Goal: Task Accomplishment & Management: Manage account settings

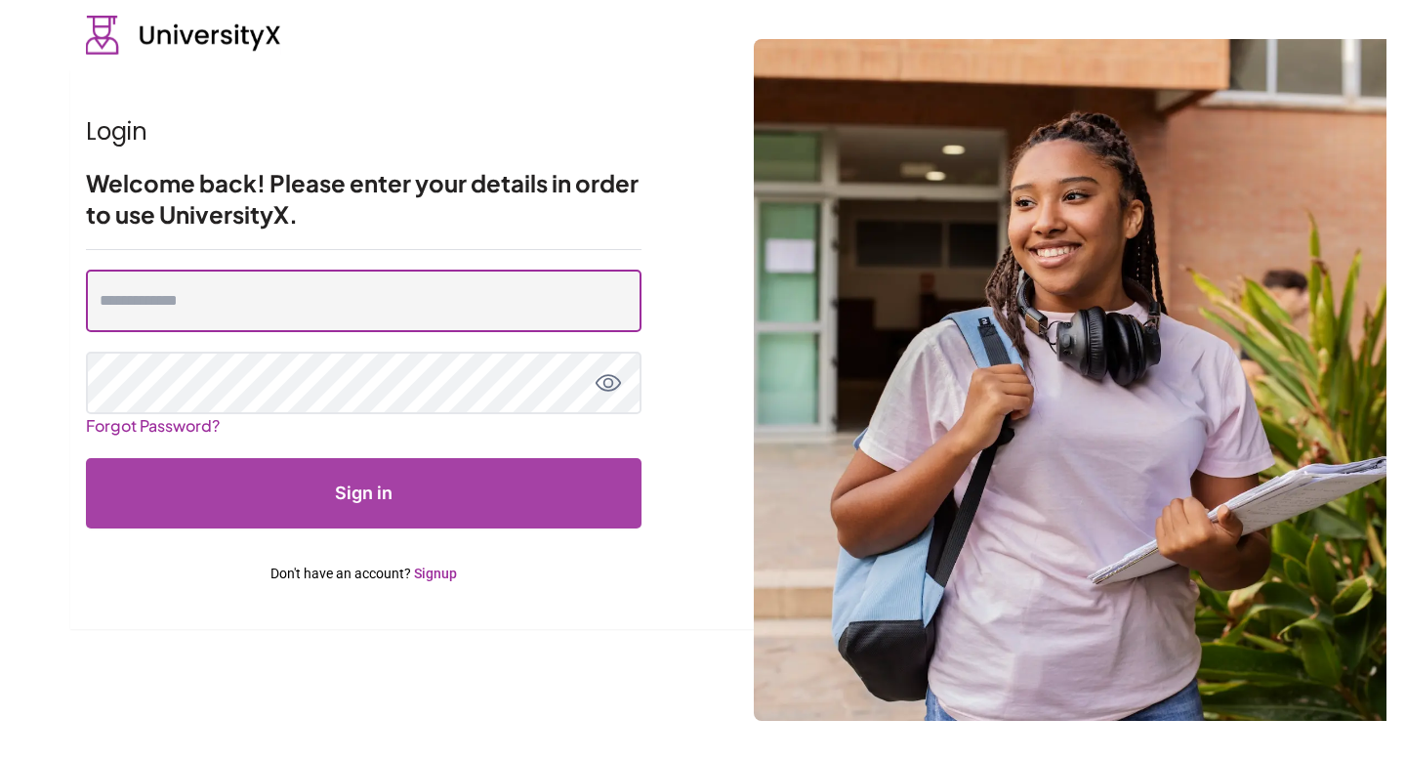
click at [362, 313] on input "email" at bounding box center [364, 301] width 556 height 62
type input "**********"
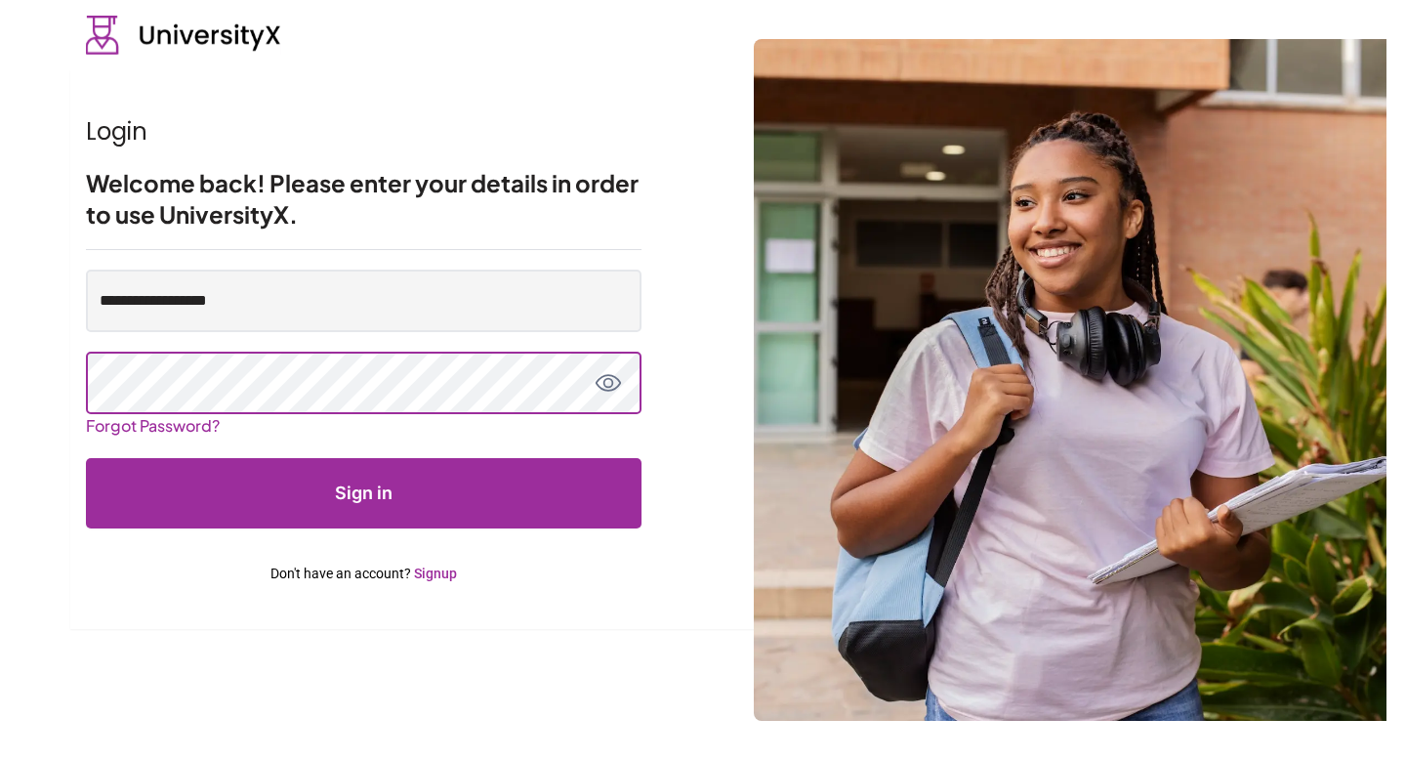
click at [86, 458] on button "Sign in" at bounding box center [364, 493] width 556 height 70
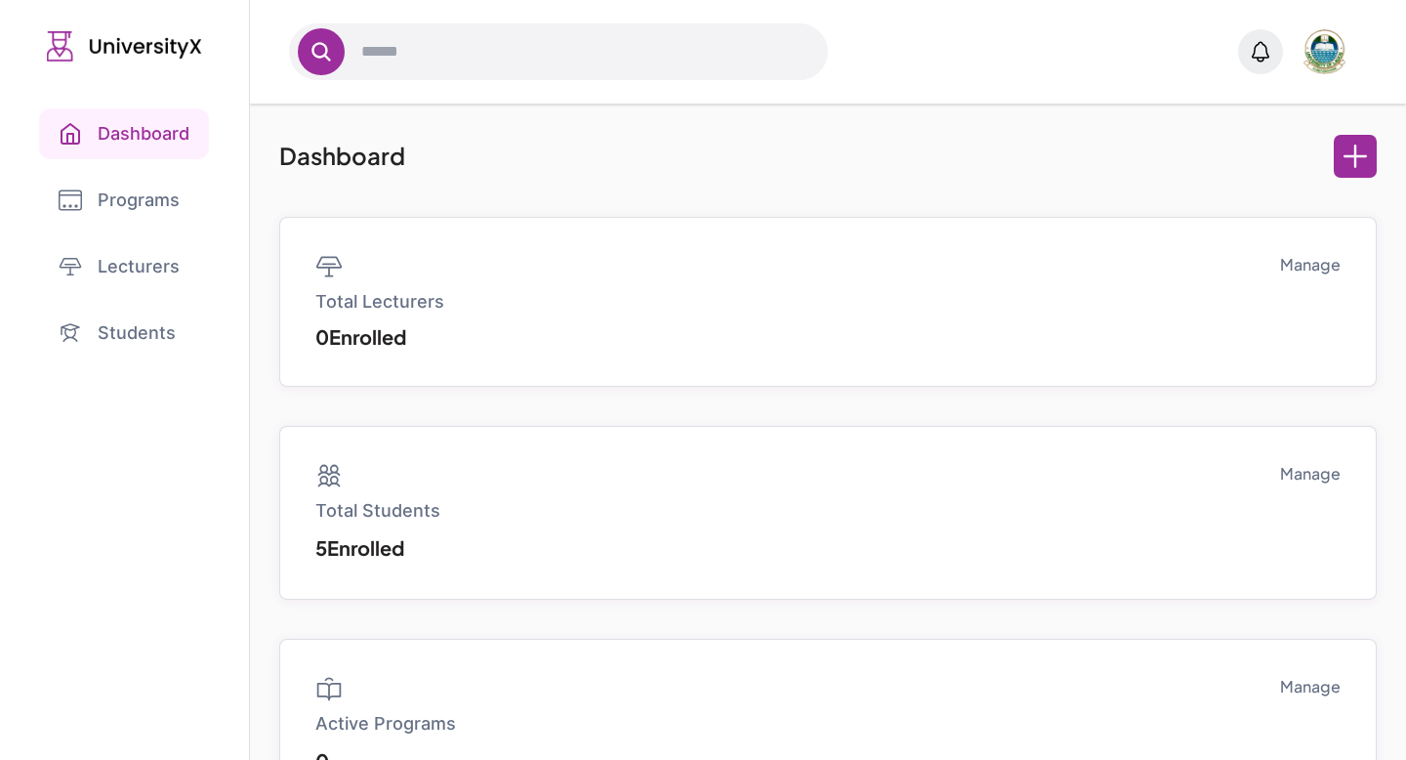
click at [151, 268] on link "Lecturers" at bounding box center [124, 266] width 171 height 51
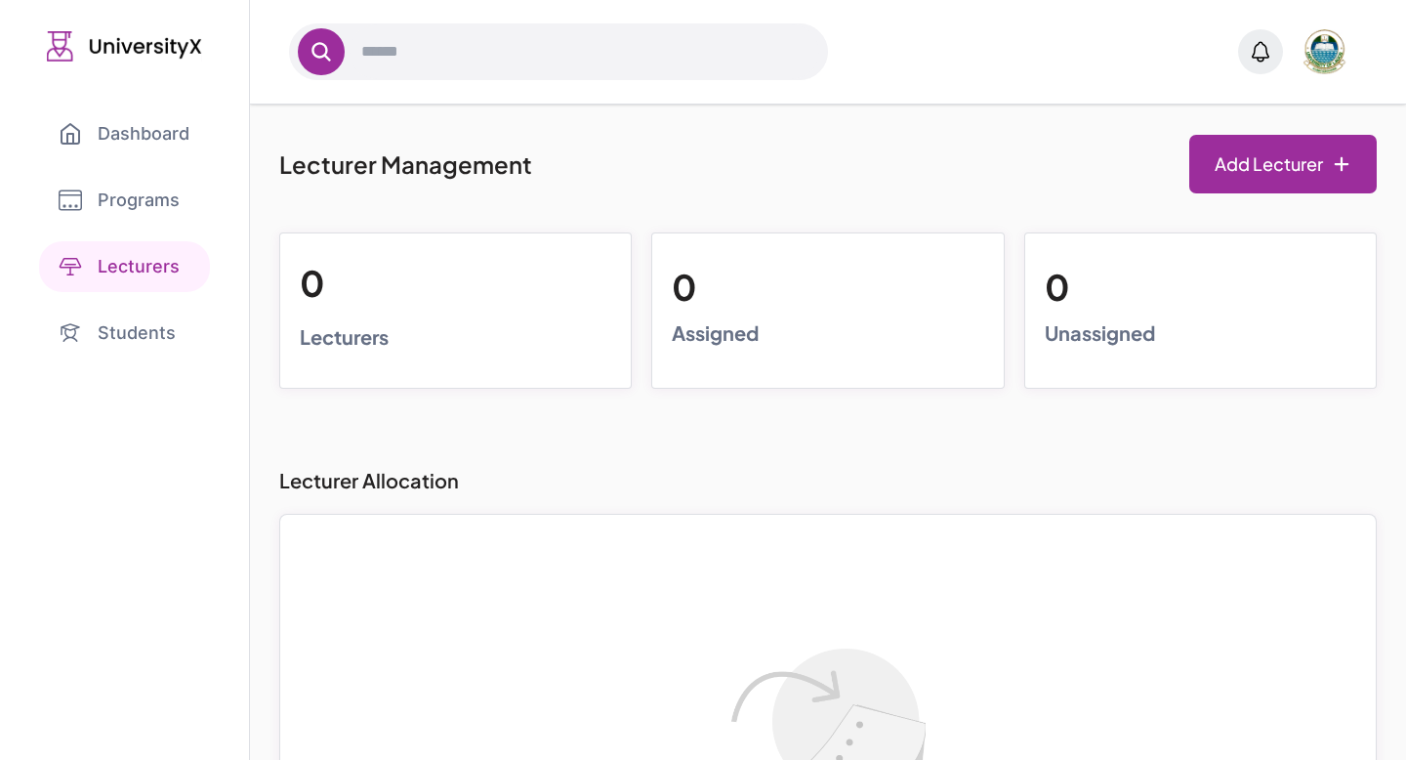
click at [146, 201] on link "Programs" at bounding box center [124, 200] width 171 height 51
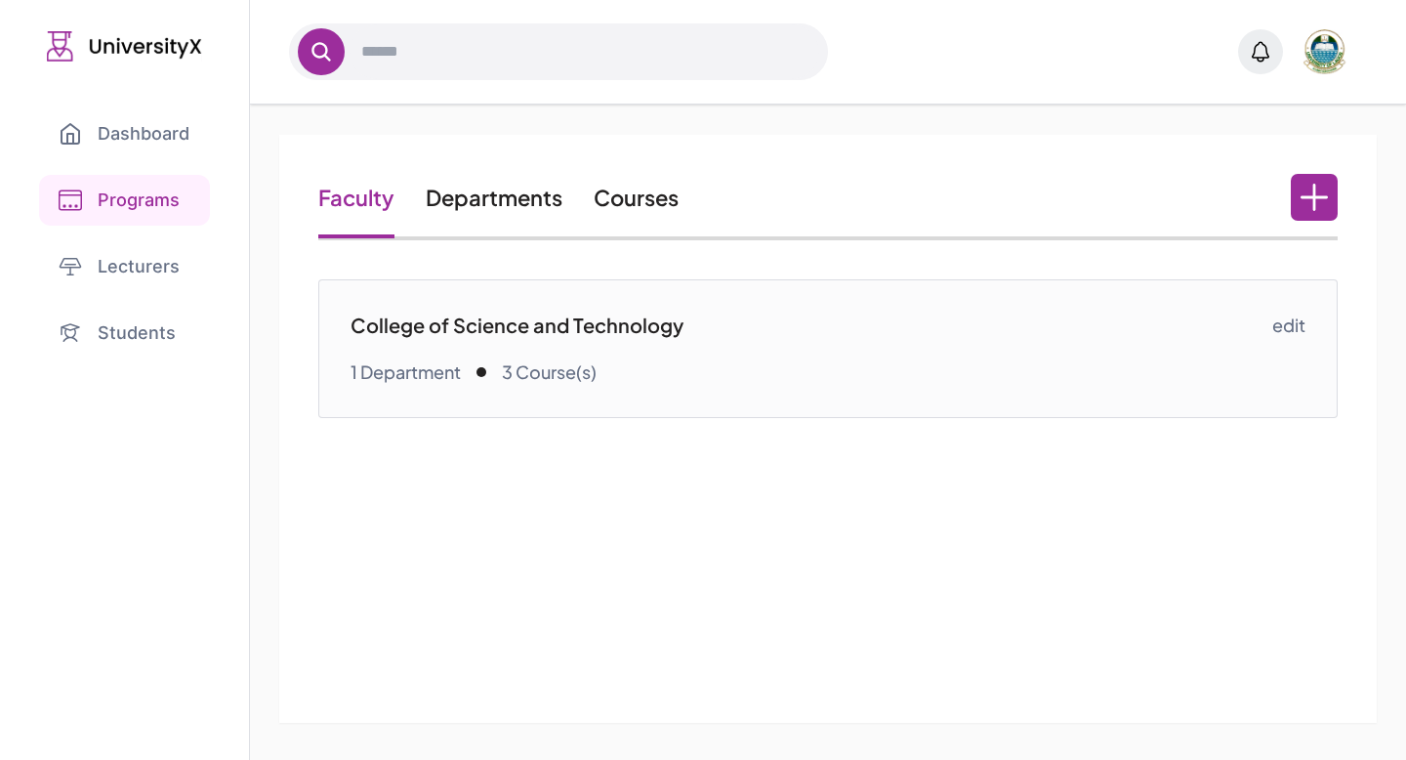
click at [636, 208] on link "Courses" at bounding box center [636, 197] width 85 height 27
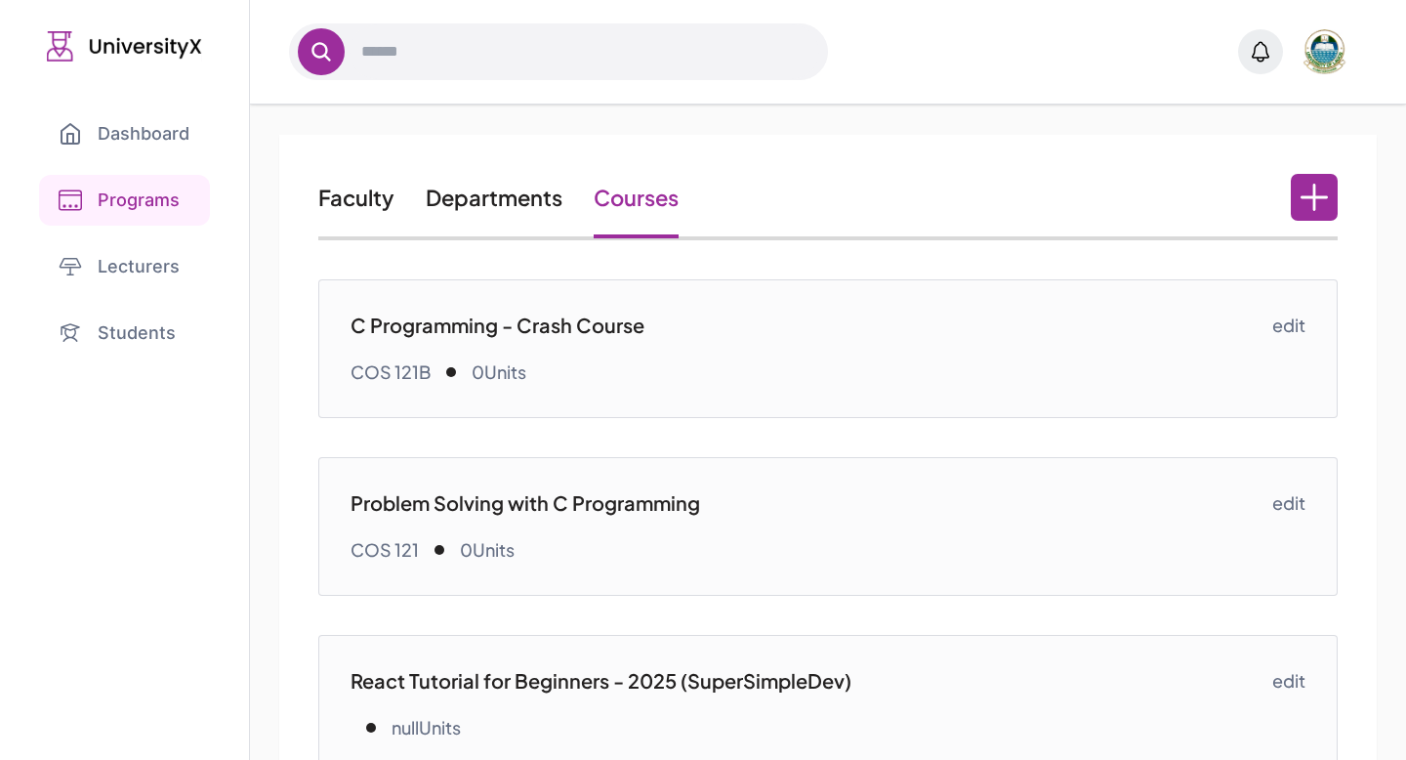
click at [1327, 197] on icon at bounding box center [1314, 197] width 27 height 27
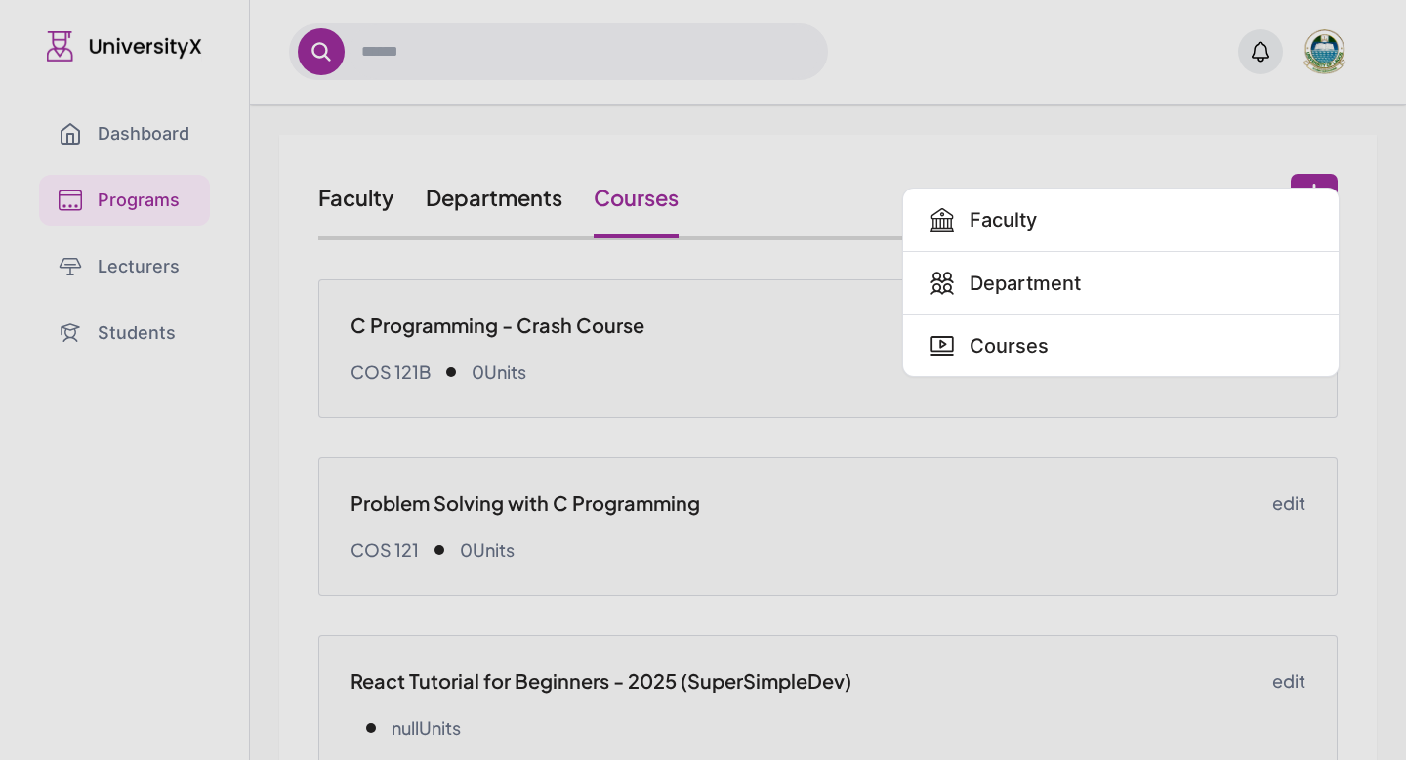
click at [703, 380] on dialog "Faculty Department Courses" at bounding box center [703, 380] width 0 height 0
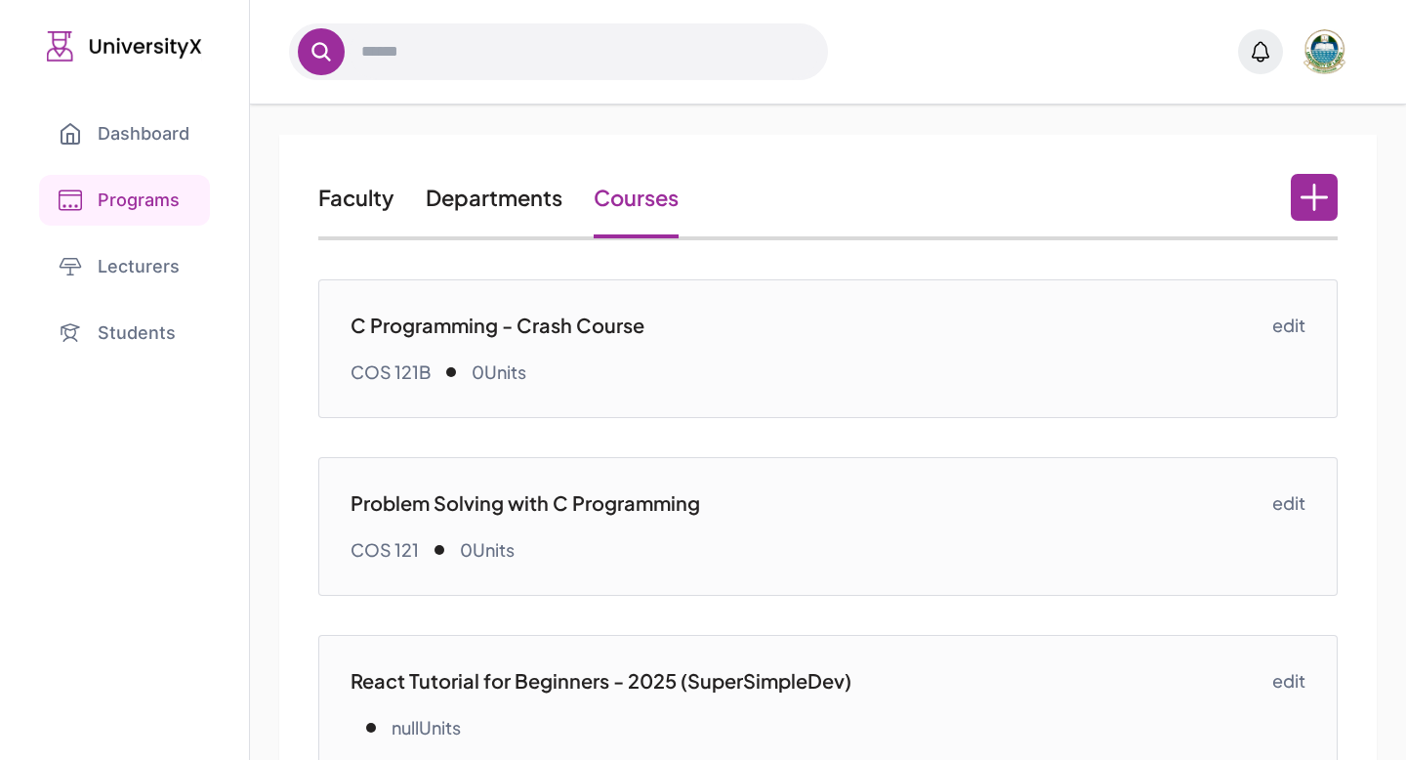
click at [133, 342] on link "Students" at bounding box center [124, 333] width 171 height 51
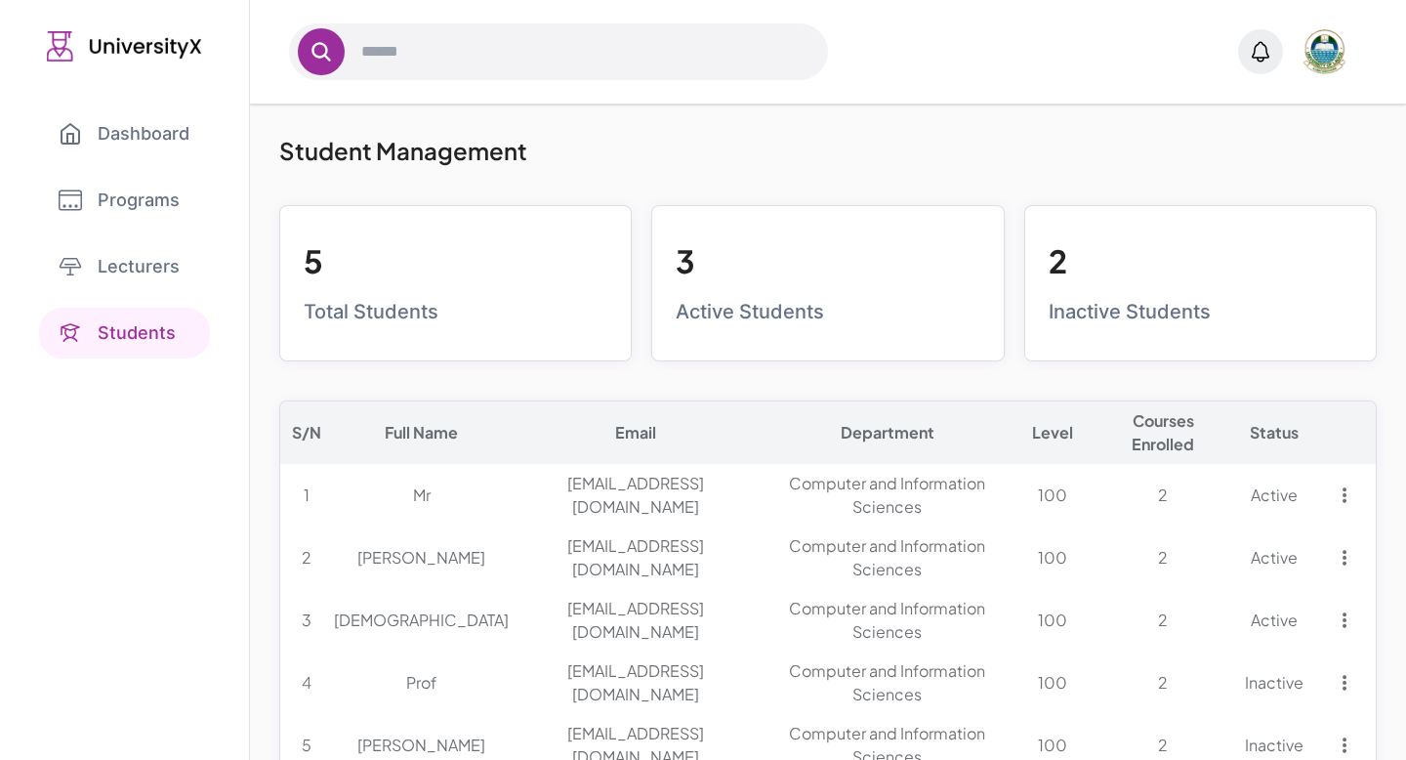
scroll to position [47, 0]
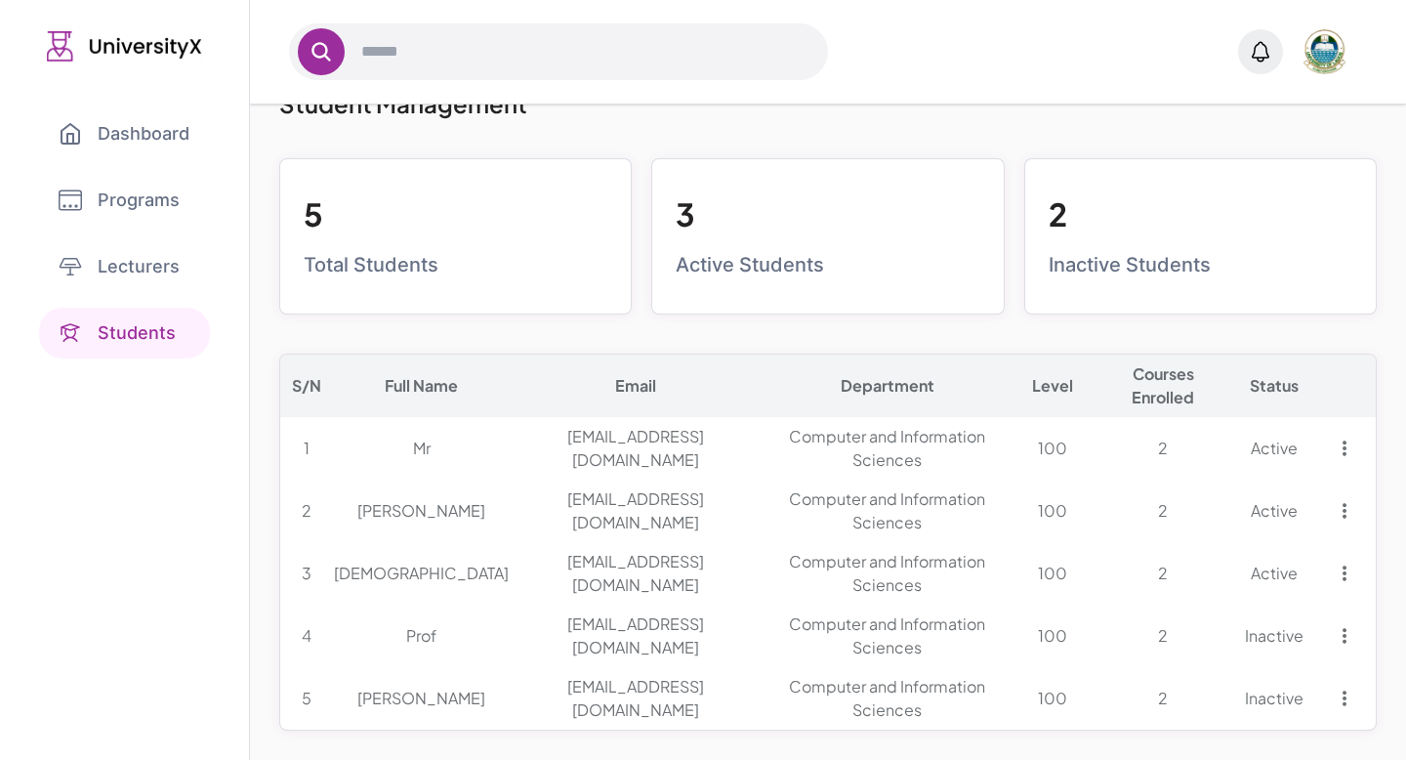
click at [127, 130] on link "Dashboard" at bounding box center [124, 133] width 170 height 51
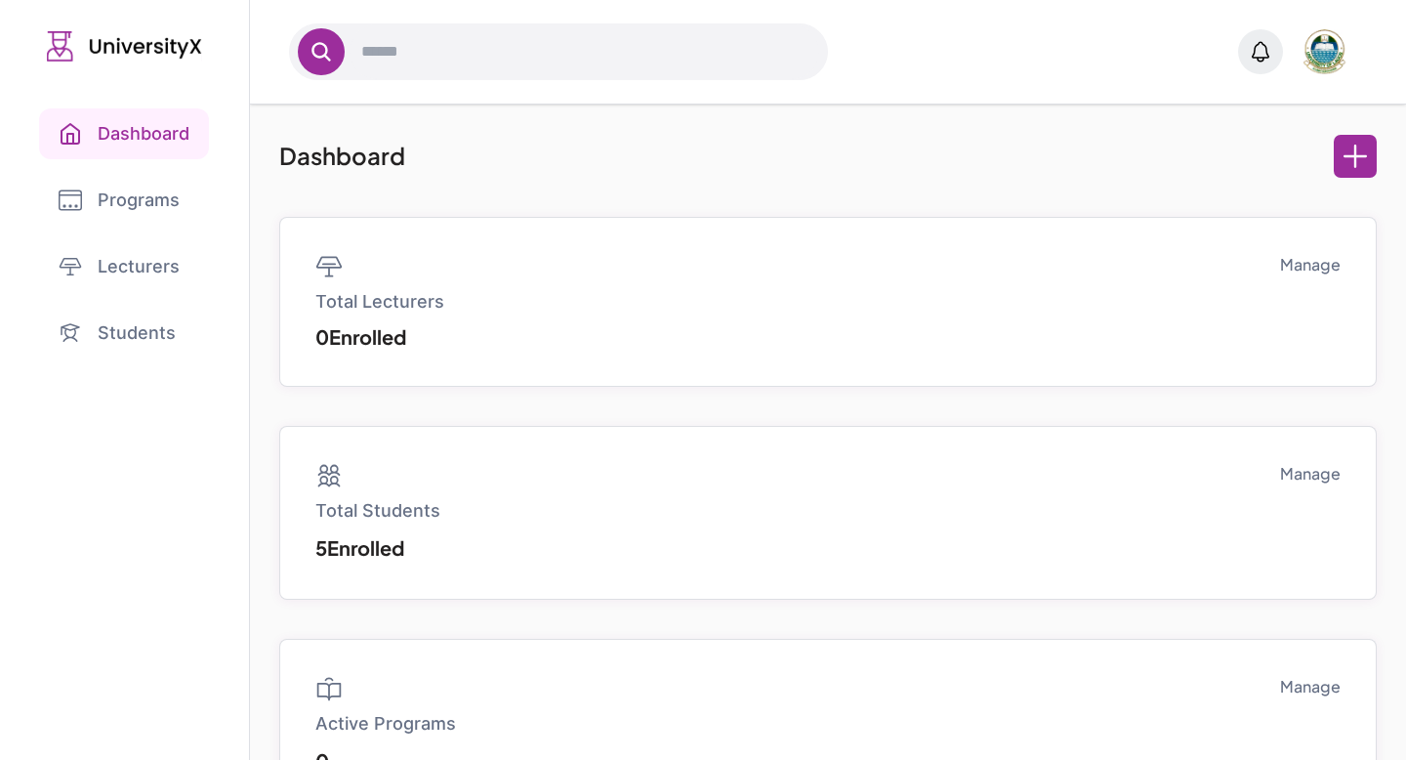
click at [127, 130] on link "Dashboard" at bounding box center [124, 133] width 170 height 51
click at [1327, 154] on div "Dashboard" at bounding box center [827, 156] width 1097 height 43
click at [1352, 155] on icon at bounding box center [1355, 156] width 23 height 23
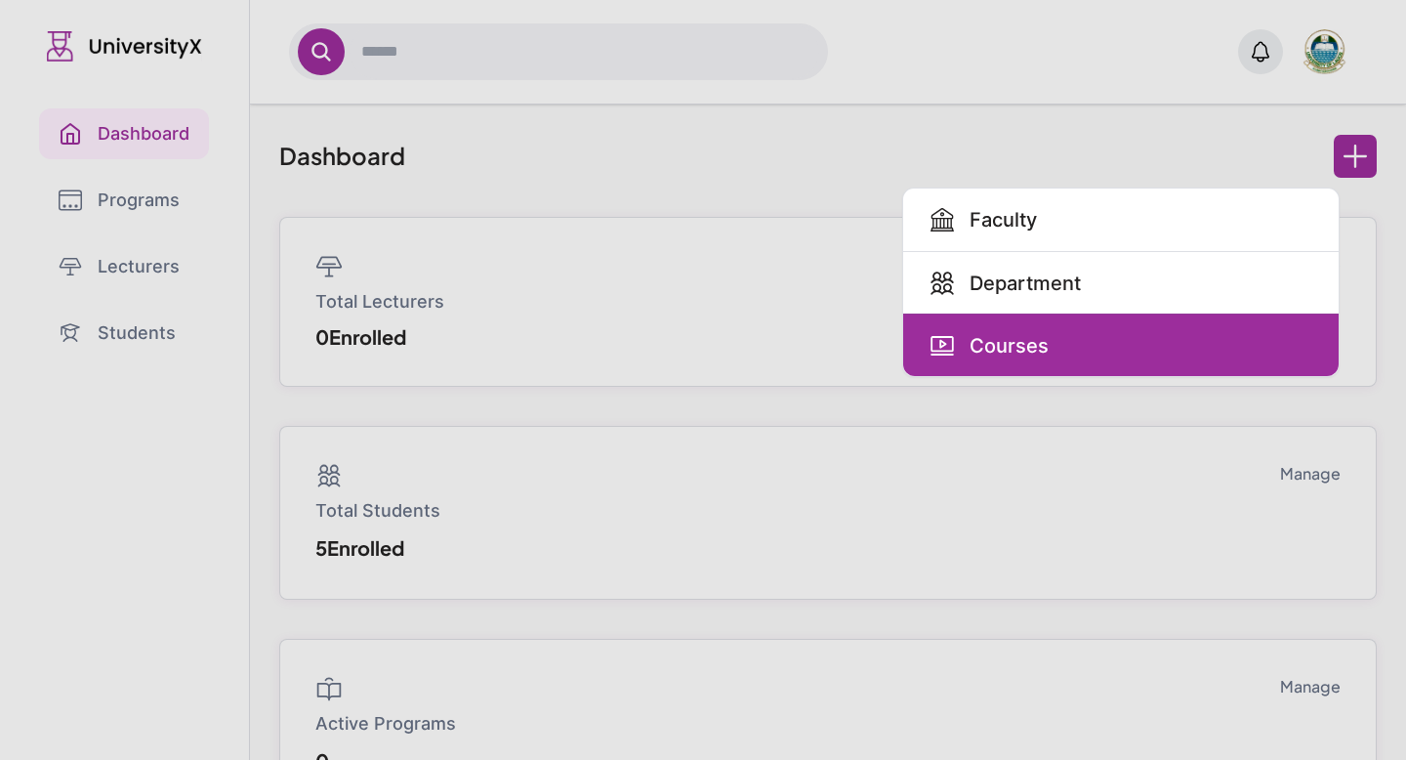
click at [1182, 329] on link "Courses" at bounding box center [1121, 344] width 436 height 62
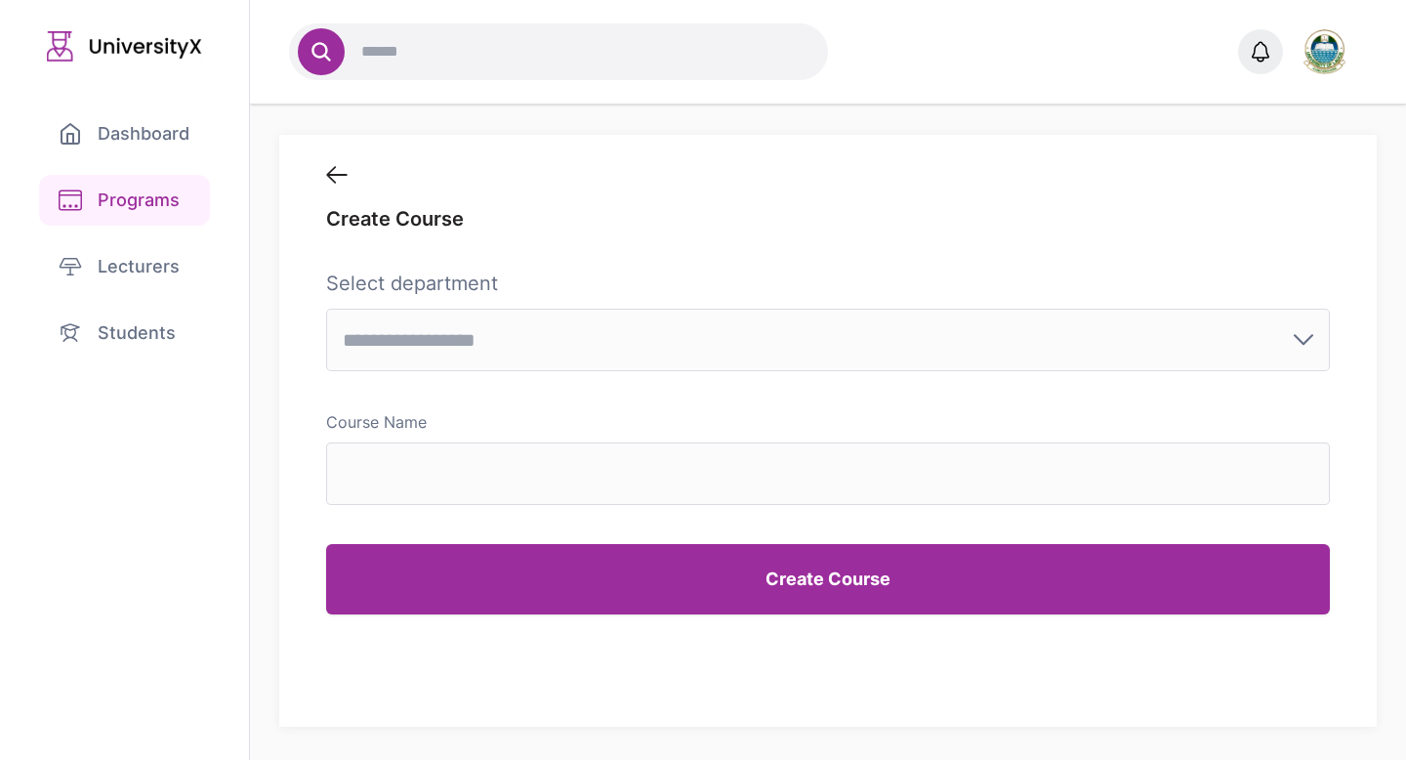
click at [338, 177] on icon at bounding box center [336, 175] width 21 height 18
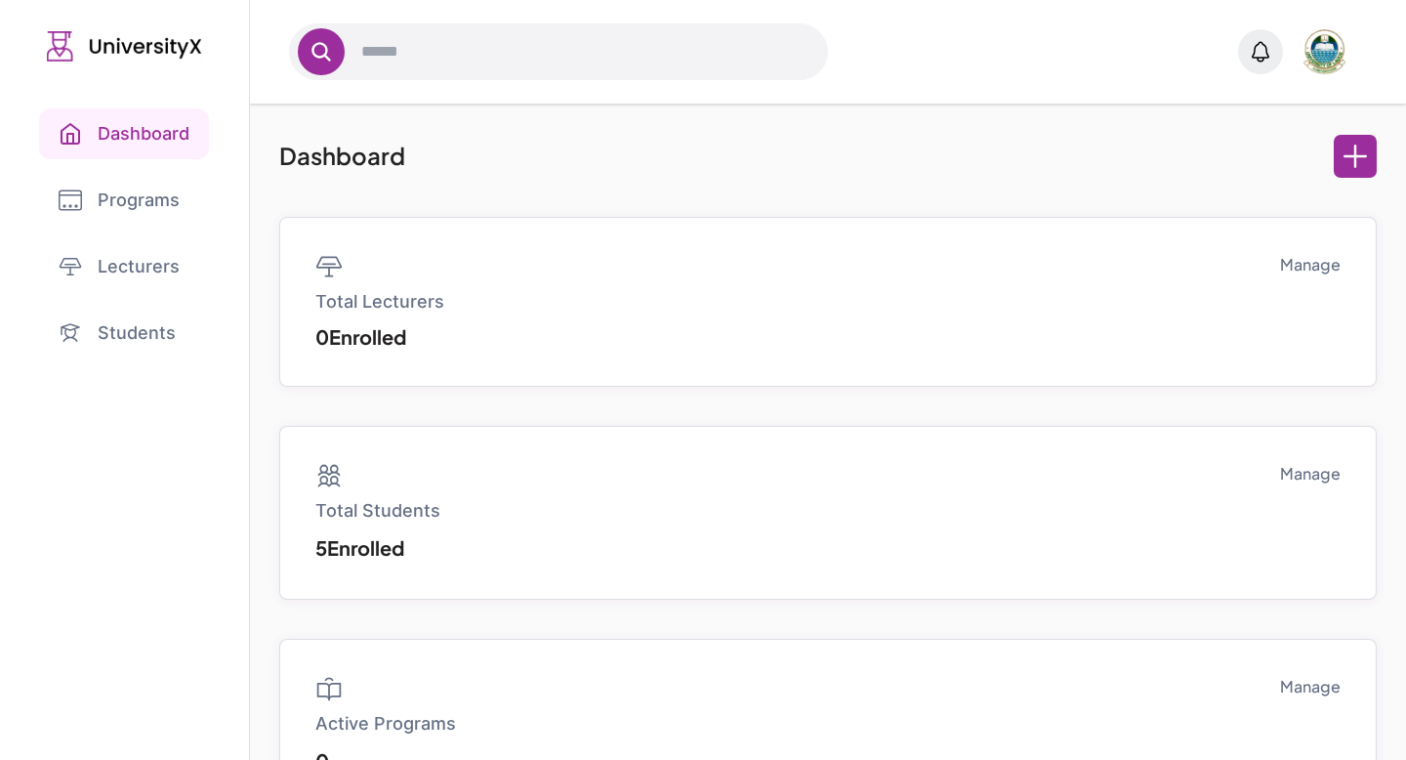
click at [175, 331] on link "Students" at bounding box center [124, 333] width 171 height 51
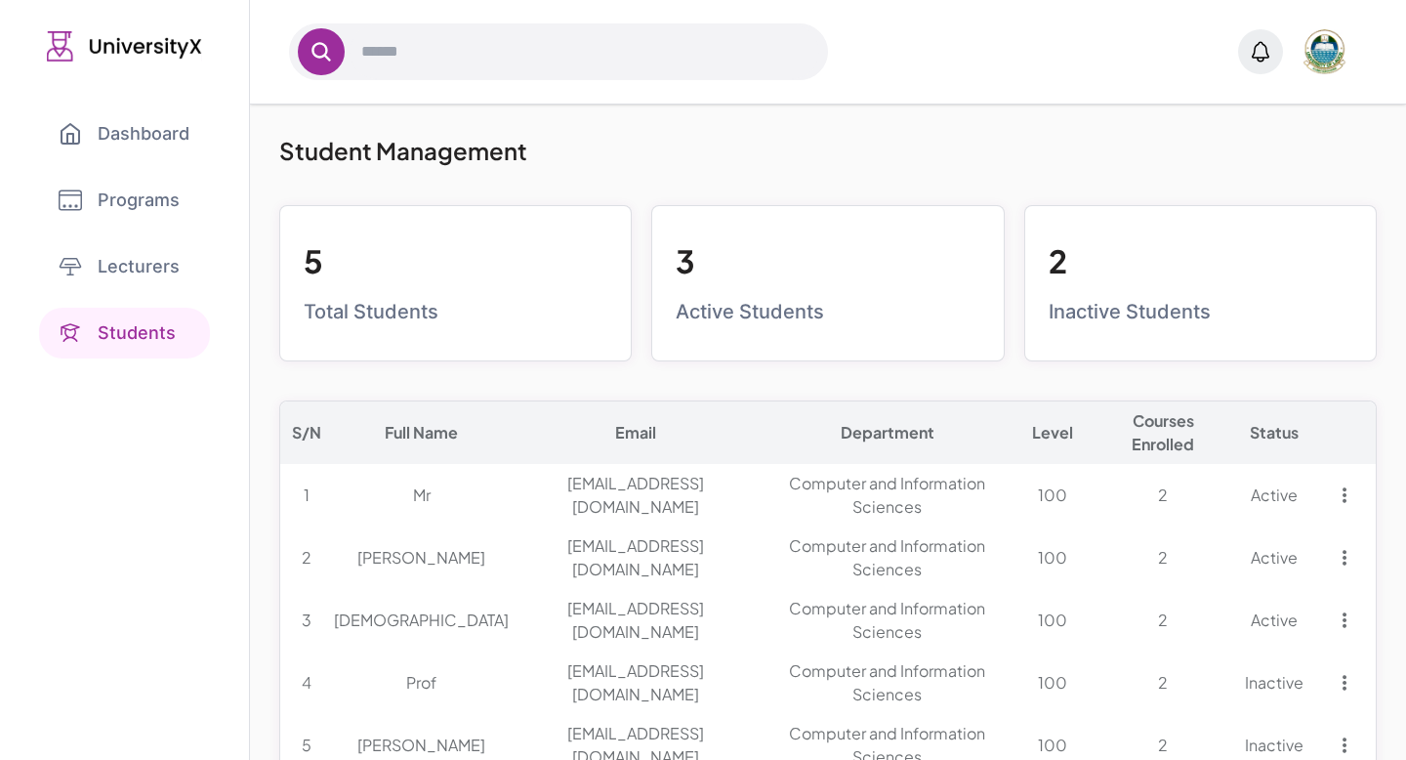
scroll to position [47, 0]
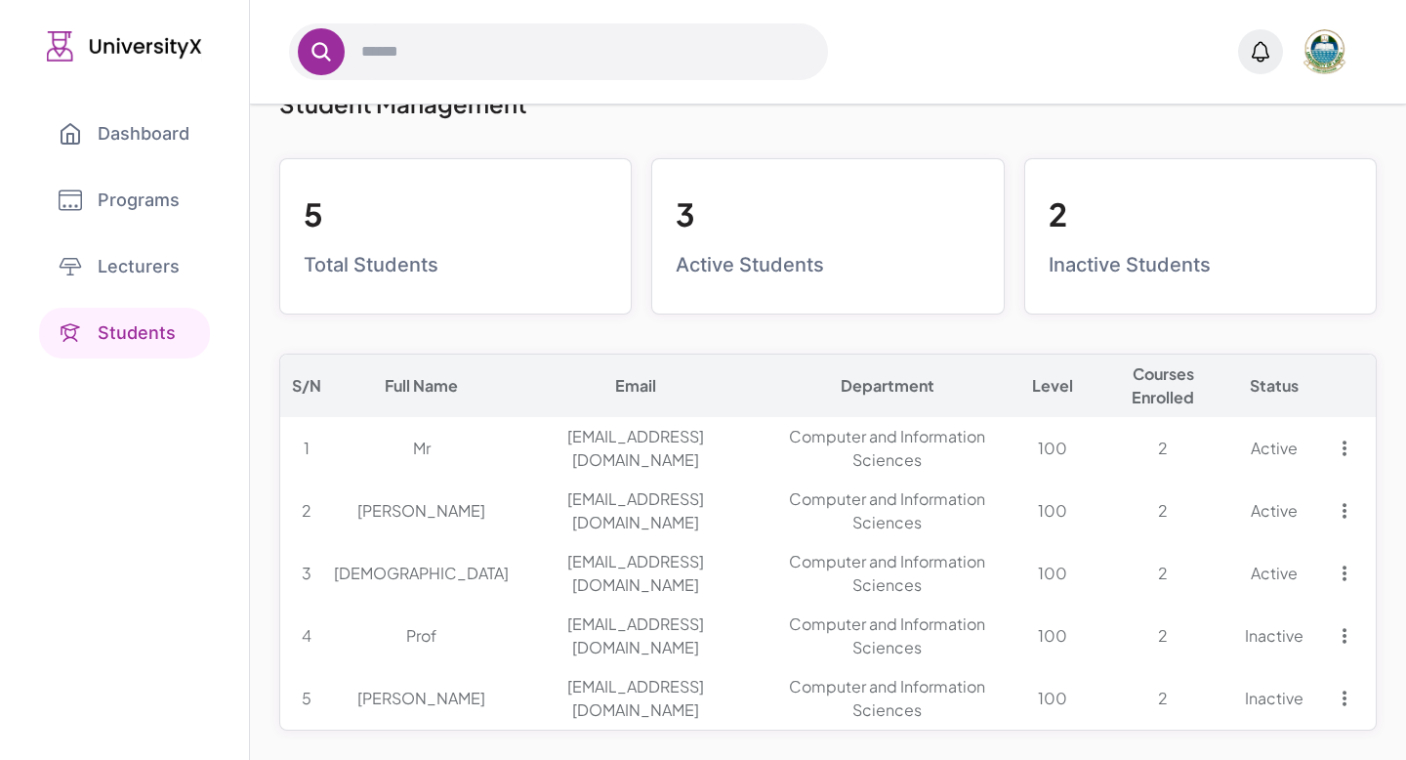
click at [134, 266] on link "Lecturers" at bounding box center [124, 266] width 171 height 51
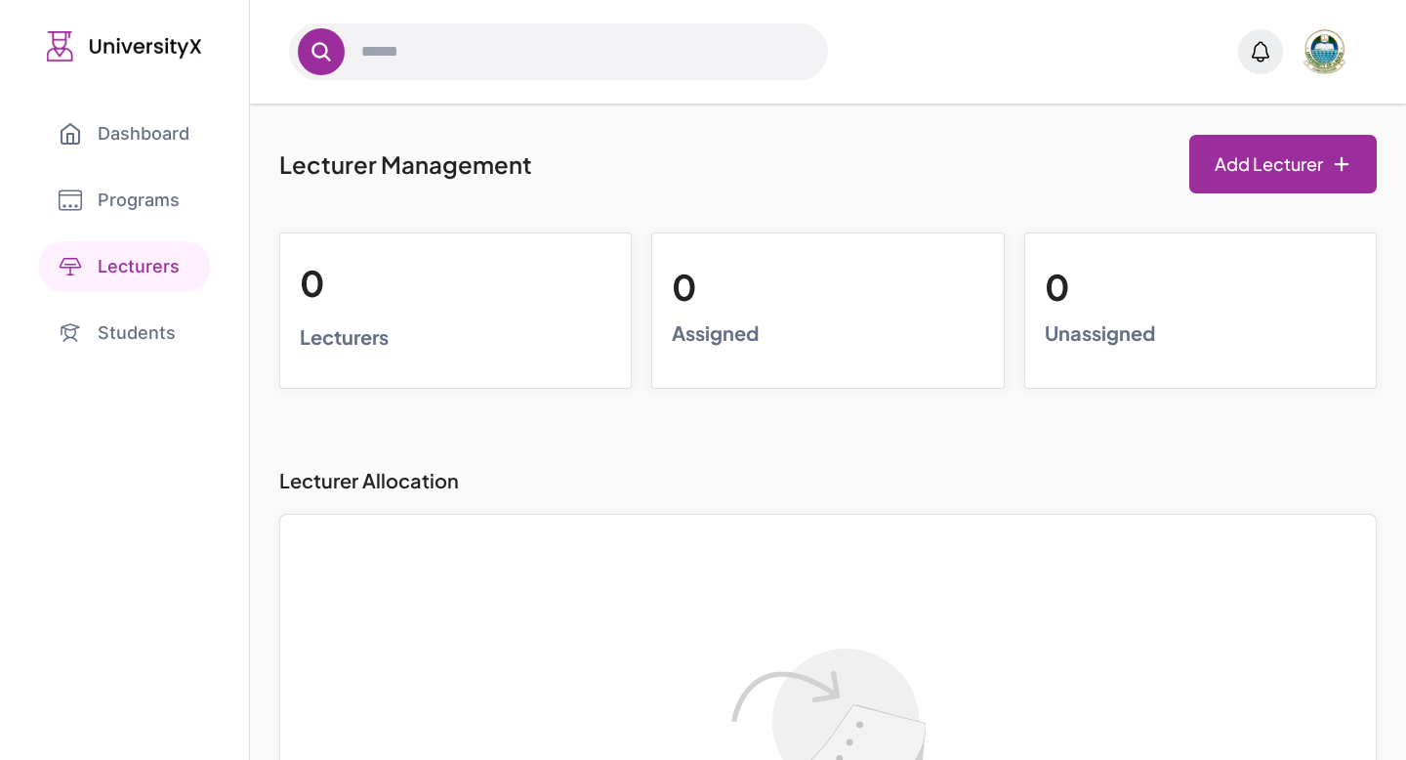
click at [128, 212] on link "Programs" at bounding box center [124, 200] width 171 height 51
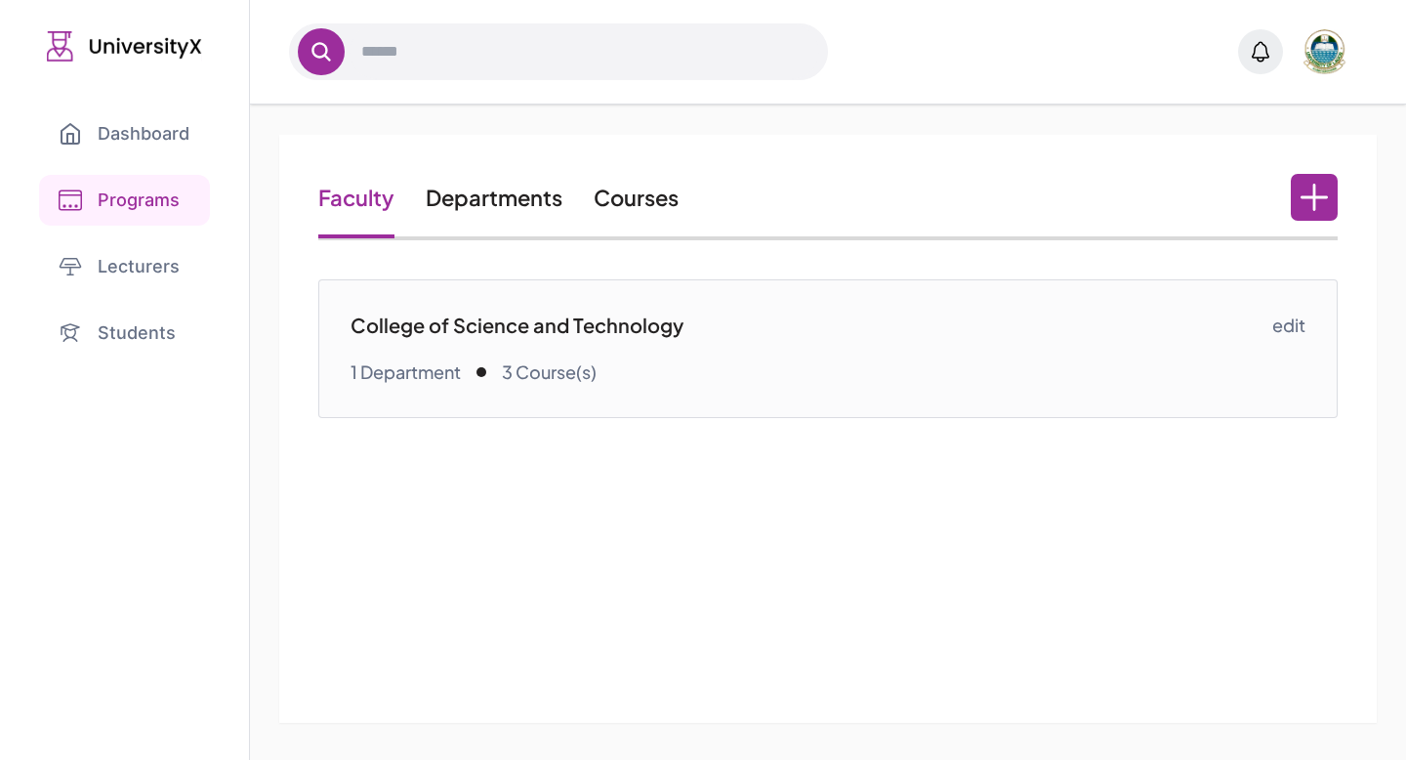
click at [636, 337] on p "College of Science and Technology" at bounding box center [811, 325] width 921 height 27
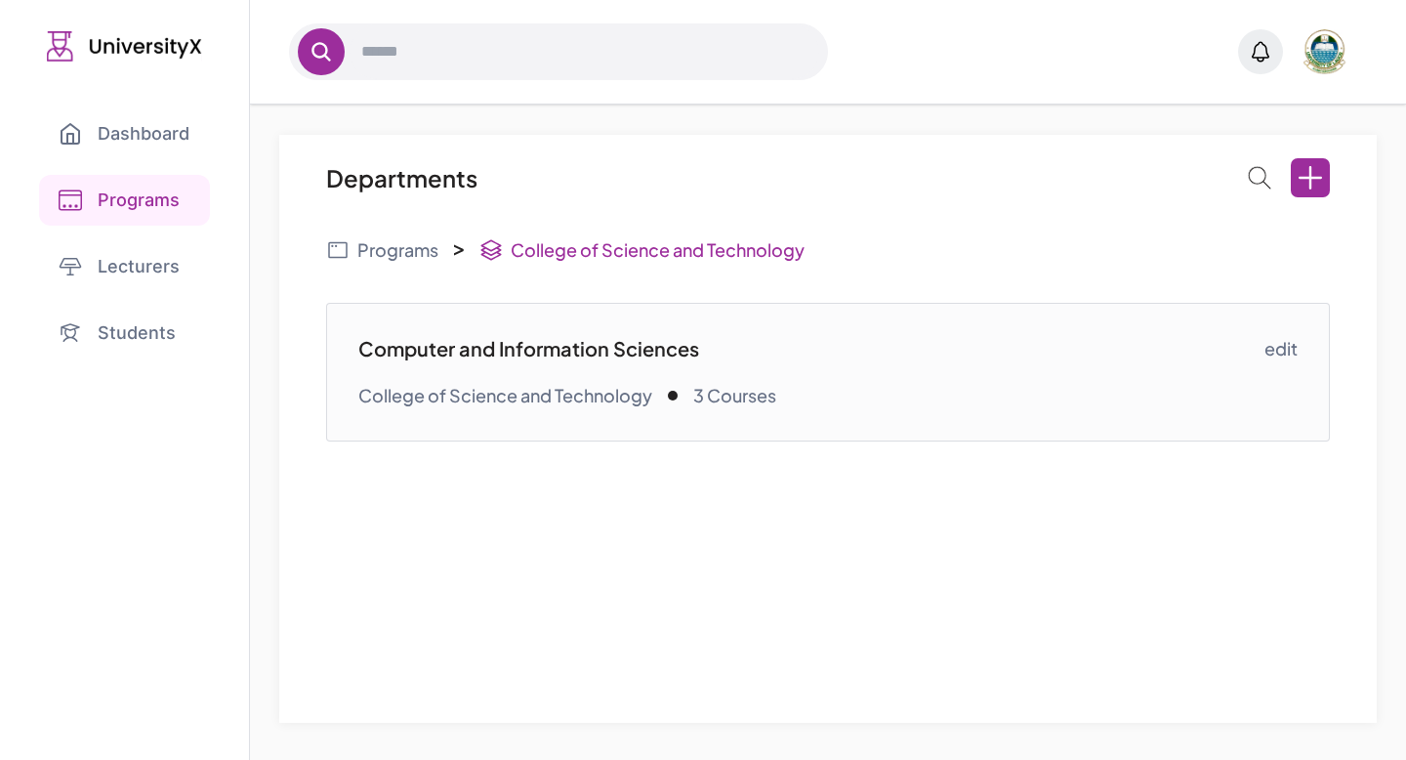
click at [867, 328] on div "Computer and Information Sciences College of Science and Technology 3 Courses e…" at bounding box center [827, 372] width 1003 height 139
click at [1287, 347] on link "edit" at bounding box center [1281, 348] width 33 height 27
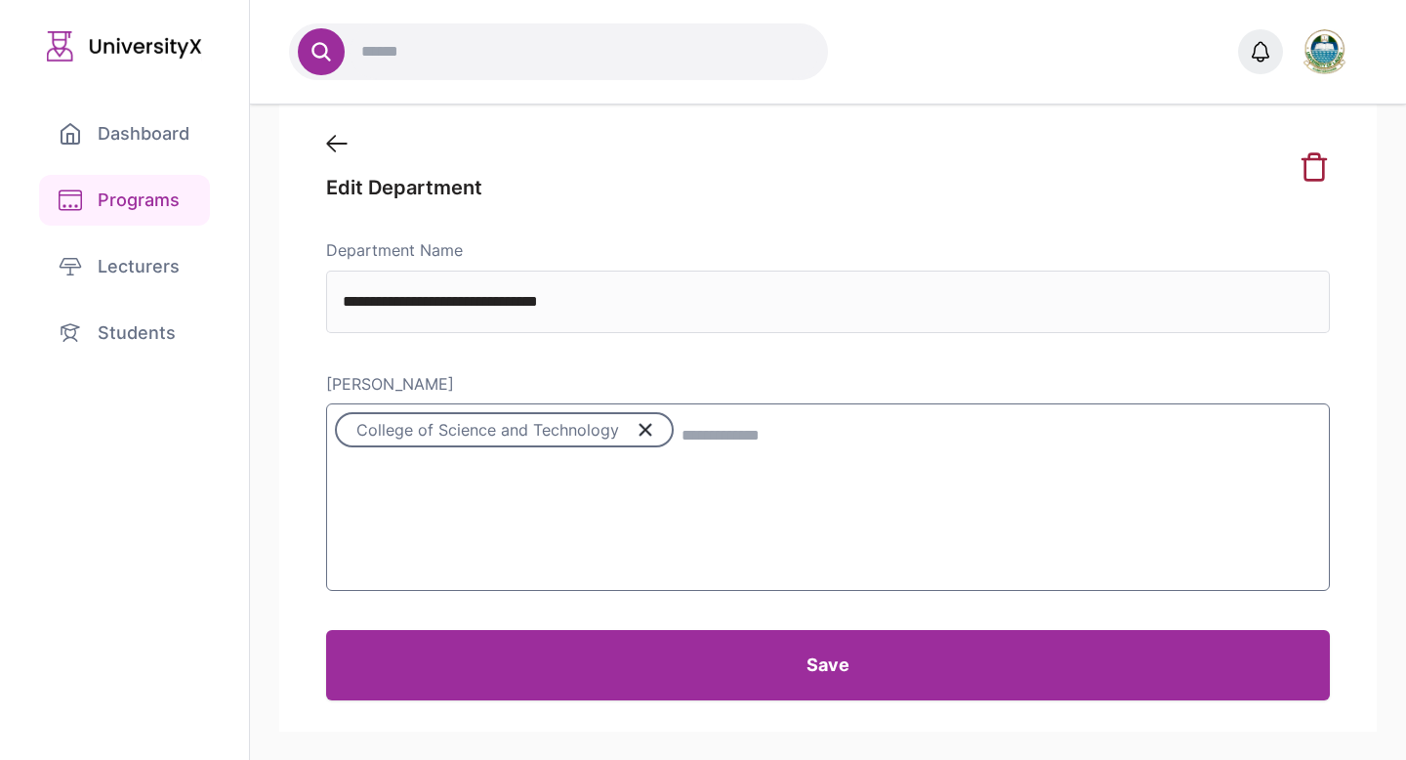
scroll to position [71, 0]
click at [322, 138] on div "**********" at bounding box center [827, 396] width 1097 height 667
click at [166, 119] on link "Dashboard" at bounding box center [124, 133] width 170 height 51
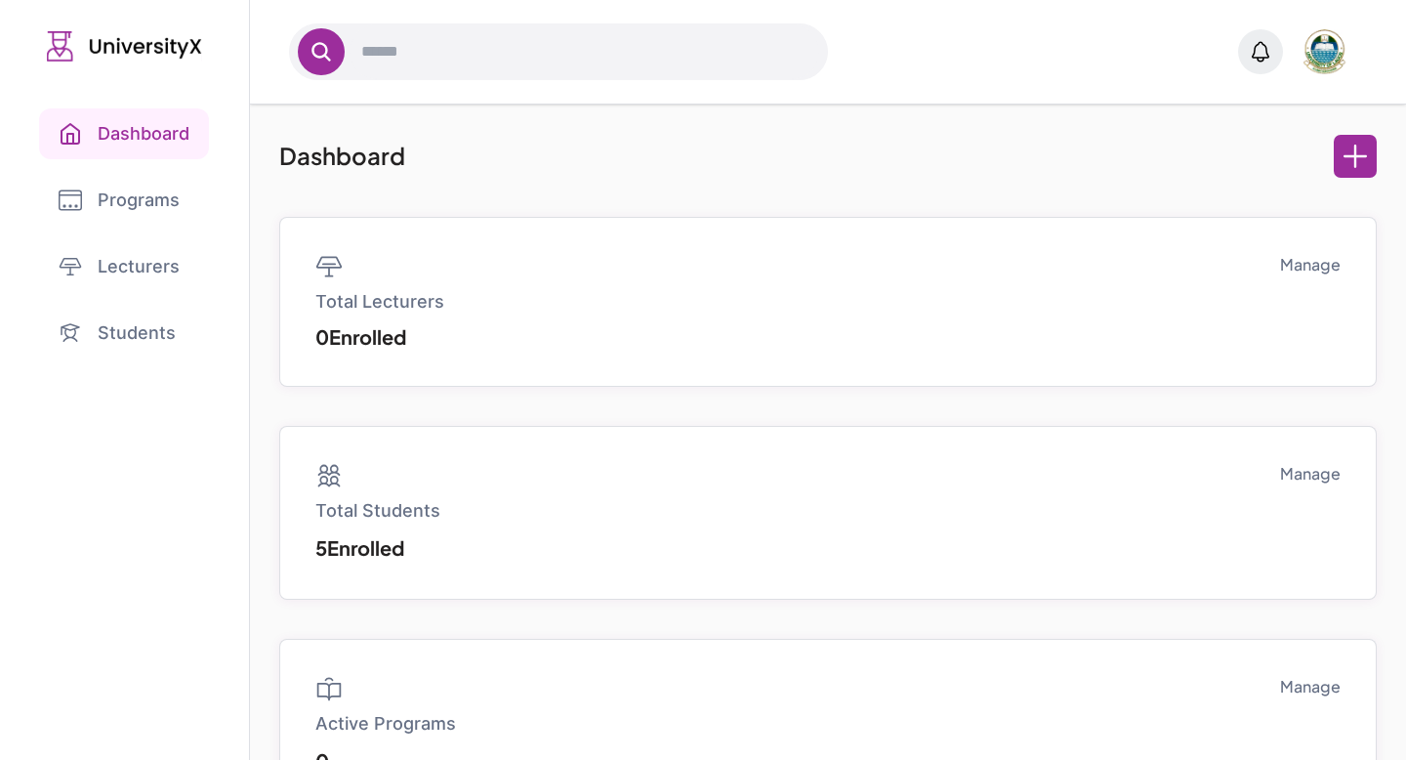
scroll to position [121, 0]
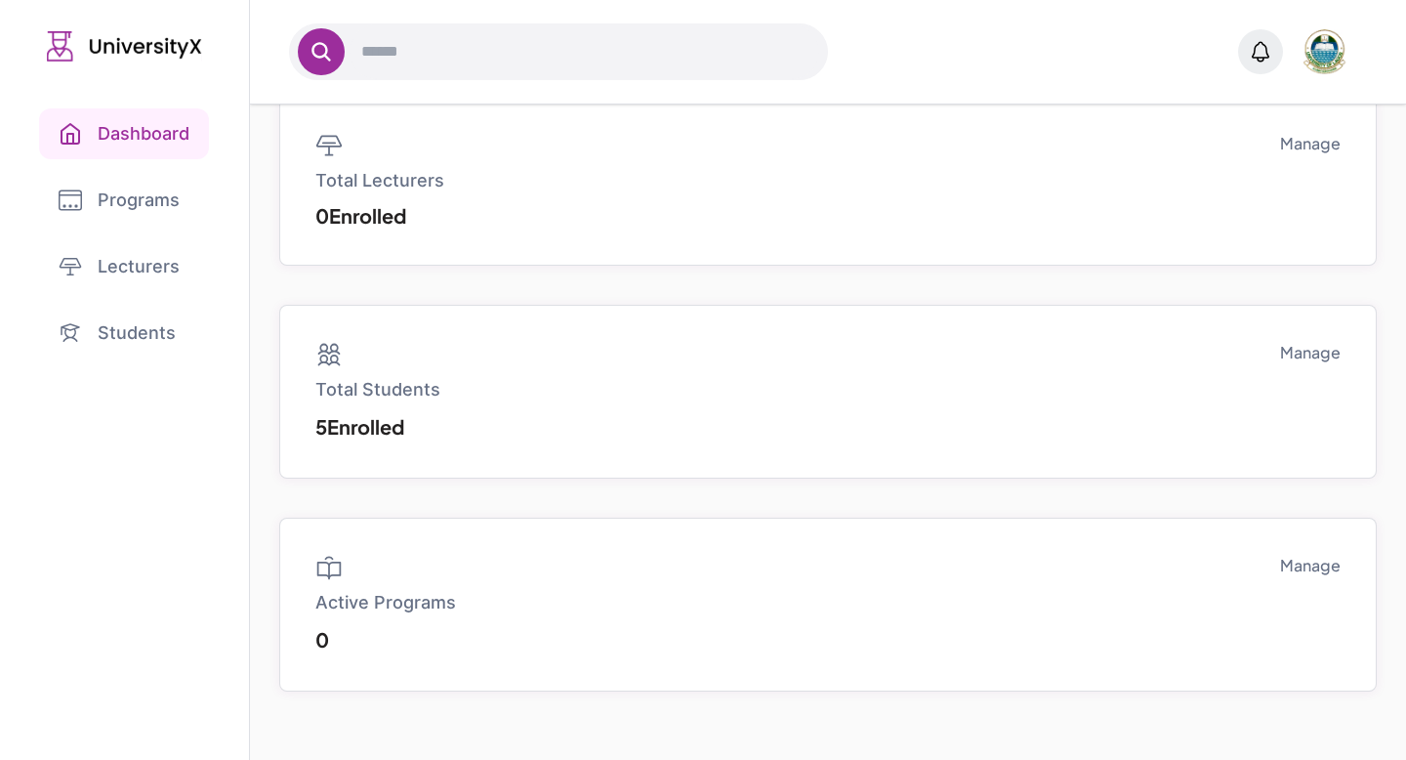
click at [128, 329] on link "Students" at bounding box center [124, 333] width 171 height 51
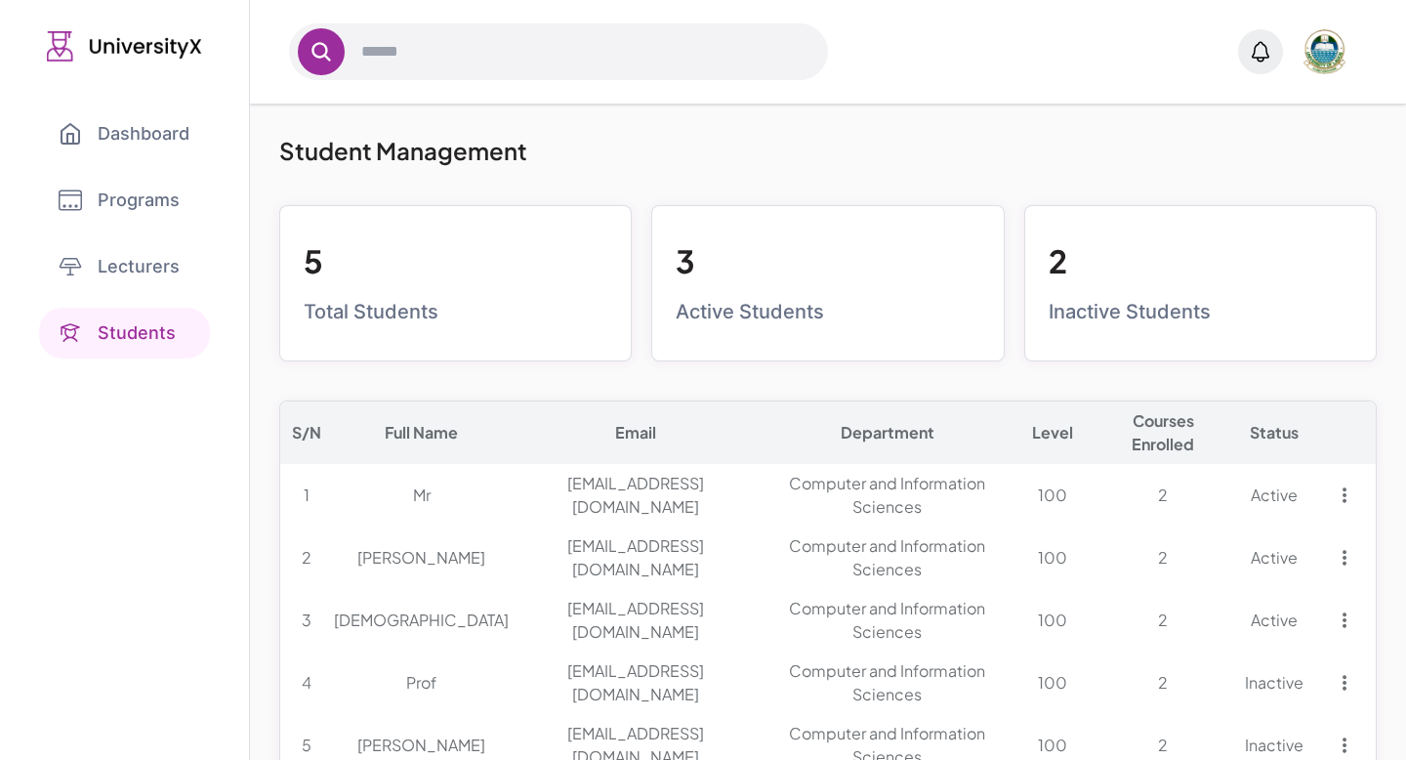
click at [144, 269] on link "Lecturers" at bounding box center [124, 266] width 171 height 51
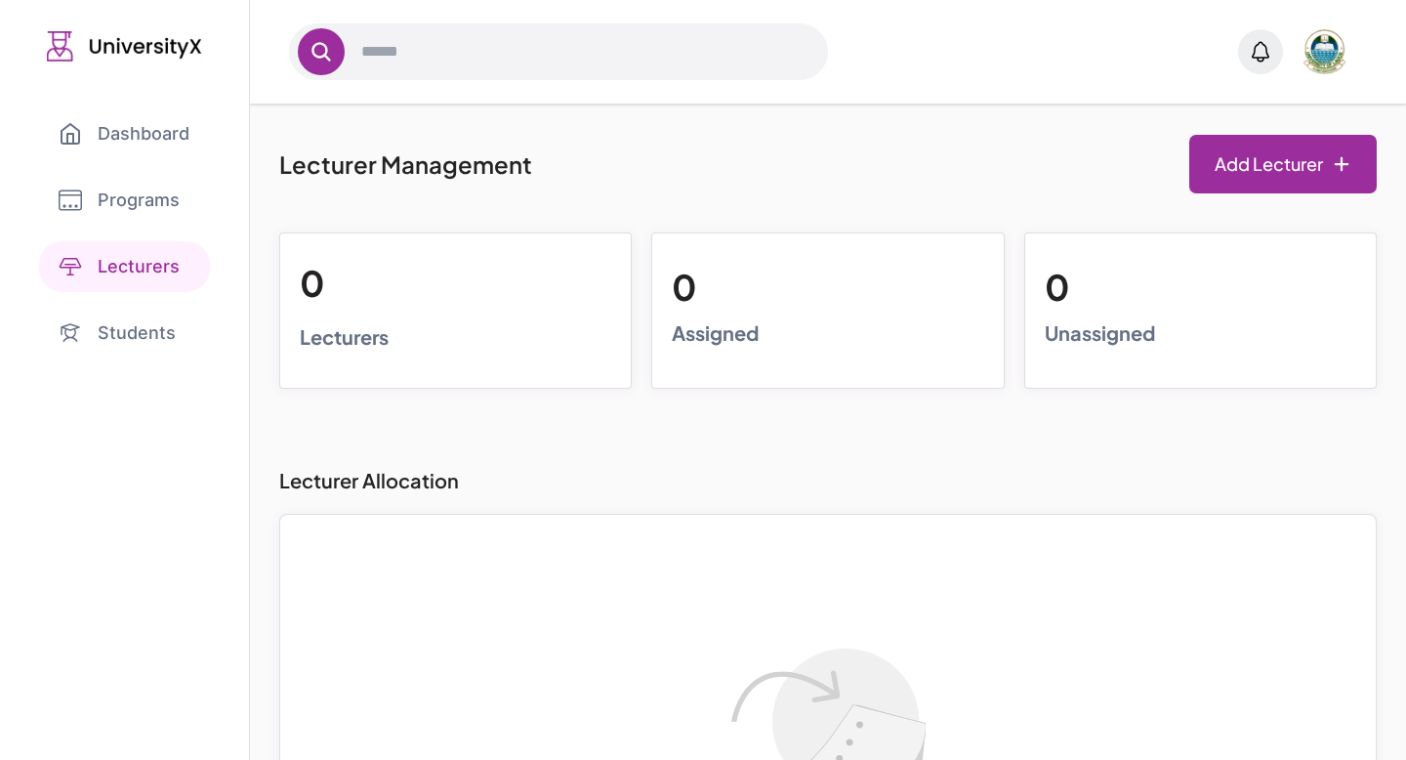
click at [133, 201] on link "Programs" at bounding box center [124, 200] width 171 height 51
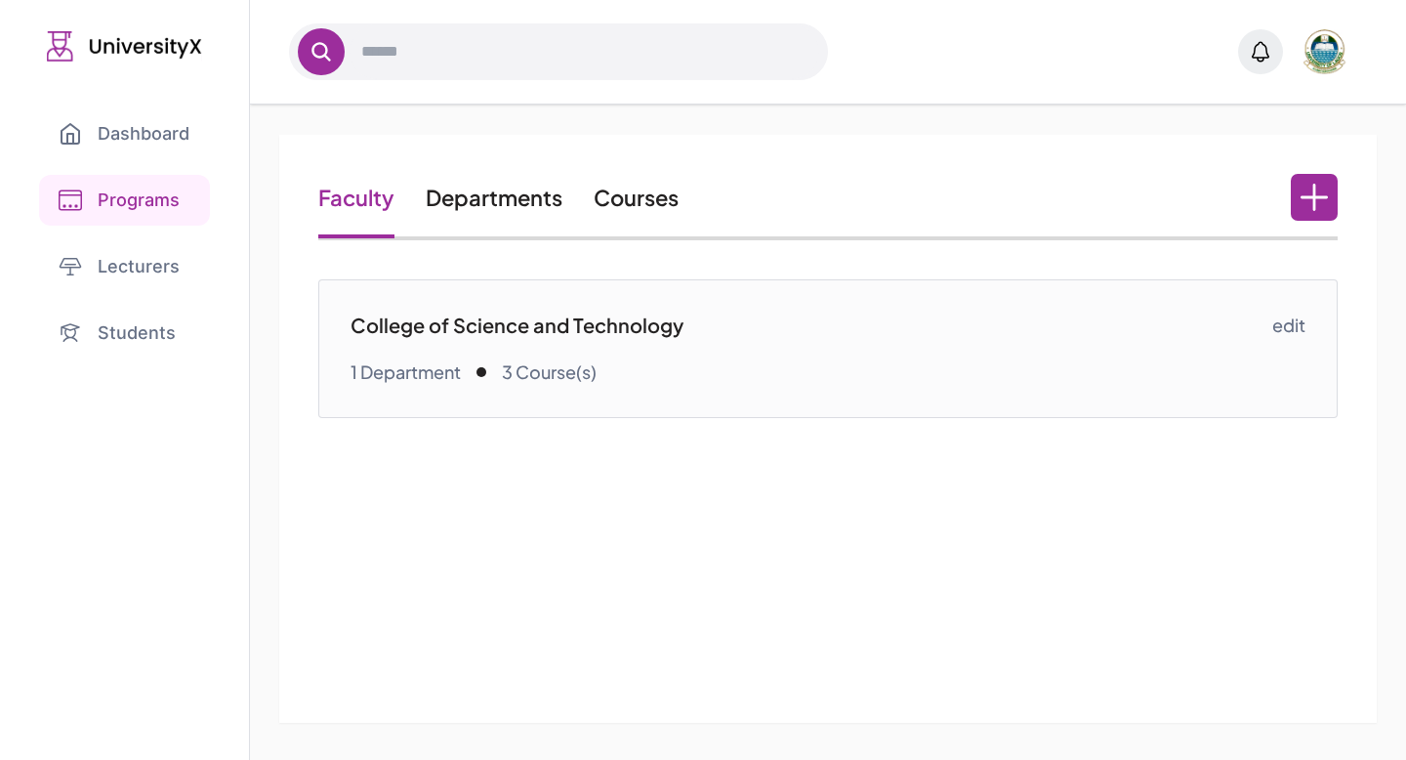
click at [620, 222] on div "Faculty Departments Courses" at bounding box center [827, 199] width 1018 height 82
click at [624, 201] on link "Courses" at bounding box center [636, 197] width 85 height 27
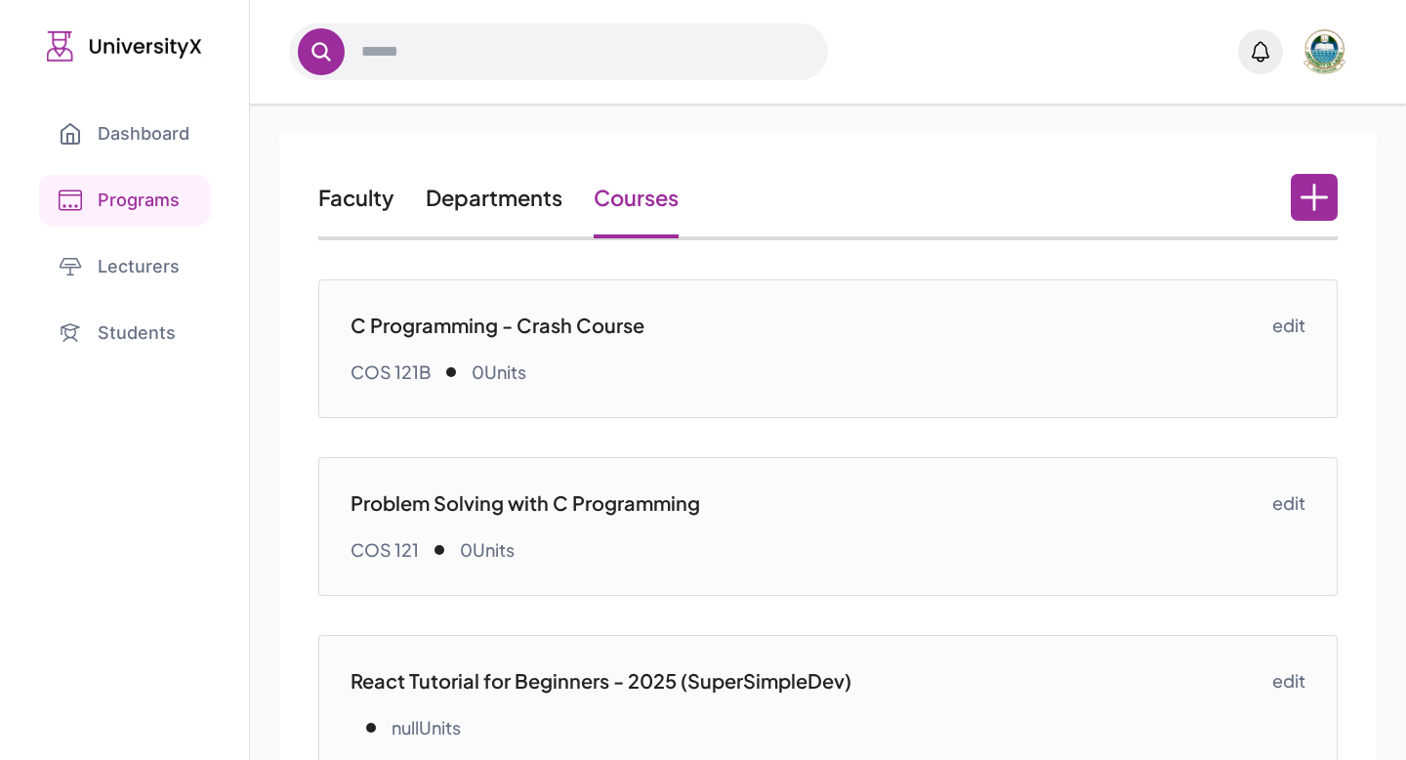
click at [1299, 321] on link "edit" at bounding box center [1288, 325] width 33 height 27
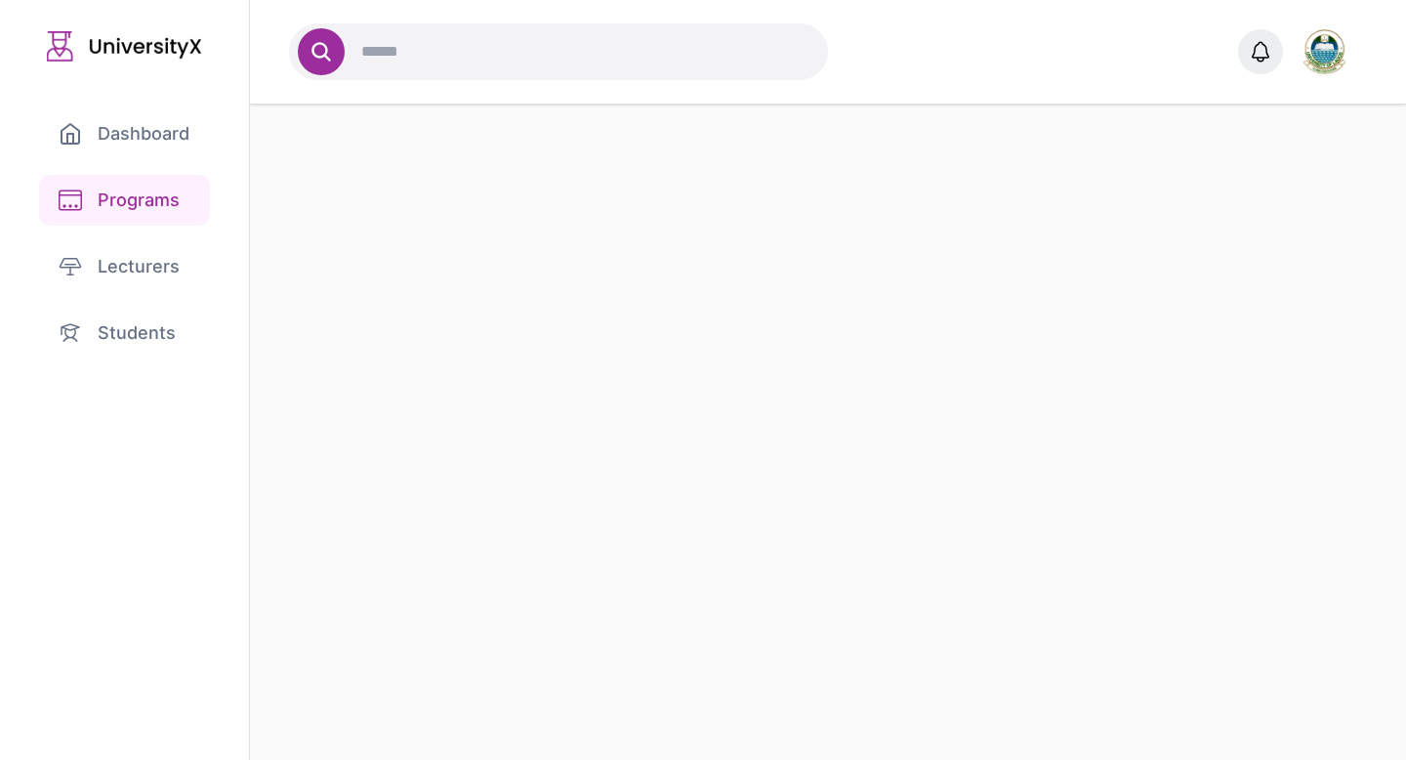
select select "***"
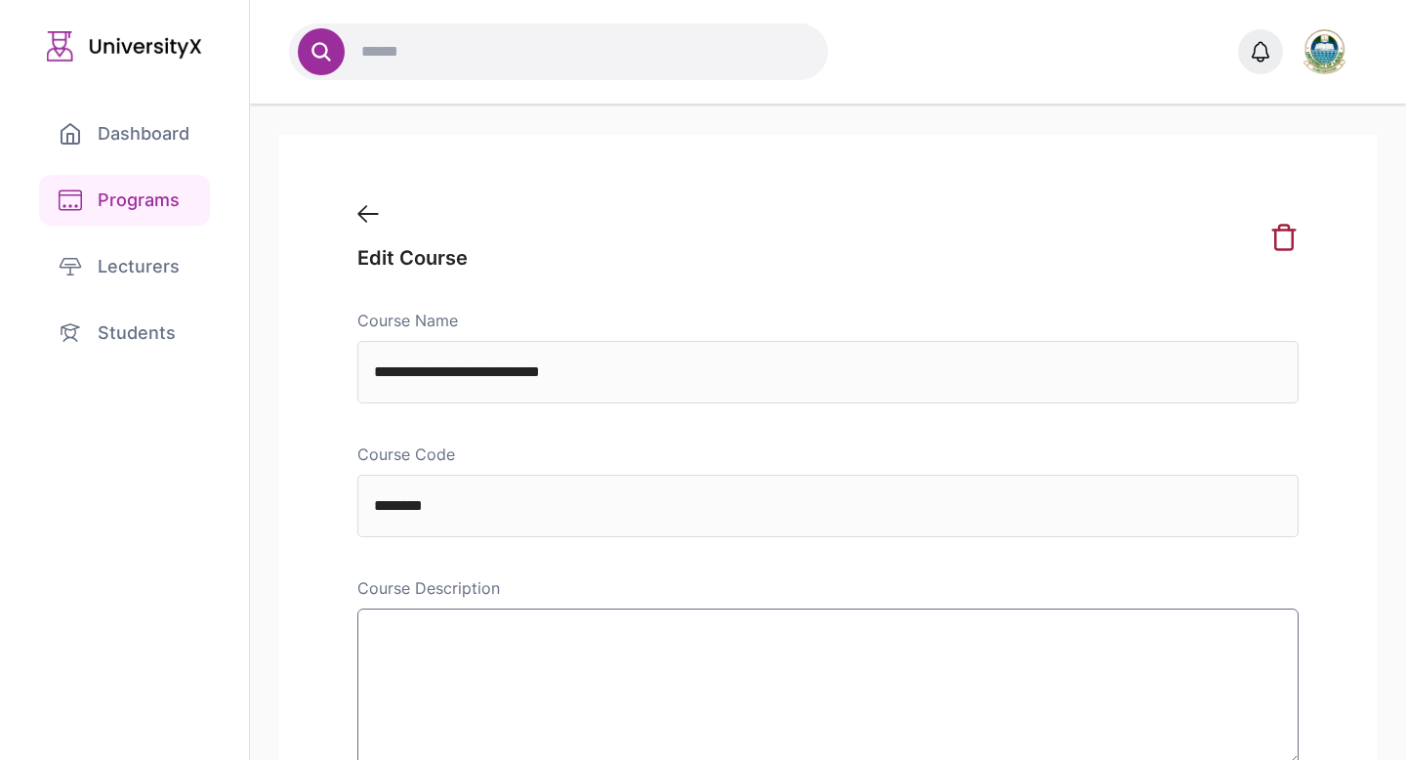
click at [377, 208] on icon at bounding box center [367, 214] width 21 height 18
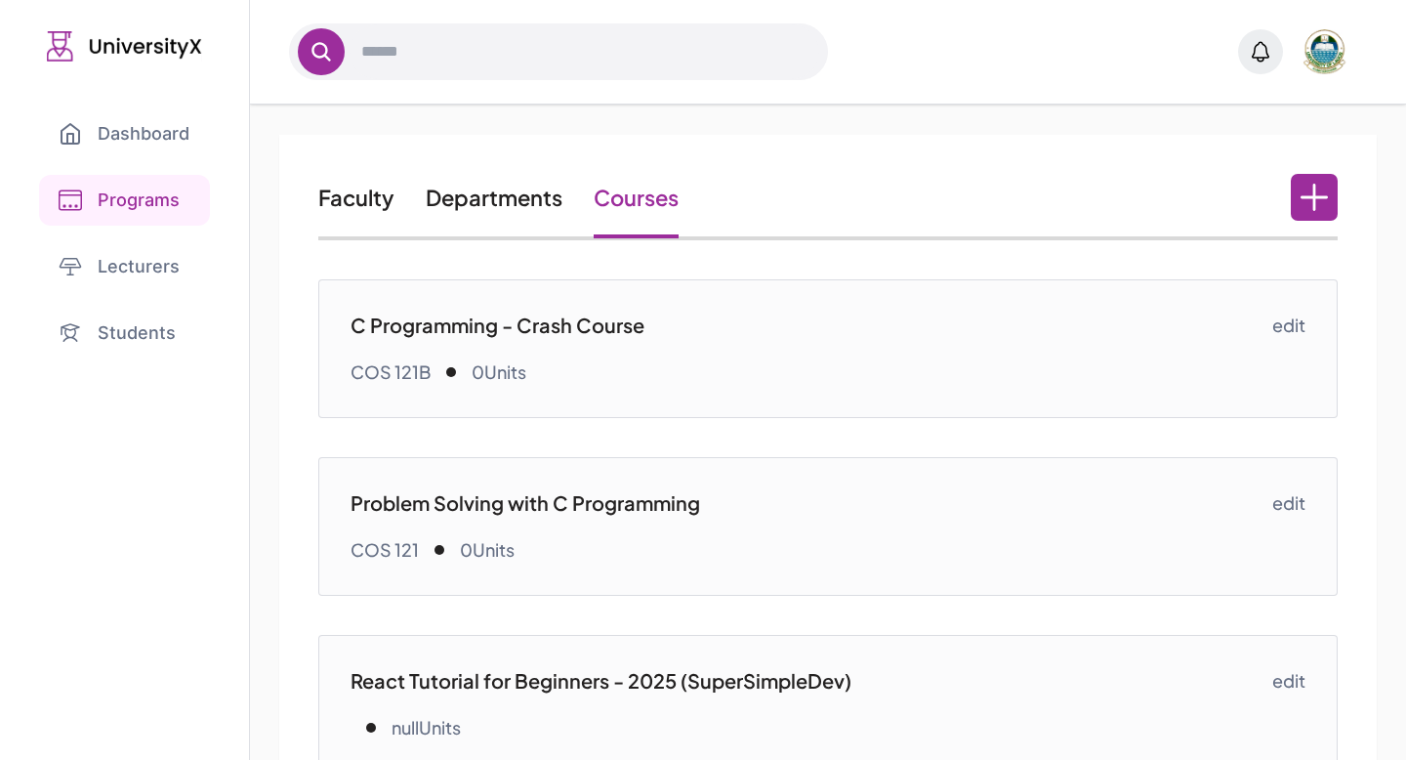
scroll to position [66, 0]
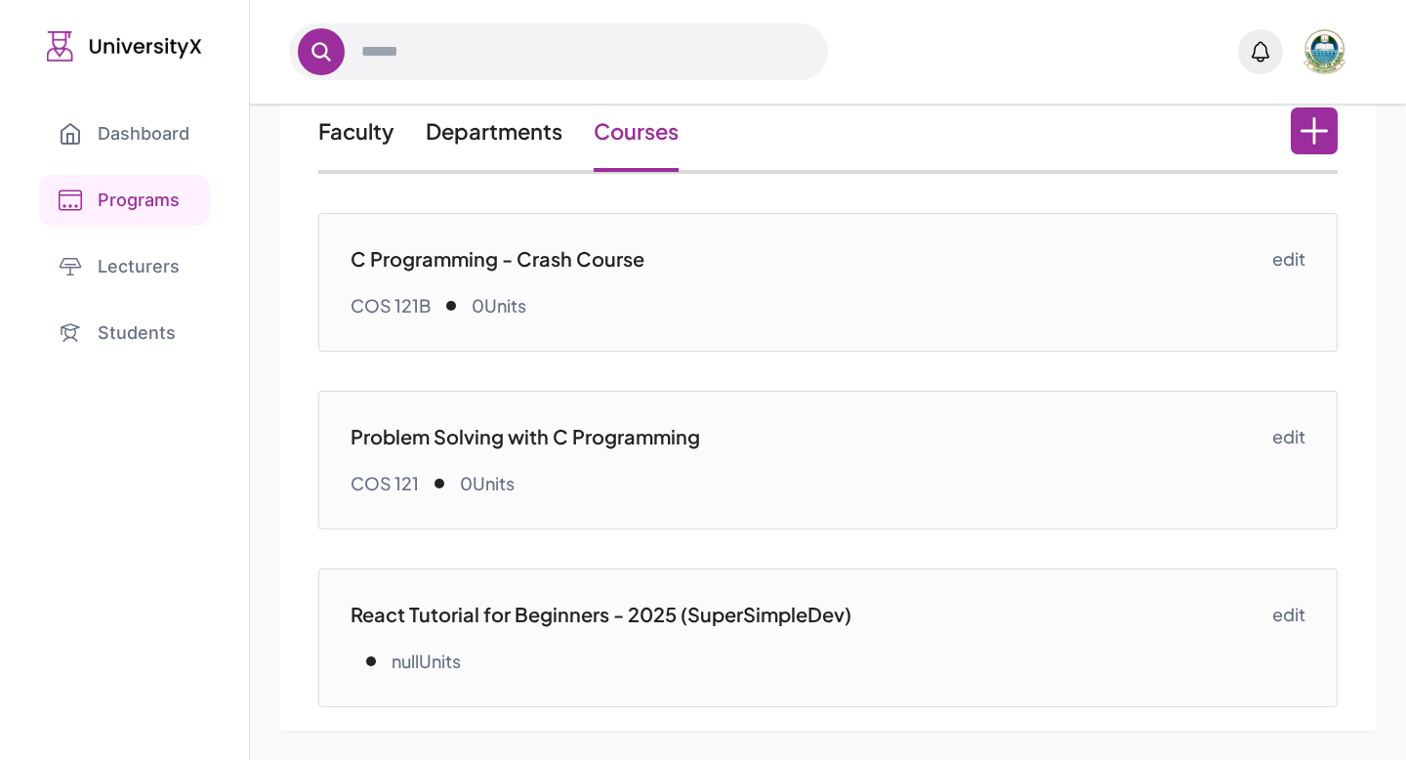
click at [559, 443] on p "Problem Solving with C Programming" at bounding box center [811, 436] width 921 height 27
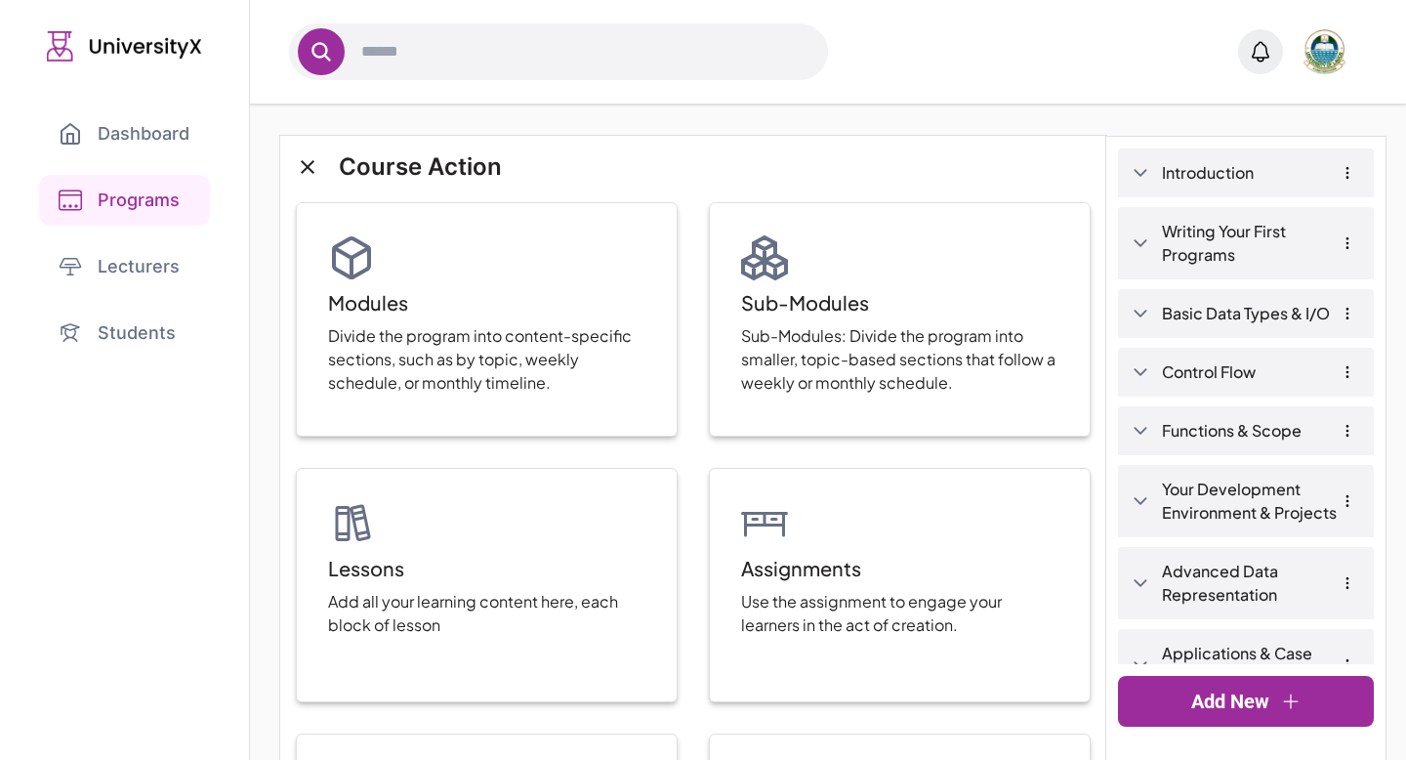
click at [1180, 695] on link "Add New" at bounding box center [1246, 701] width 256 height 51
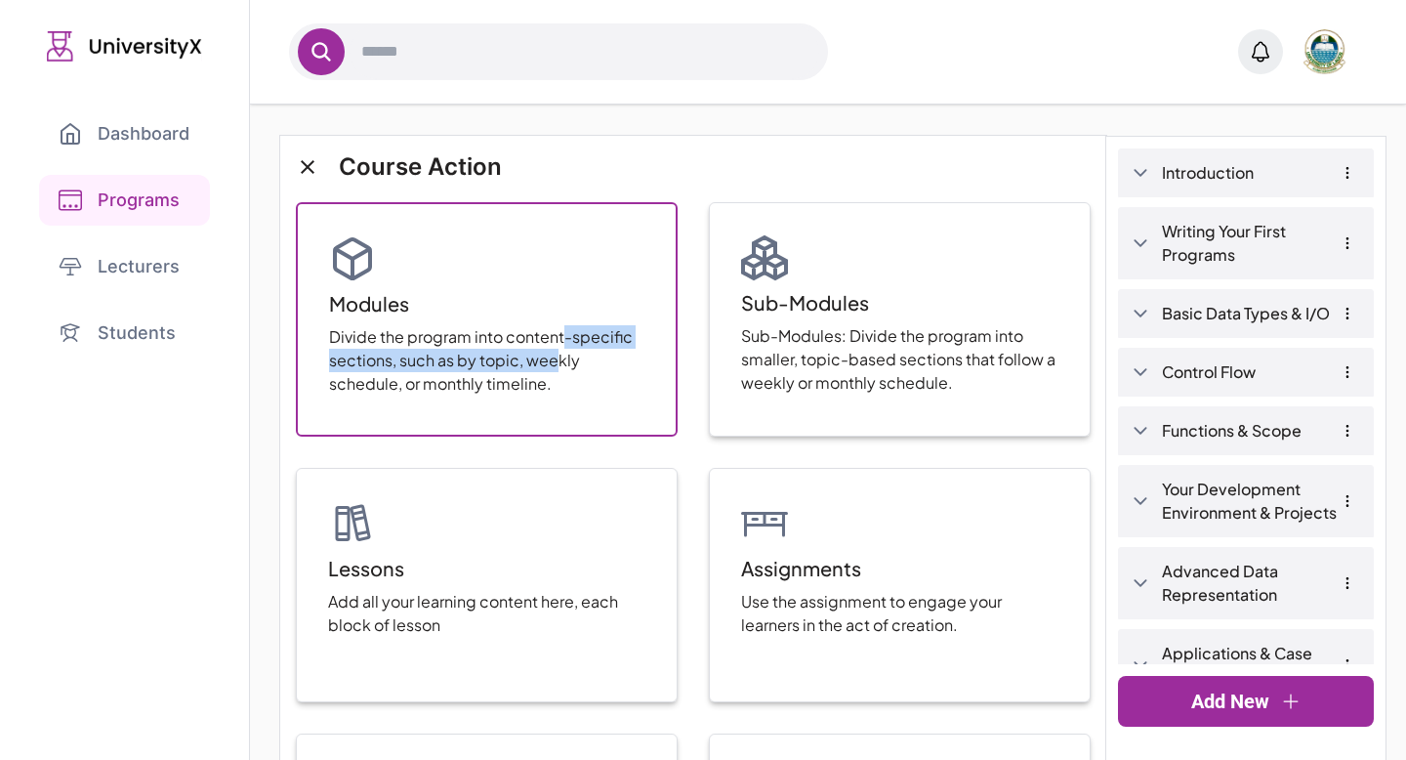
drag, startPoint x: 547, startPoint y: 351, endPoint x: 547, endPoint y: 337, distance: 13.7
click at [558, 345] on p "Divide the program into content-specific sections, such as by topic, weekly sch…" at bounding box center [486, 360] width 315 height 70
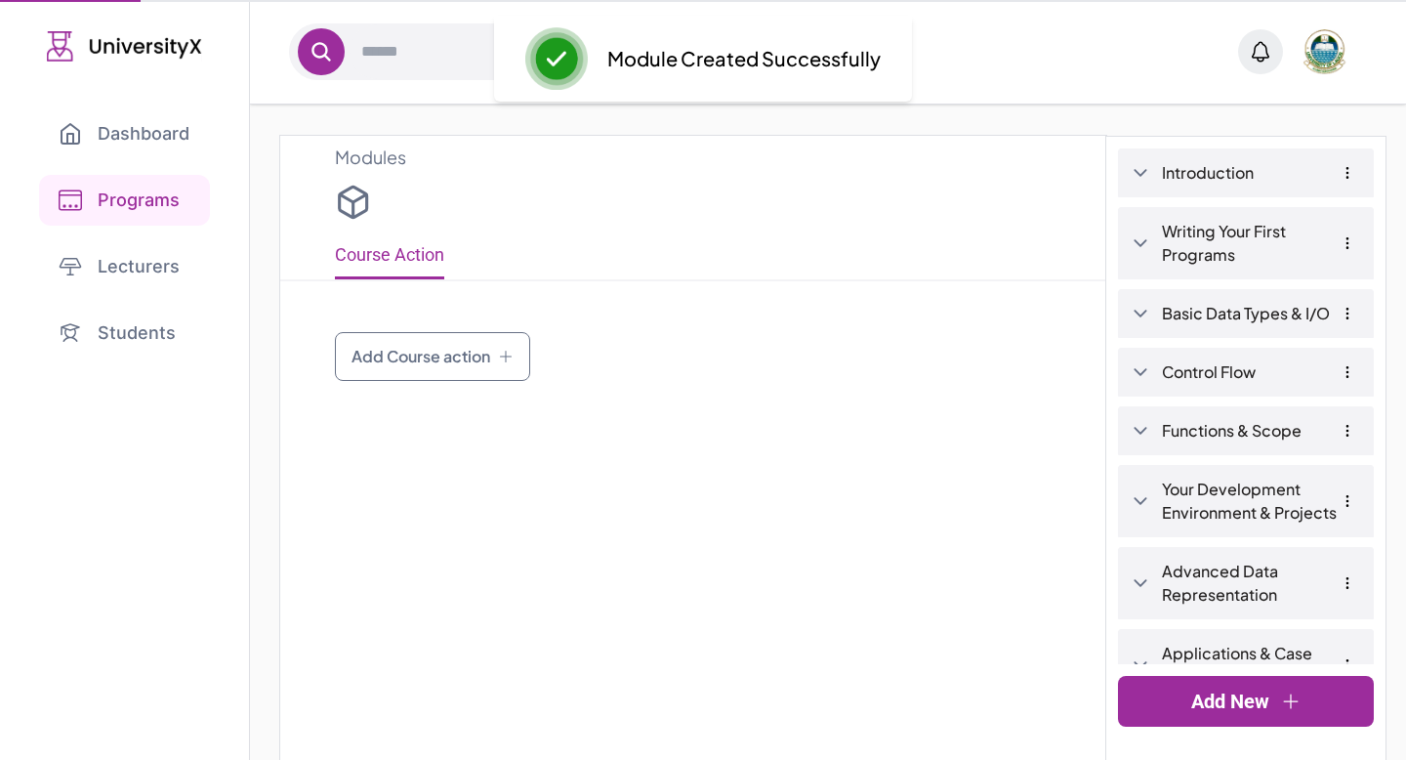
type input "*******"
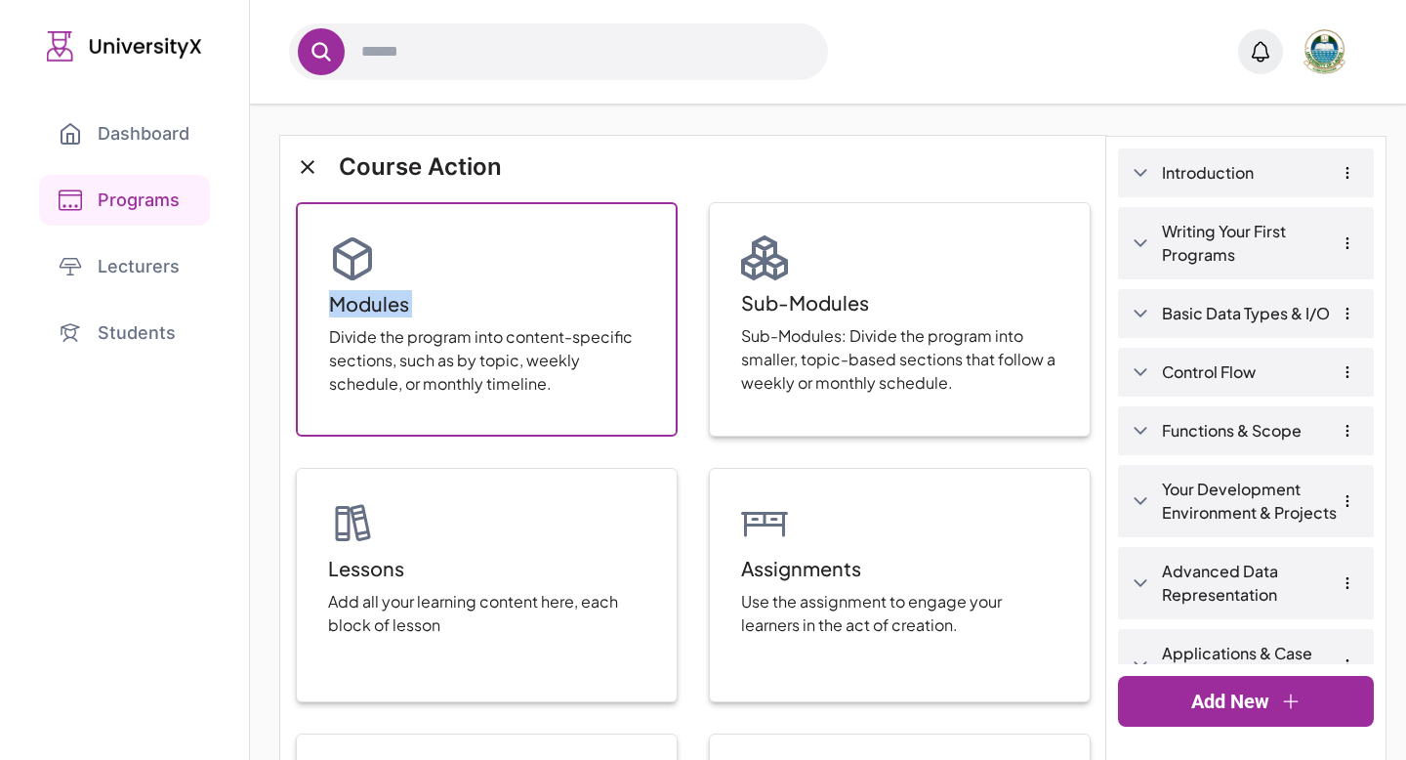
drag, startPoint x: 406, startPoint y: 282, endPoint x: 548, endPoint y: 308, distance: 143.9
click at [548, 308] on div "Modules Divide the program into content-specific sections, such as by topic, we…" at bounding box center [487, 319] width 382 height 234
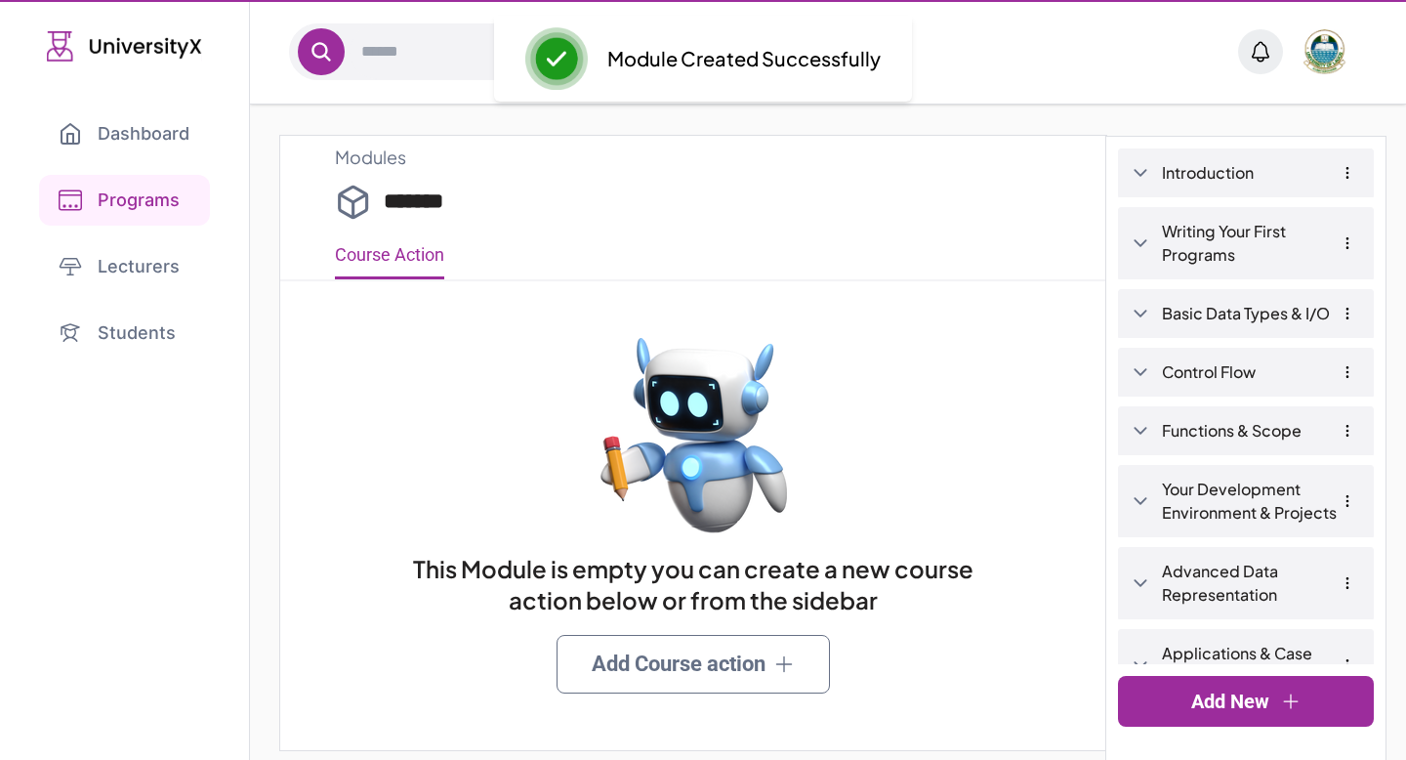
type input "*******"
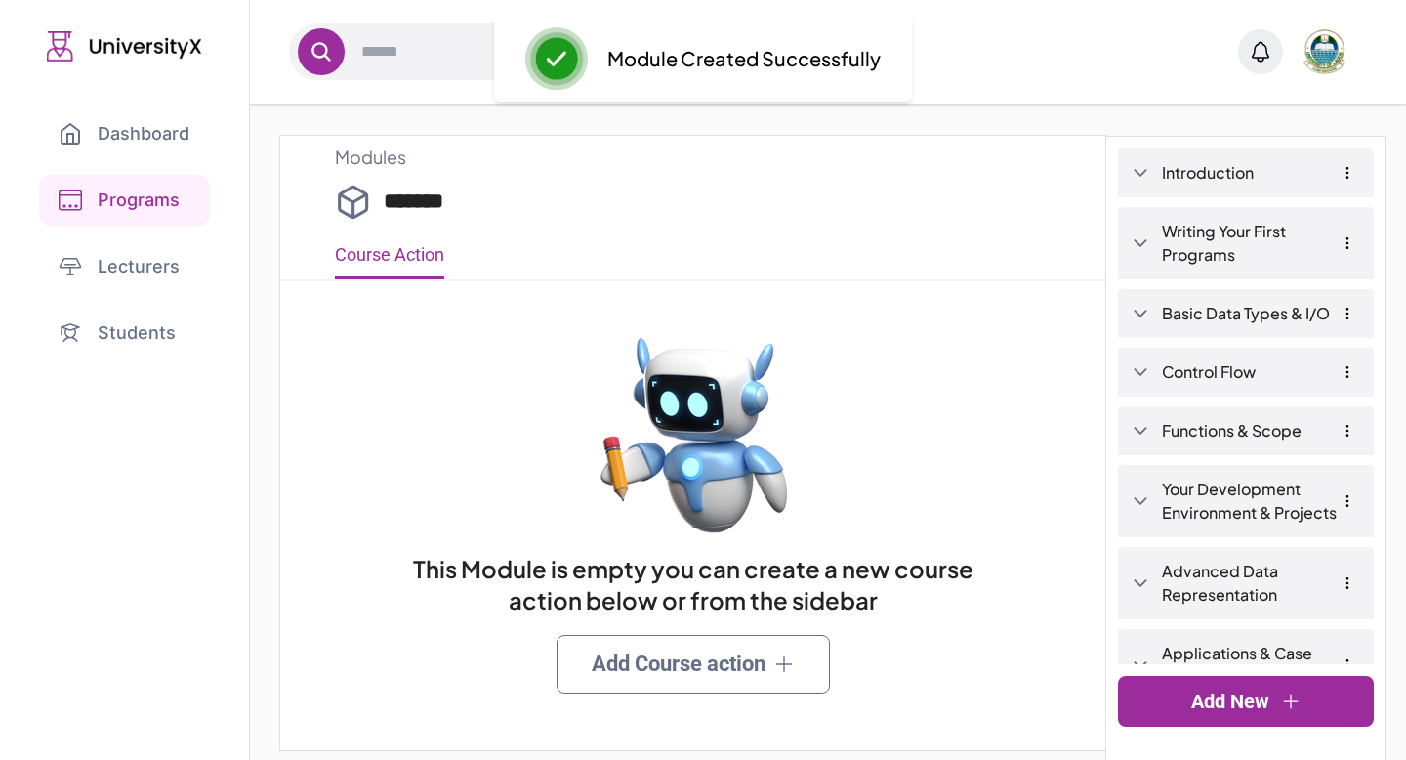
scroll to position [21, 0]
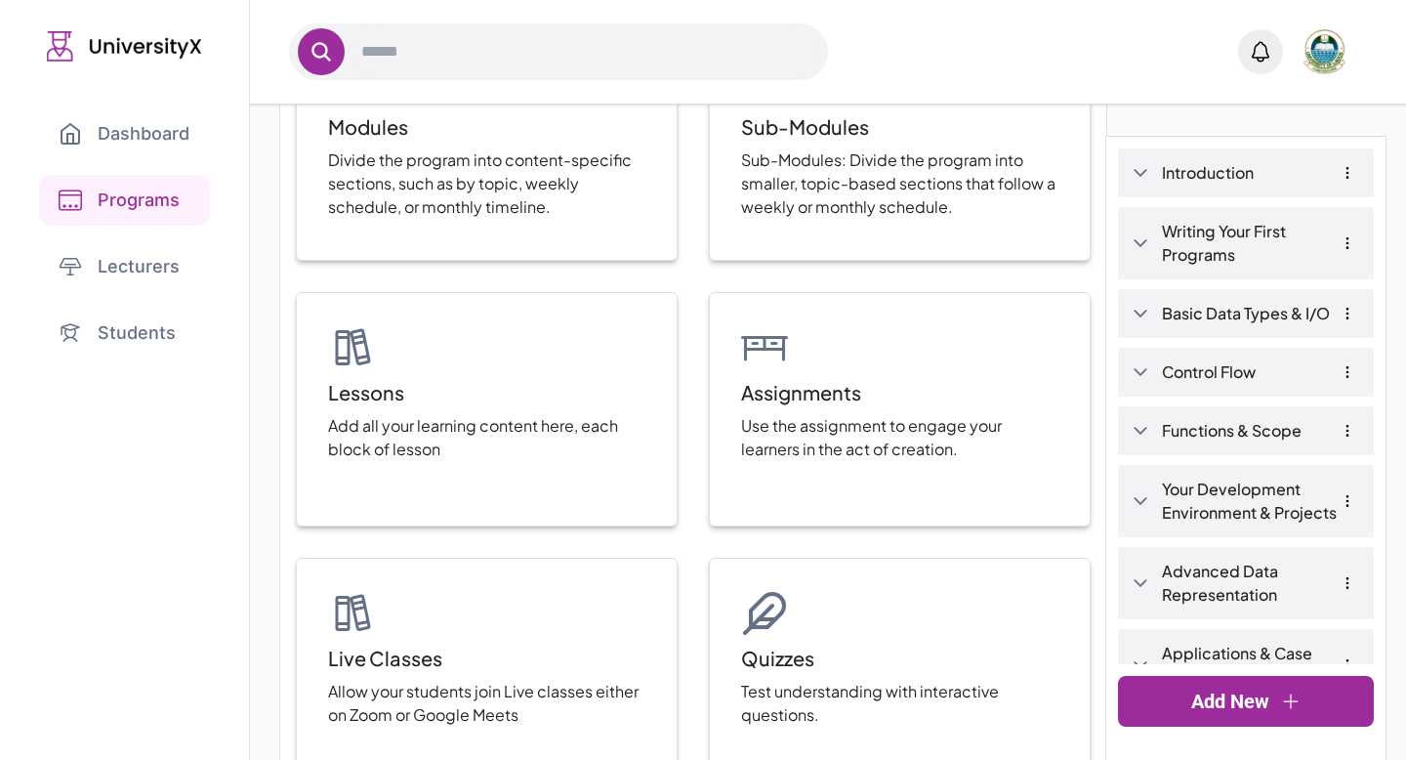
scroll to position [250, 0]
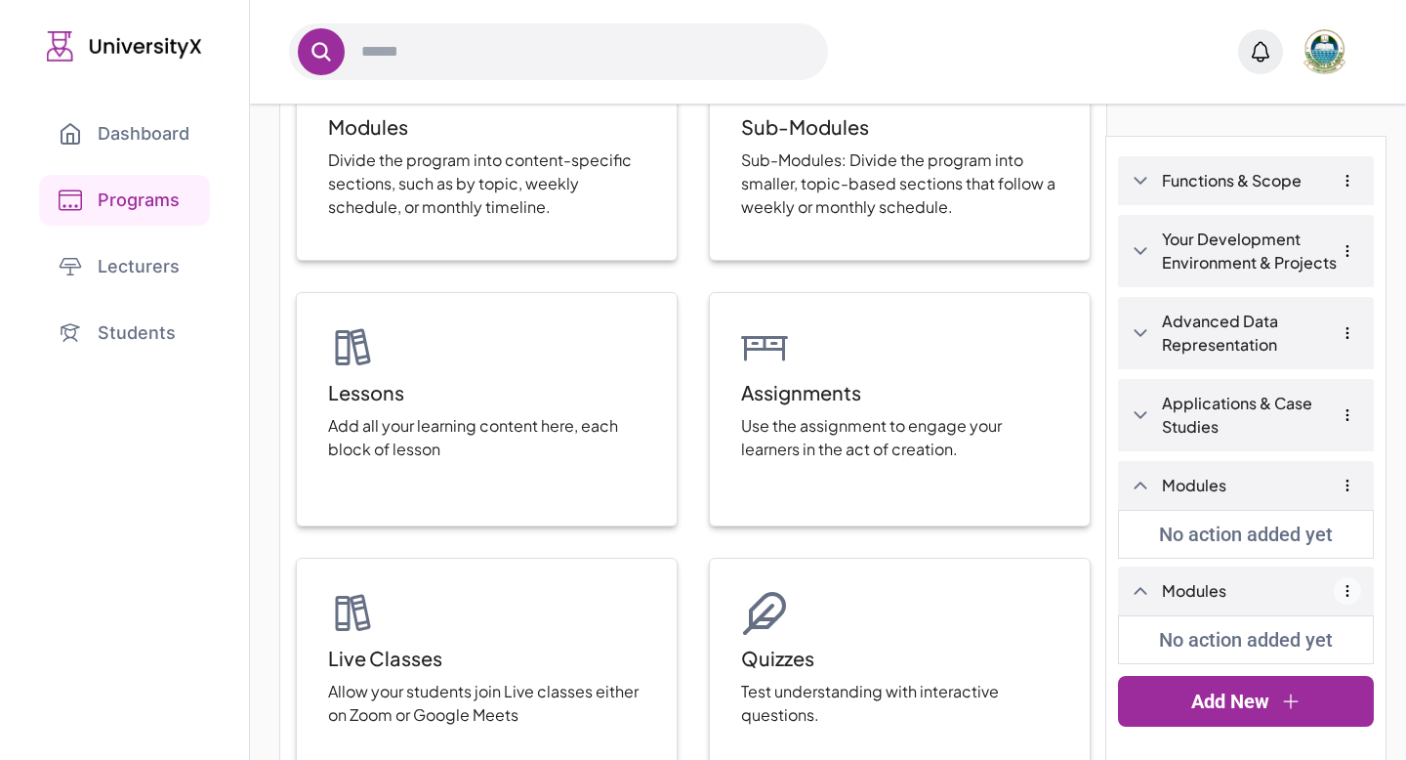
click at [1343, 588] on icon "button" at bounding box center [1348, 591] width 16 height 16
click at [1287, 657] on button "Delete" at bounding box center [1286, 659] width 51 height 23
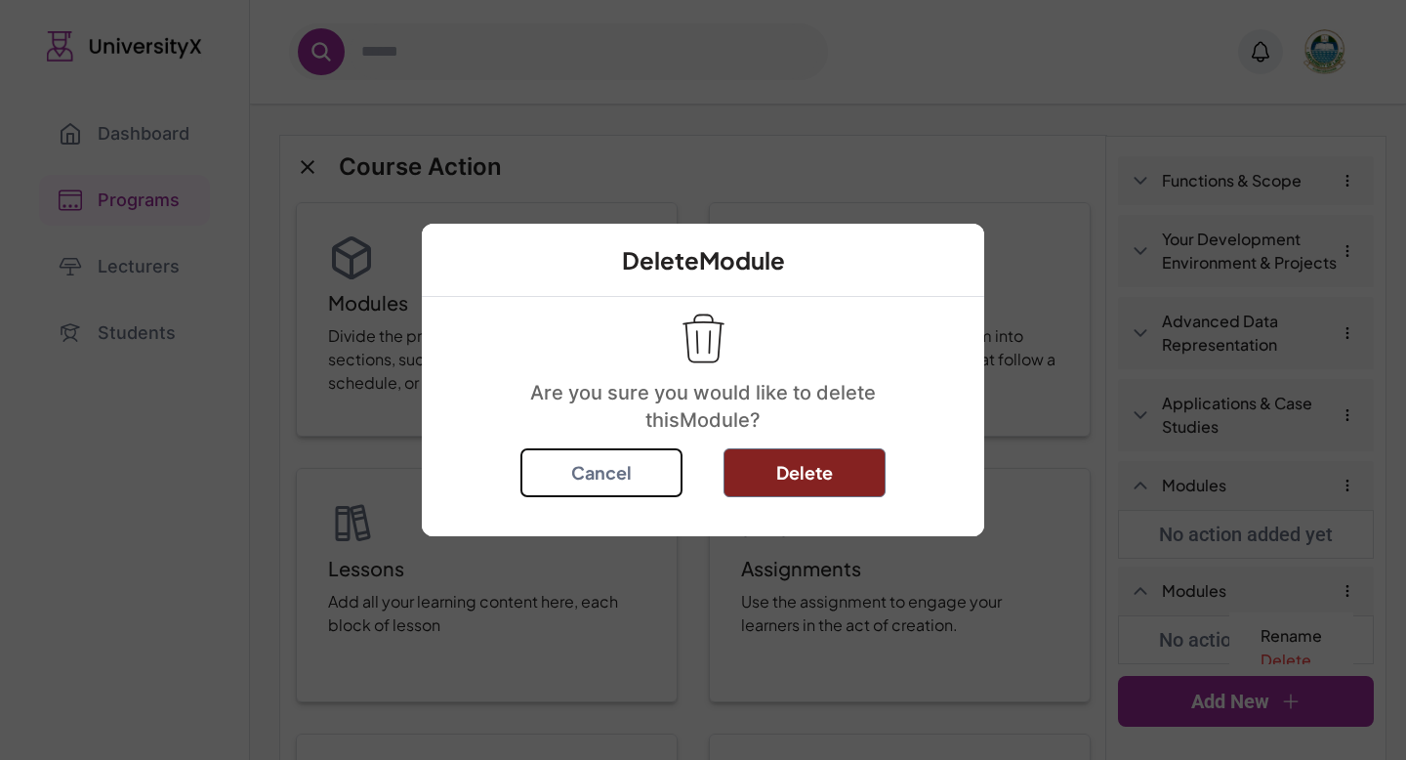
click at [834, 475] on button "Delete" at bounding box center [805, 472] width 162 height 49
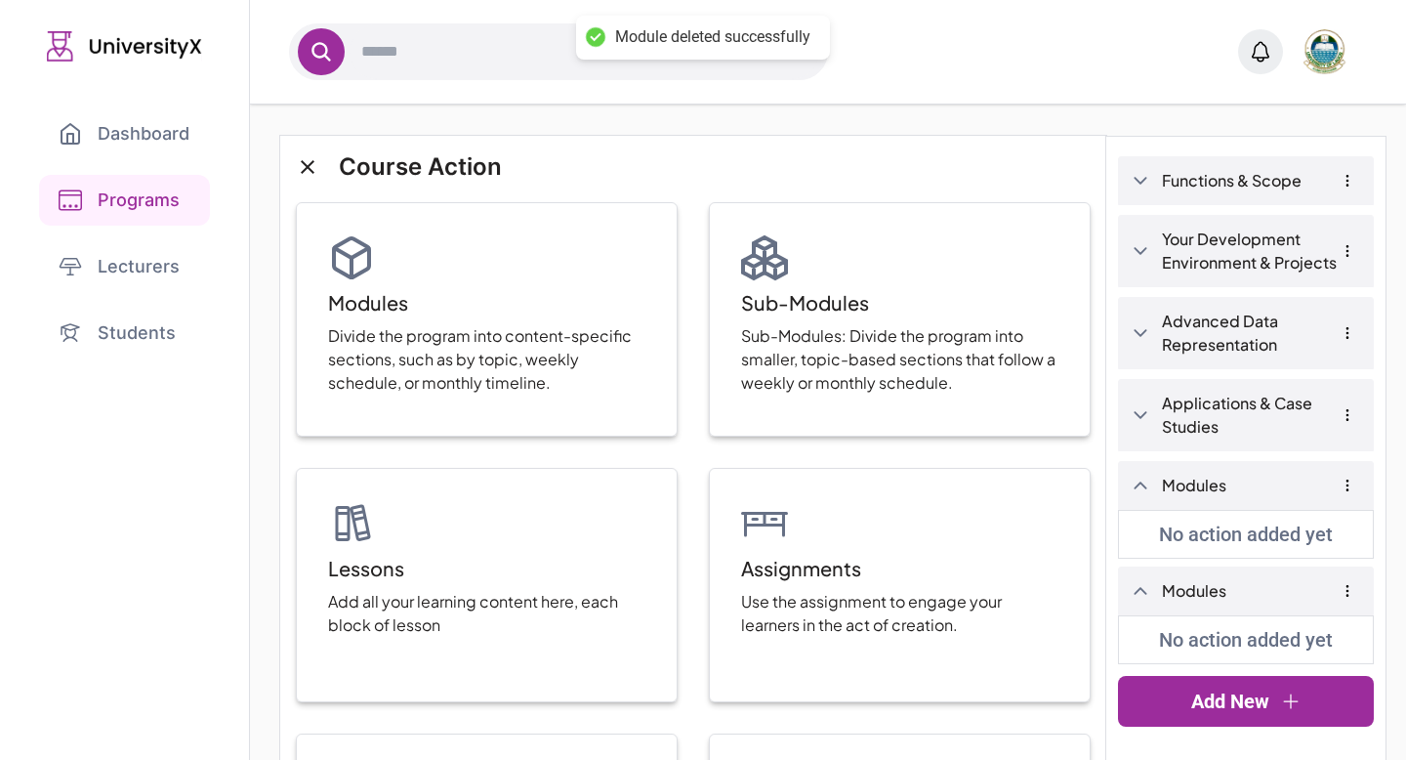
scroll to position [145, 0]
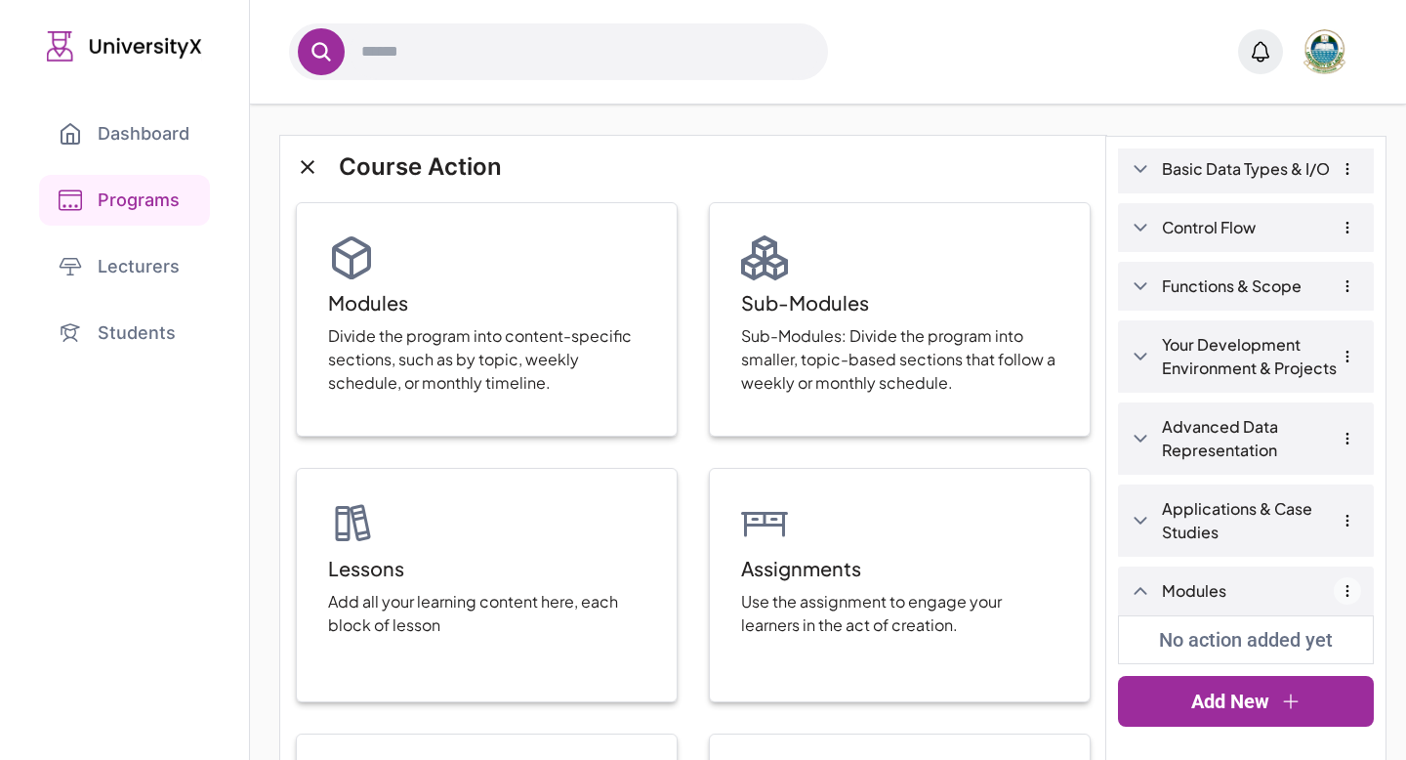
click at [1345, 594] on icon "button" at bounding box center [1348, 591] width 16 height 16
click at [1290, 656] on button "Delete" at bounding box center [1286, 659] width 51 height 23
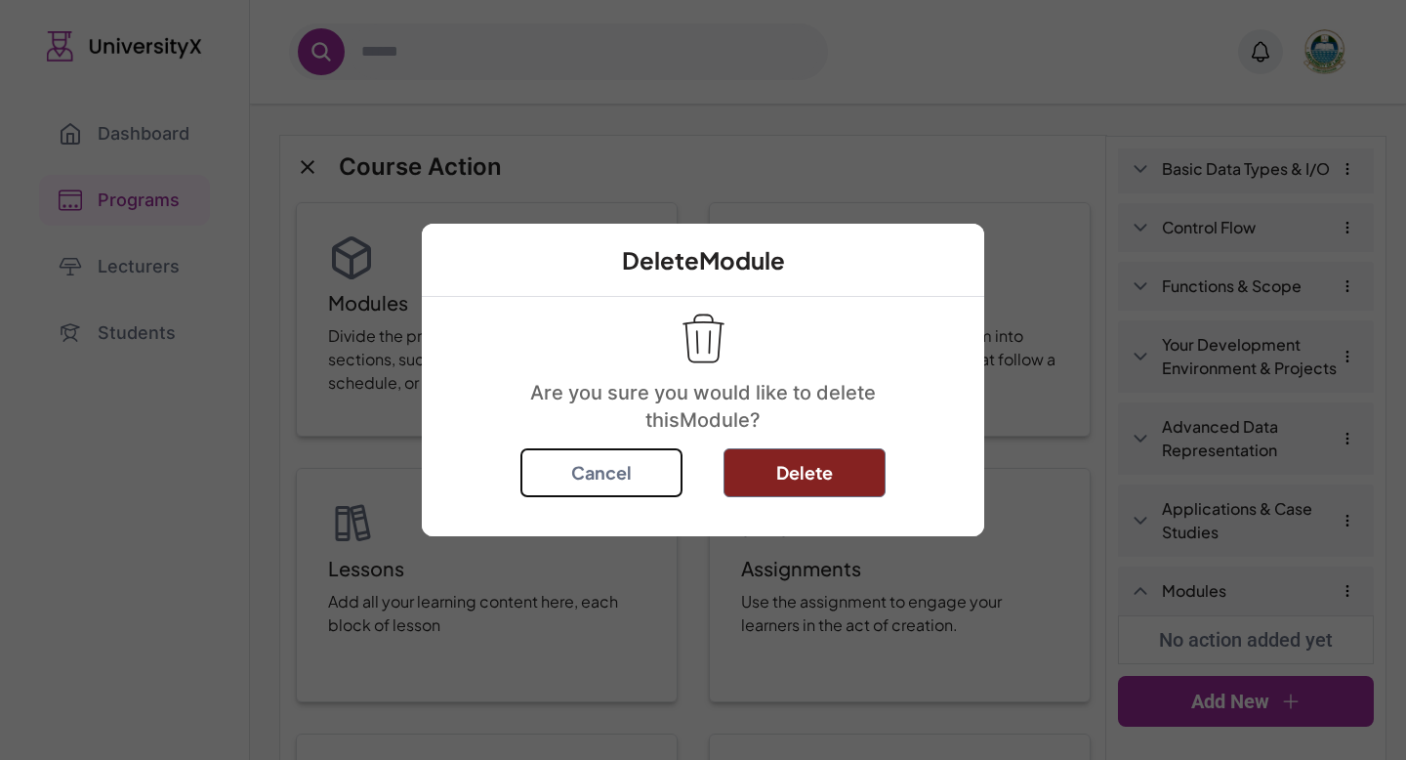
click at [824, 477] on button "Delete" at bounding box center [805, 472] width 162 height 49
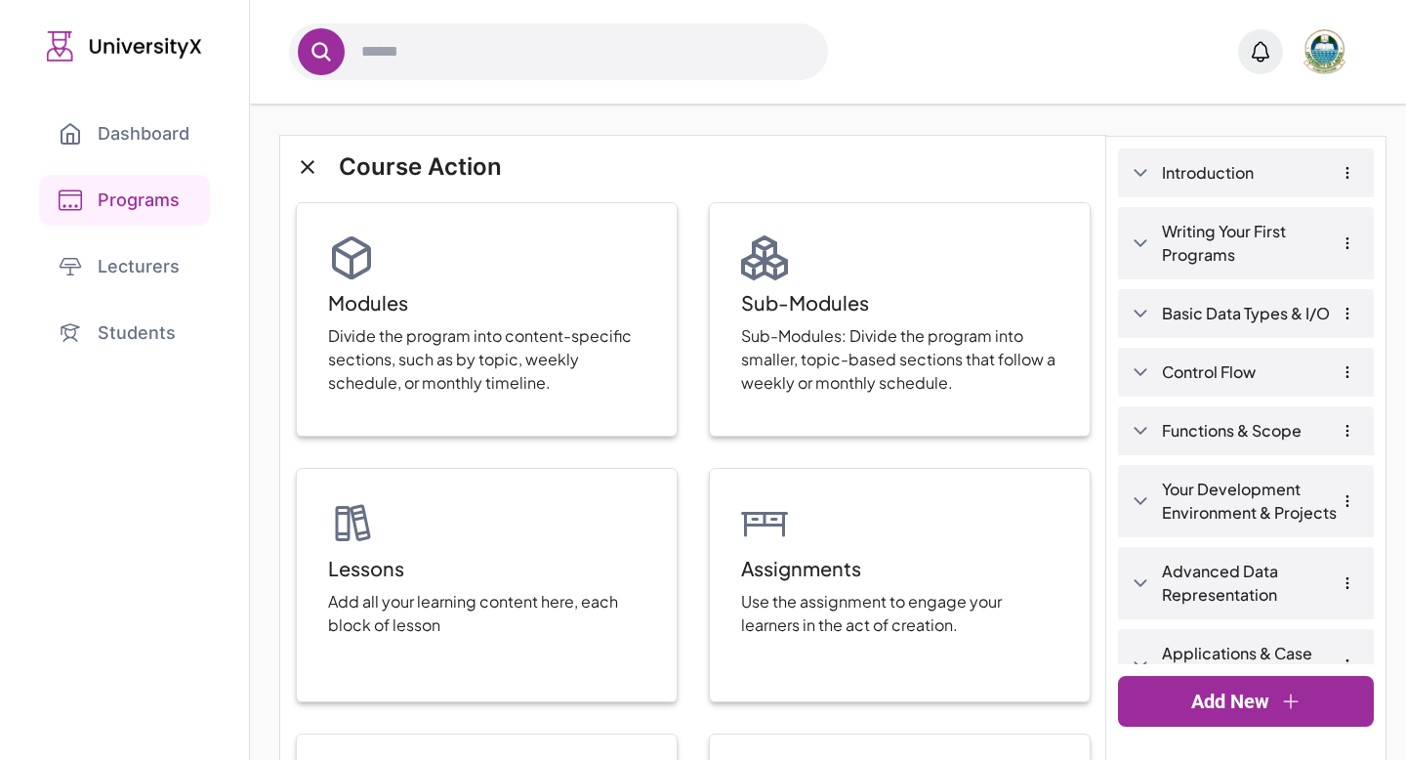
click at [1143, 181] on icon at bounding box center [1141, 173] width 20 height 20
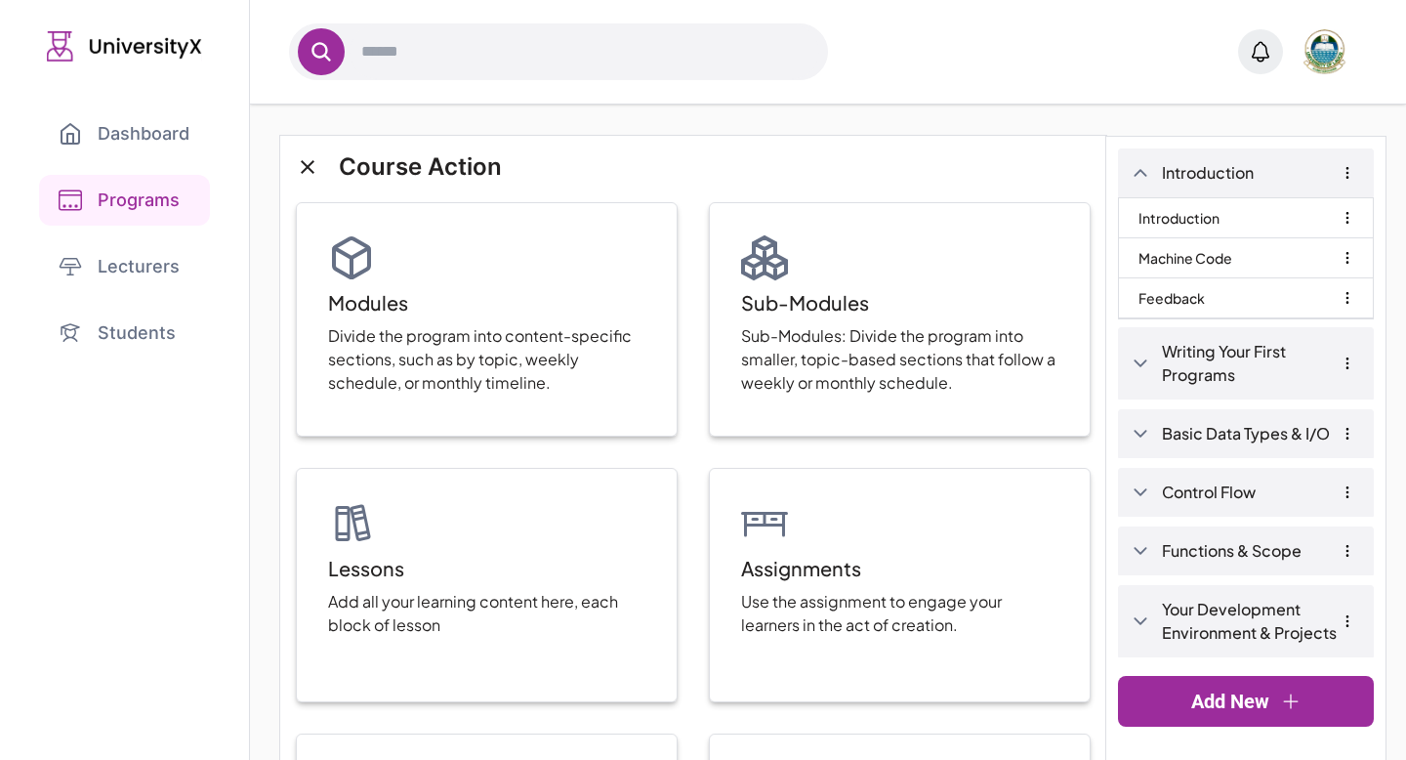
click at [1142, 174] on icon at bounding box center [1141, 173] width 20 height 20
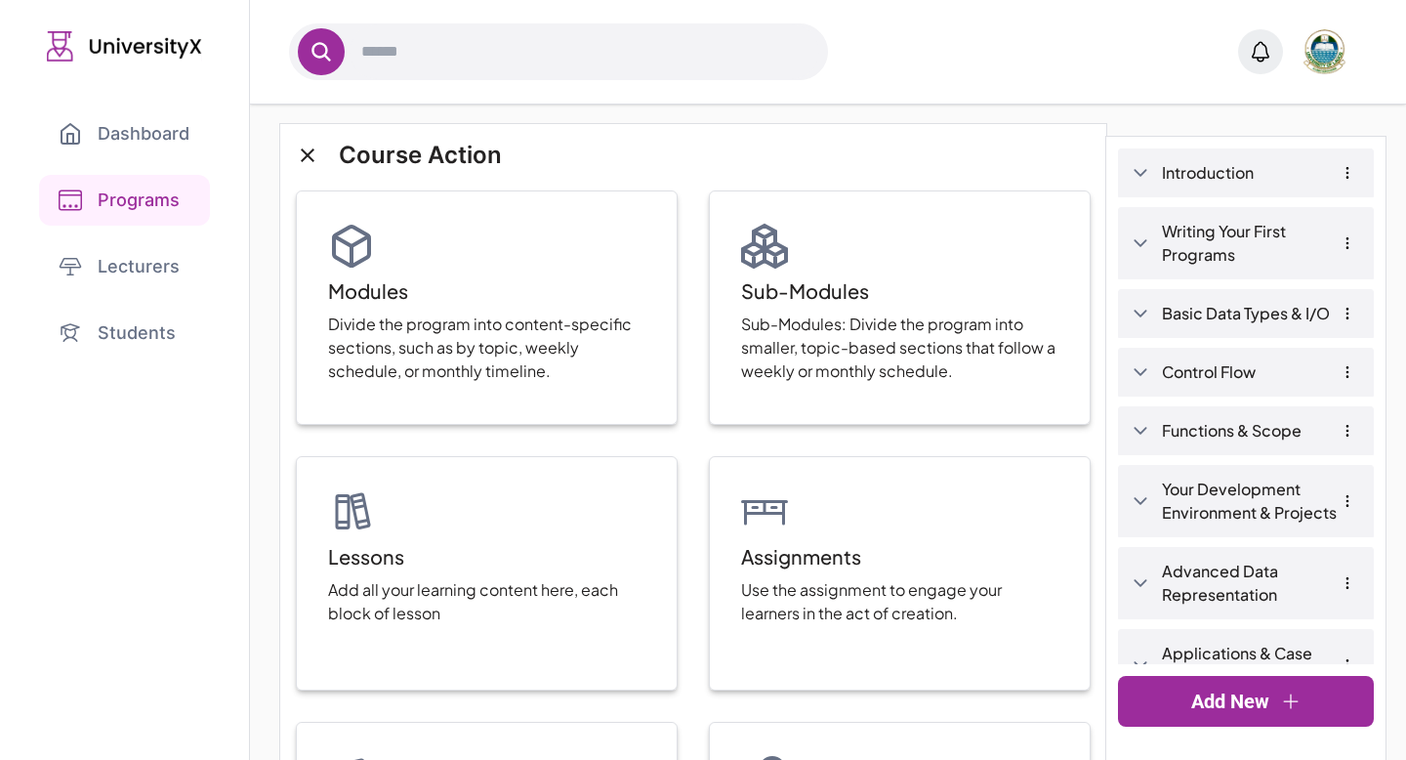
click at [1159, 181] on div "Introduction" at bounding box center [1246, 172] width 256 height 49
click at [1131, 173] on icon at bounding box center [1141, 173] width 20 height 20
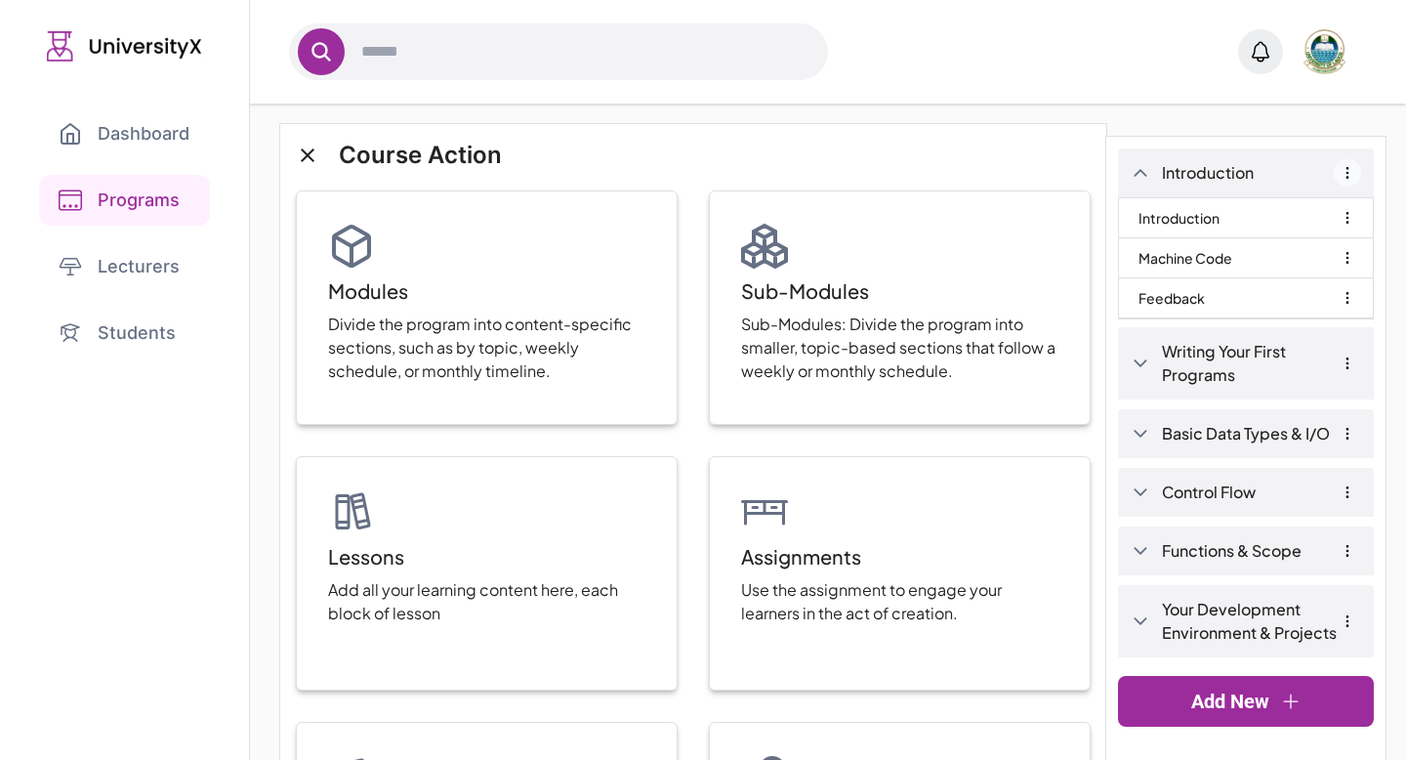
click at [1346, 177] on icon "button" at bounding box center [1348, 173] width 16 height 16
click at [1141, 171] on icon at bounding box center [1140, 173] width 13 height 8
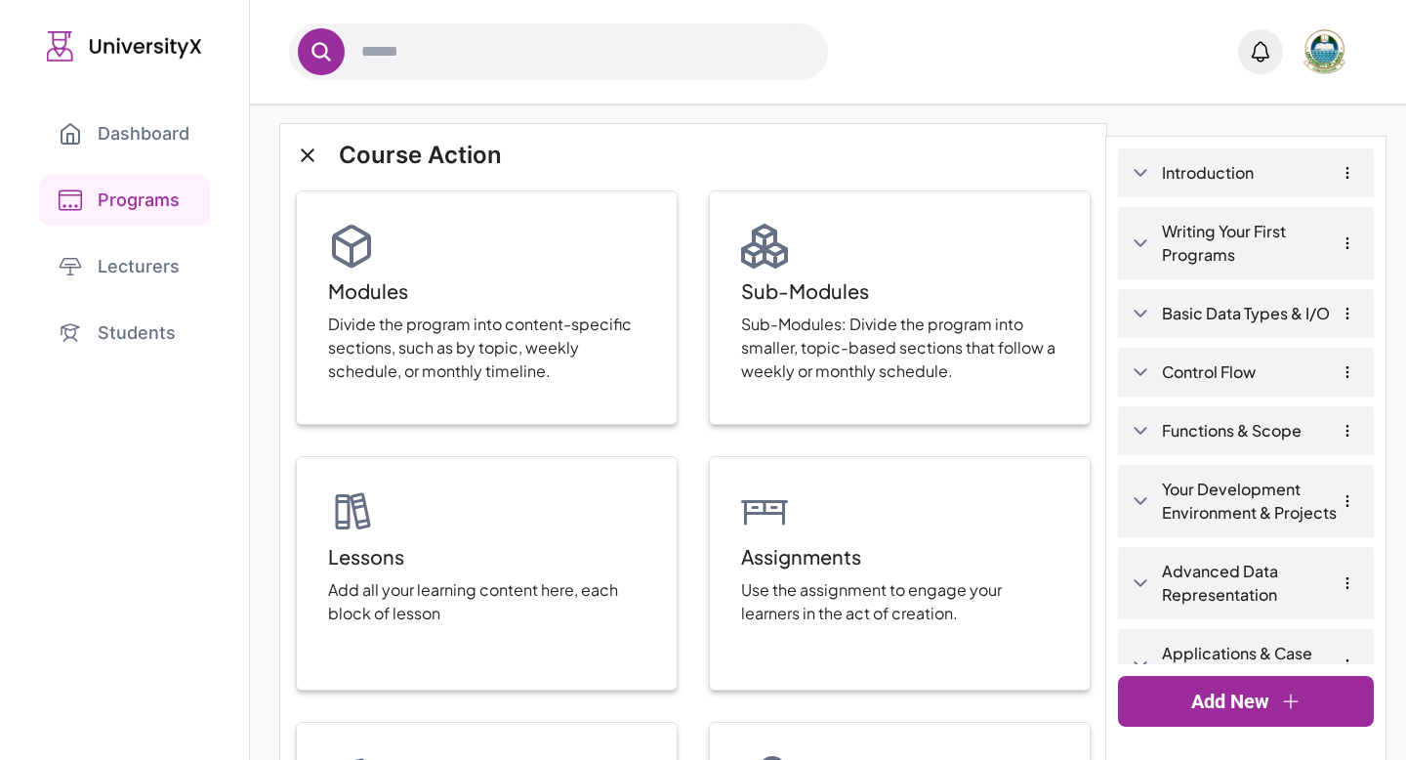
scroll to position [85, 0]
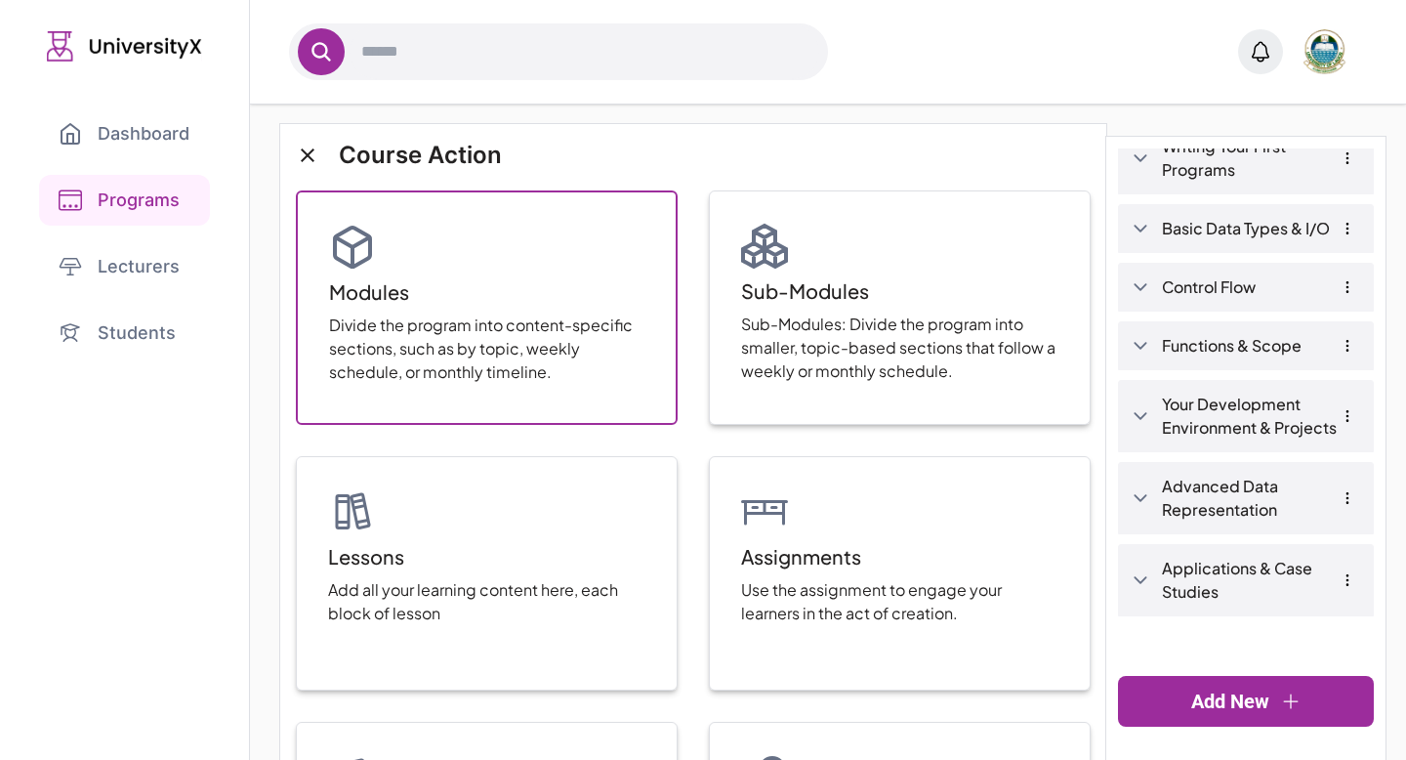
click at [568, 350] on p "Divide the program into content-specific sections, such as by topic, weekly sch…" at bounding box center [486, 348] width 315 height 70
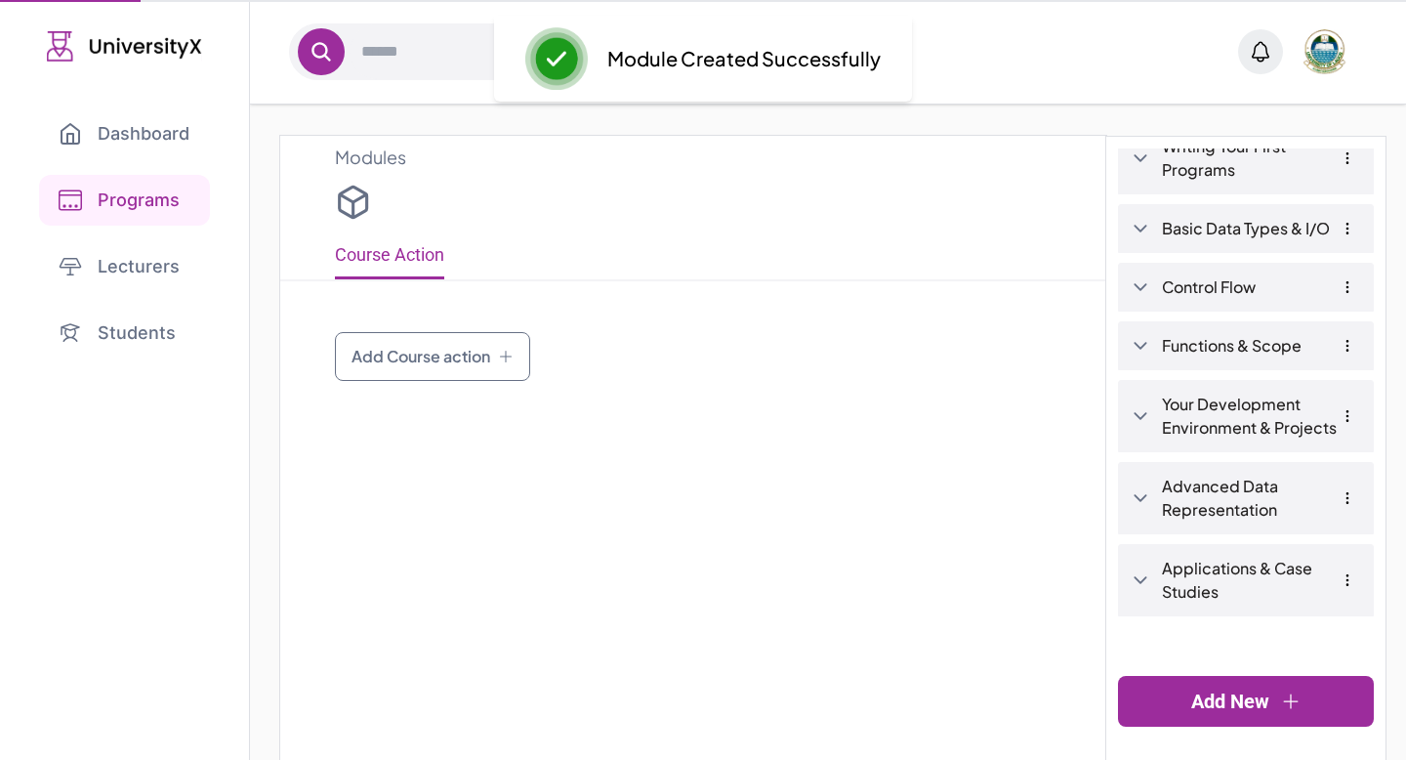
type input "*******"
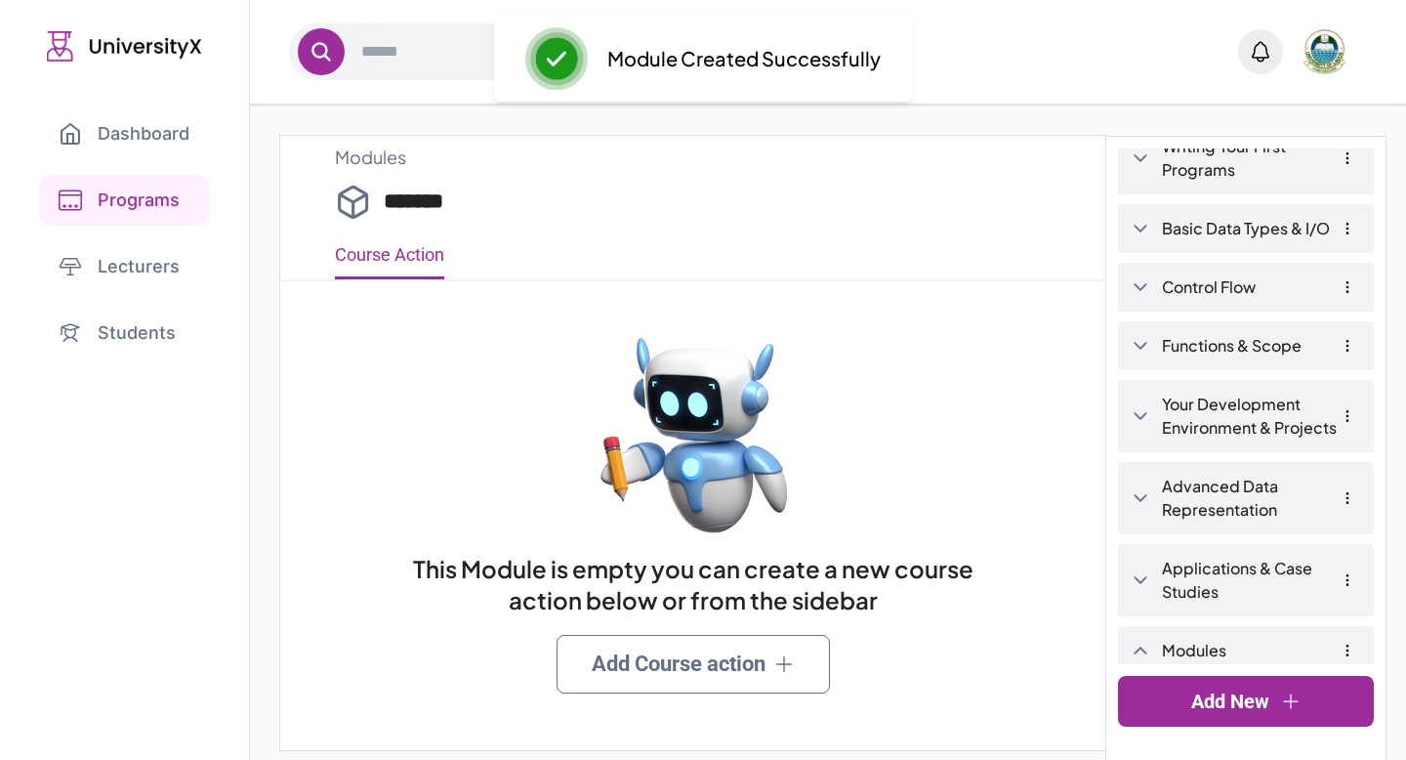
scroll to position [145, 0]
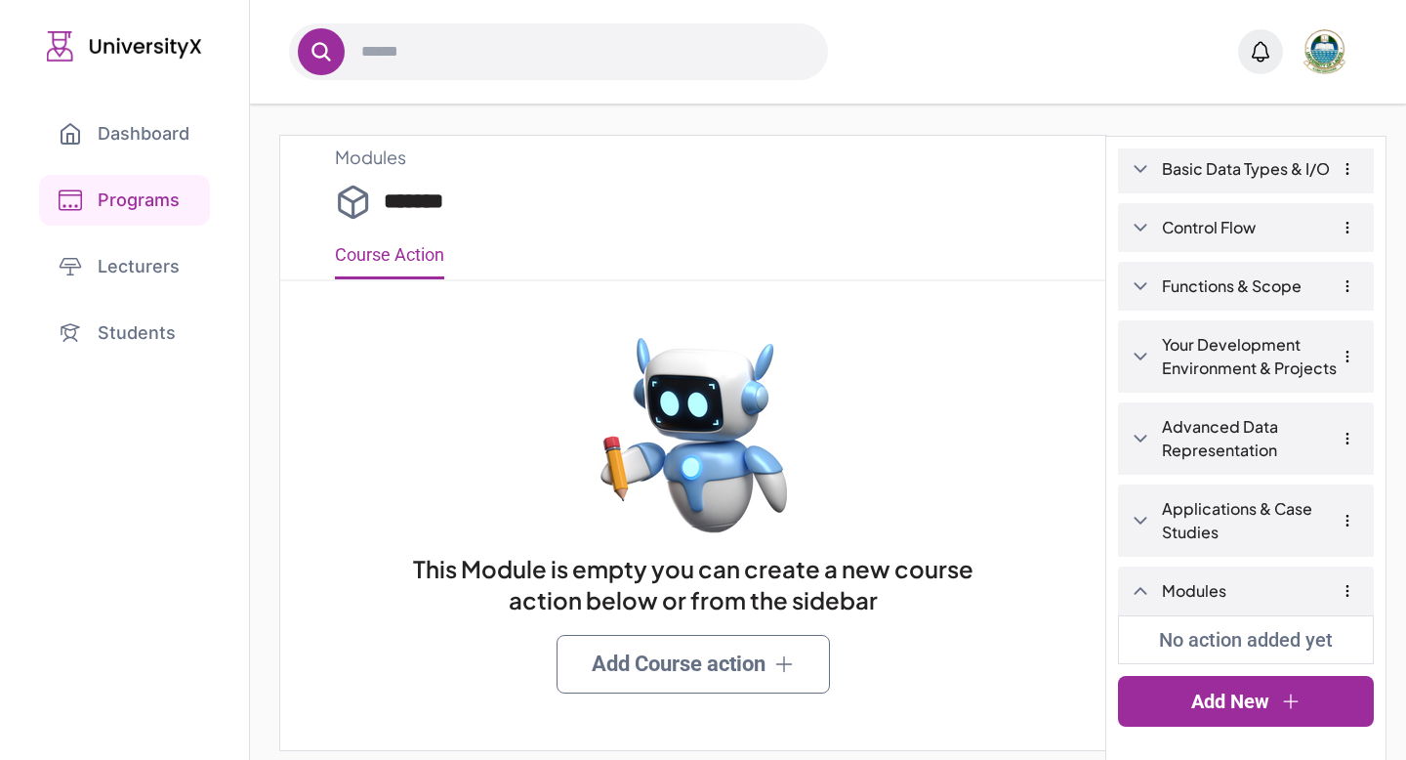
click at [699, 650] on link "Add Course action" at bounding box center [693, 664] width 273 height 59
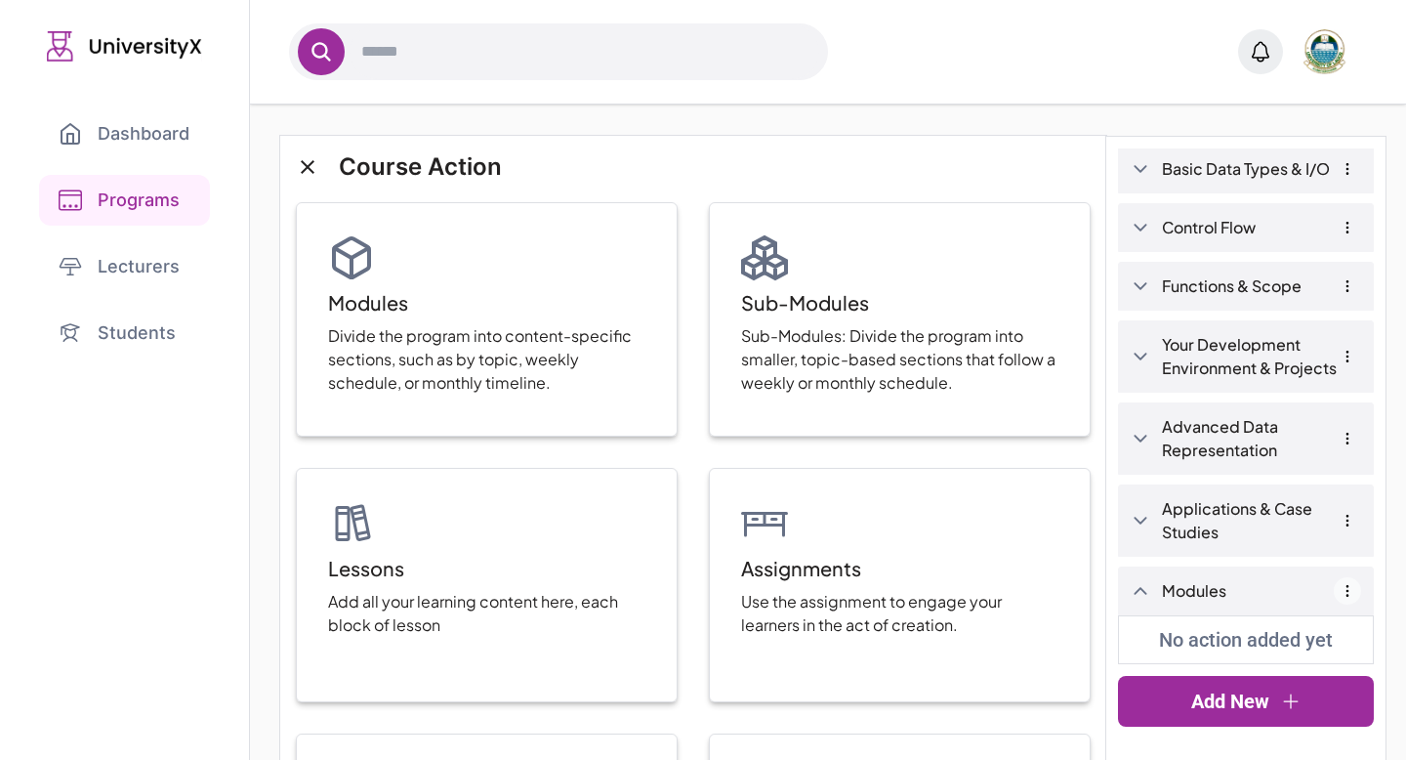
click at [1343, 583] on icon "button" at bounding box center [1348, 591] width 16 height 16
click at [1178, 645] on p "No action added yet" at bounding box center [1246, 639] width 254 height 47
click at [1347, 588] on icon "button" at bounding box center [1348, 591] width 16 height 16
click at [1204, 602] on link "Modules" at bounding box center [1261, 590] width 199 height 23
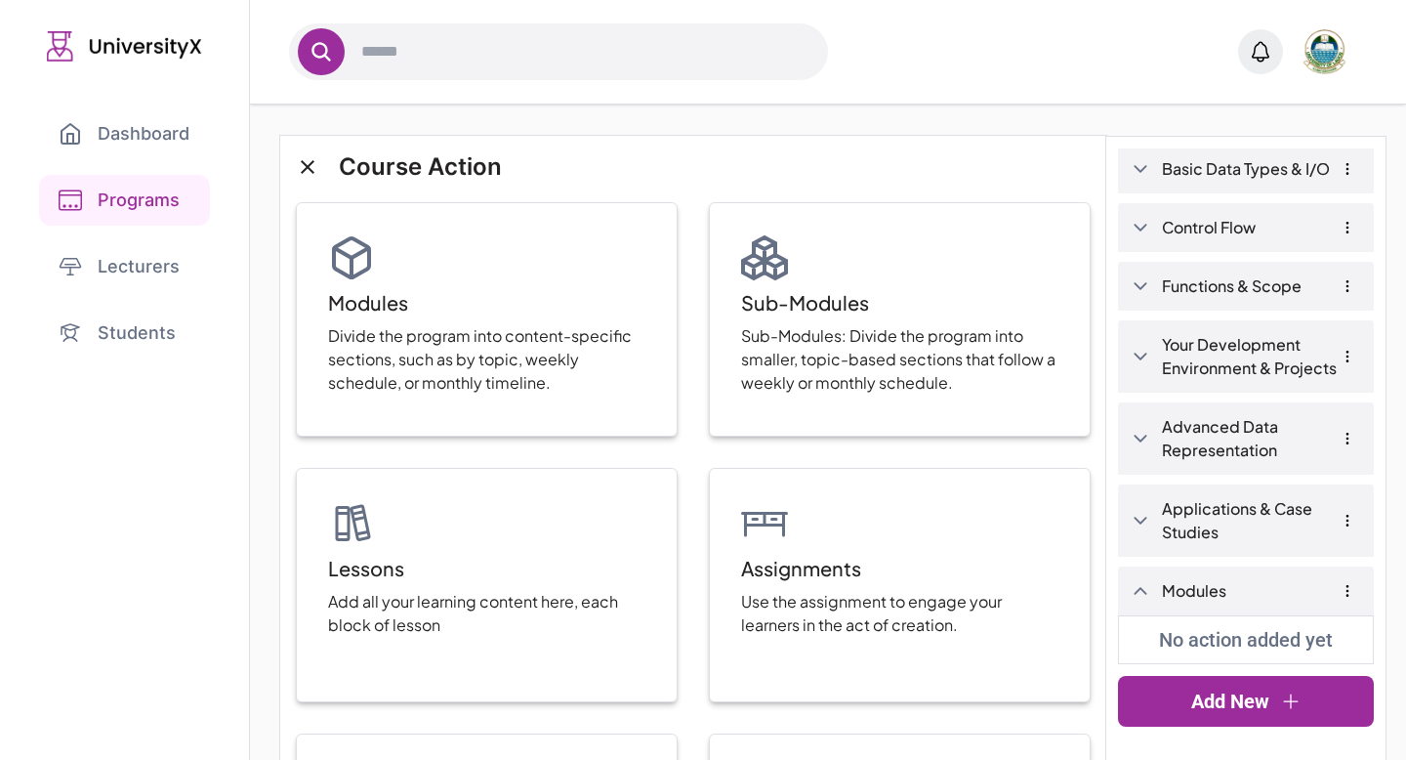
click at [1204, 602] on link "Modules" at bounding box center [1261, 590] width 199 height 23
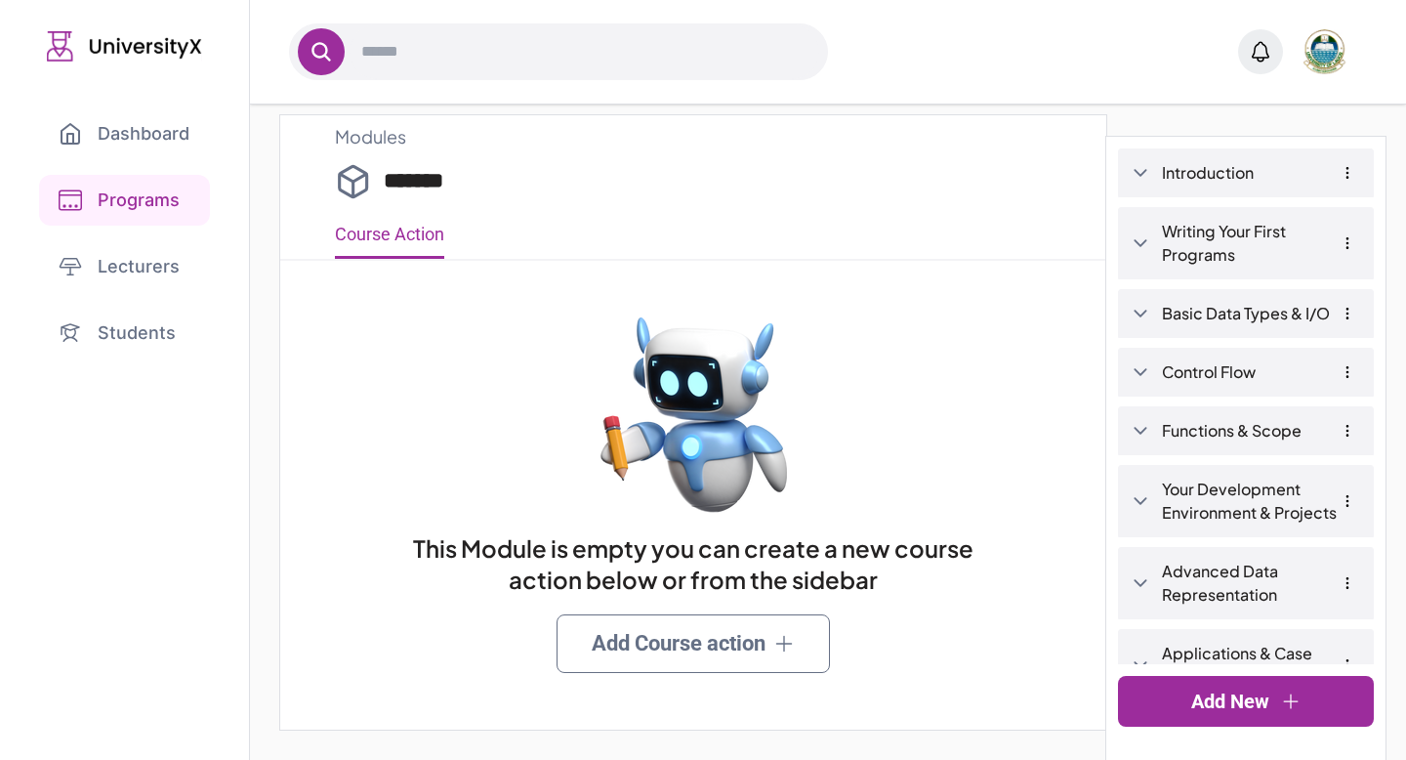
click at [1243, 717] on link "Add New" at bounding box center [1246, 701] width 256 height 51
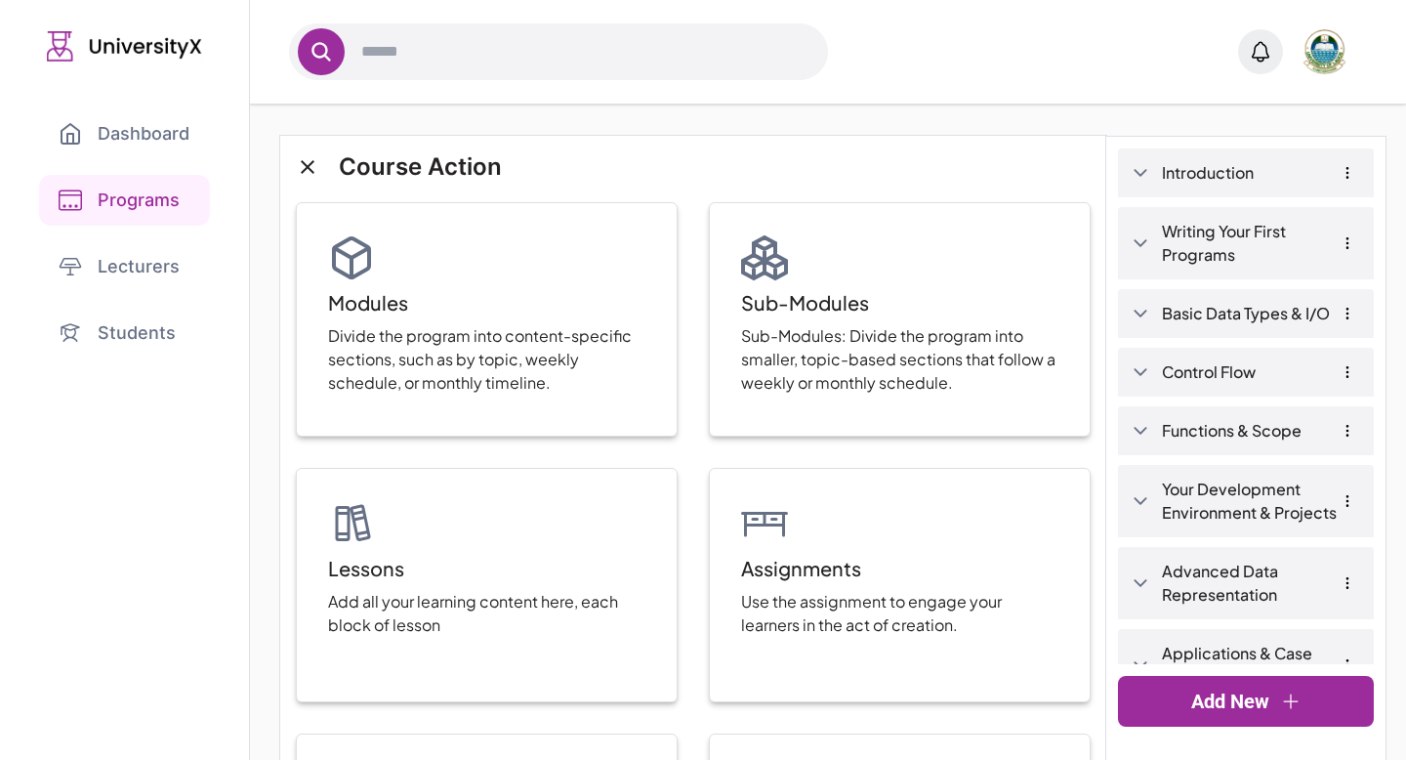
click at [1243, 717] on link "Add New" at bounding box center [1246, 701] width 256 height 51
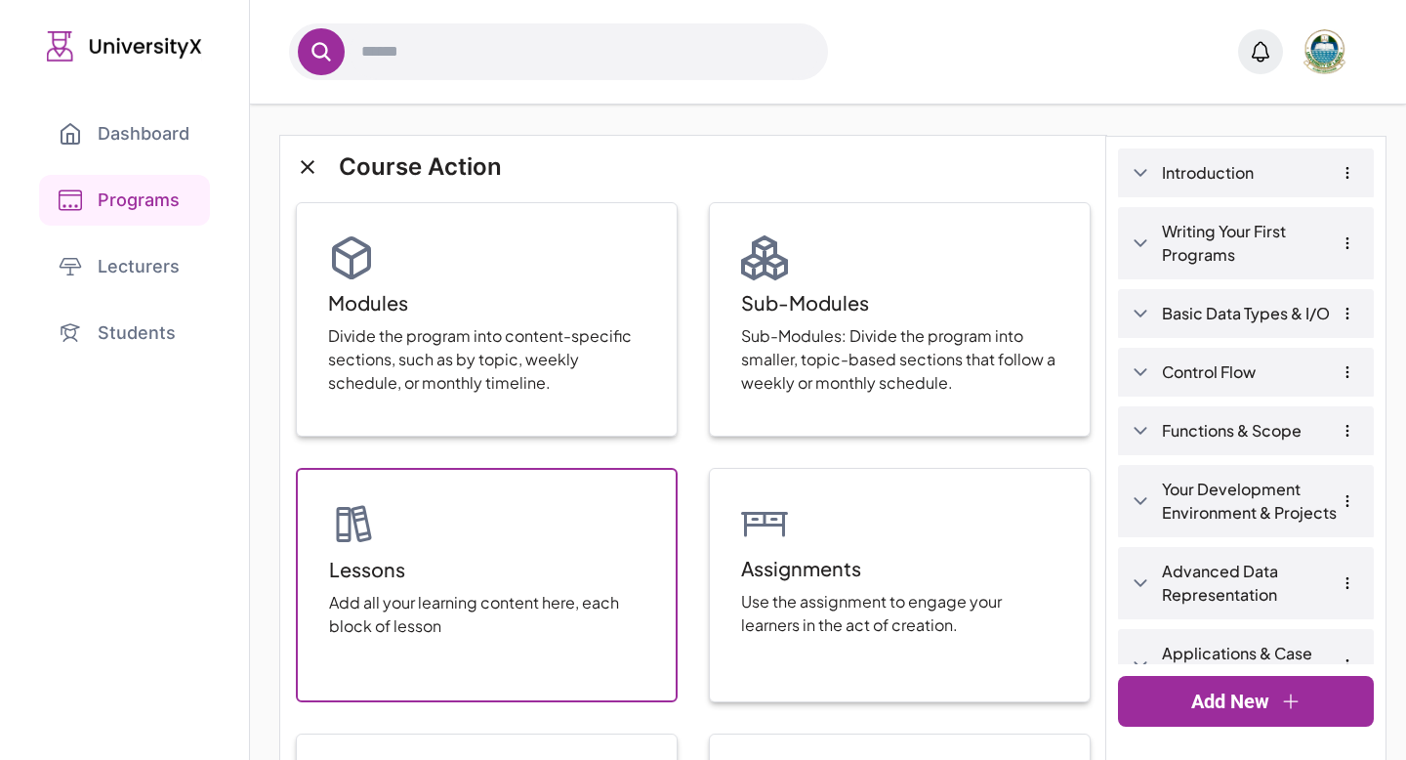
click at [609, 566] on div "Lessons Add all your learning content here, each block of lesson" at bounding box center [487, 585] width 382 height 234
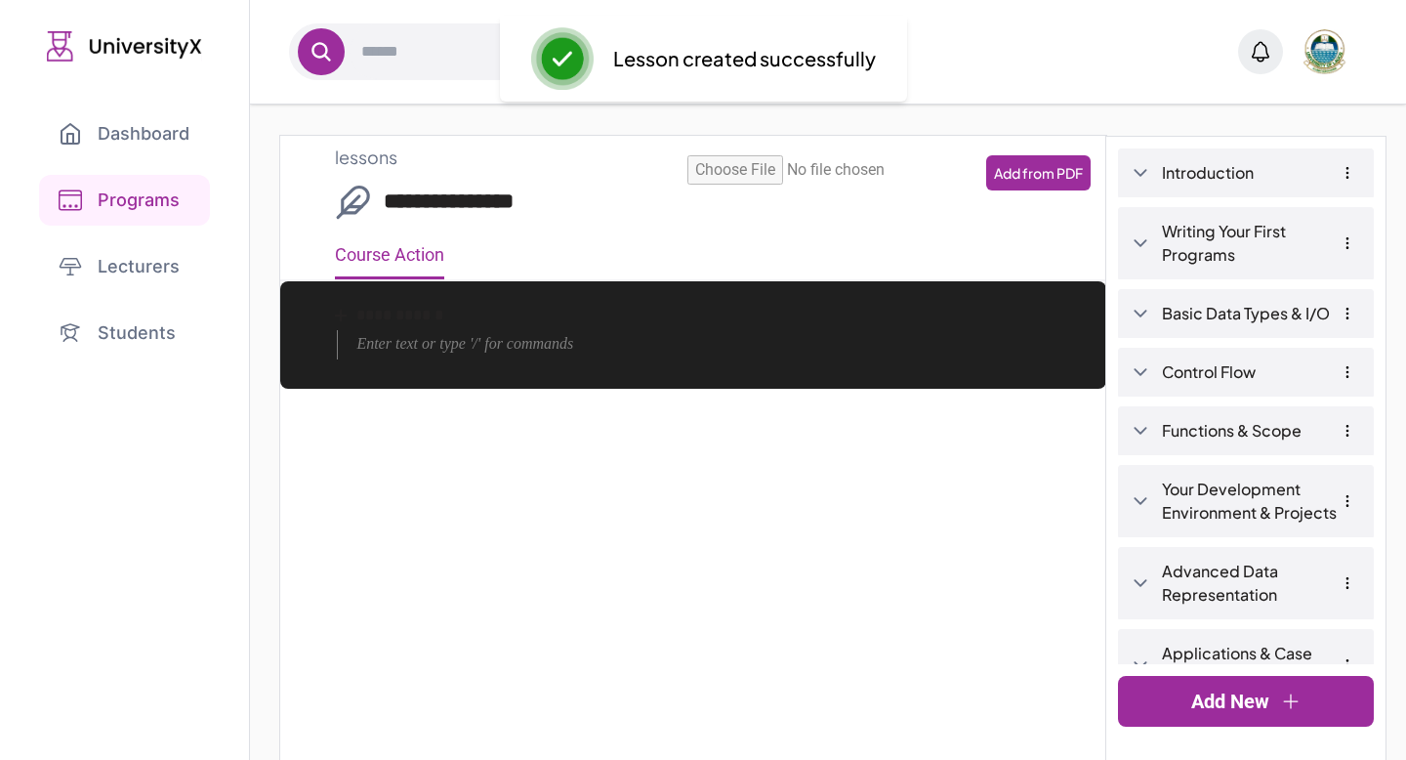
type input "**********"
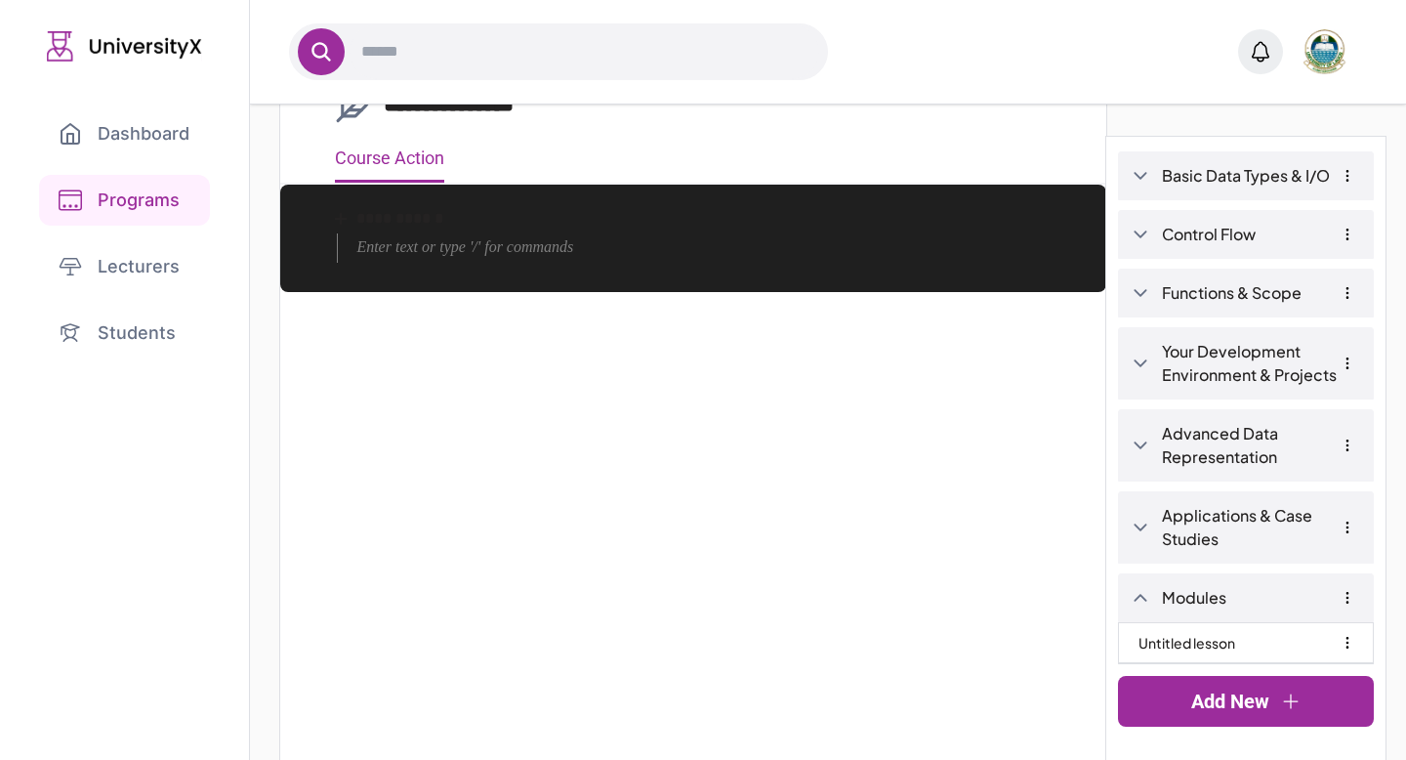
scroll to position [166, 0]
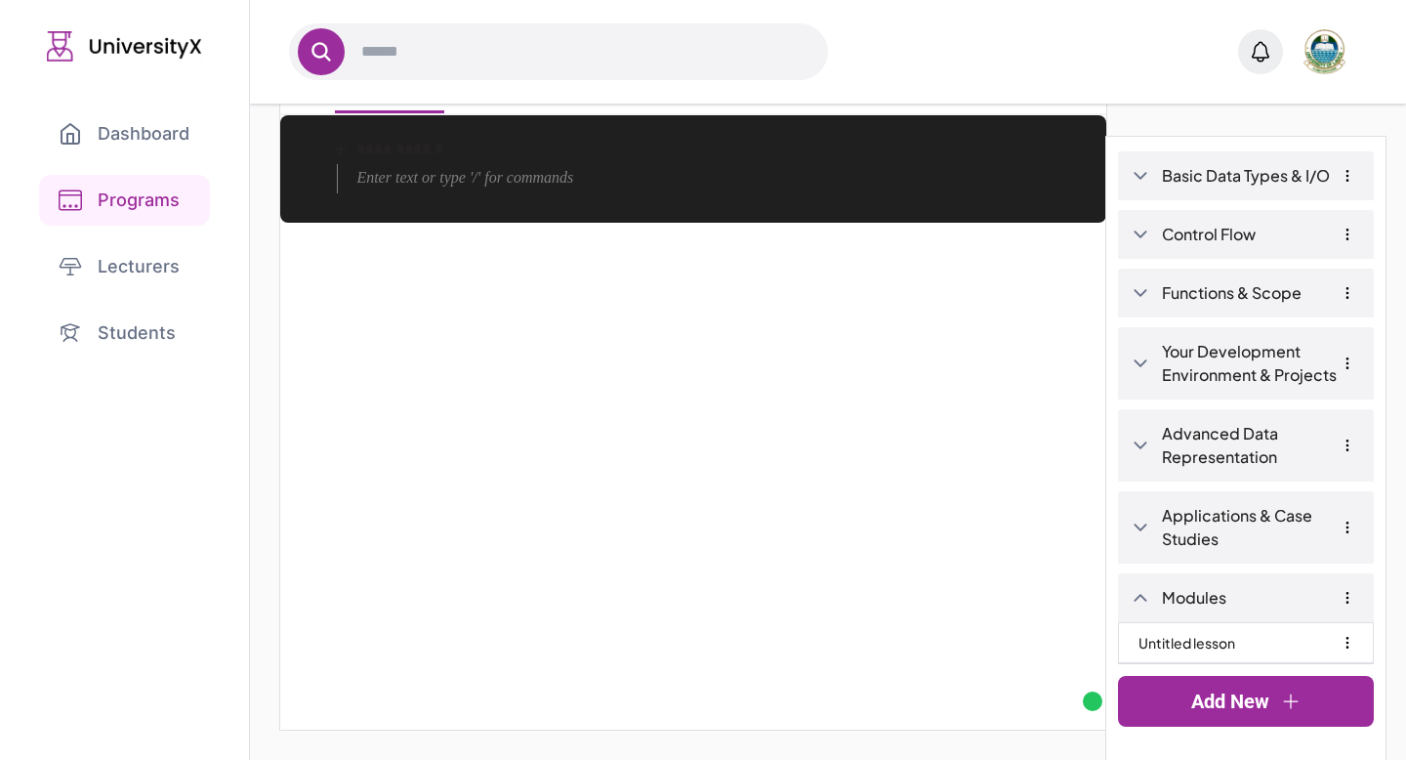
click at [1174, 641] on link "Untitled lesson" at bounding box center [1187, 642] width 97 height 39
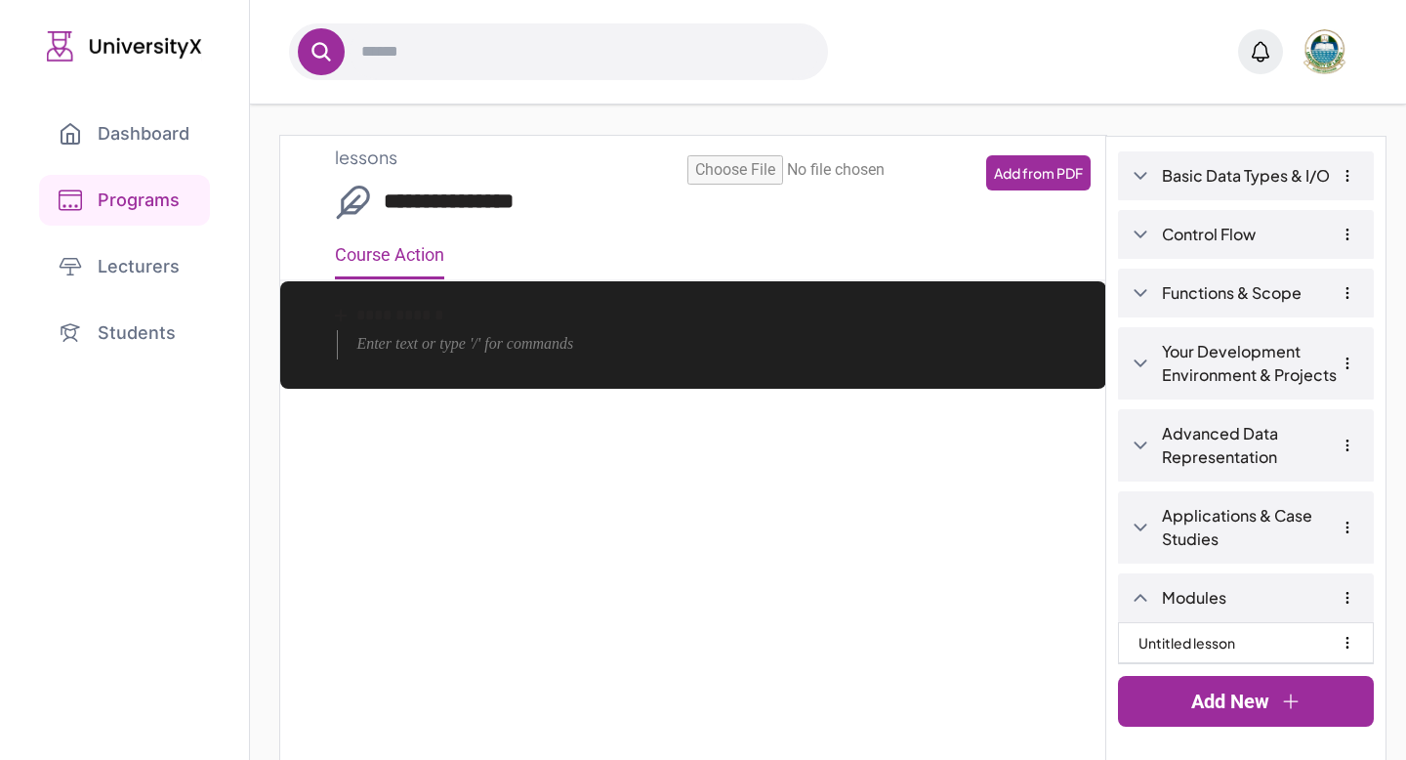
click at [1225, 582] on div "Modules" at bounding box center [1246, 597] width 256 height 49
click at [1175, 596] on link "Modules" at bounding box center [1261, 597] width 199 height 23
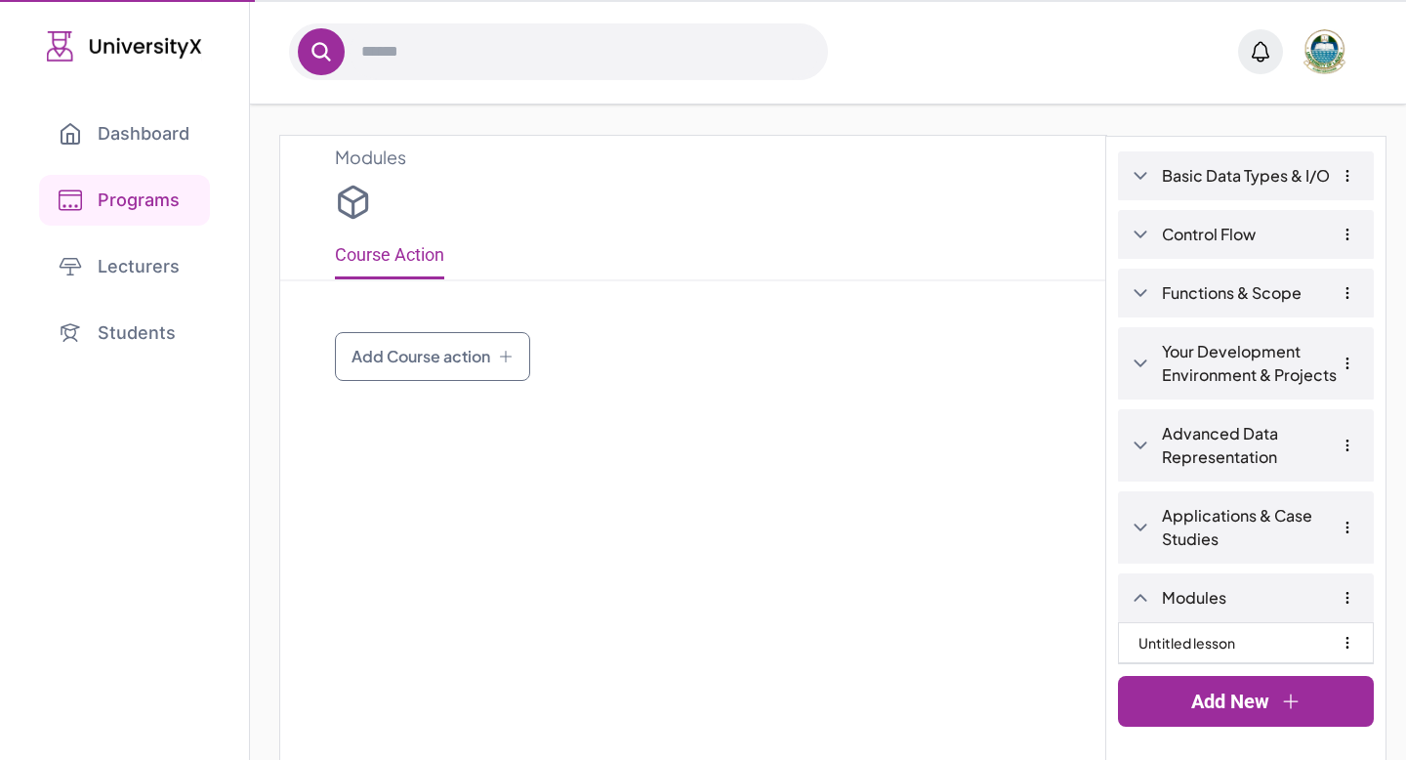
type input "*******"
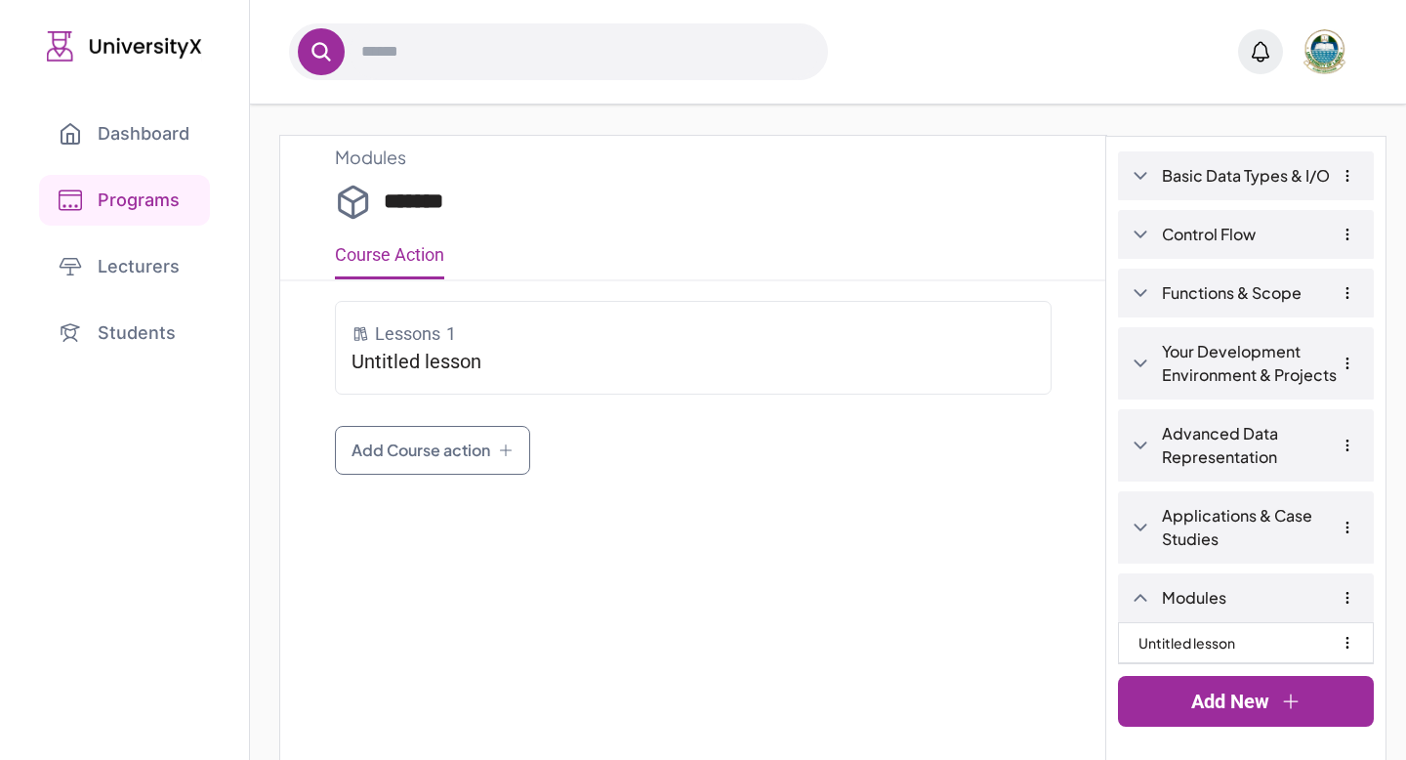
click at [1194, 600] on link "Modules" at bounding box center [1261, 597] width 199 height 23
click at [1347, 601] on icon "button" at bounding box center [1347, 597] width 1 height 11
click at [1309, 636] on button "Rename" at bounding box center [1292, 642] width 62 height 23
type input "*****"
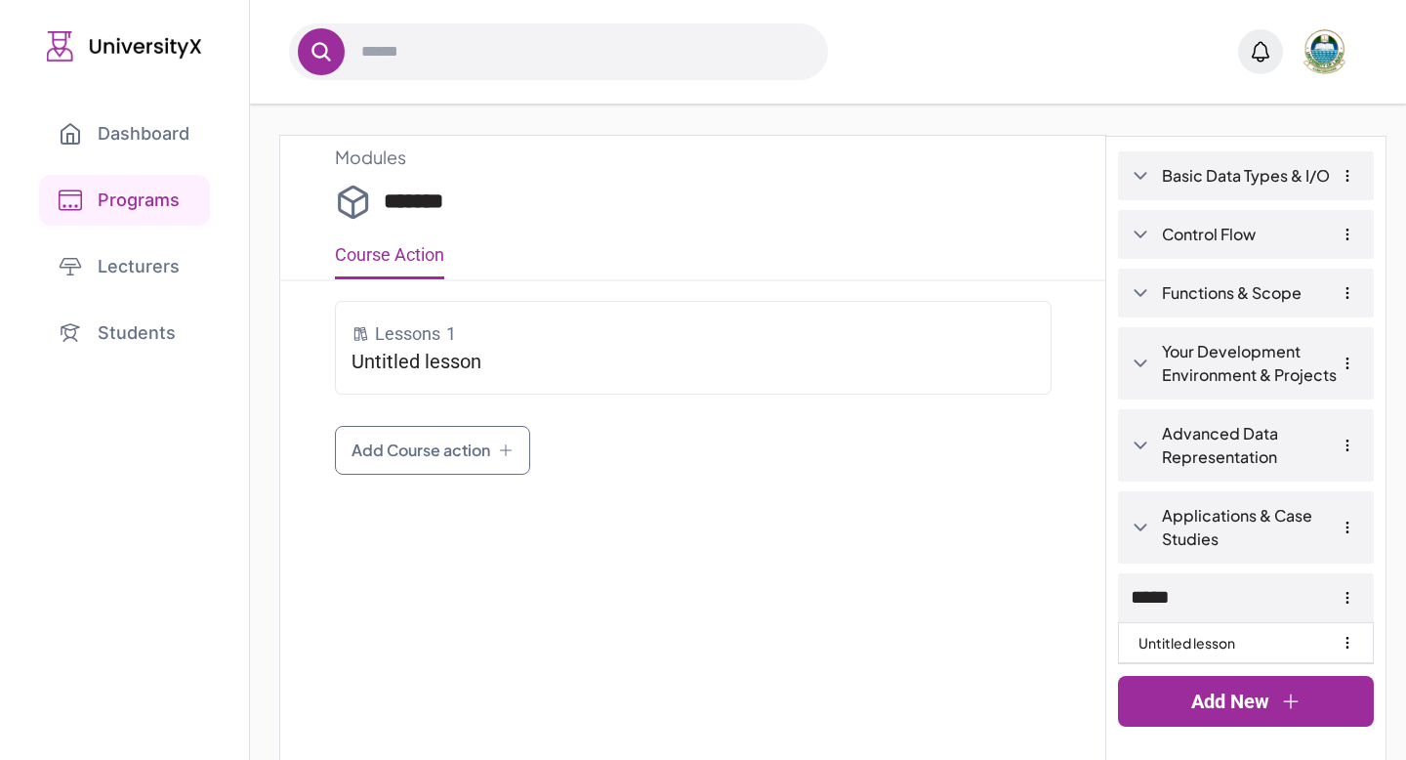
click button at bounding box center [0, 0] width 0 height 0
type input "*****"
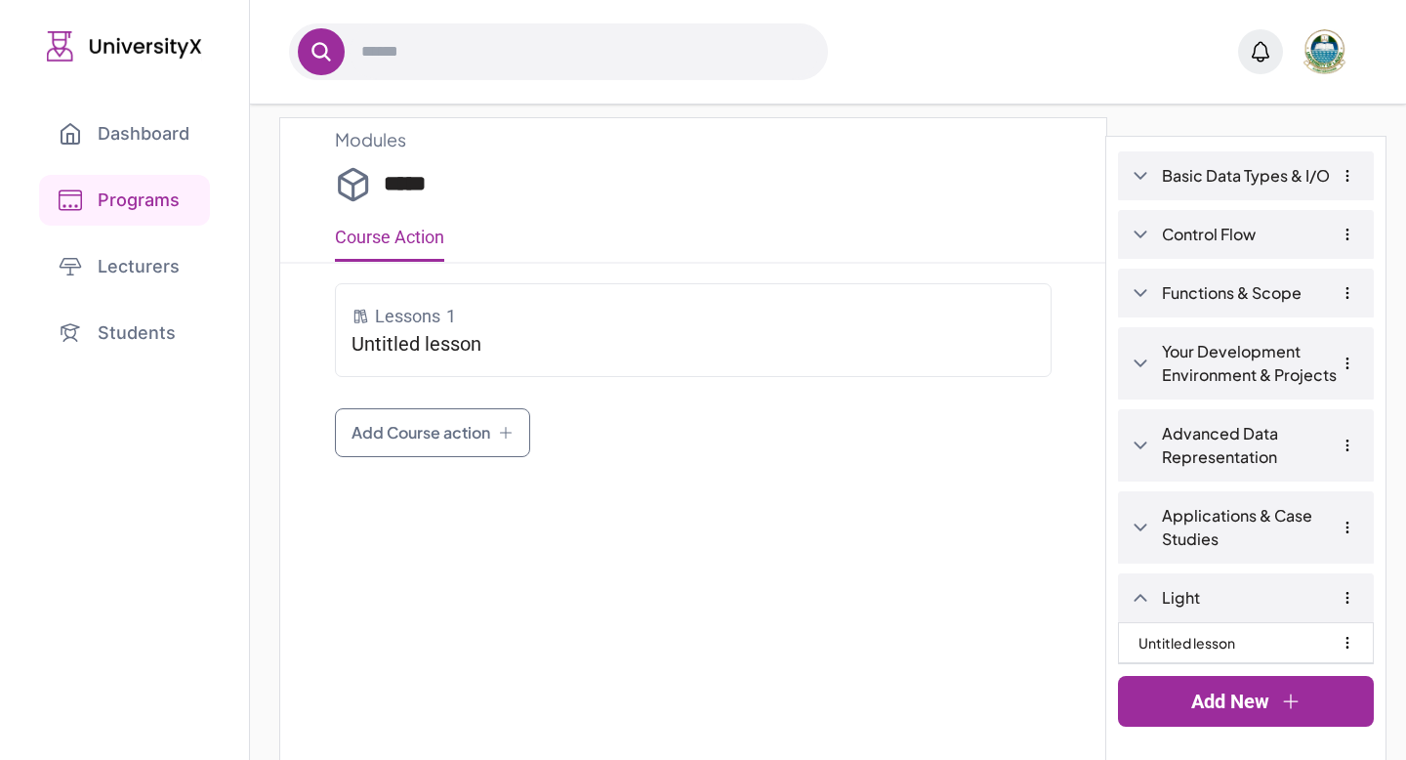
scroll to position [23, 0]
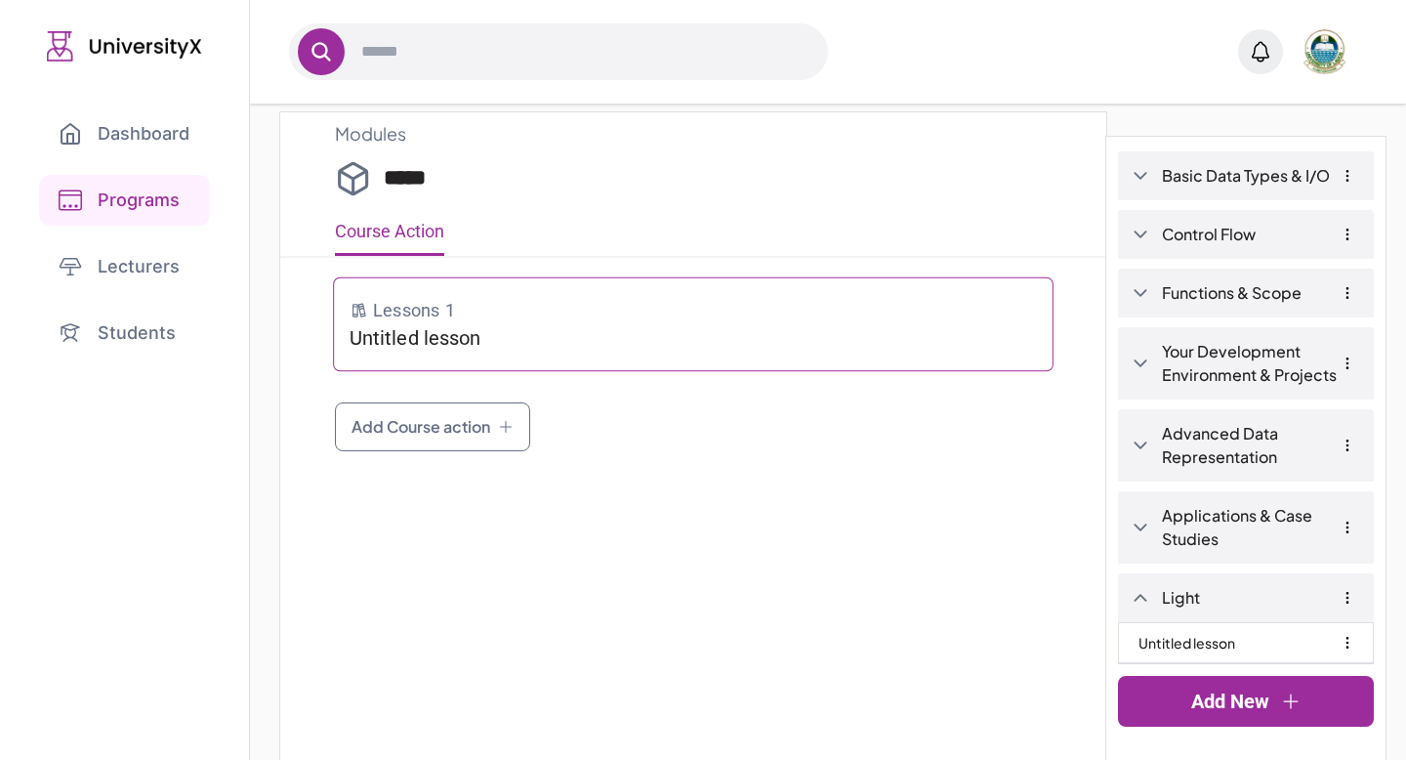
click at [718, 328] on p "Untitled lesson" at bounding box center [694, 337] width 687 height 27
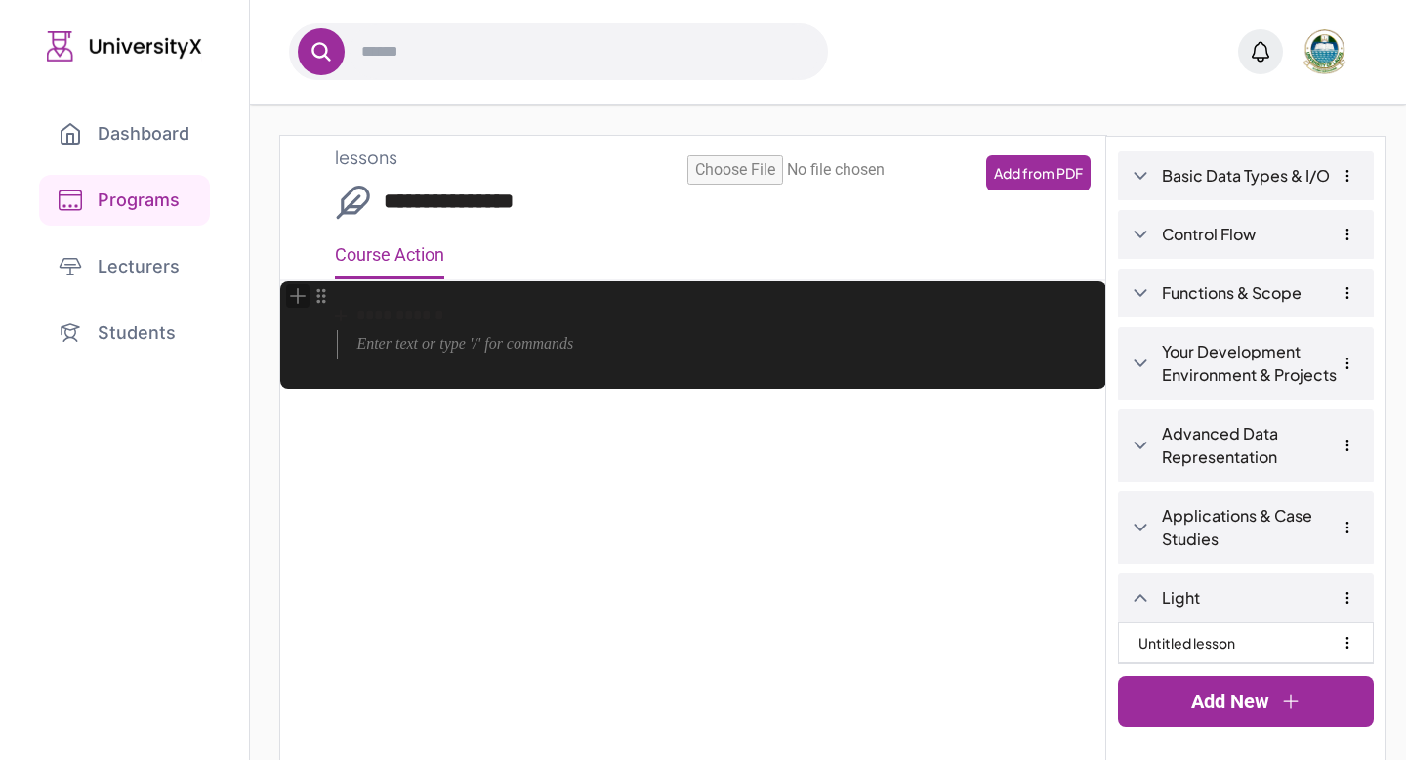
click at [300, 296] on icon "Add block" at bounding box center [298, 296] width 15 height 2
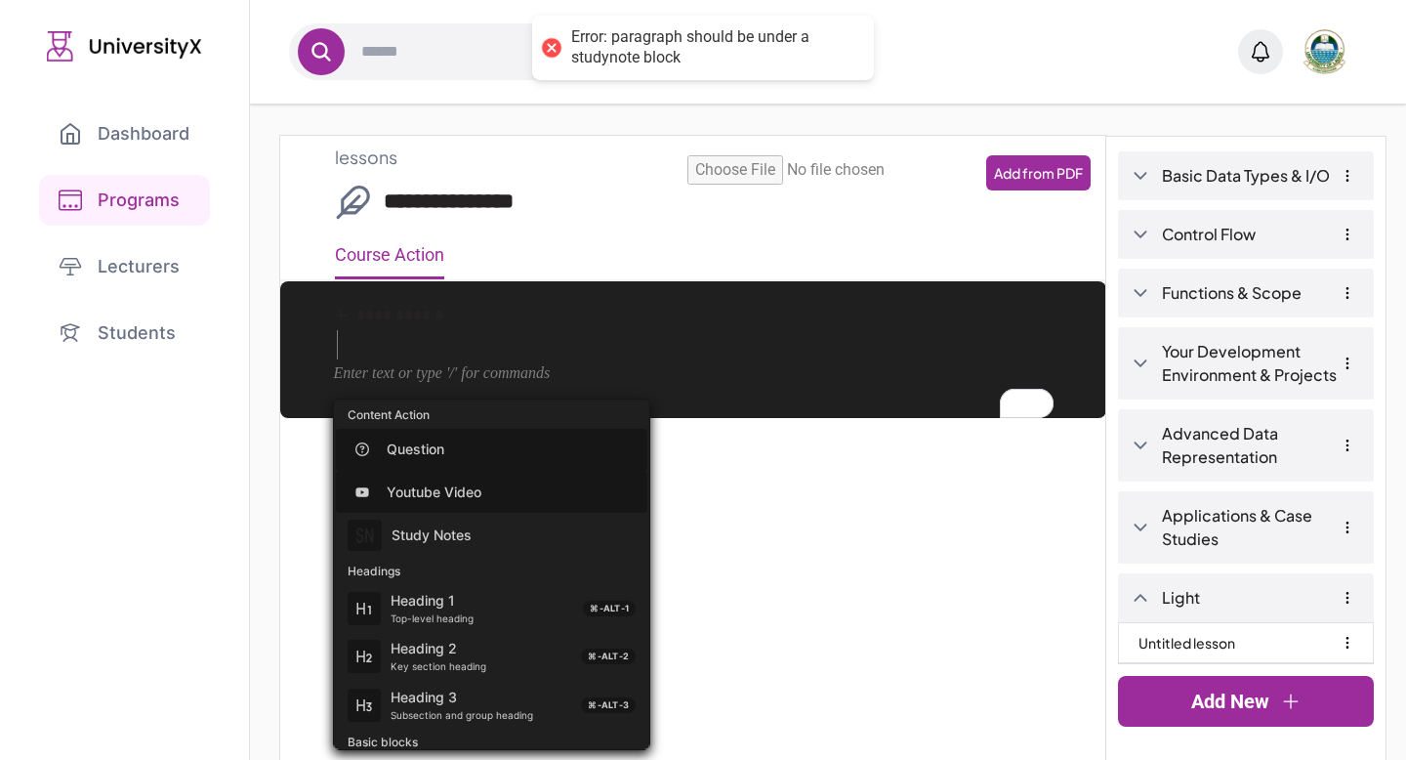
click at [446, 488] on p "Youtube Video" at bounding box center [503, 492] width 233 height 20
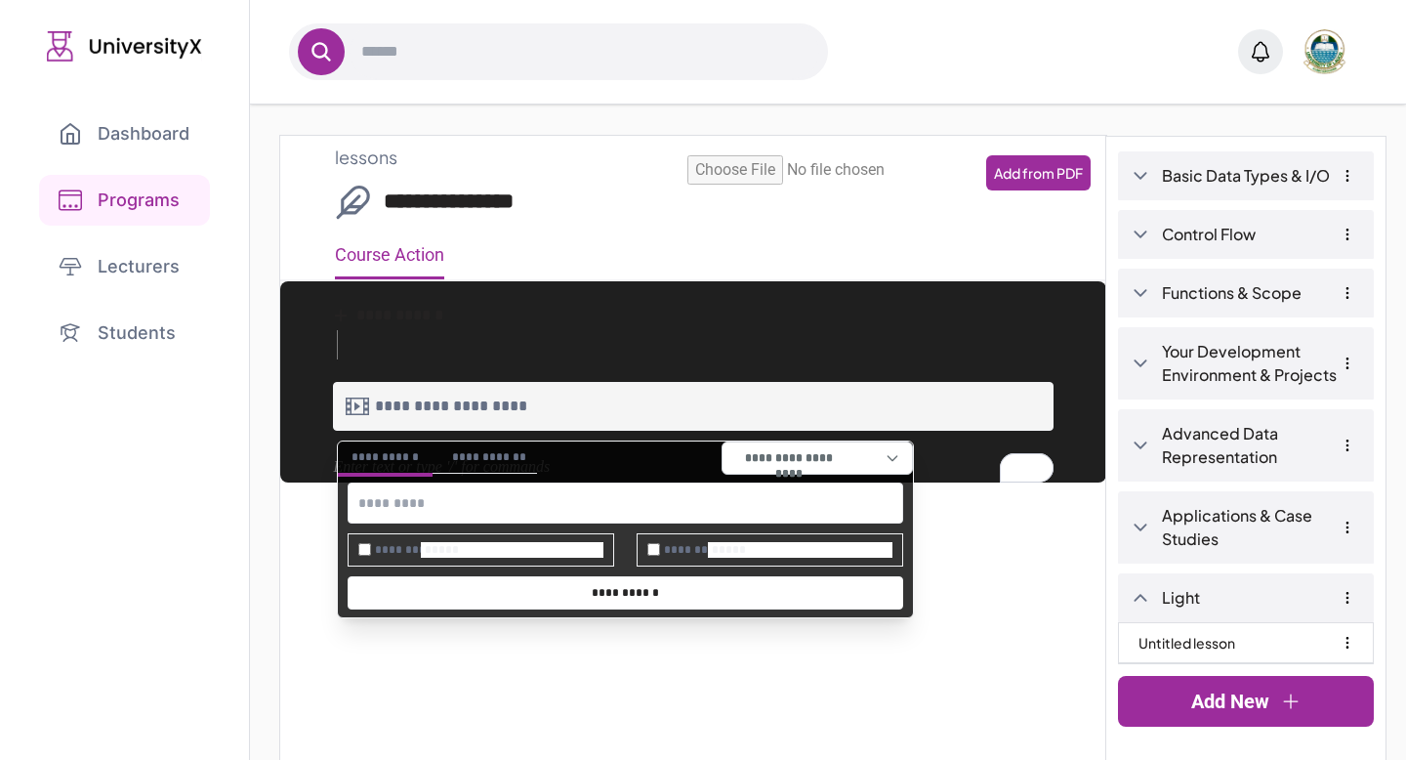
click at [825, 222] on div "**********" at bounding box center [693, 208] width 826 height 145
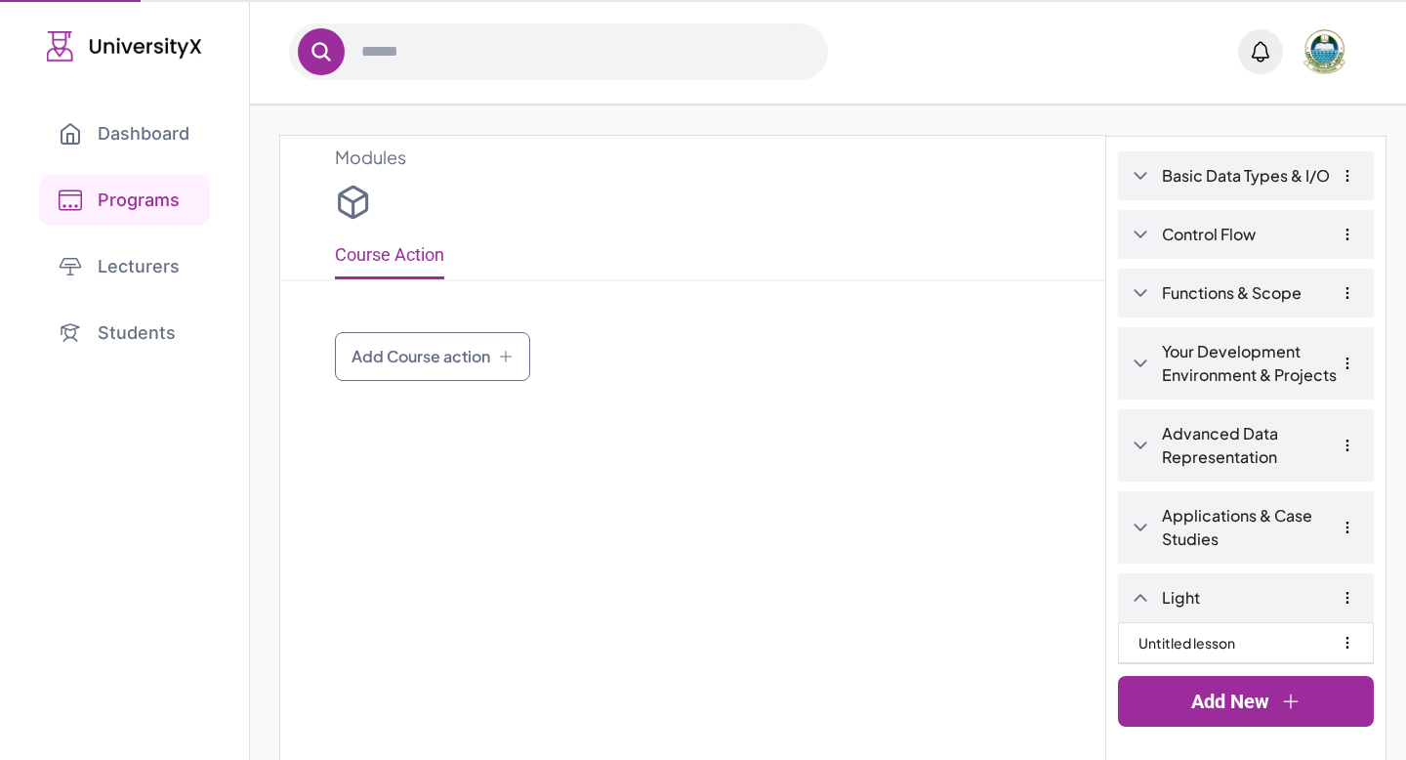
scroll to position [23, 0]
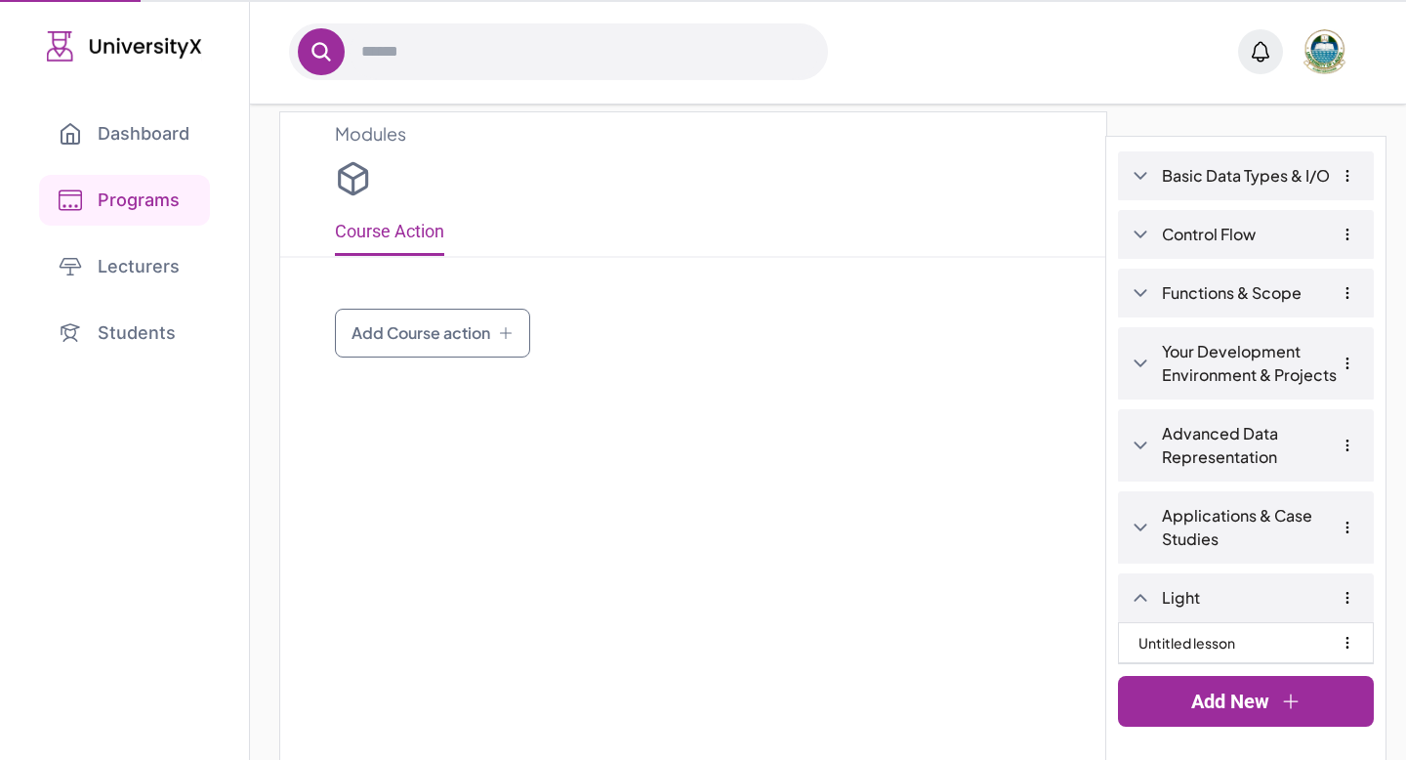
type input "*****"
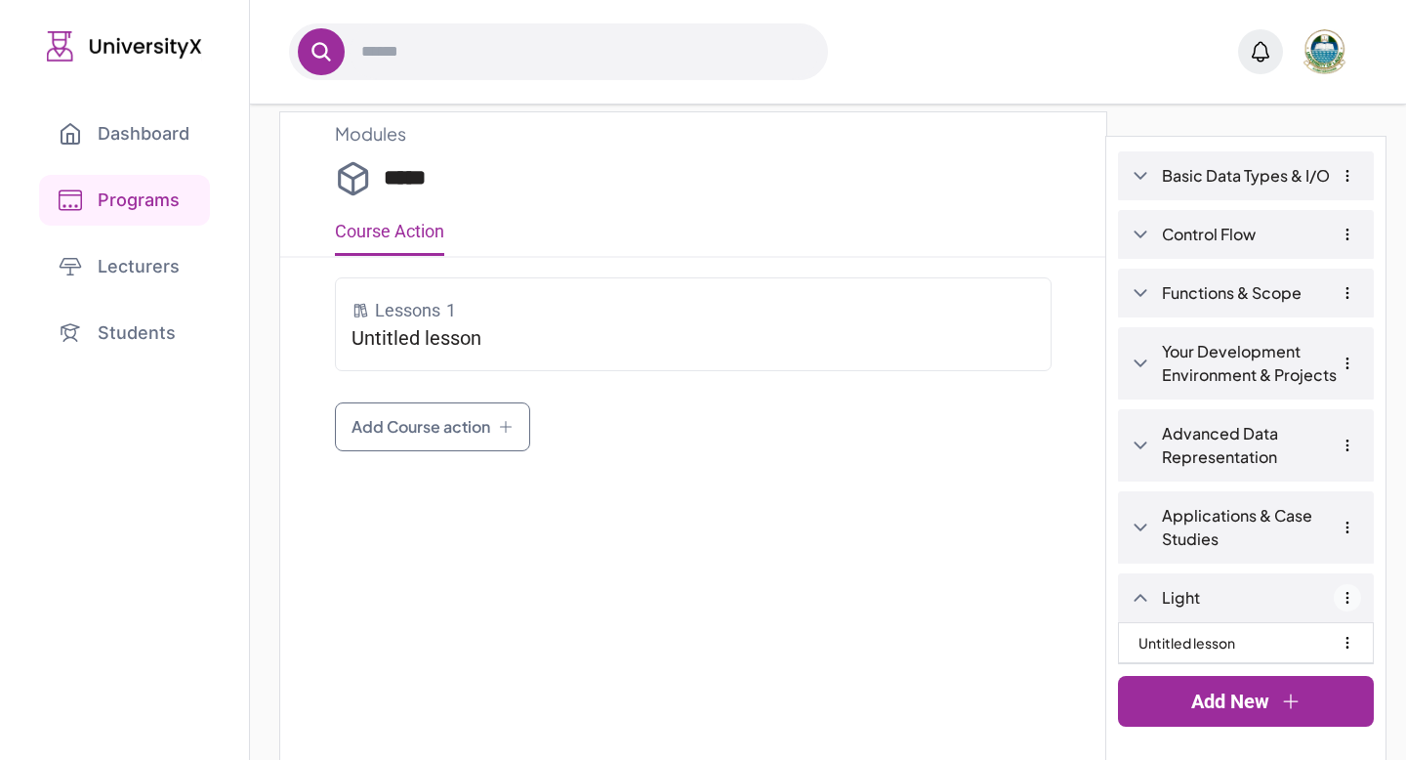
click at [1350, 598] on icon "button" at bounding box center [1348, 598] width 16 height 16
click at [1295, 658] on button "Delete" at bounding box center [1286, 666] width 51 height 23
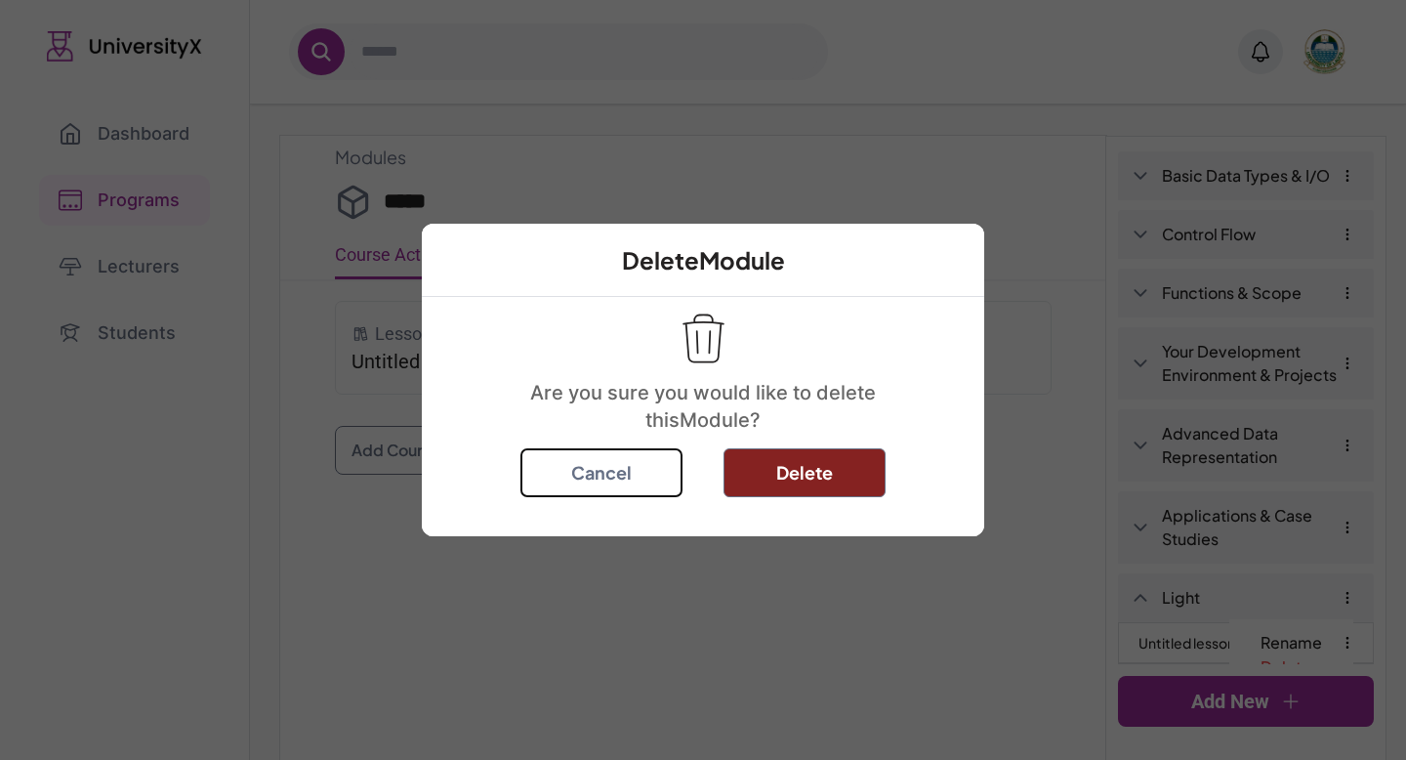
click at [811, 470] on button "Delete" at bounding box center [805, 472] width 162 height 49
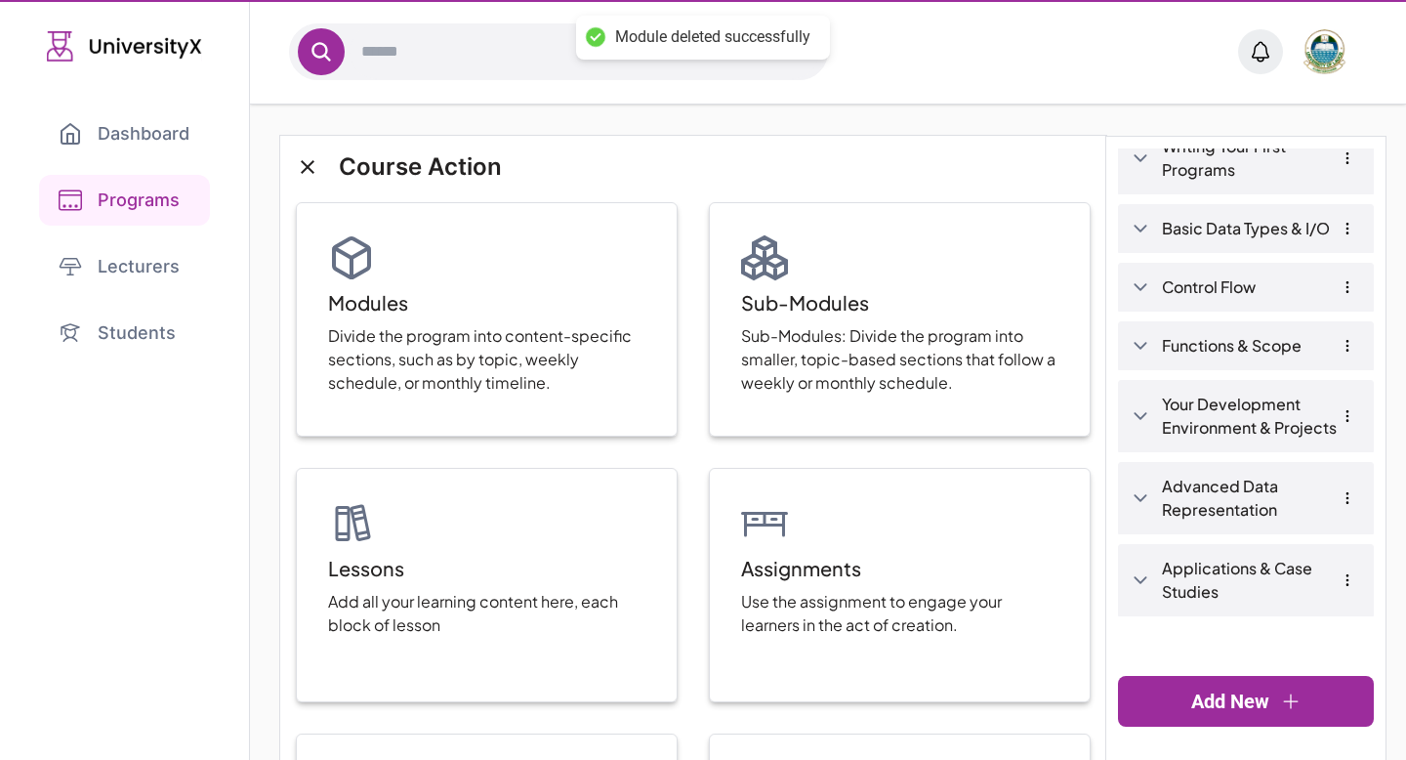
scroll to position [85, 0]
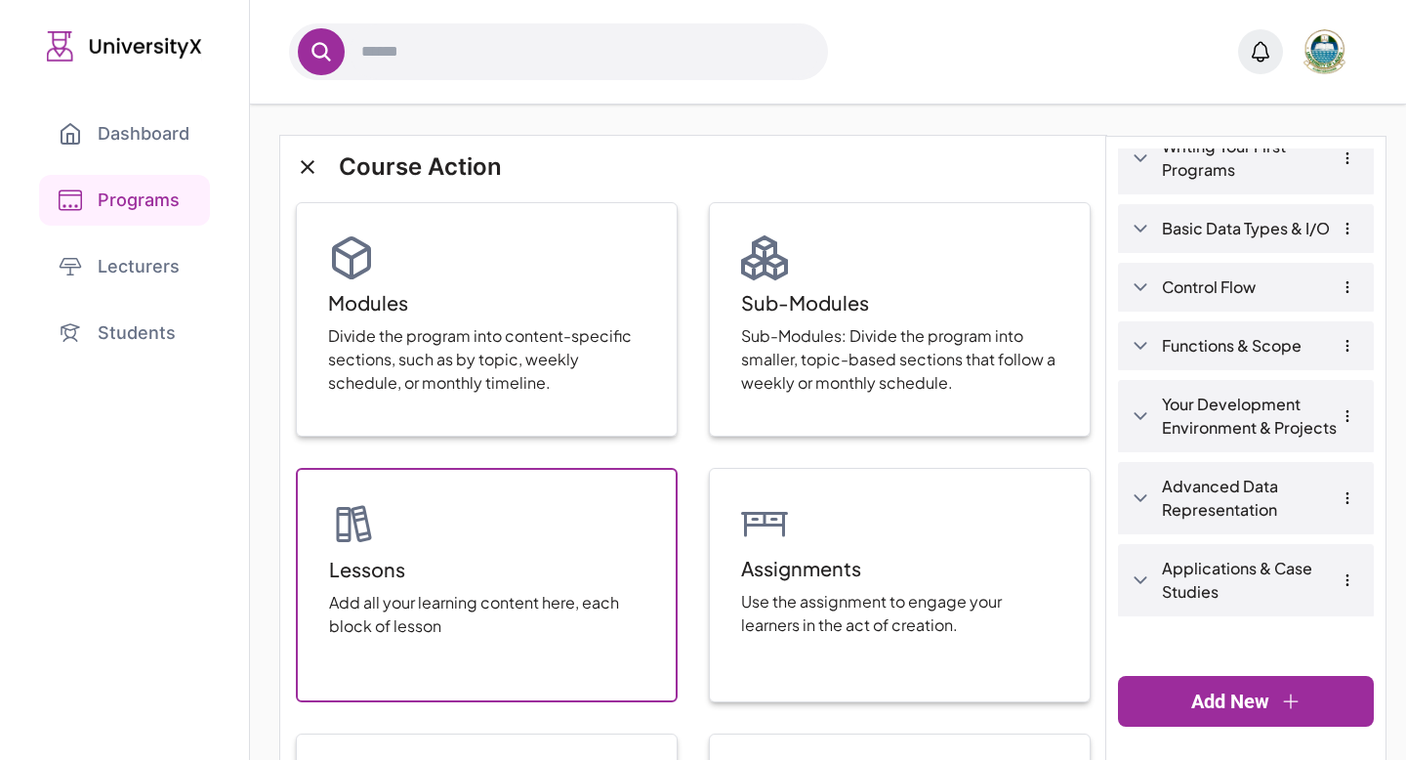
click at [594, 494] on div "Lessons Add all your learning content here, each block of lesson" at bounding box center [487, 585] width 382 height 234
click at [592, 560] on div "Lessons Add all your learning content here, each block of lesson" at bounding box center [487, 585] width 382 height 234
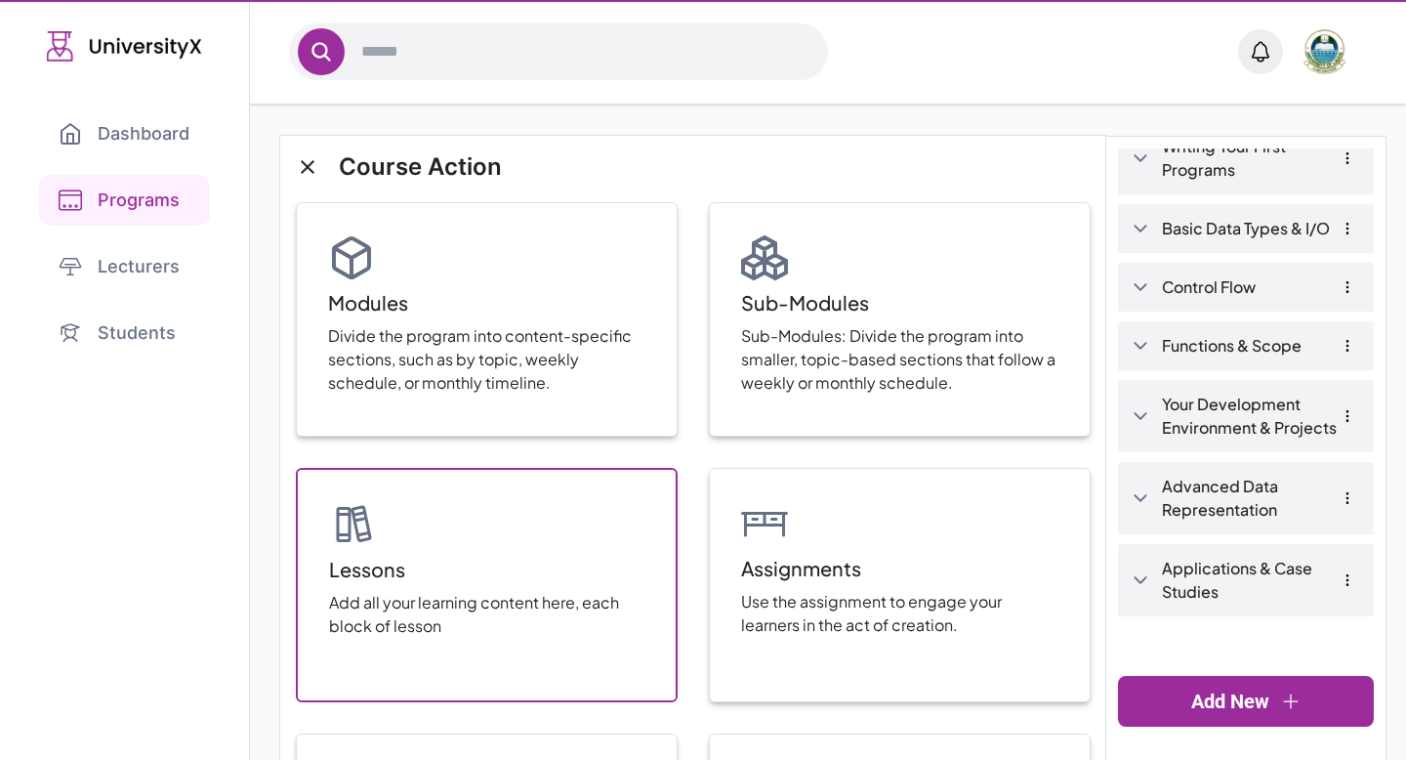
click at [592, 560] on div "Lessons Add all your learning content here, each block of lesson" at bounding box center [487, 585] width 382 height 234
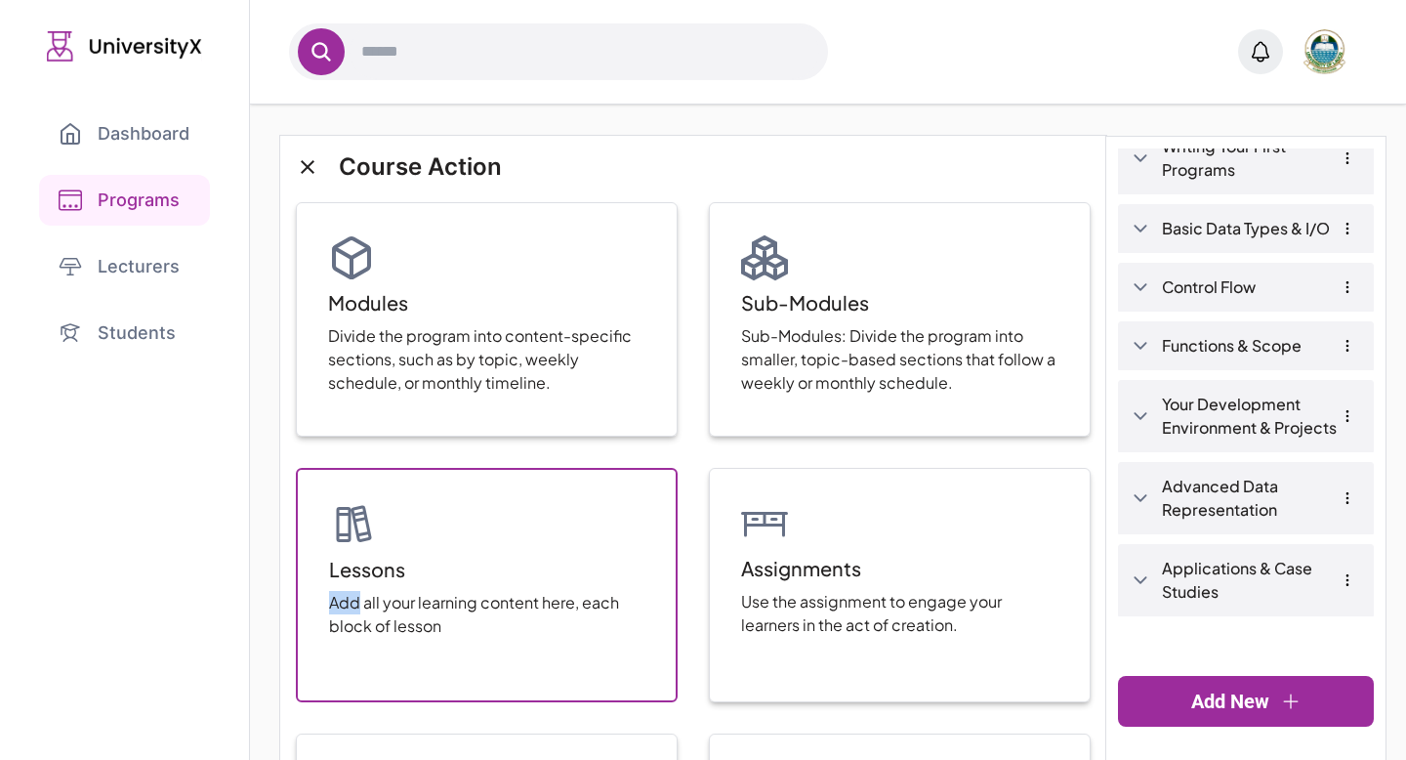
click at [592, 560] on div "Lessons Add all your learning content here, each block of lesson" at bounding box center [487, 585] width 382 height 234
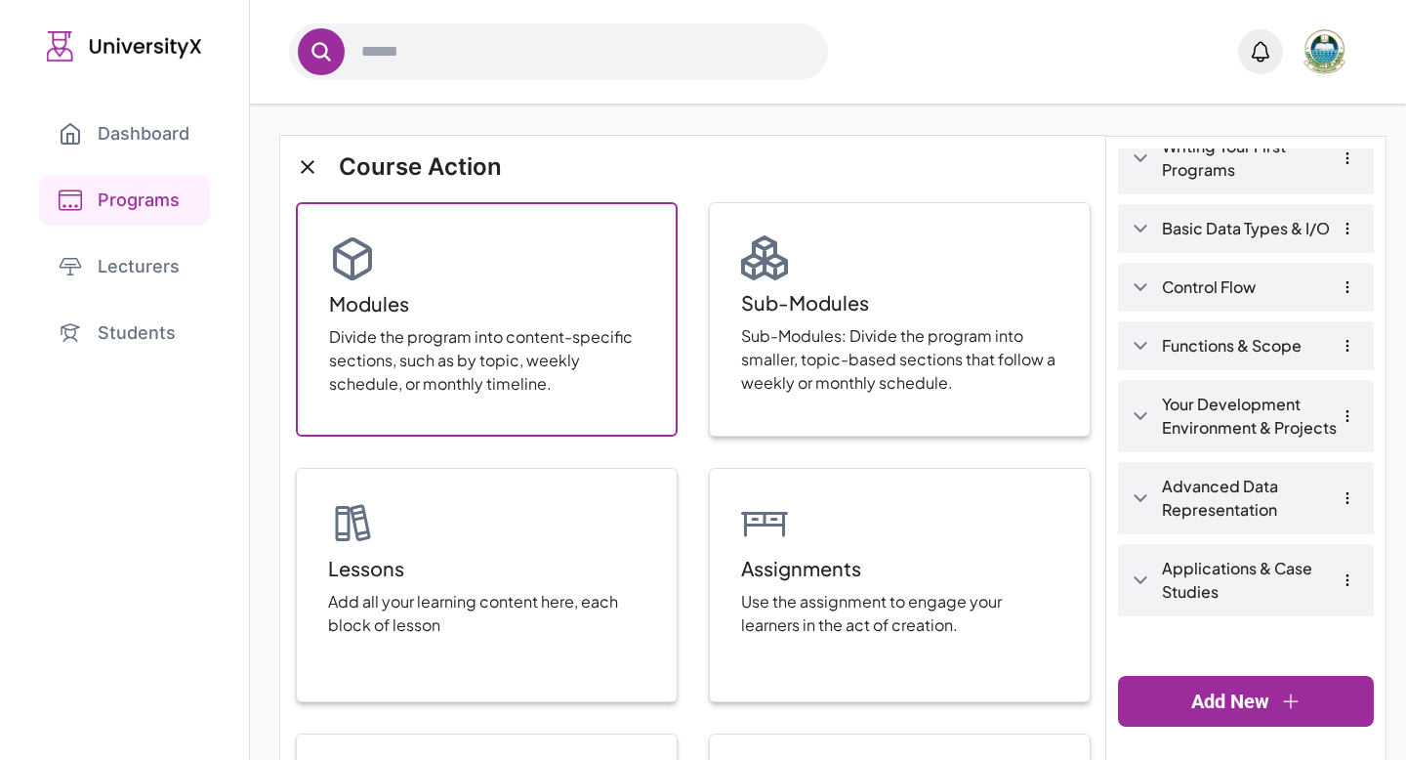
click at [587, 371] on p "Divide the program into content-specific sections, such as by topic, weekly sch…" at bounding box center [486, 360] width 315 height 70
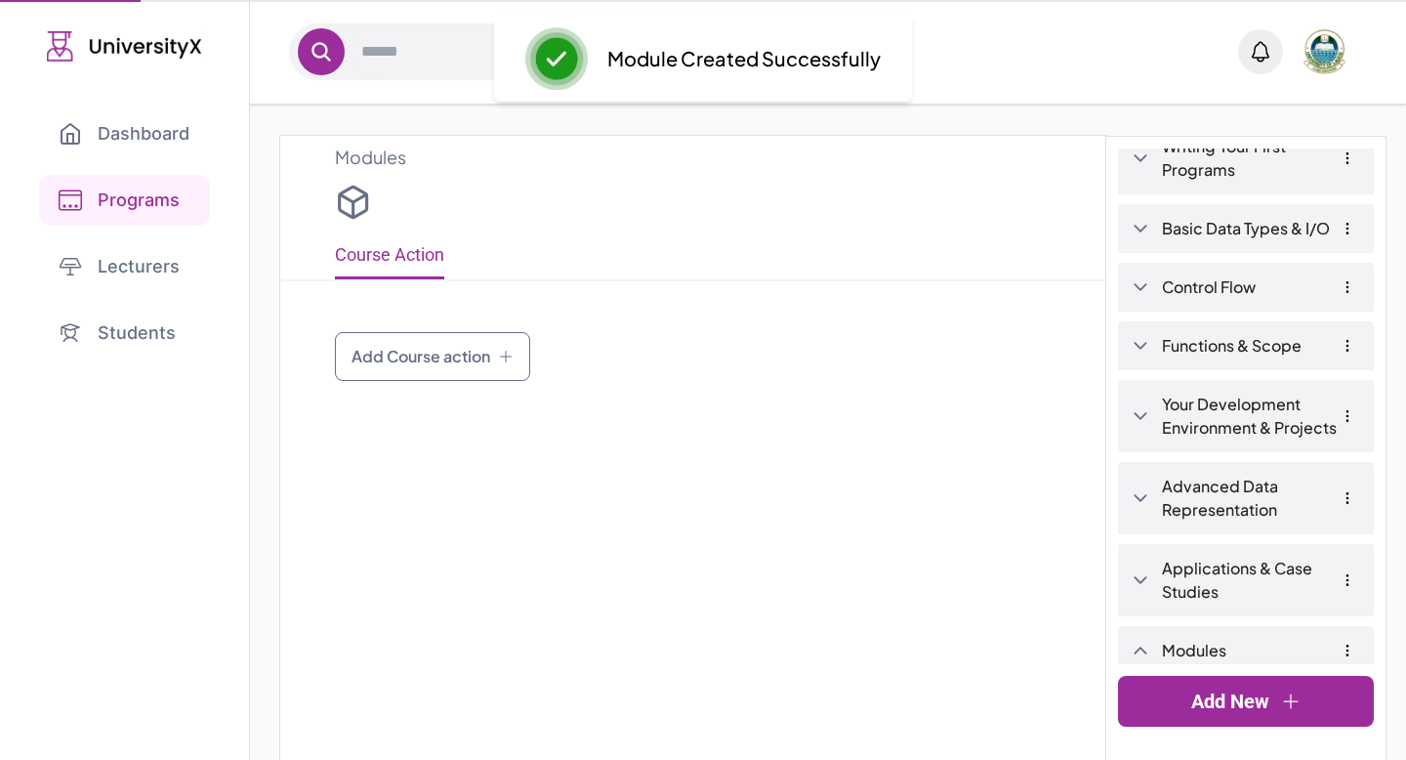
scroll to position [138, 0]
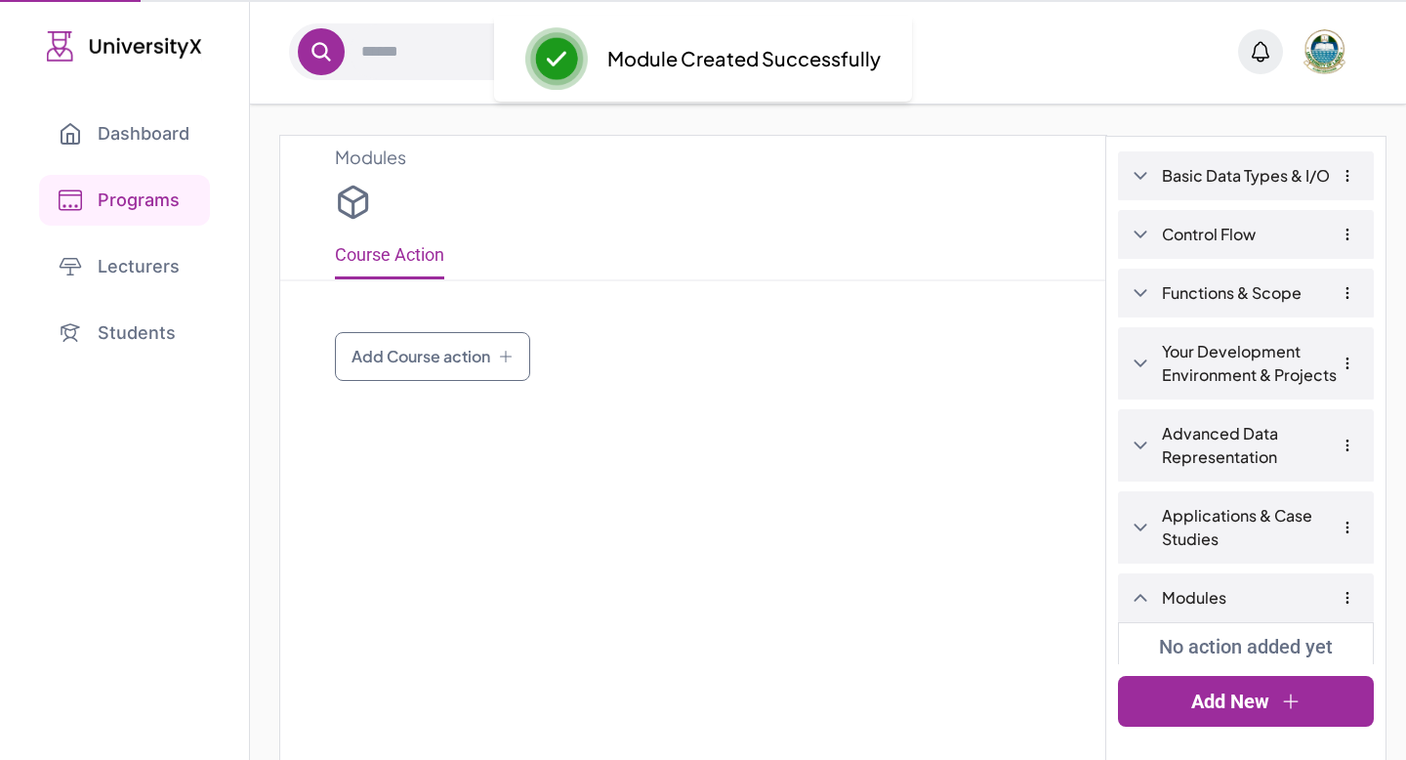
type input "*******"
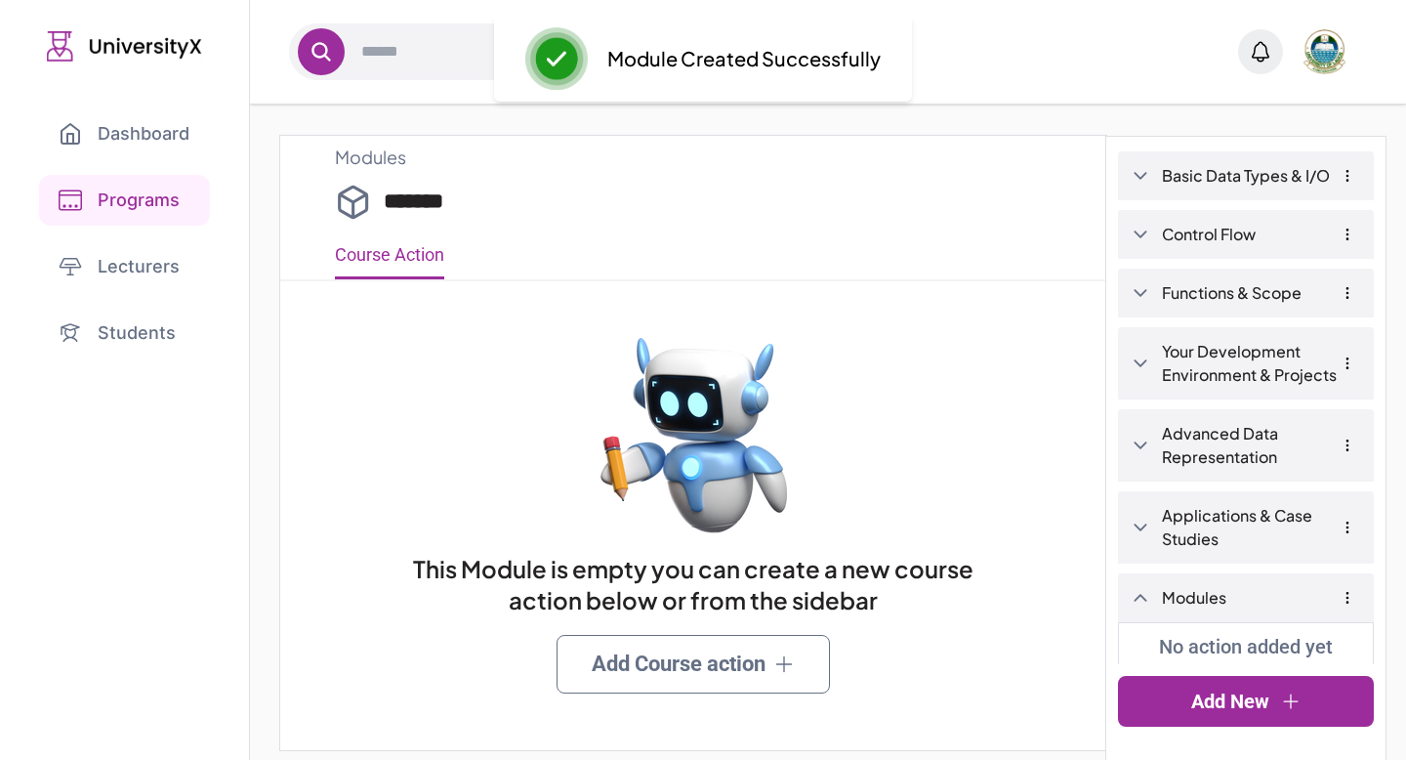
click at [1267, 607] on link "Modules" at bounding box center [1261, 597] width 199 height 23
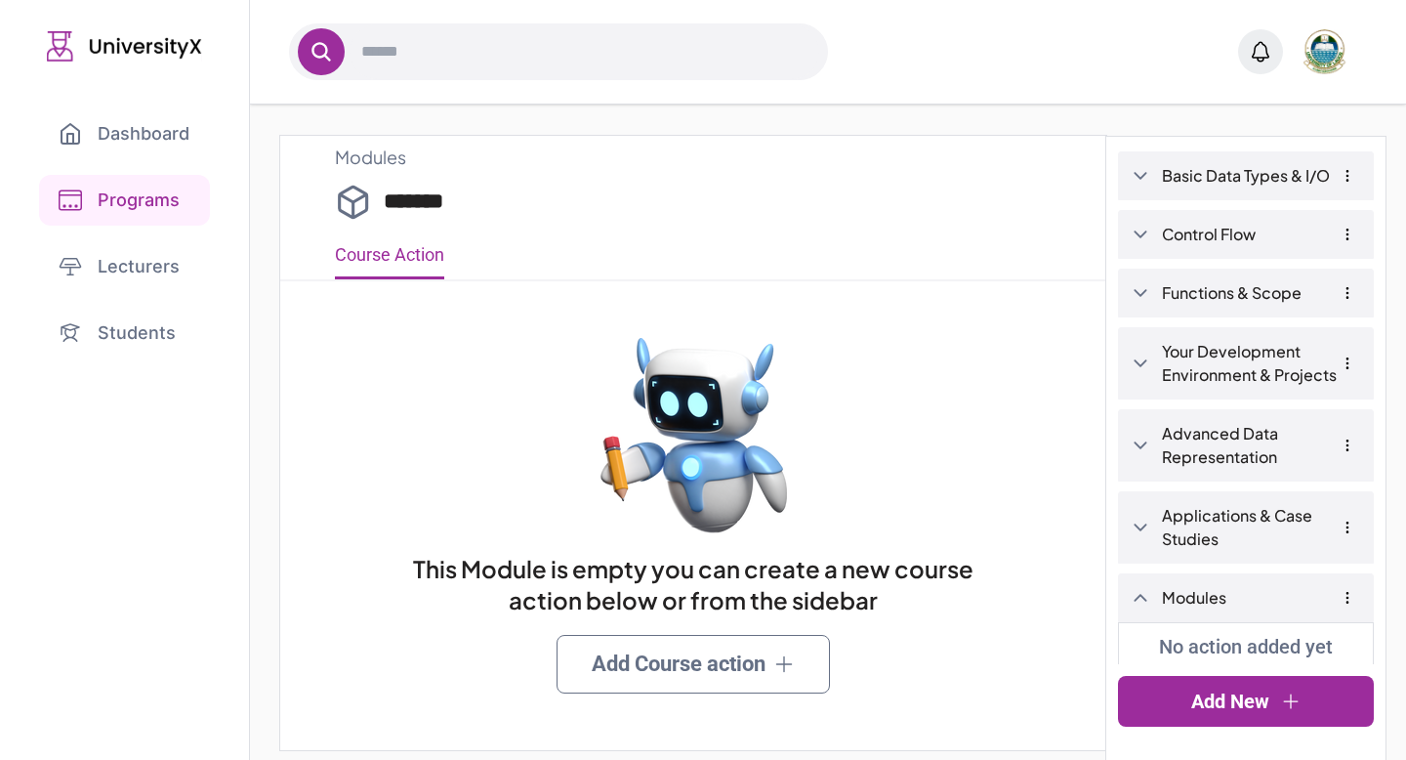
click at [702, 654] on link "Add Course action" at bounding box center [693, 664] width 273 height 59
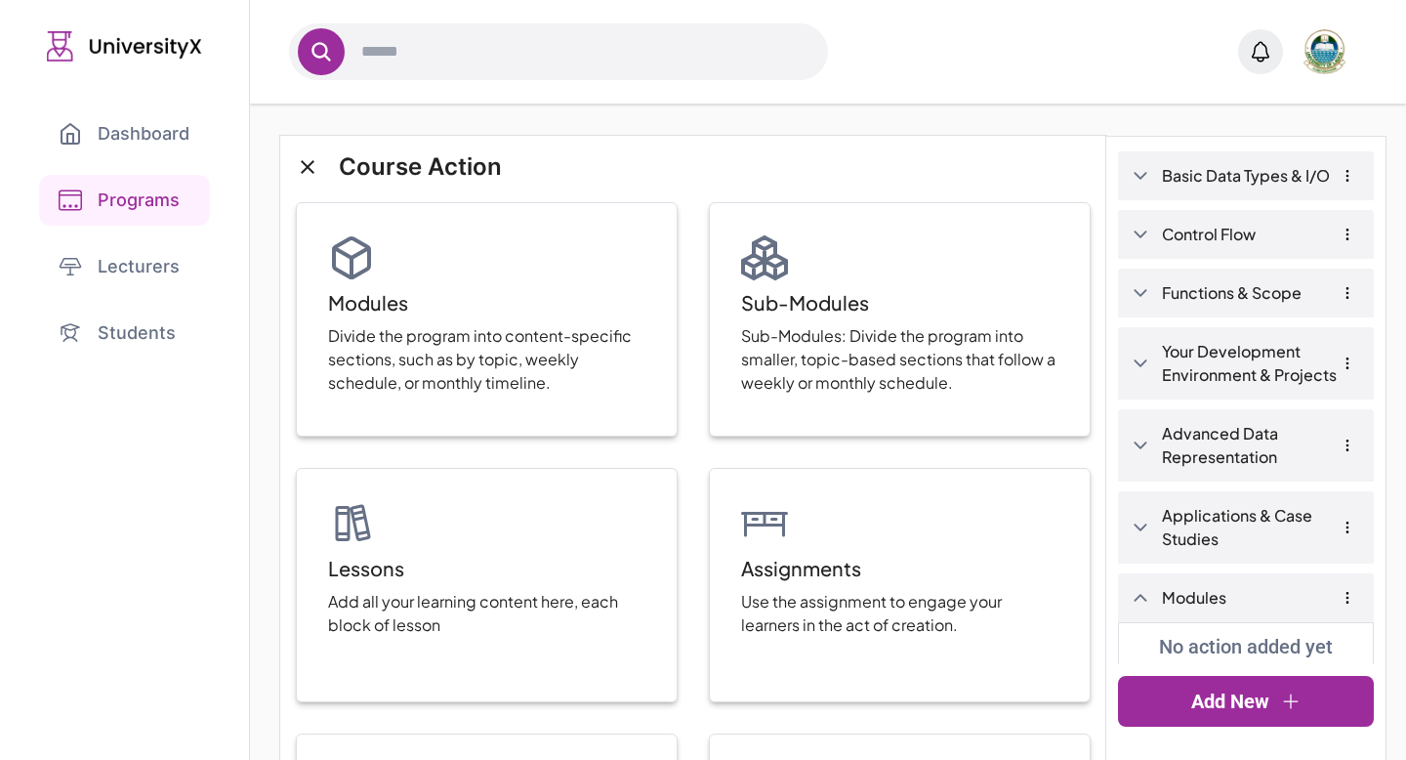
click at [1153, 527] on div "Applications & Case Studies" at bounding box center [1246, 527] width 256 height 72
click at [1141, 528] on icon at bounding box center [1140, 527] width 13 height 8
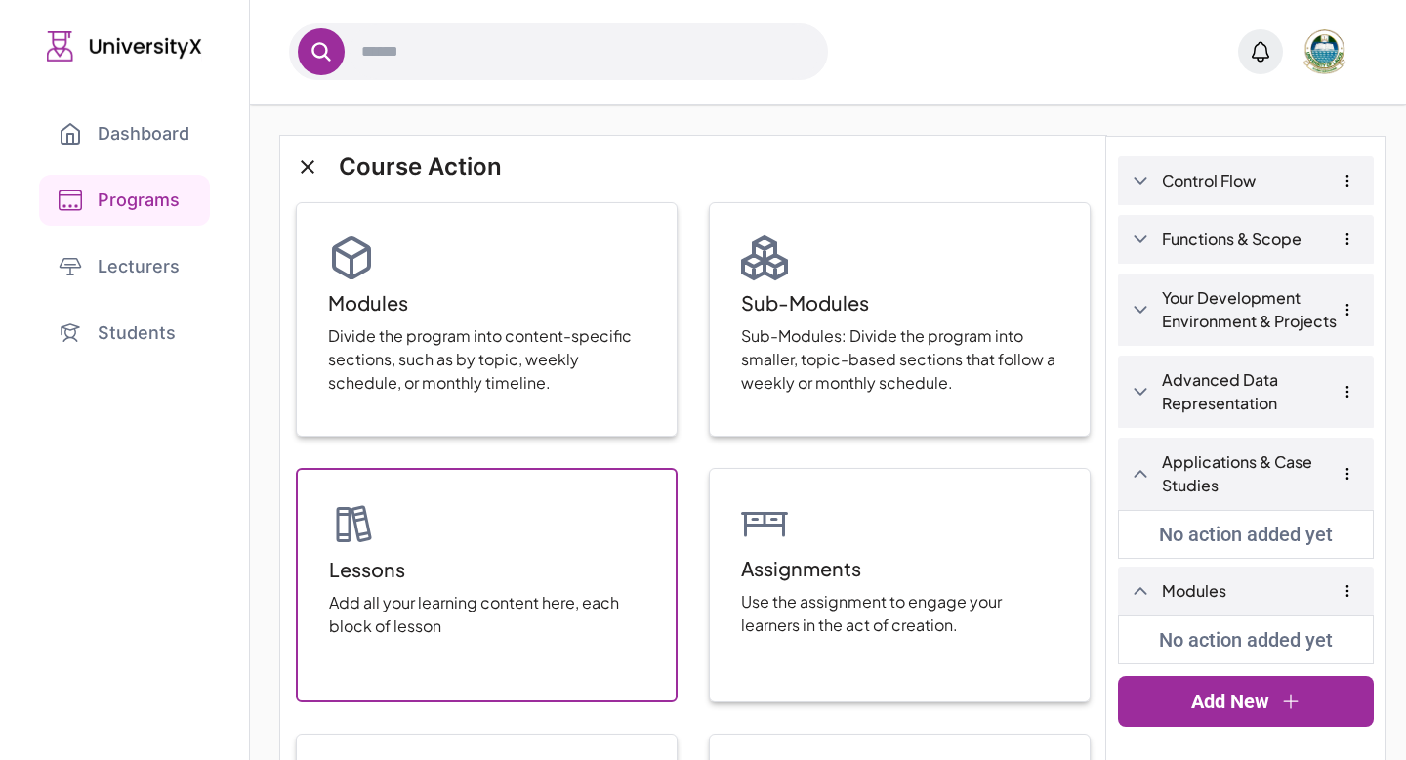
click at [558, 513] on div "Lessons Add all your learning content here, each block of lesson" at bounding box center [487, 585] width 382 height 234
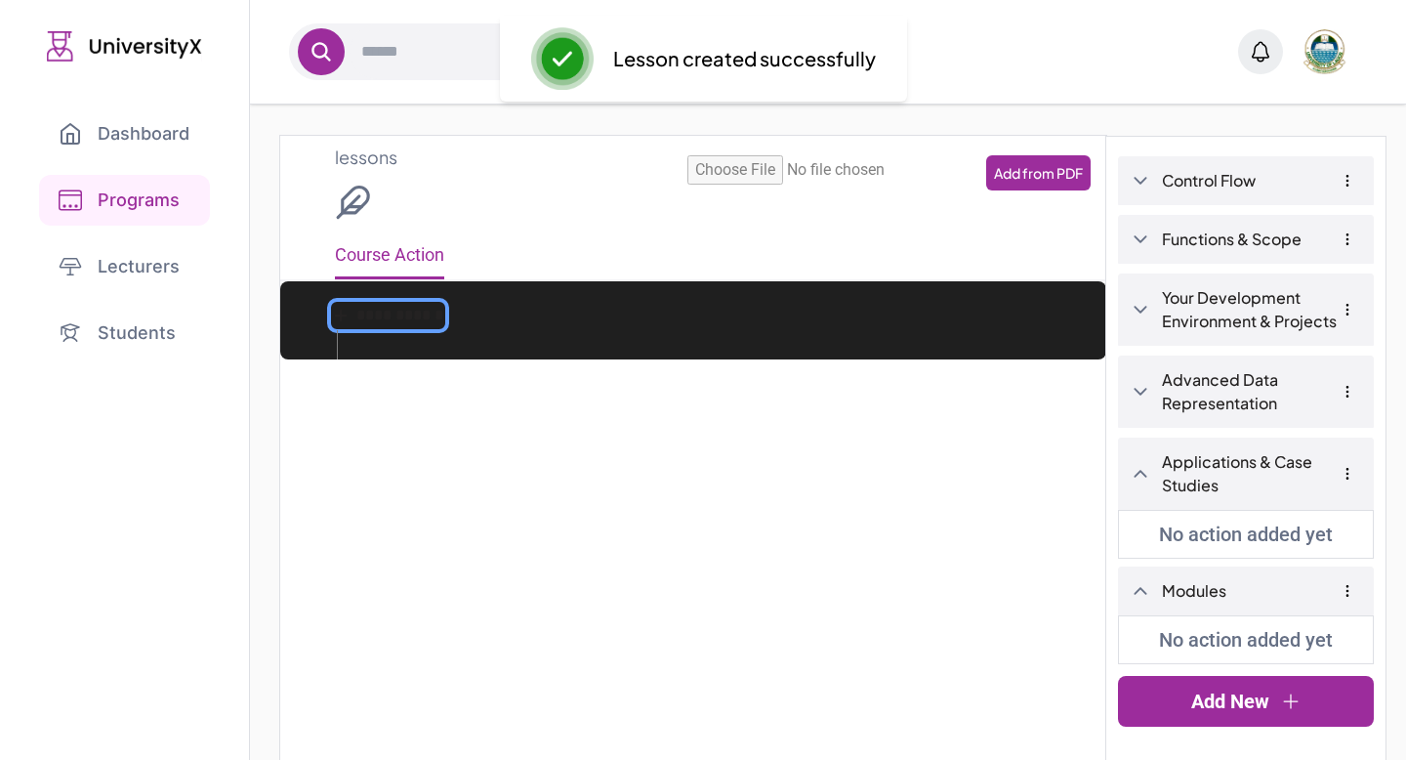
type input "**********"
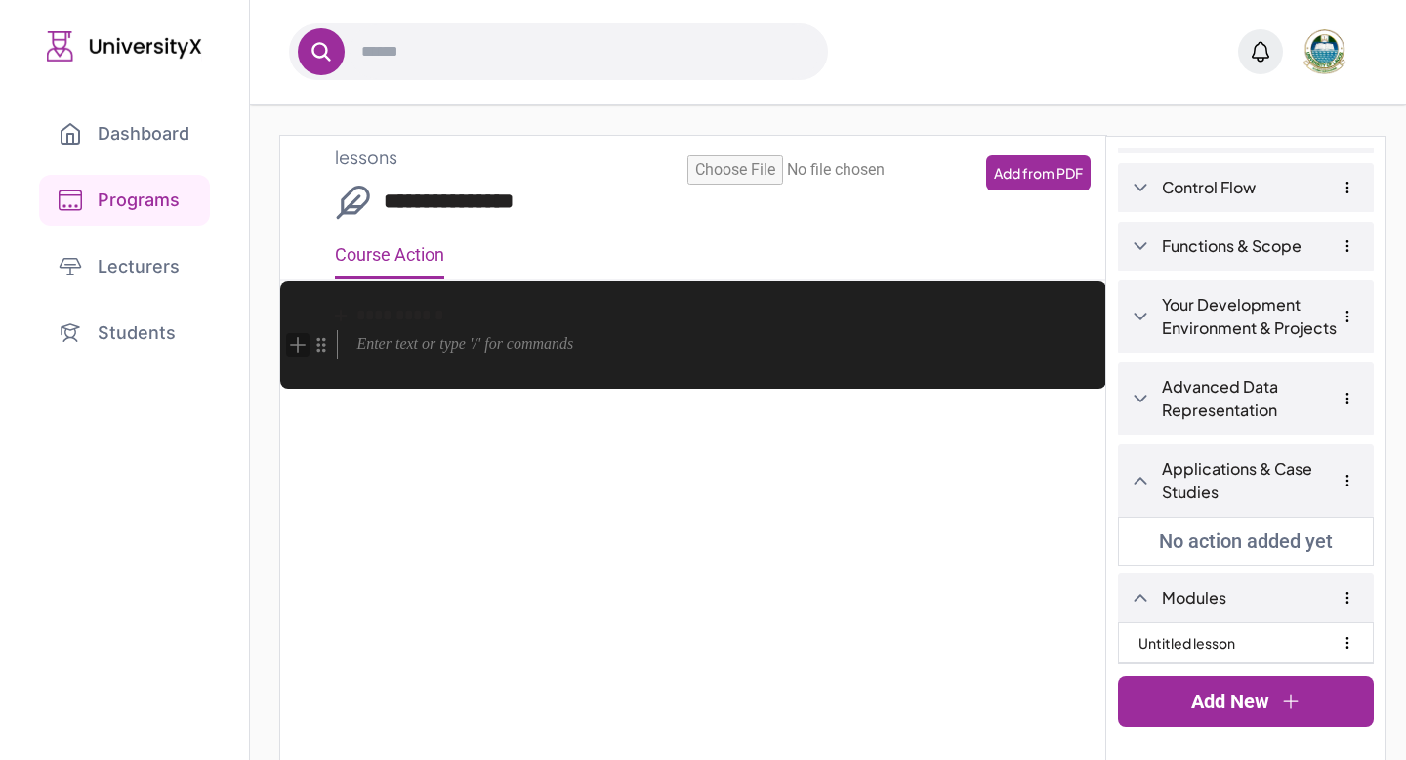
click at [299, 346] on icon "Add block" at bounding box center [297, 344] width 21 height 21
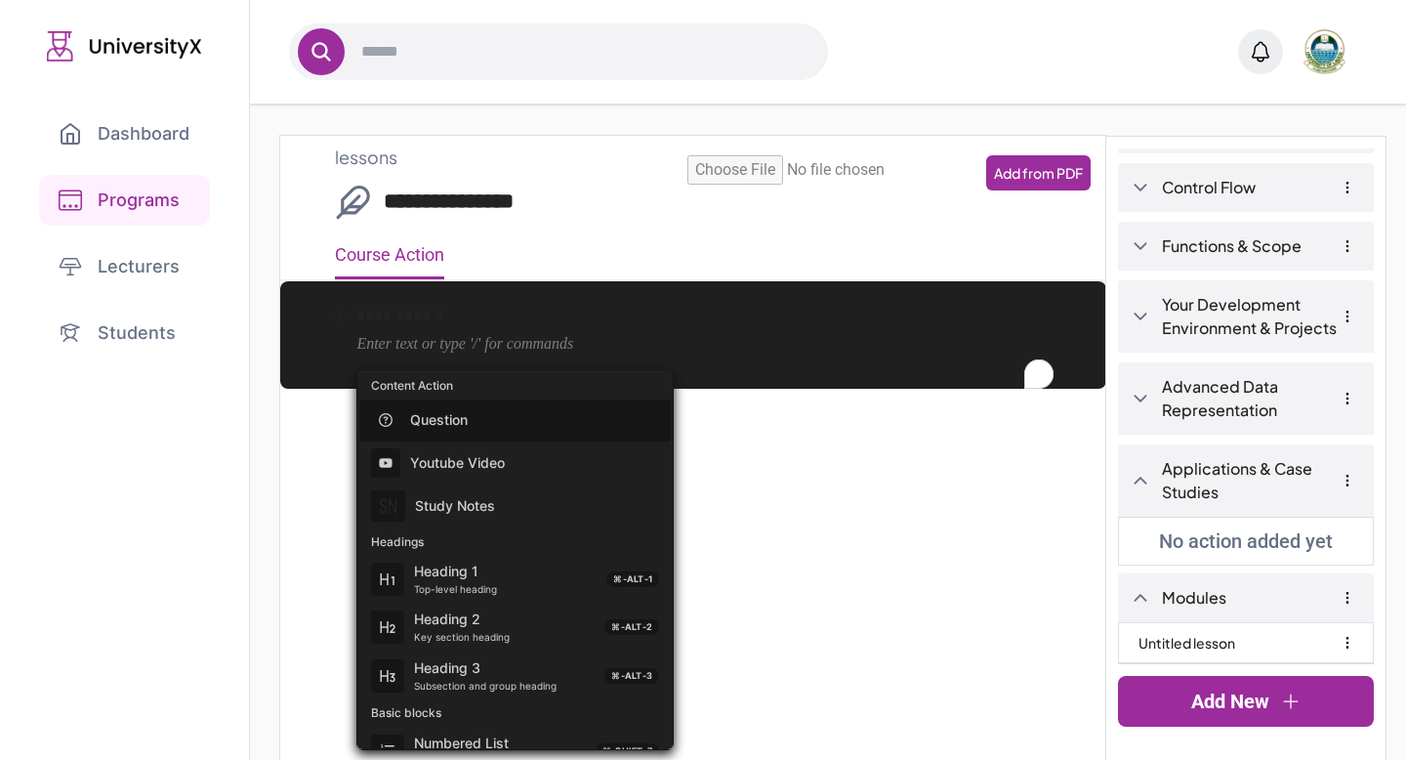
click at [457, 424] on p "Question" at bounding box center [526, 420] width 233 height 20
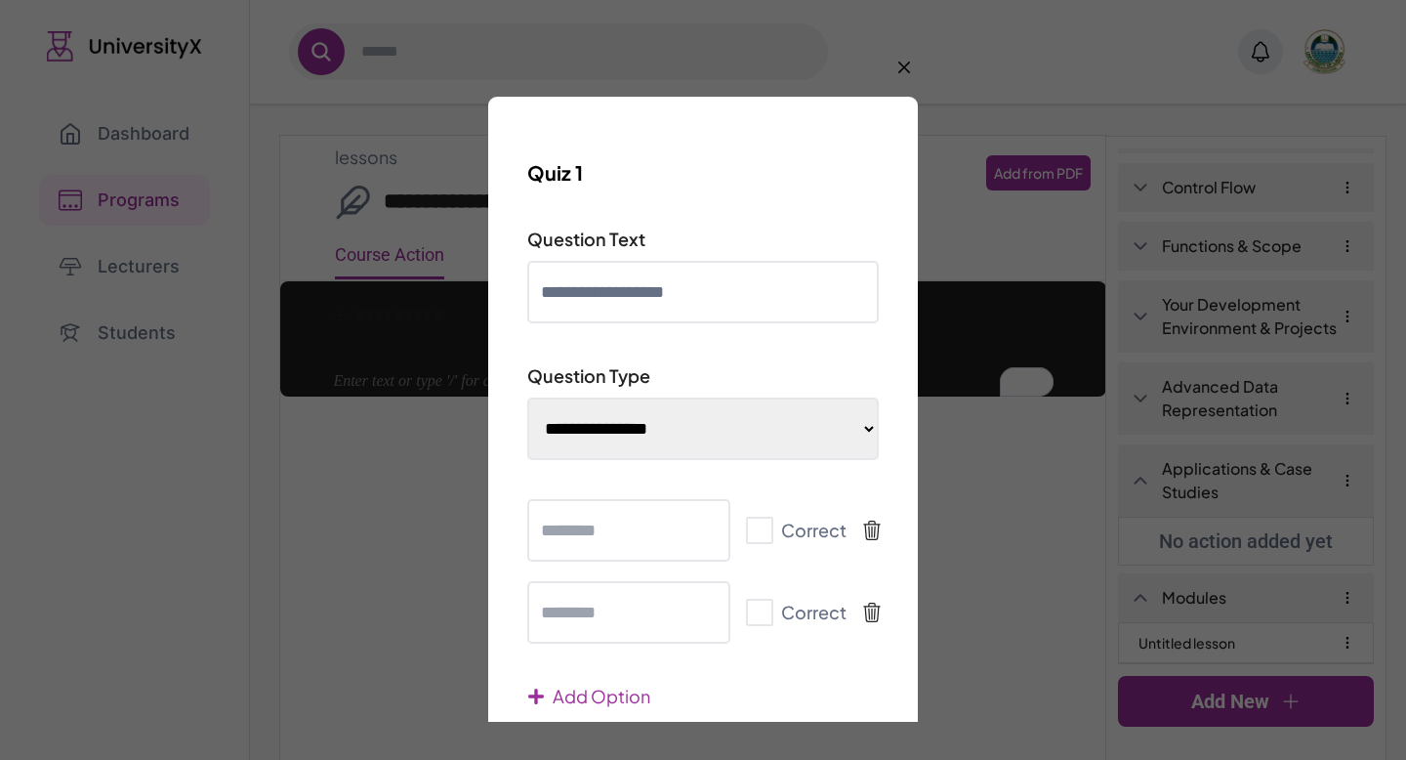
click at [898, 68] on icon "button" at bounding box center [904, 68] width 20 height 20
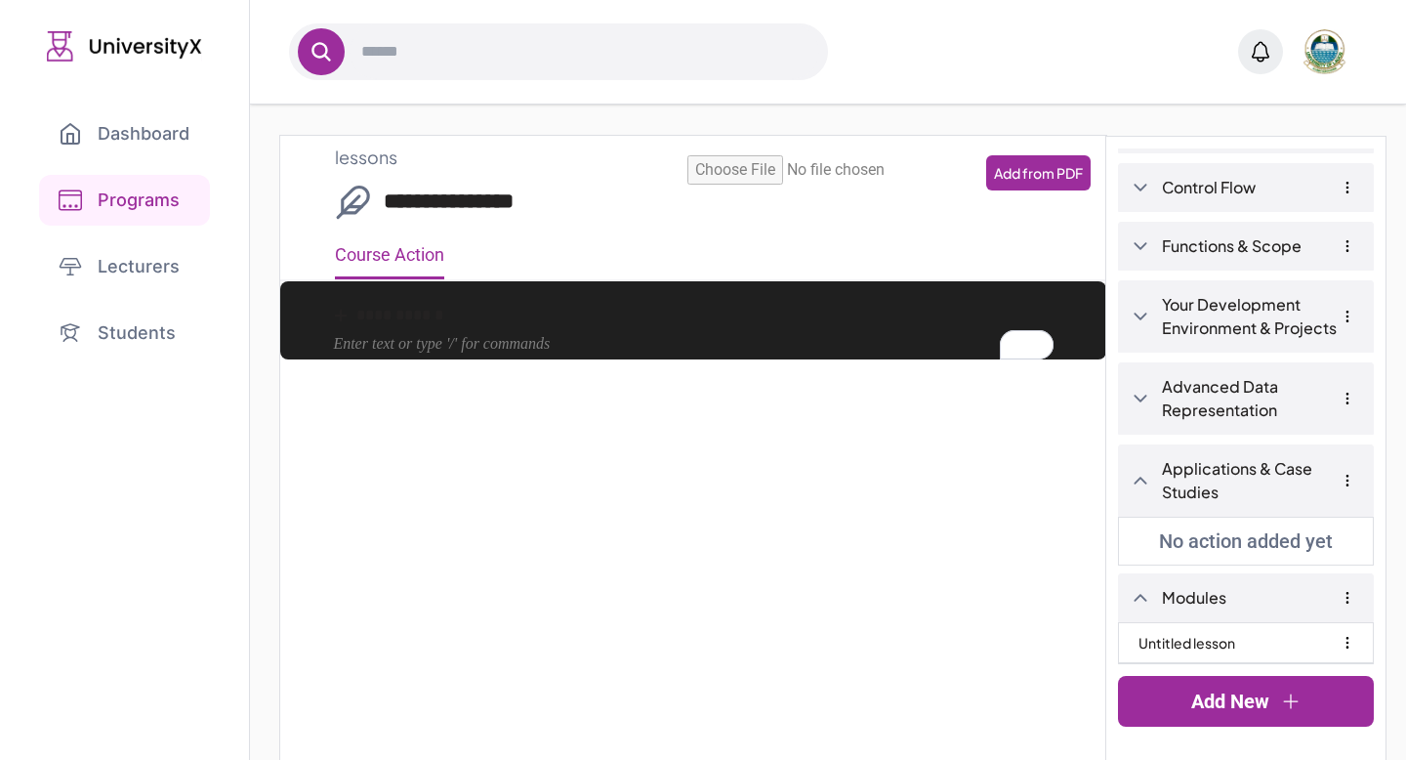
click at [1022, 176] on label "Add from PDF" at bounding box center [1038, 172] width 104 height 35
click at [986, 176] on input "Add from PDF" at bounding box center [836, 169] width 299 height 29
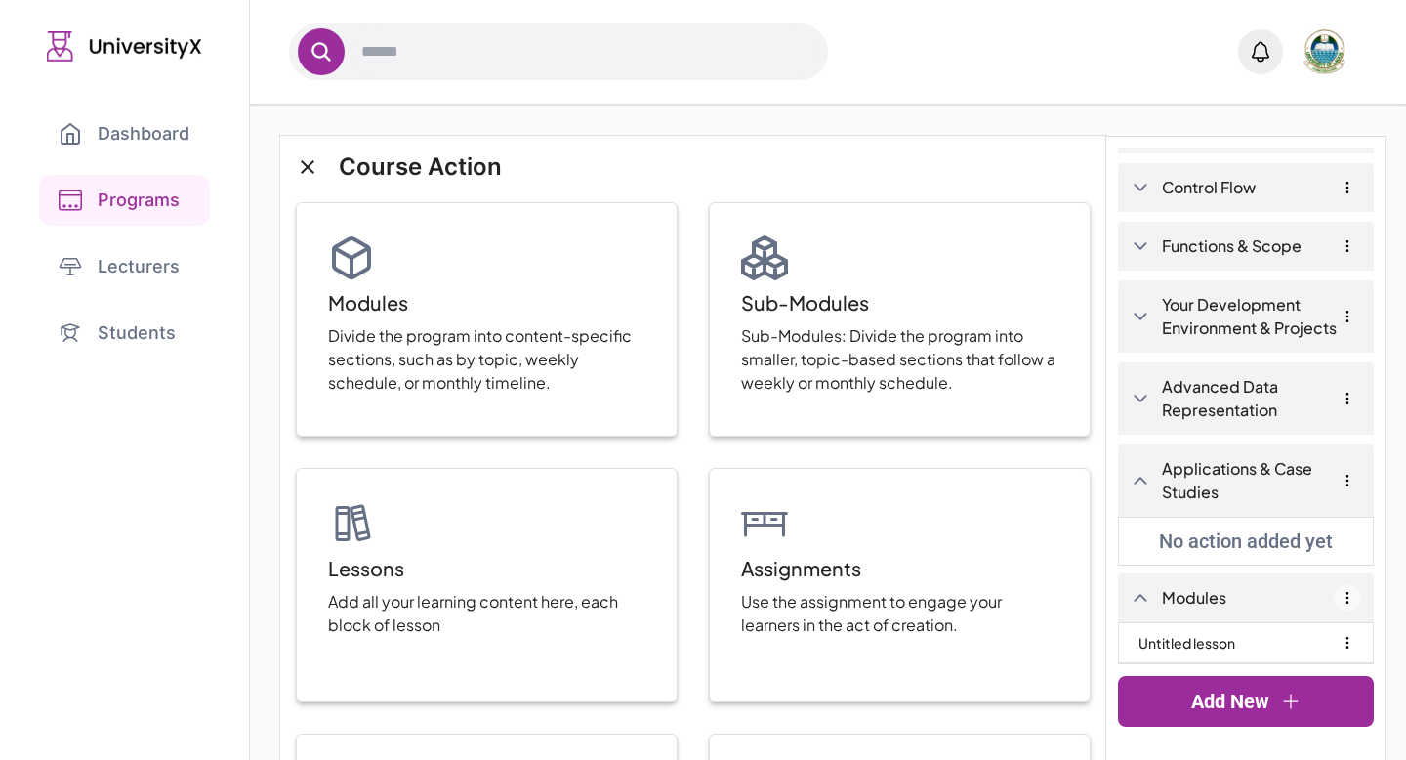
click at [1341, 596] on icon "button" at bounding box center [1348, 598] width 16 height 16
click at [1297, 658] on button "Delete" at bounding box center [1286, 666] width 51 height 23
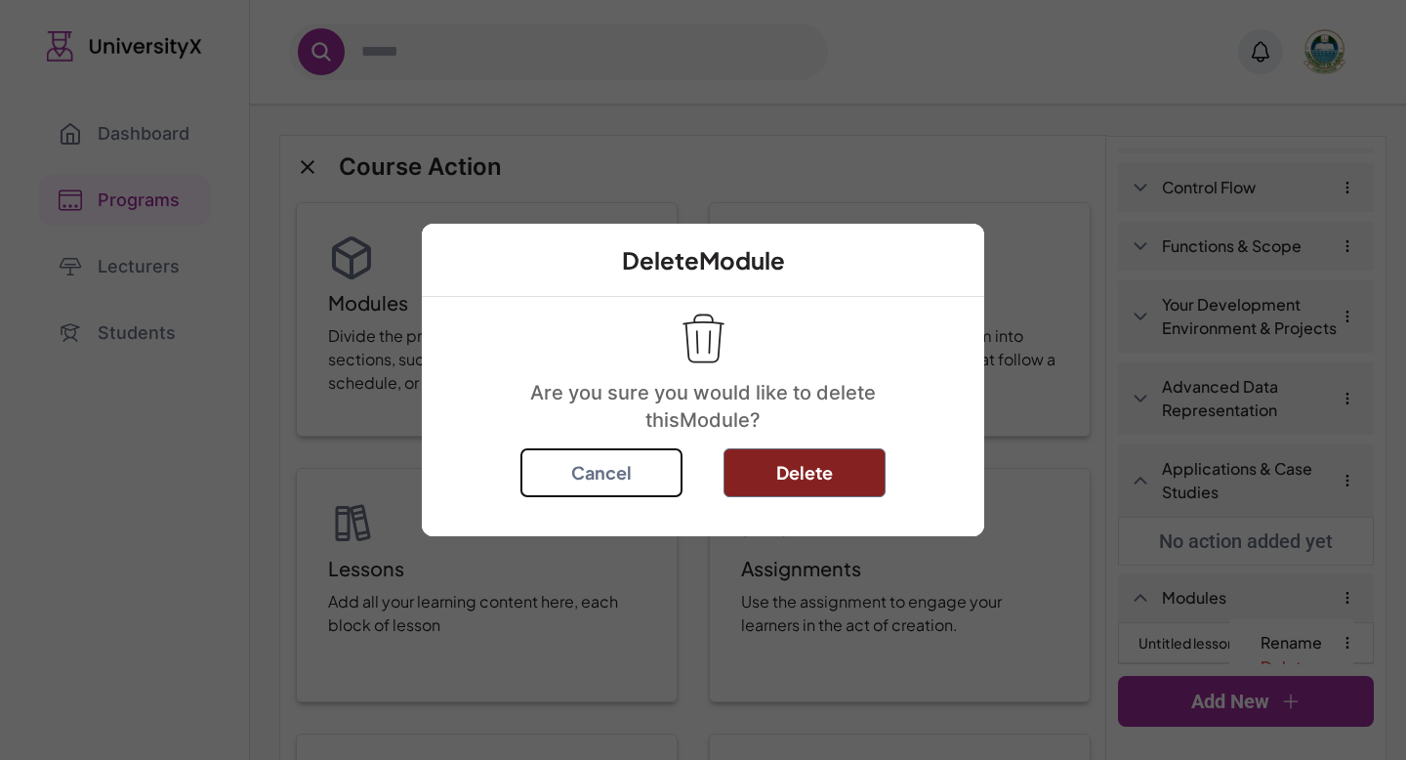
click at [808, 487] on button "Delete" at bounding box center [805, 472] width 162 height 49
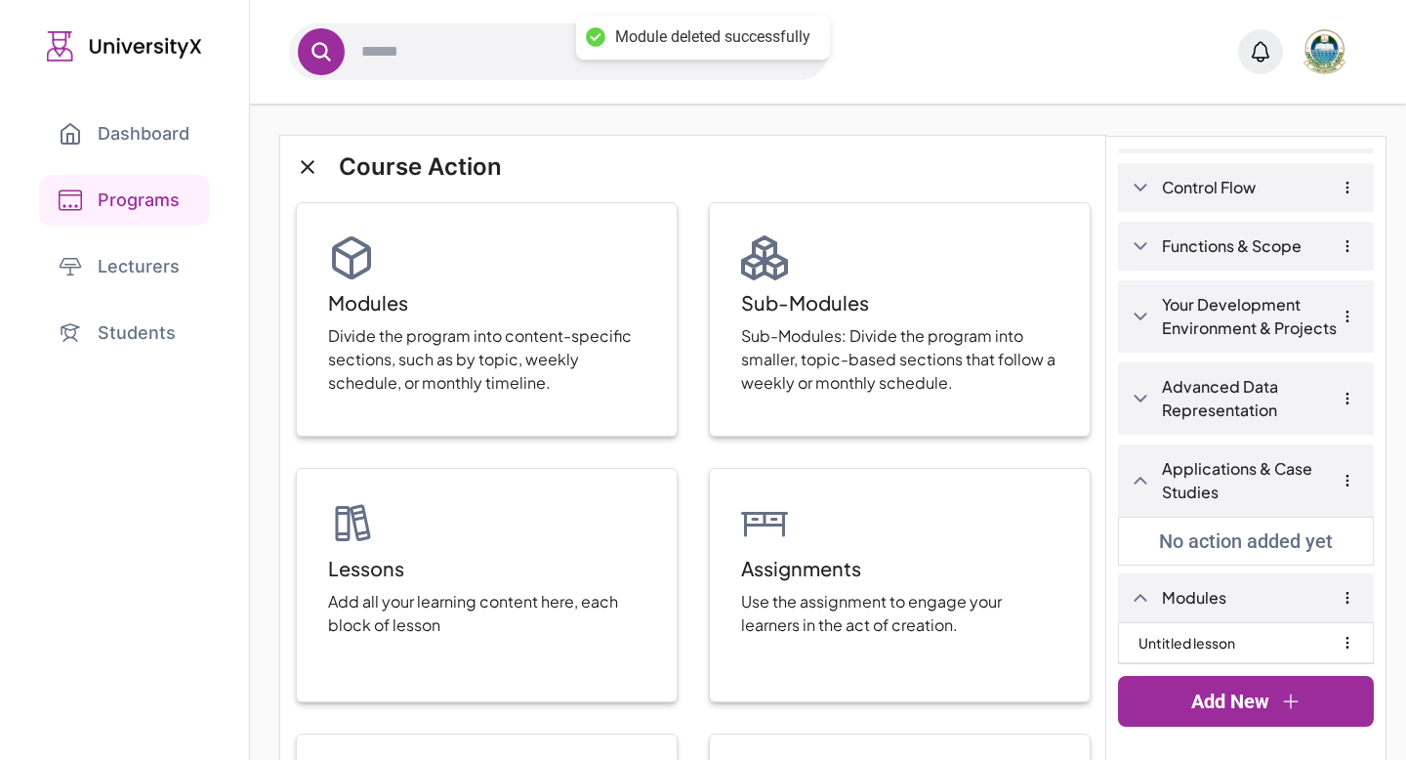
scroll to position [86, 0]
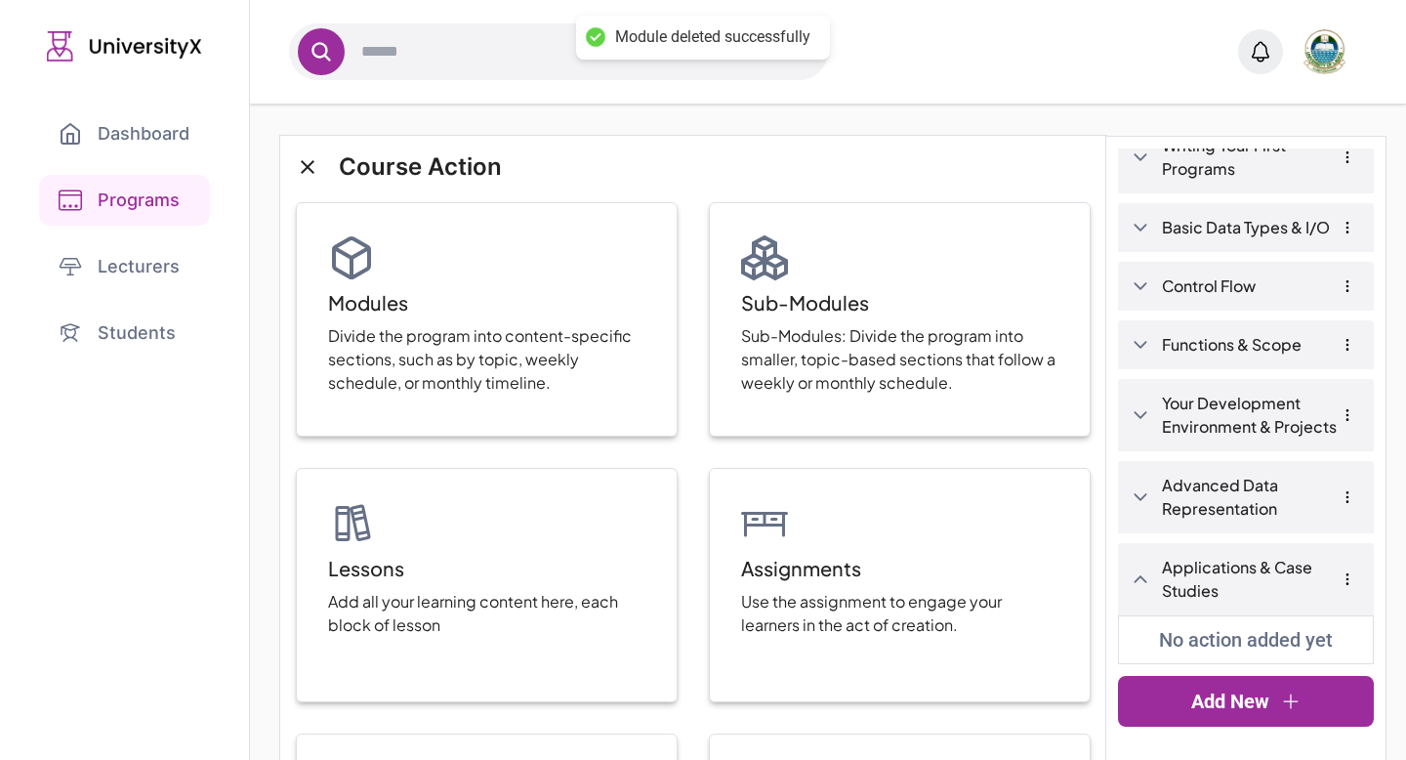
click at [1227, 427] on link "Your Development Environment & Projects" at bounding box center [1261, 415] width 199 height 47
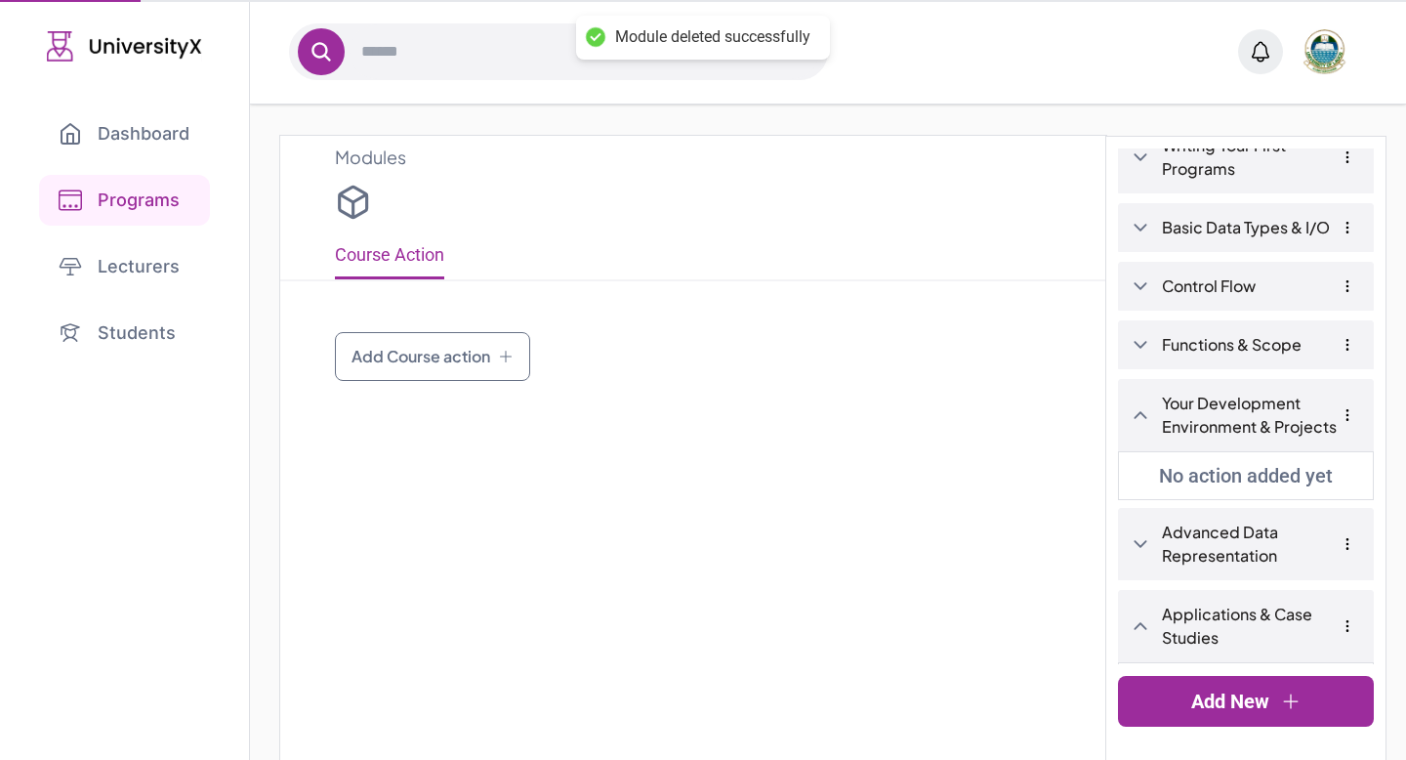
type input "**********"
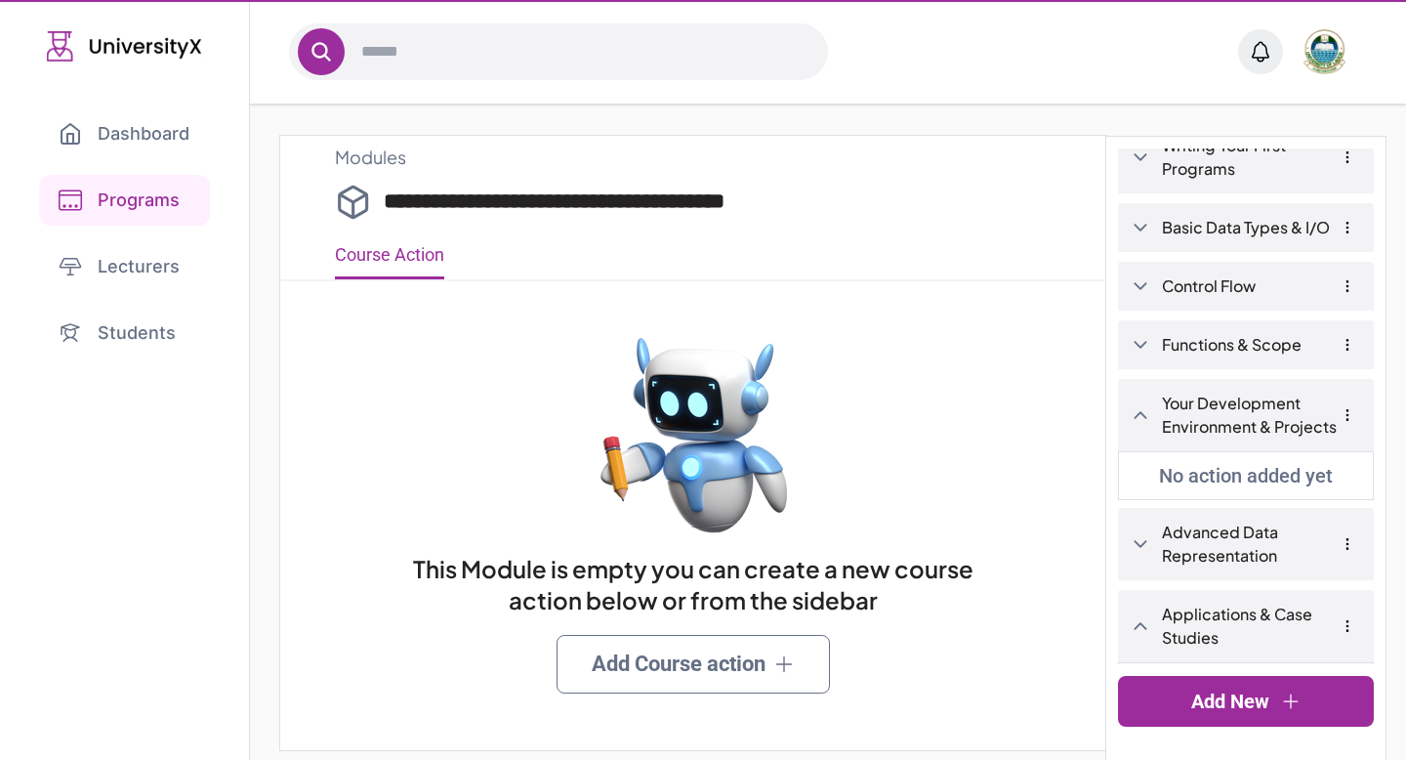
click at [1227, 427] on link "Your Development Environment & Projects" at bounding box center [1261, 415] width 199 height 47
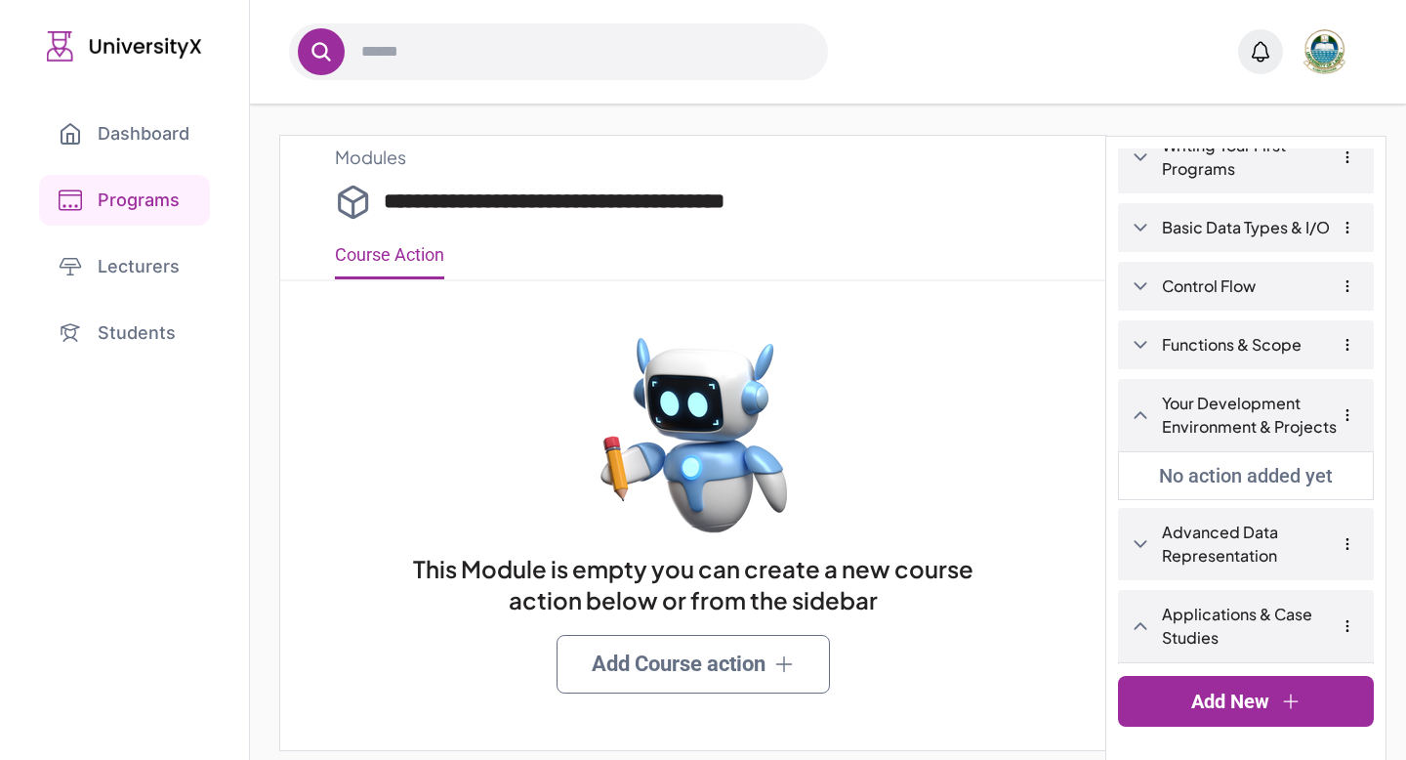
click at [1138, 428] on div "Your Development Environment & Projects" at bounding box center [1246, 415] width 256 height 72
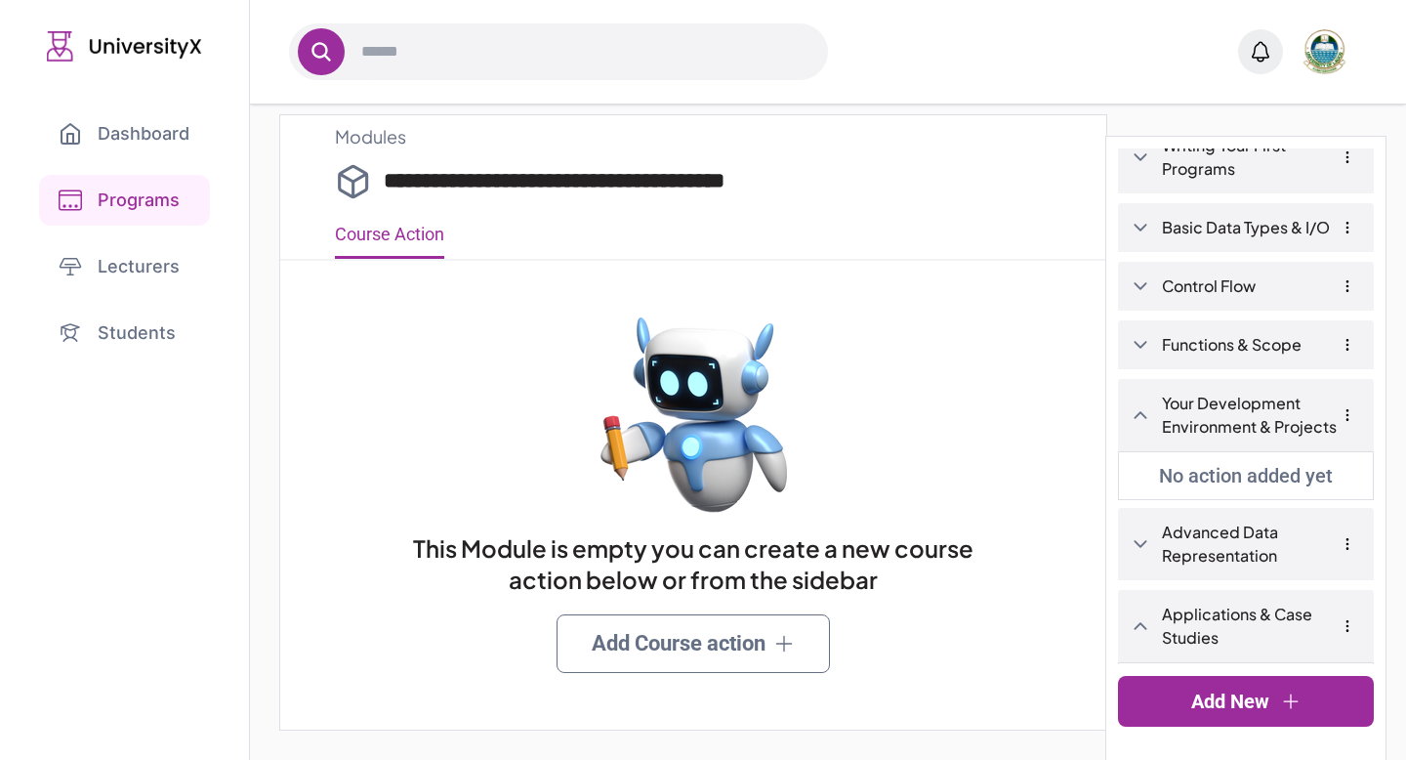
click at [615, 650] on link "Add Course action" at bounding box center [693, 643] width 273 height 59
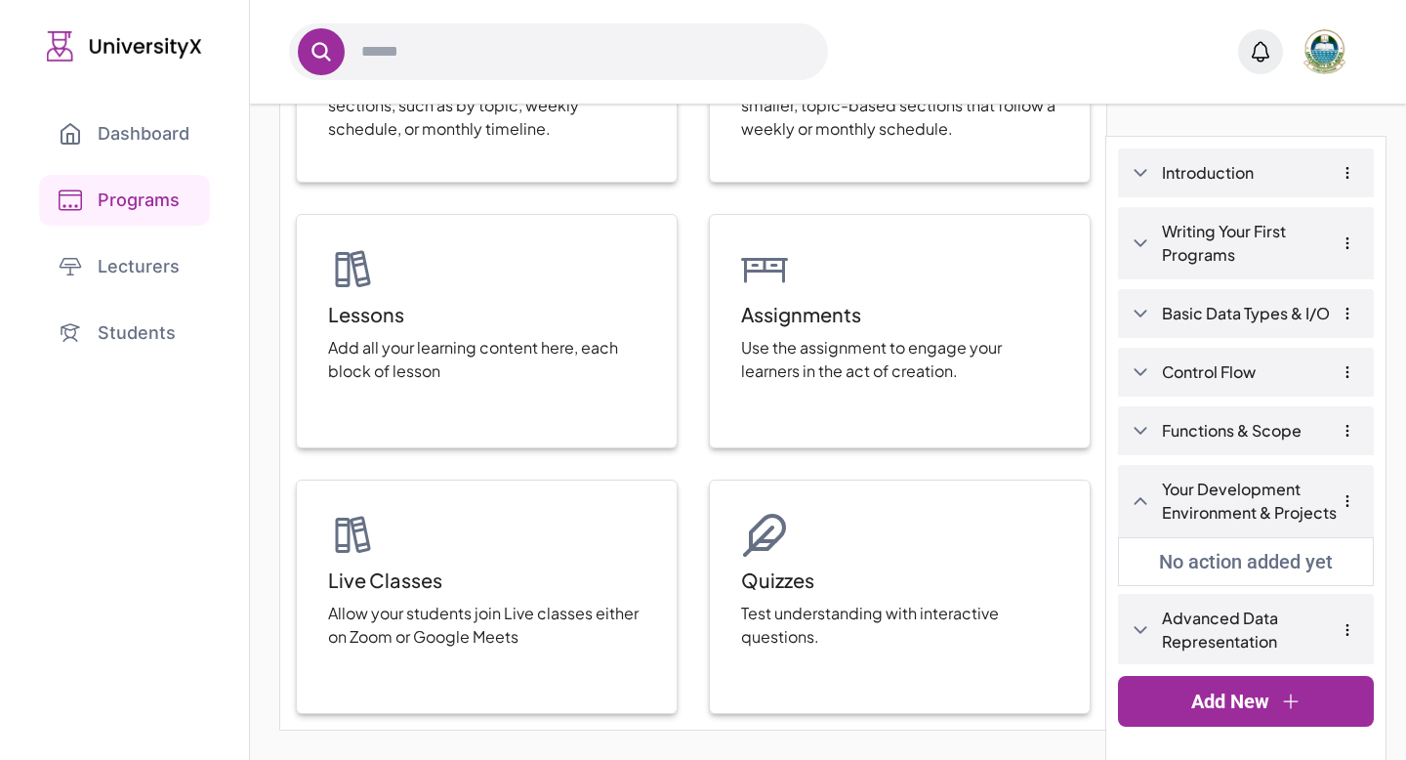
click at [1248, 641] on link "Advanced Data Representation" at bounding box center [1261, 629] width 199 height 47
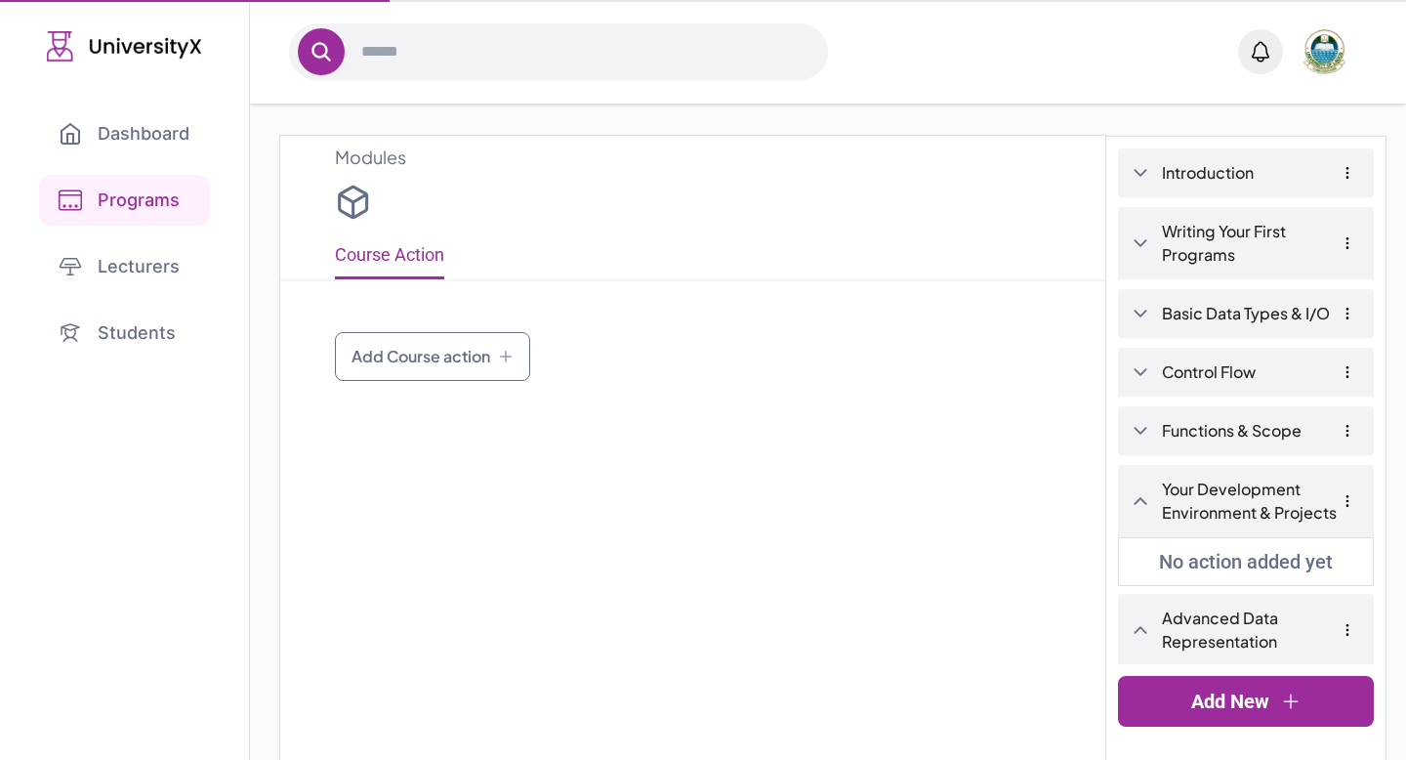
type input "**********"
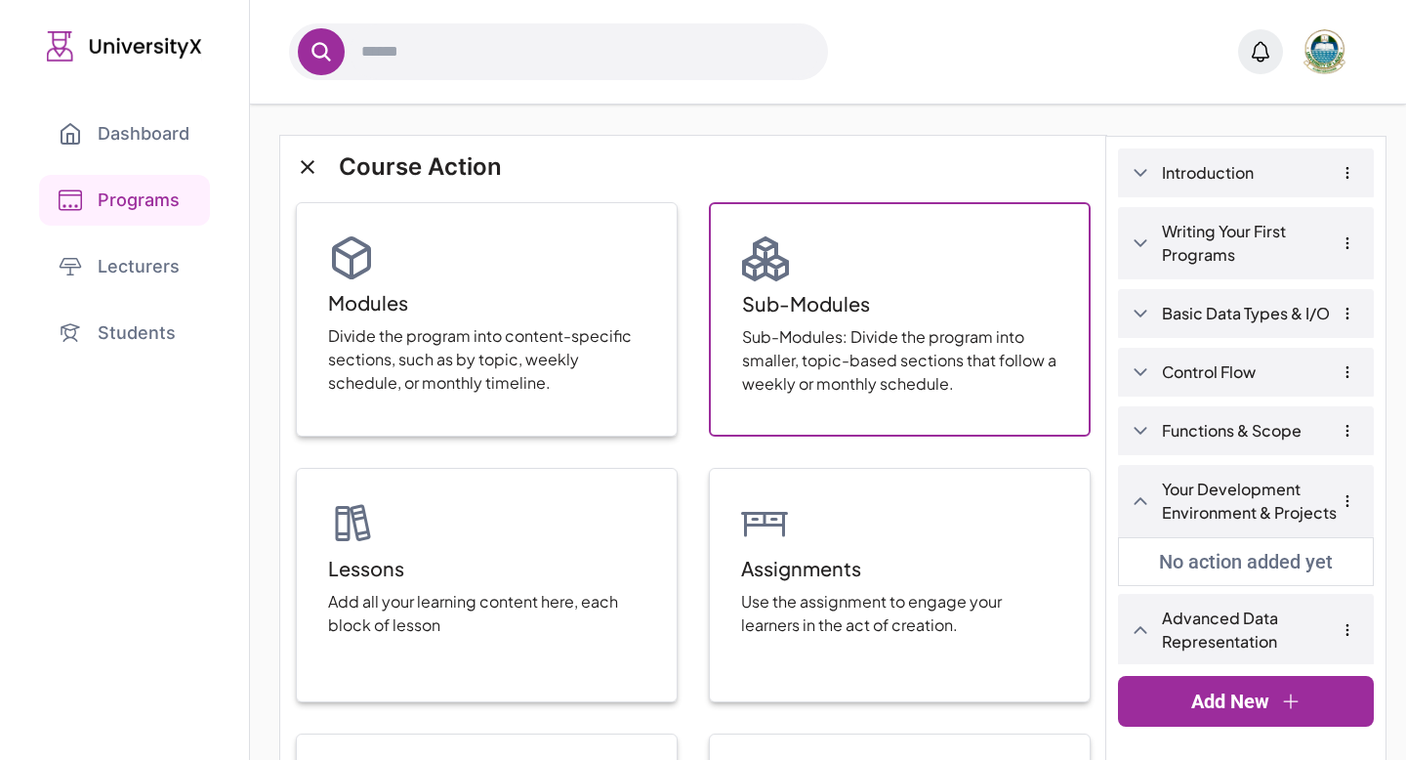
click at [852, 333] on p "Sub-Modules: Divide the program into smaller, topic-based sections that follow …" at bounding box center [899, 360] width 315 height 70
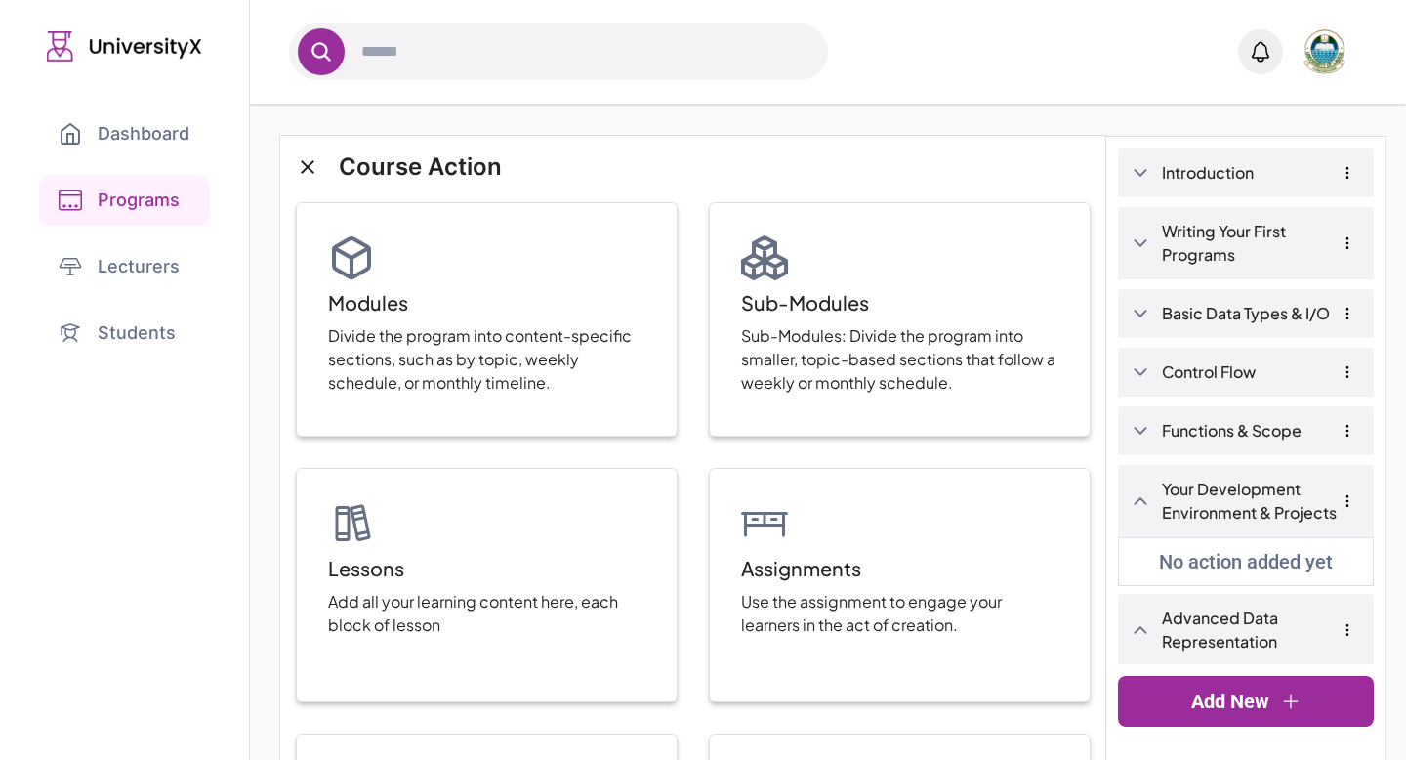
scroll to position [180, 0]
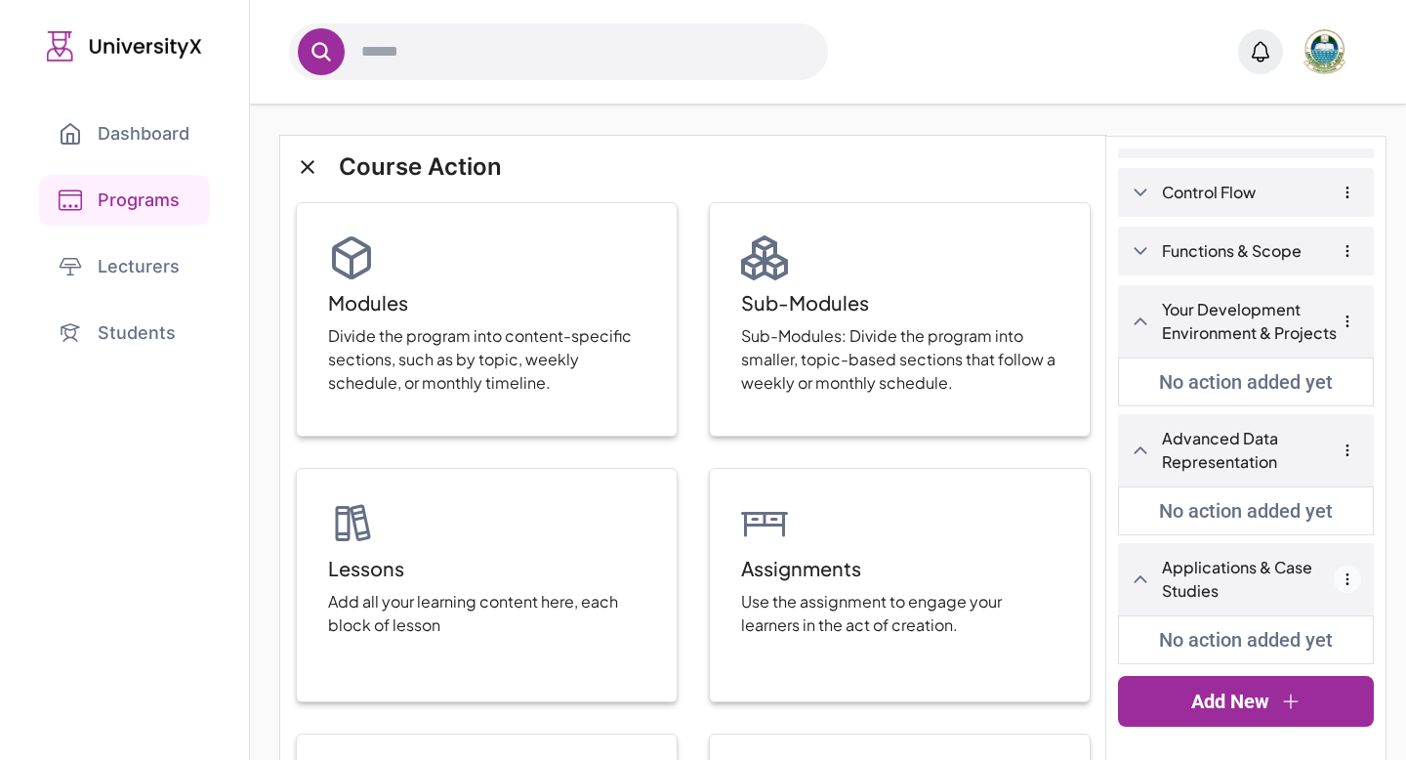
click at [1351, 576] on icon "button" at bounding box center [1348, 579] width 16 height 16
click at [1279, 646] on button "Delete" at bounding box center [1286, 648] width 51 height 23
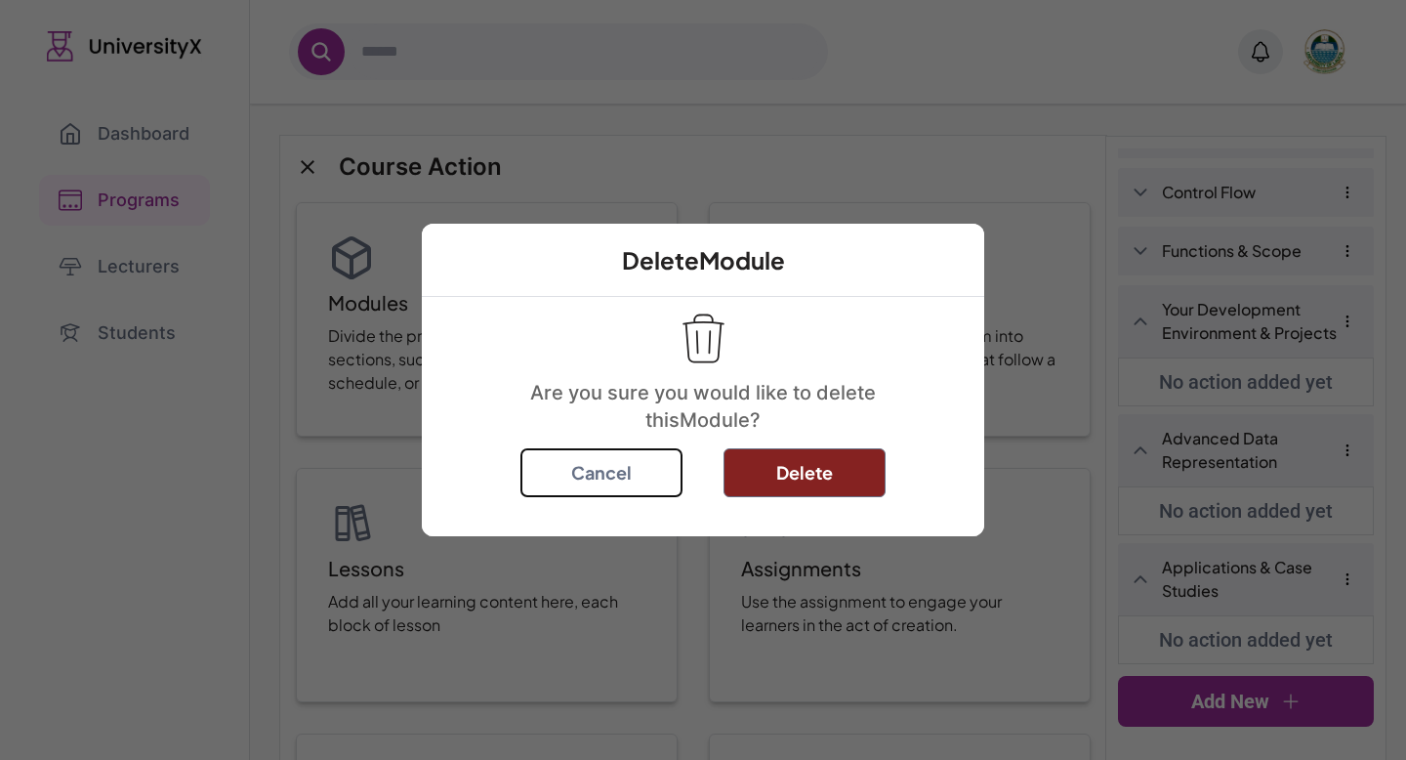
click at [784, 478] on button "Delete" at bounding box center [805, 472] width 162 height 49
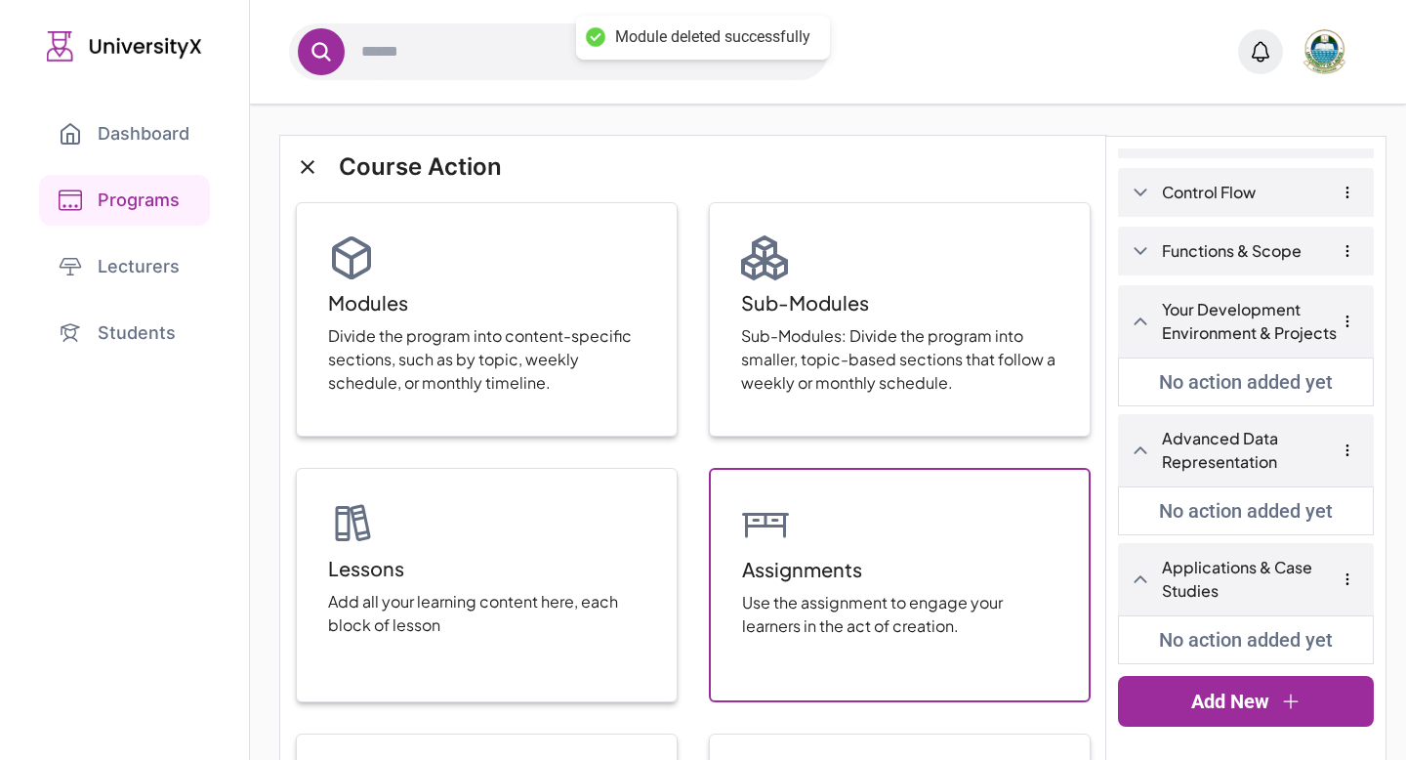
scroll to position [51, 0]
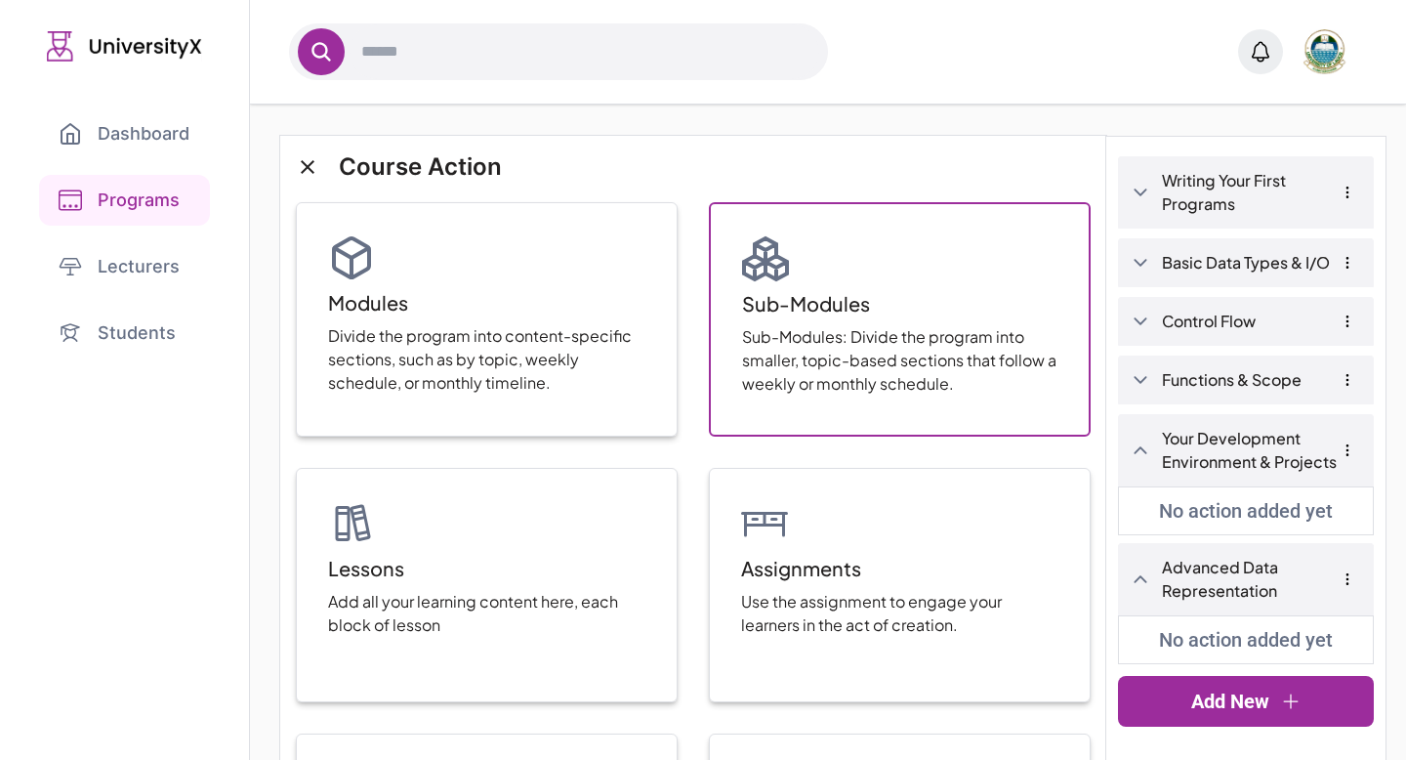
click at [916, 393] on p "Sub-Modules: Divide the program into smaller, topic-based sections that follow …" at bounding box center [899, 360] width 315 height 70
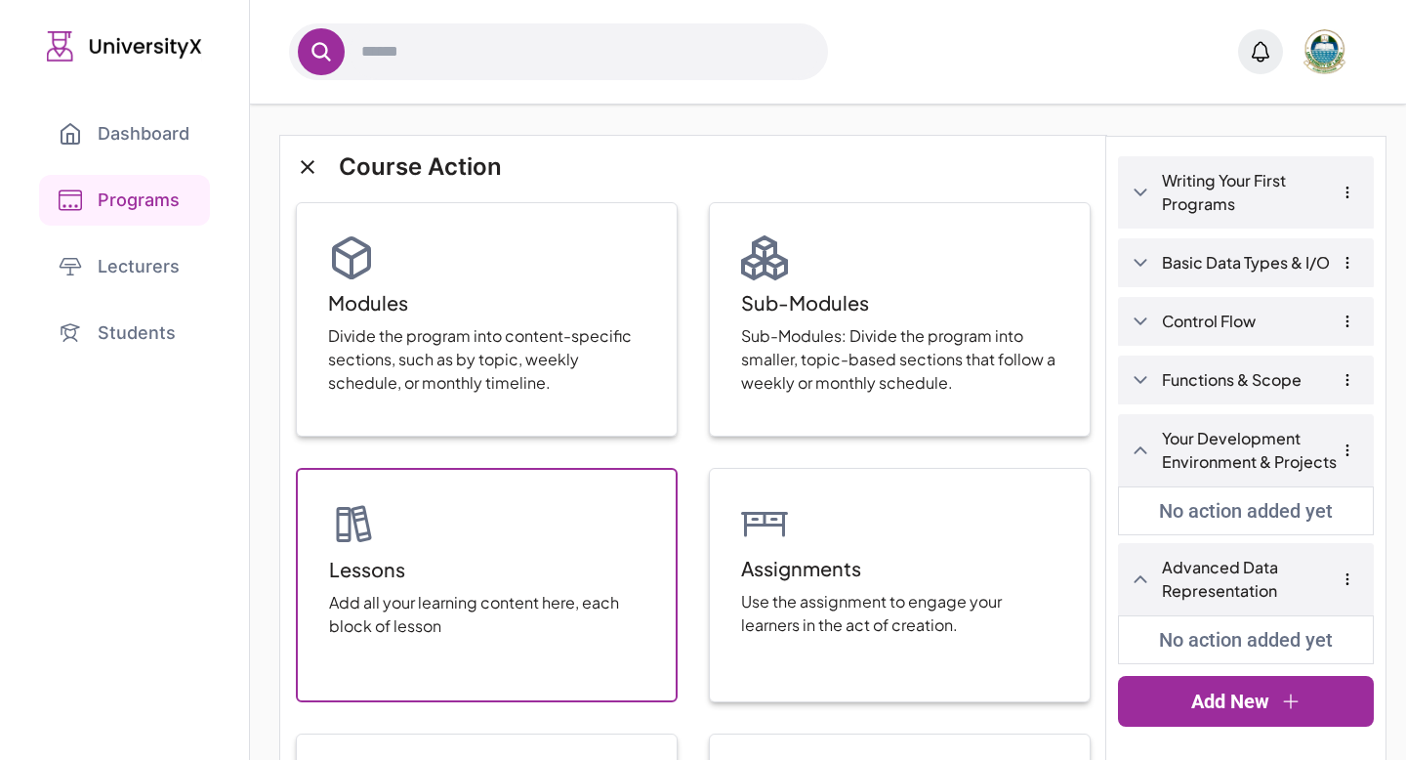
click at [557, 554] on div "Lessons Add all your learning content here, each block of lesson" at bounding box center [487, 585] width 382 height 234
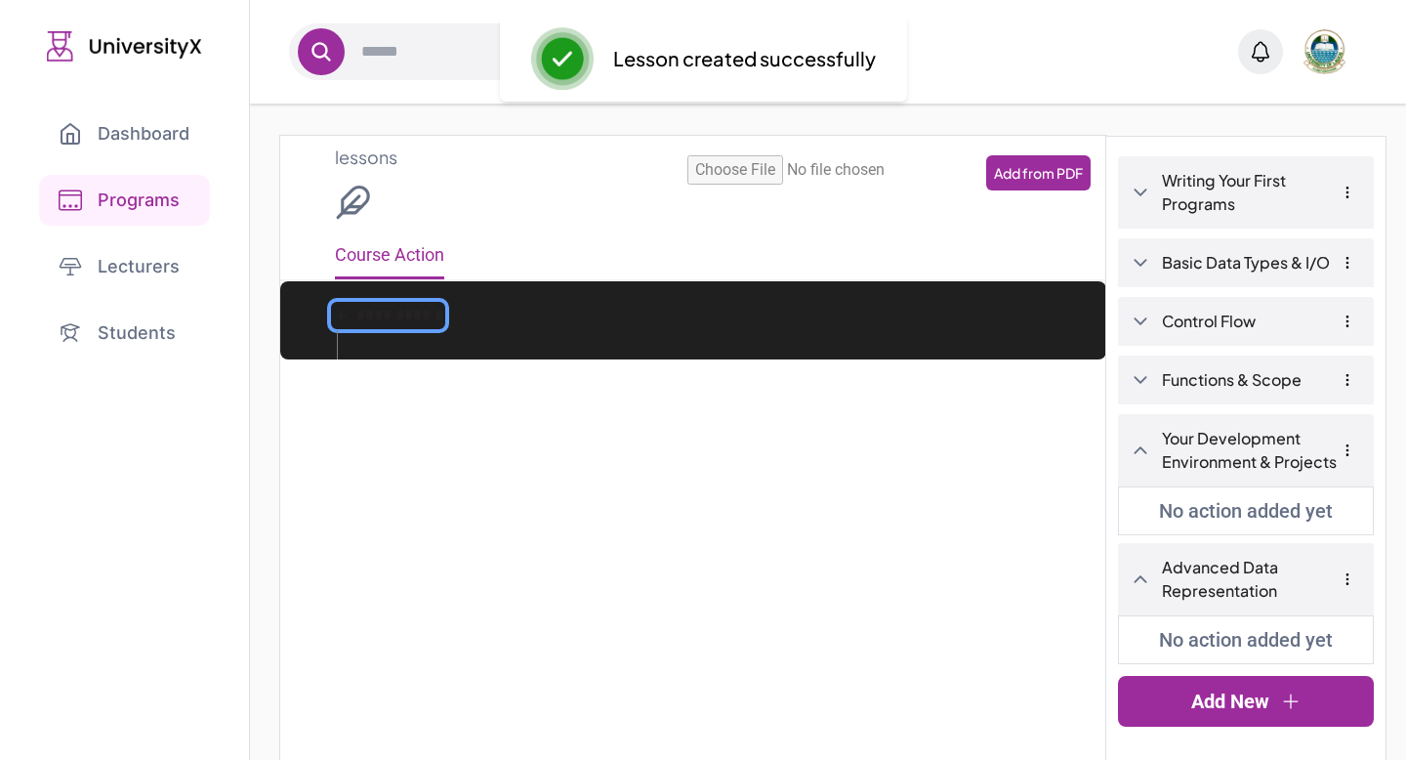
scroll to position [44, 0]
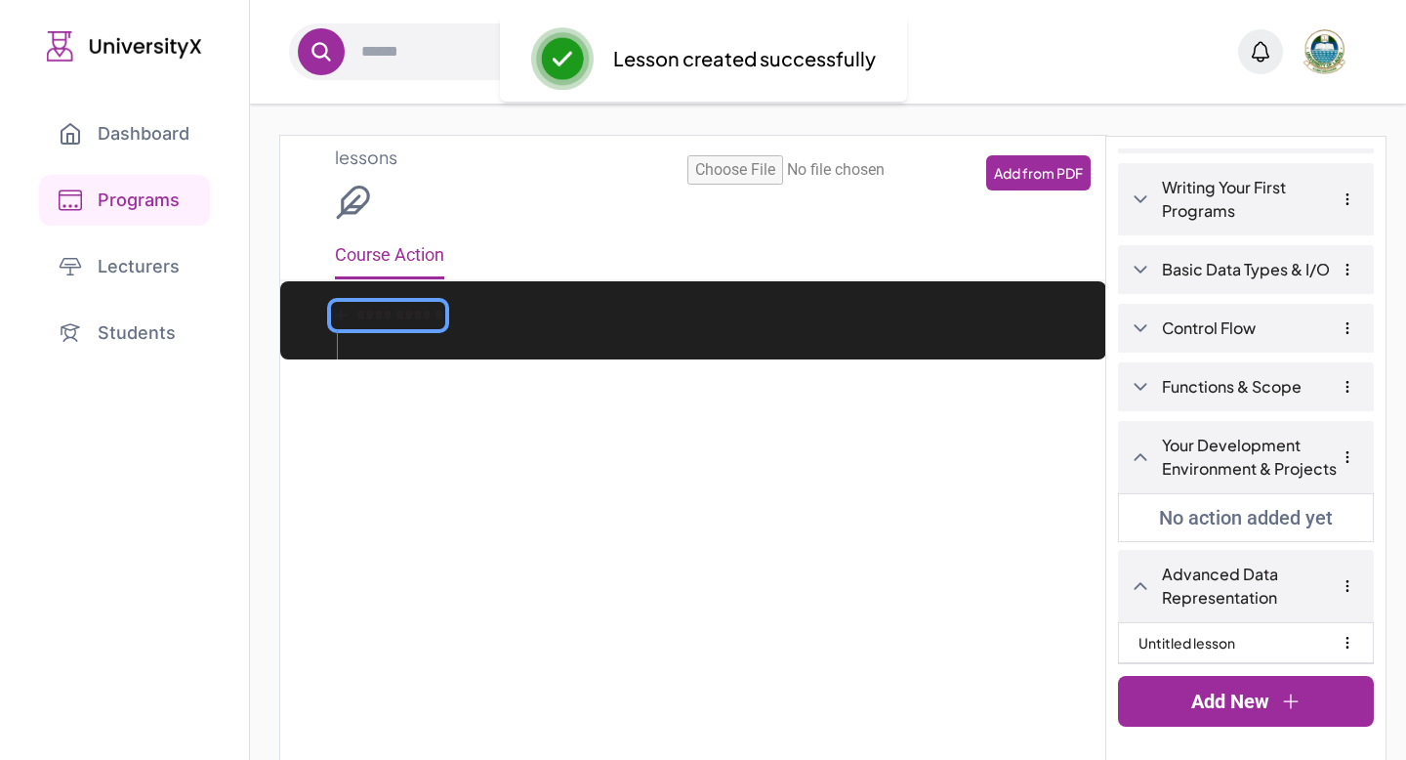
type input "**********"
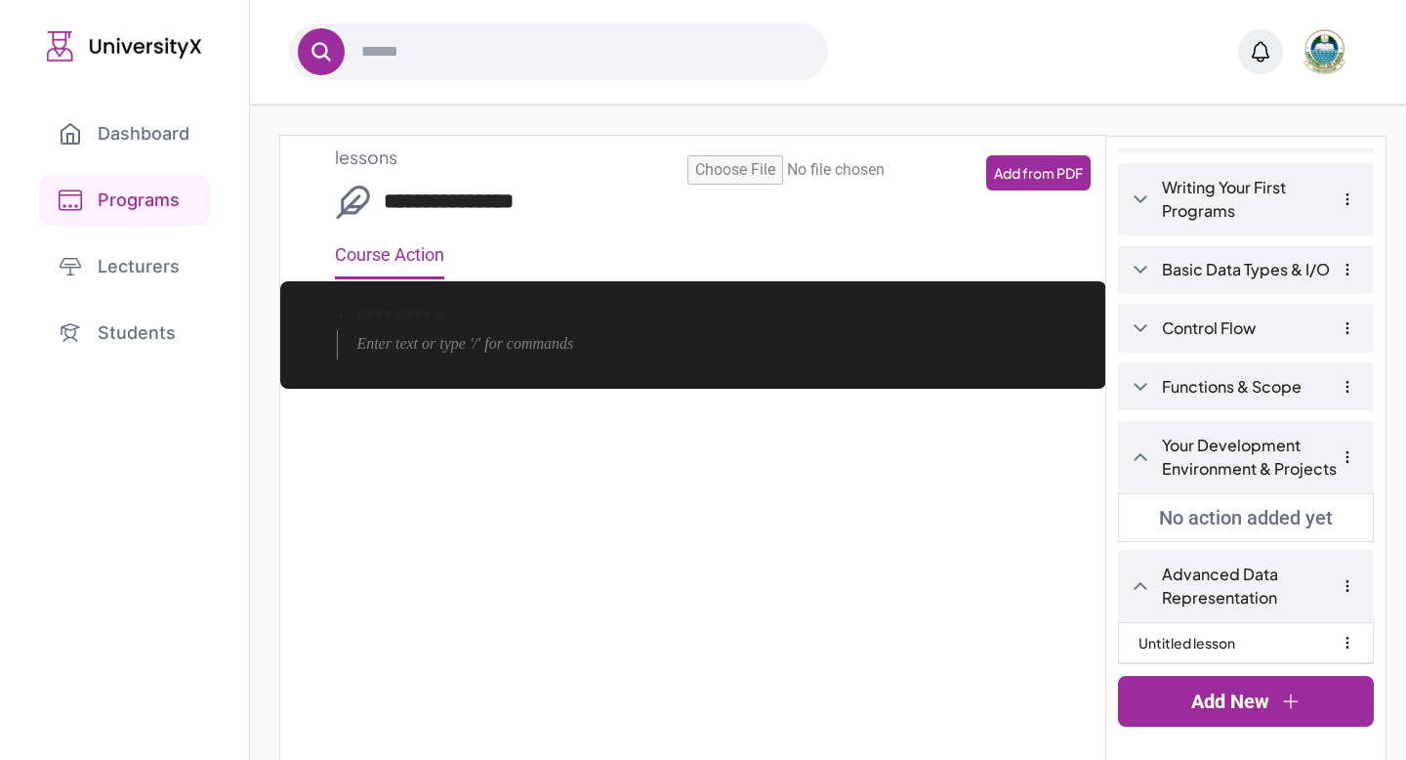
scroll to position [0, 0]
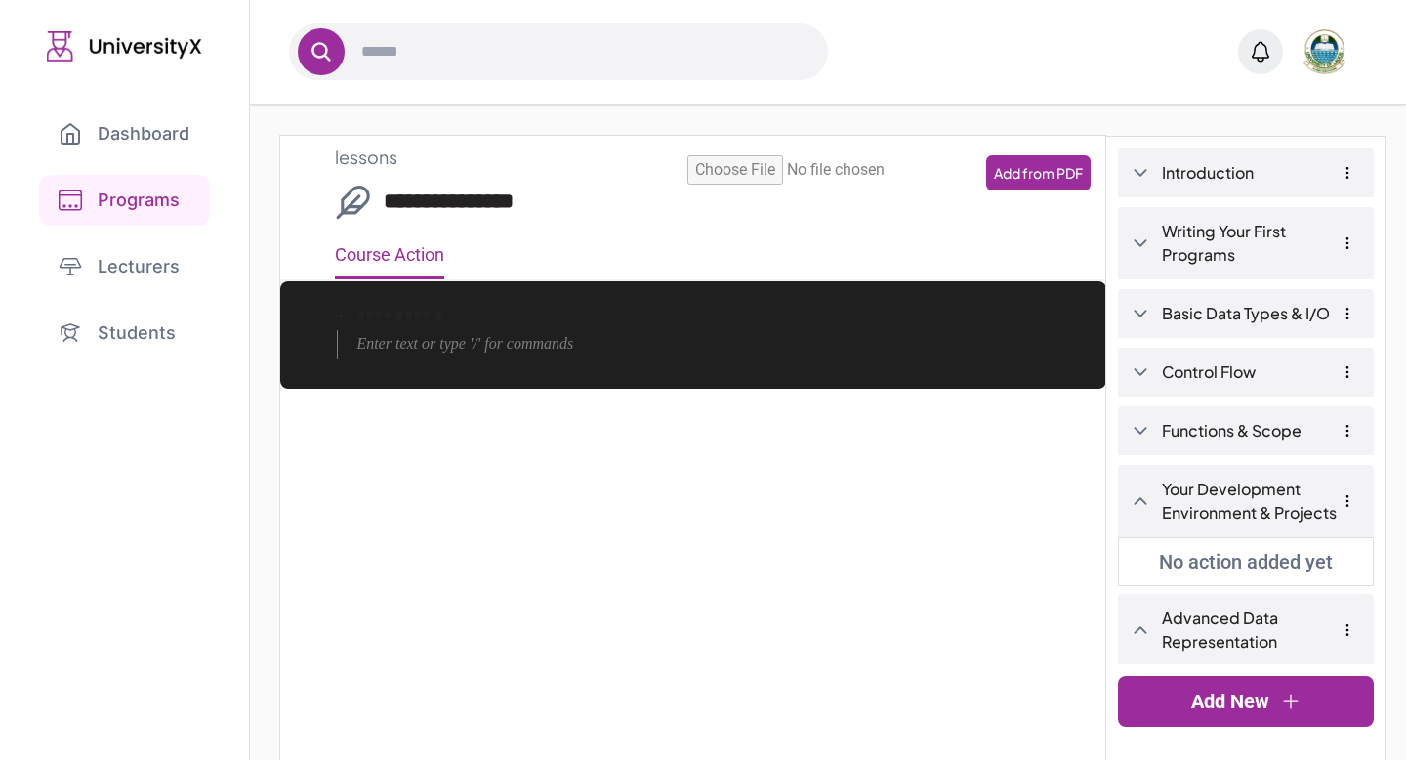
click at [1138, 178] on icon at bounding box center [1141, 173] width 20 height 20
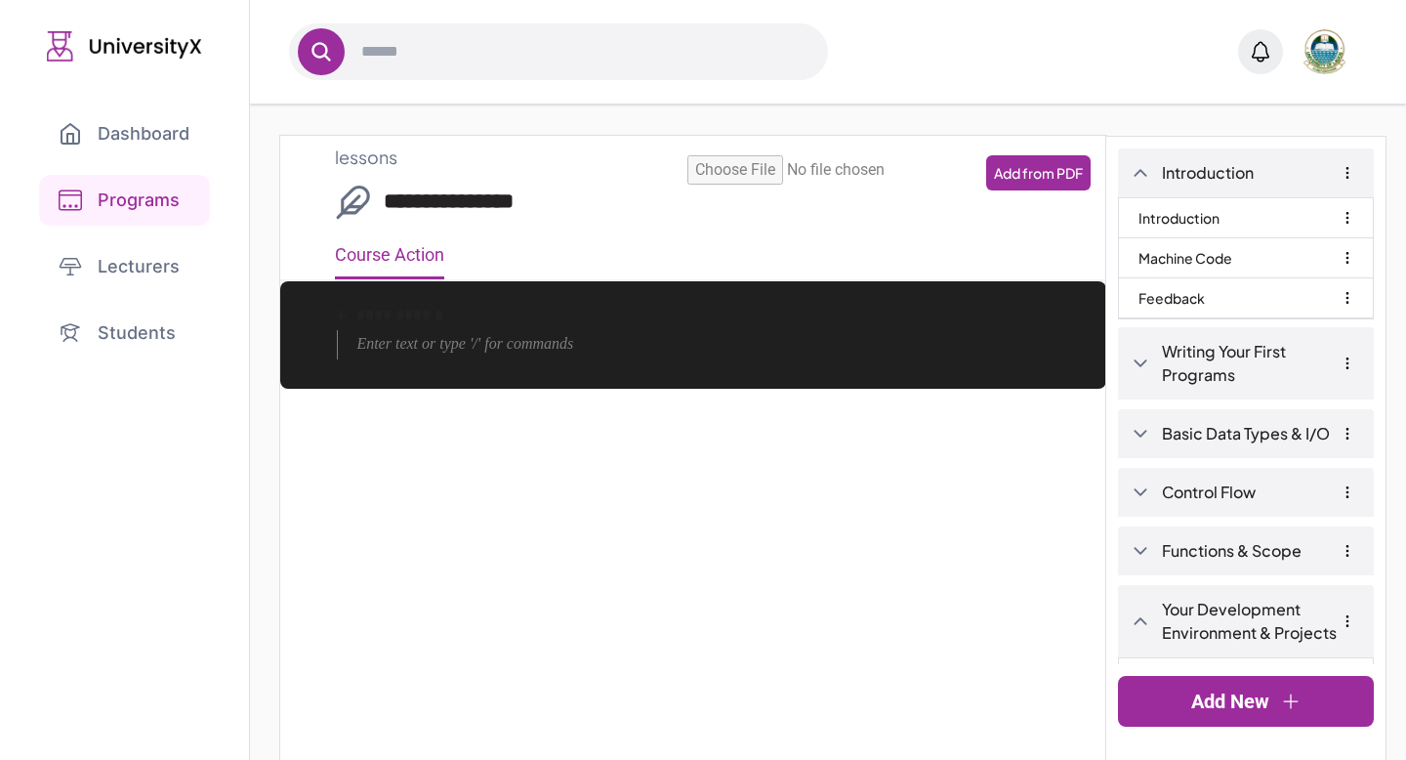
click at [1201, 216] on link "Introduction" at bounding box center [1179, 217] width 81 height 39
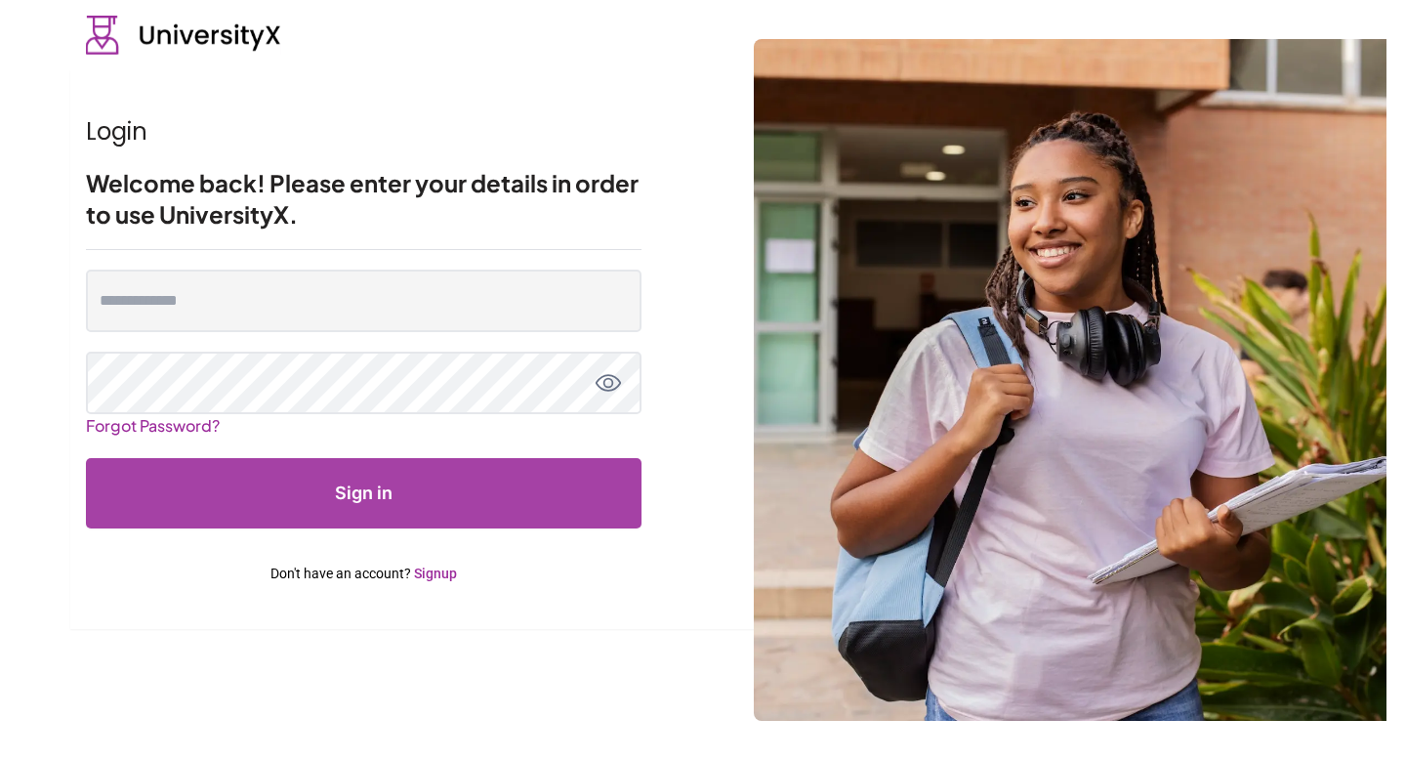
type input "**********"
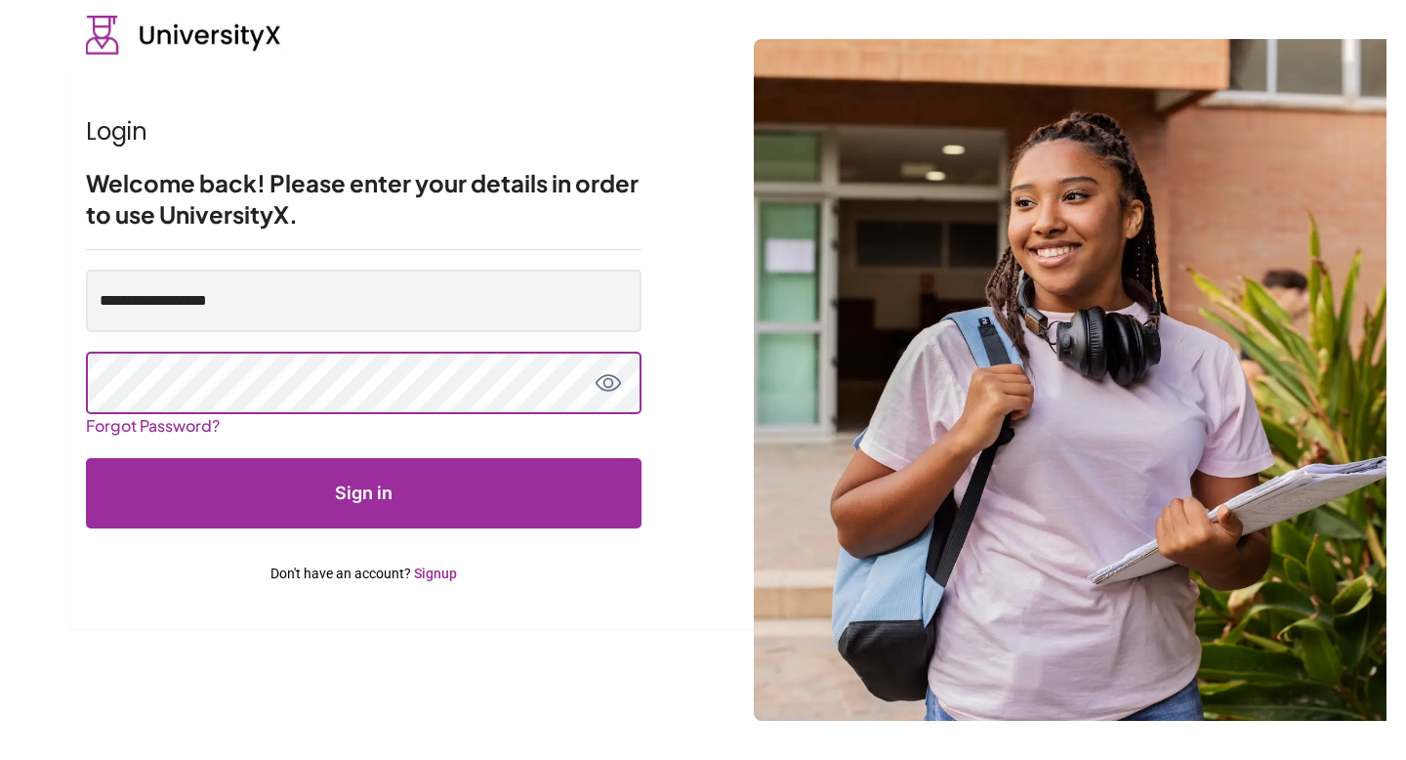
click at [86, 458] on button "Sign in" at bounding box center [364, 493] width 556 height 70
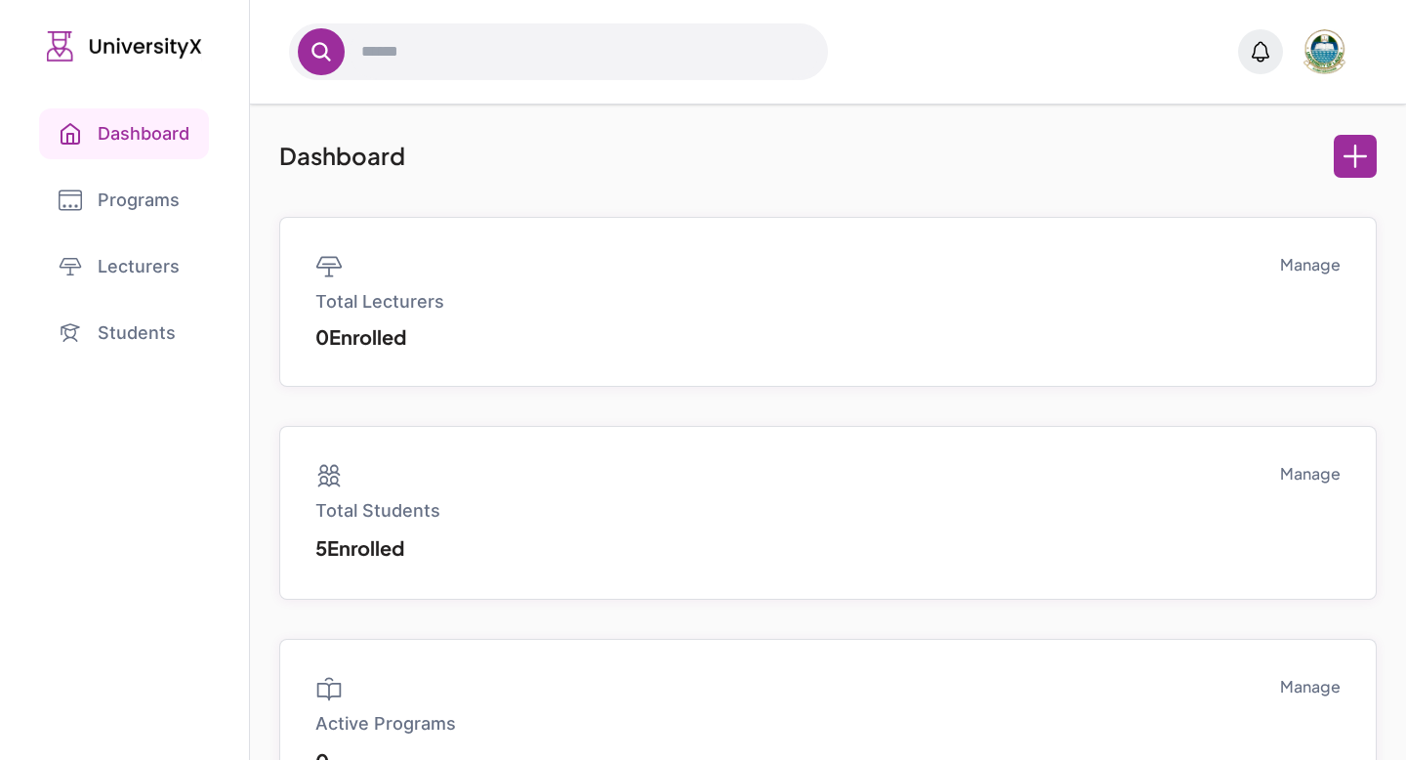
click at [157, 188] on link "Programs" at bounding box center [124, 200] width 171 height 51
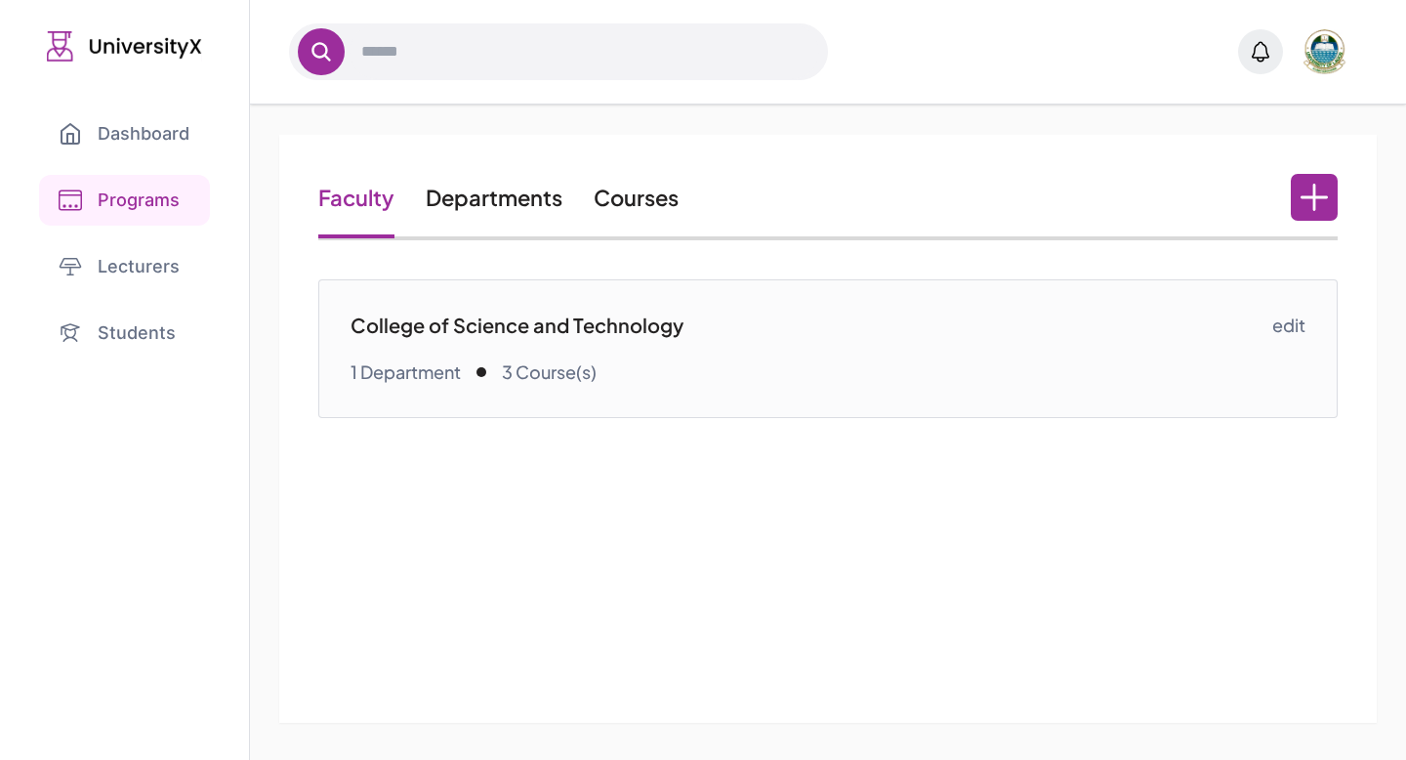
click at [653, 358] on div "1 Department 3 Course(s)" at bounding box center [811, 371] width 921 height 27
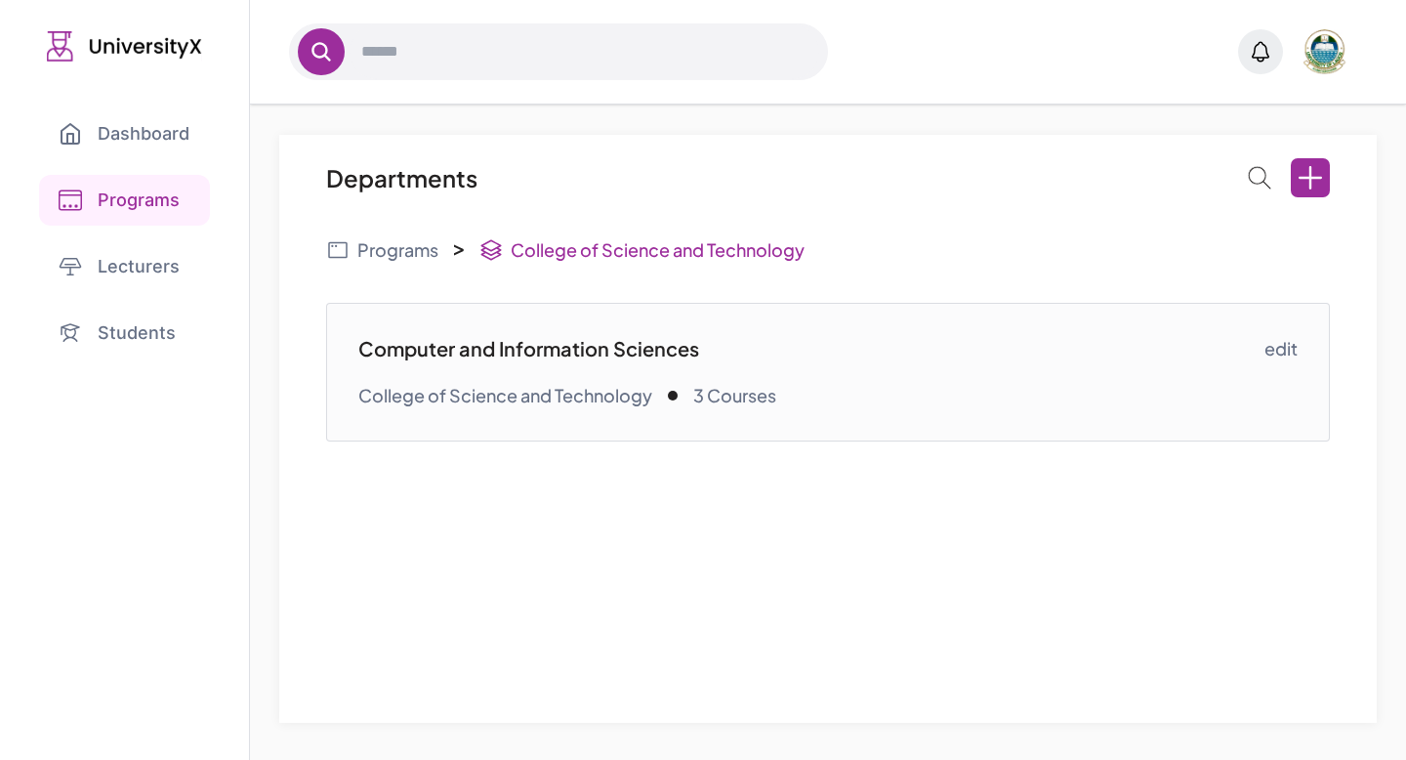
click at [399, 249] on link "Programs" at bounding box center [382, 249] width 112 height 27
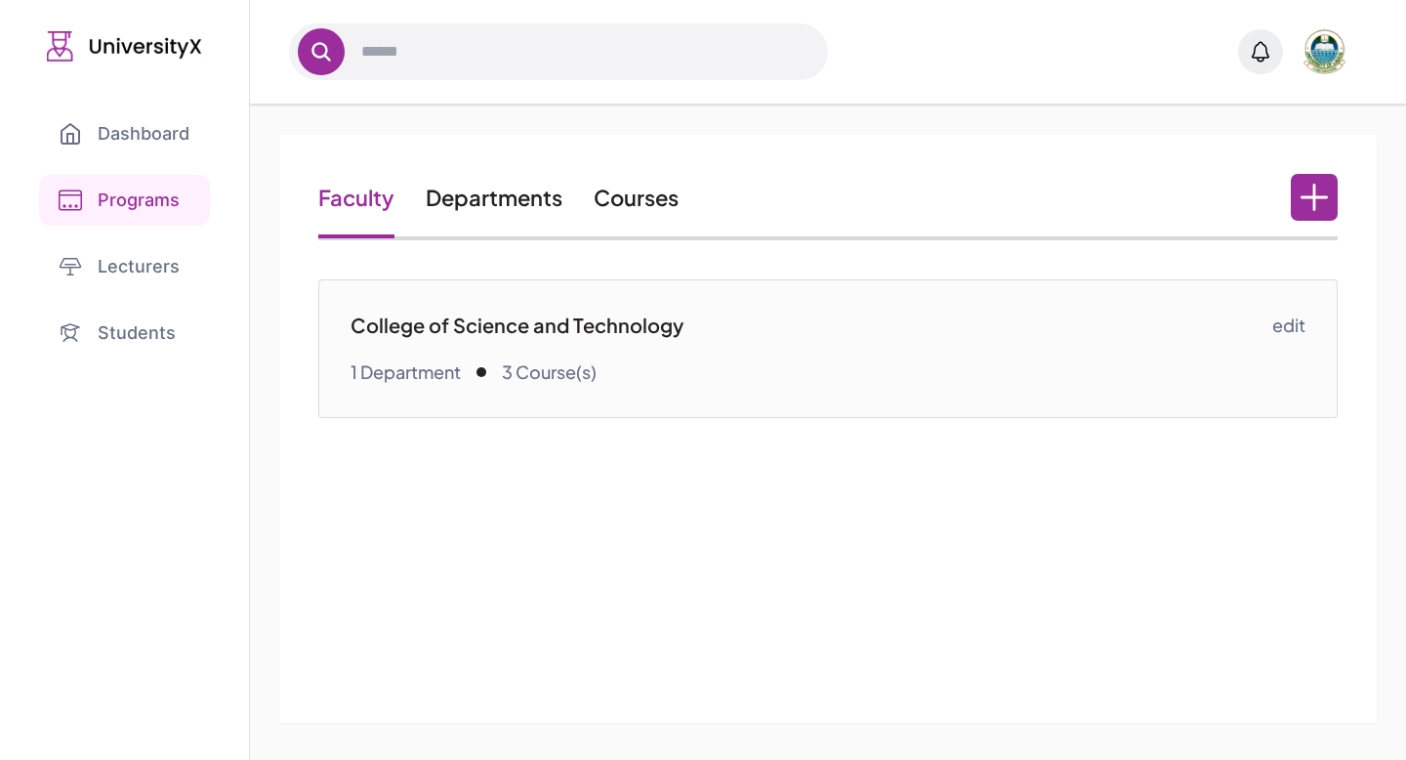
click at [634, 211] on div "Faculty Departments Courses" at bounding box center [827, 199] width 1018 height 82
click at [626, 205] on link "Courses" at bounding box center [636, 197] width 85 height 27
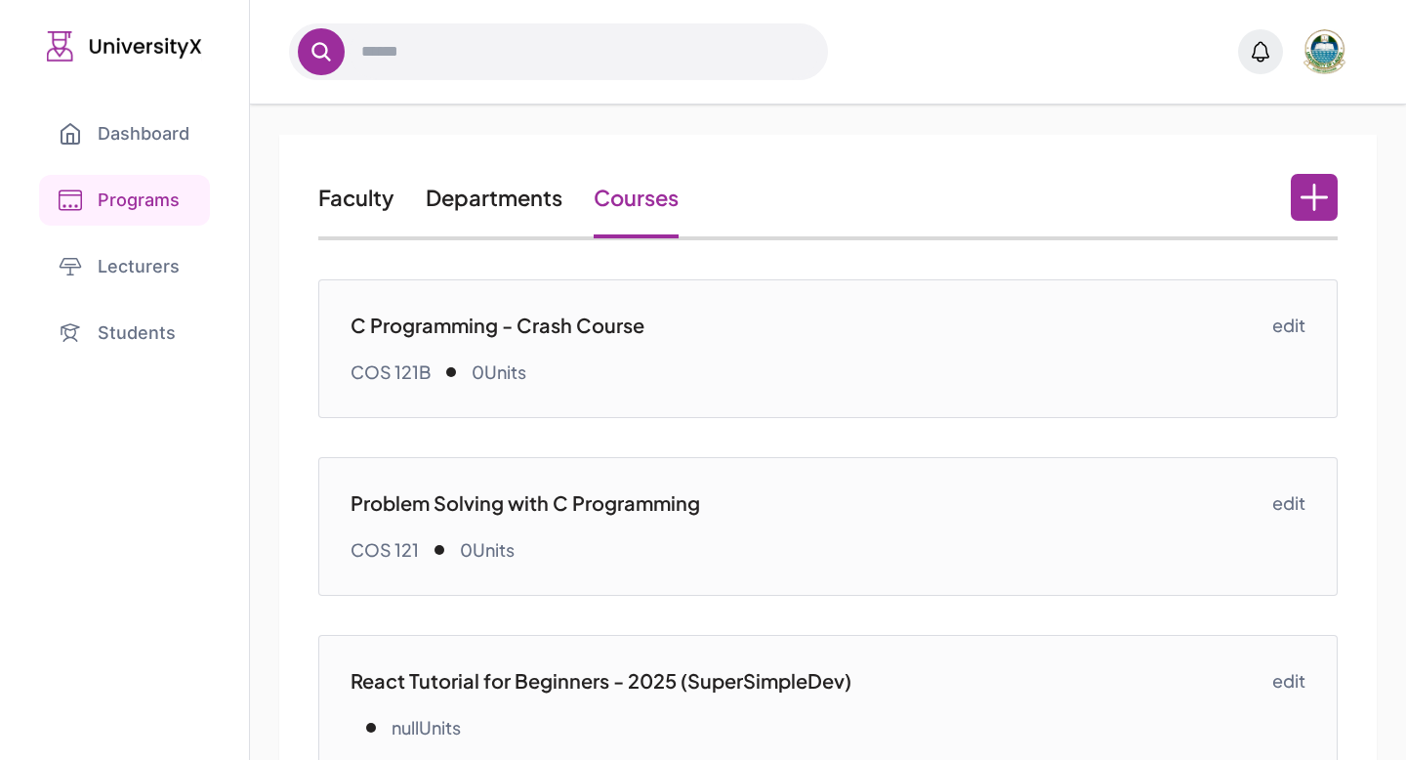
click at [735, 354] on link "C Programming - Crash Course COS 121B 0Units" at bounding box center [811, 349] width 921 height 74
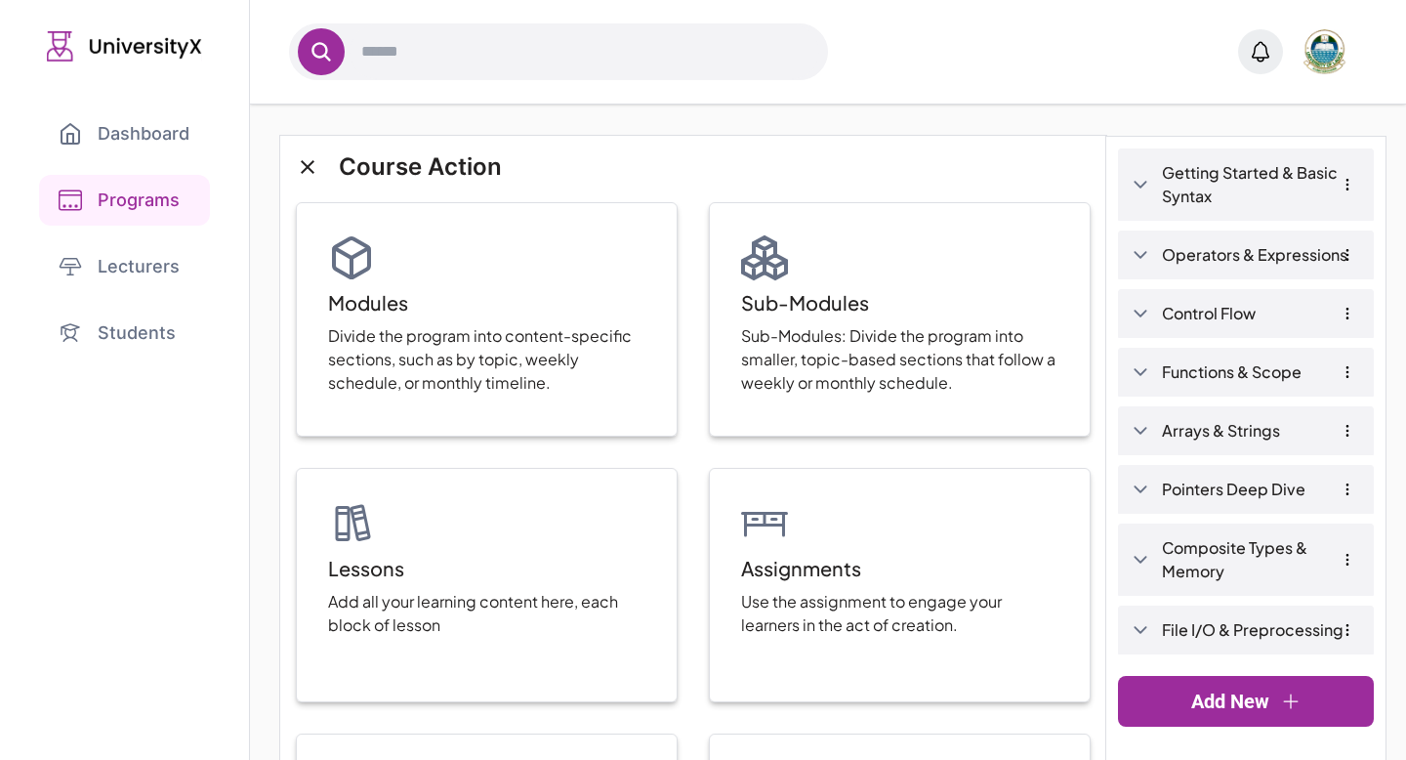
click at [1244, 188] on link "Getting Started & Basic Syntax" at bounding box center [1261, 184] width 199 height 47
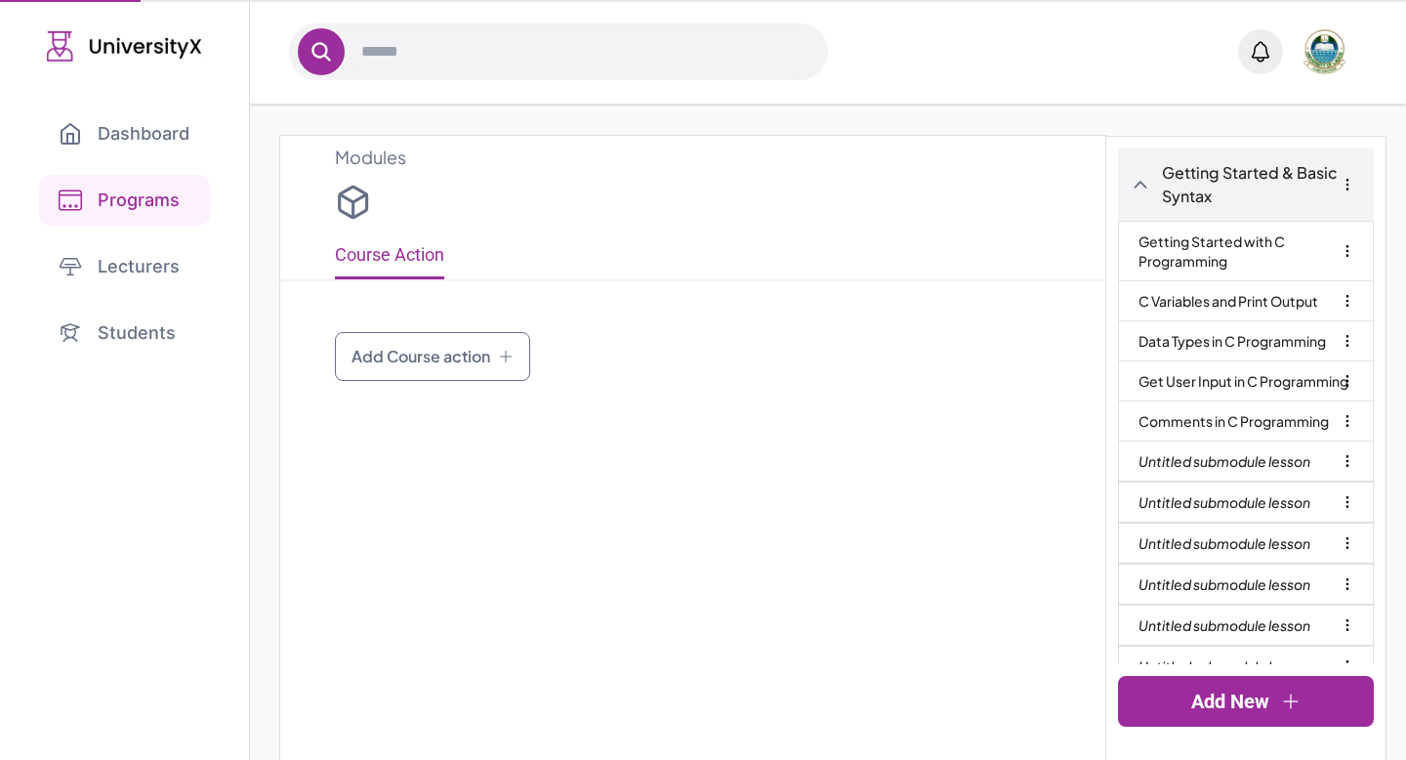
type input "**********"
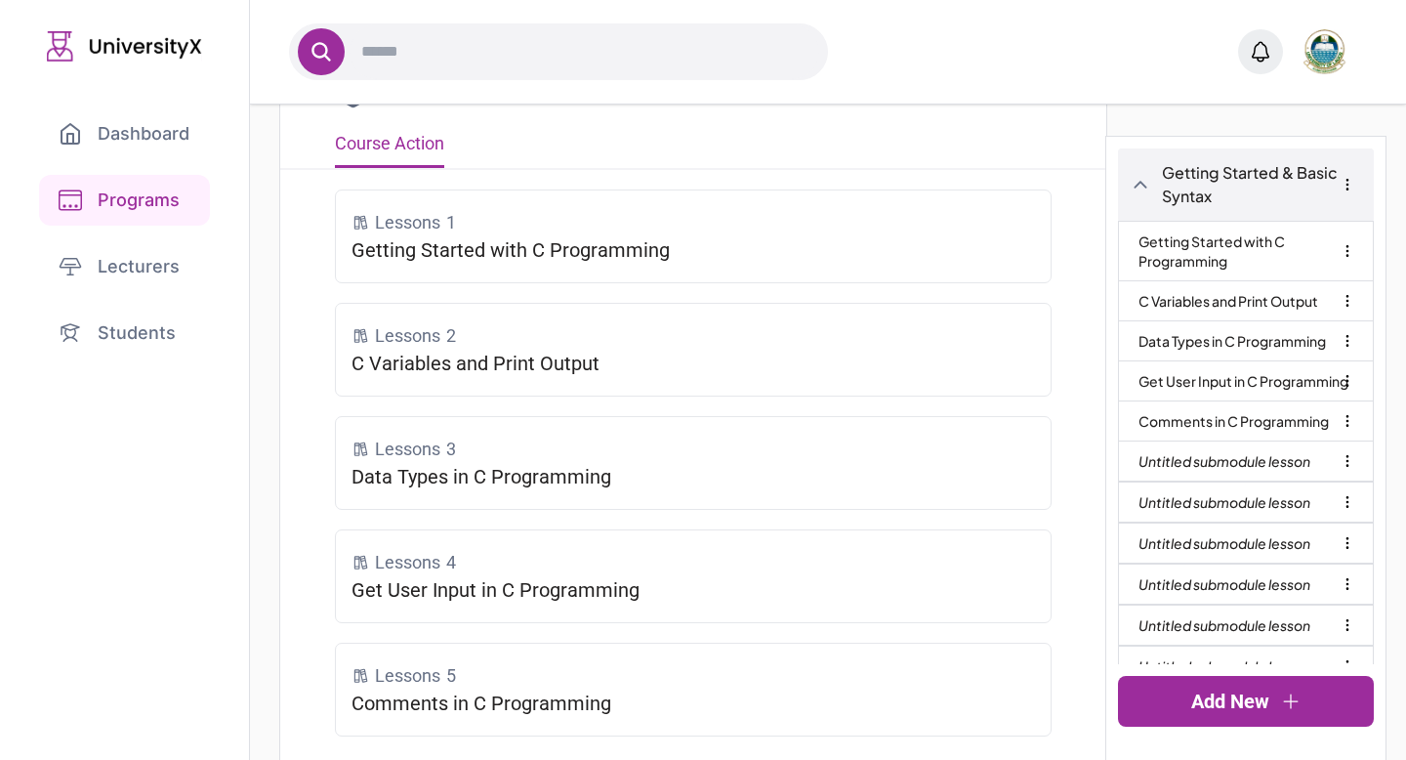
scroll to position [121, 0]
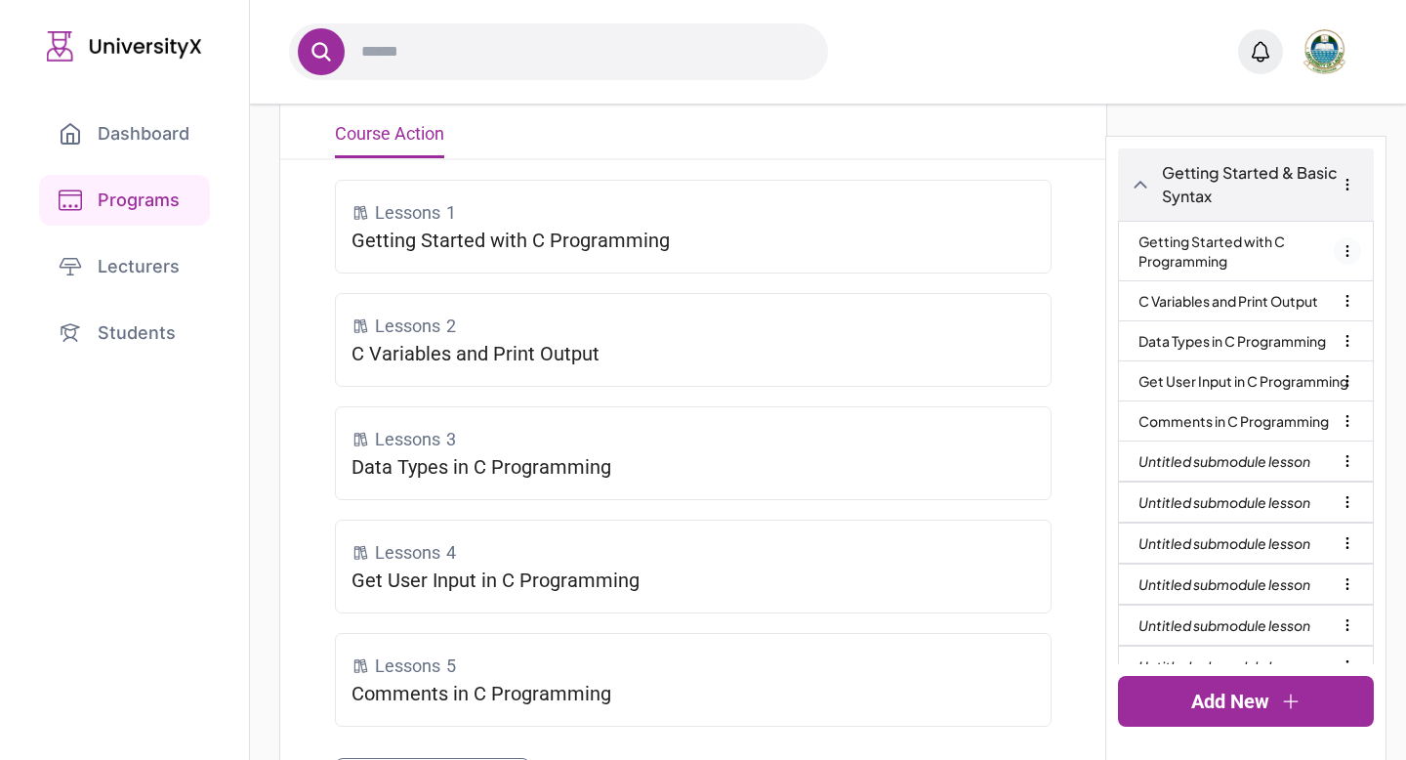
click at [1350, 250] on icon "button" at bounding box center [1348, 251] width 16 height 16
click at [1145, 121] on div "**********" at bounding box center [828, 419] width 1156 height 873
click at [1349, 187] on icon "button" at bounding box center [1348, 185] width 16 height 16
click at [1348, 187] on icon "button" at bounding box center [1347, 184] width 1 height 11
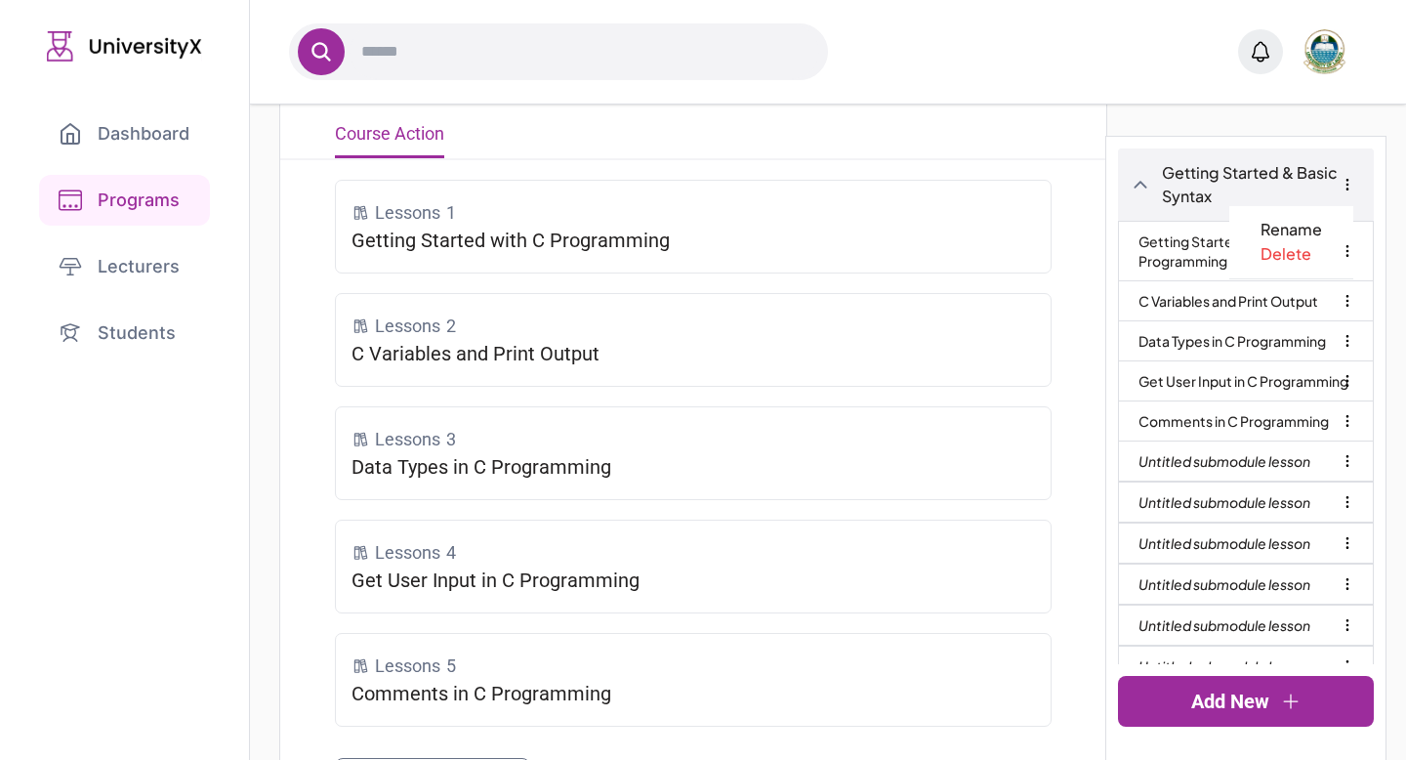
click at [1165, 132] on div "**********" at bounding box center [828, 419] width 1156 height 873
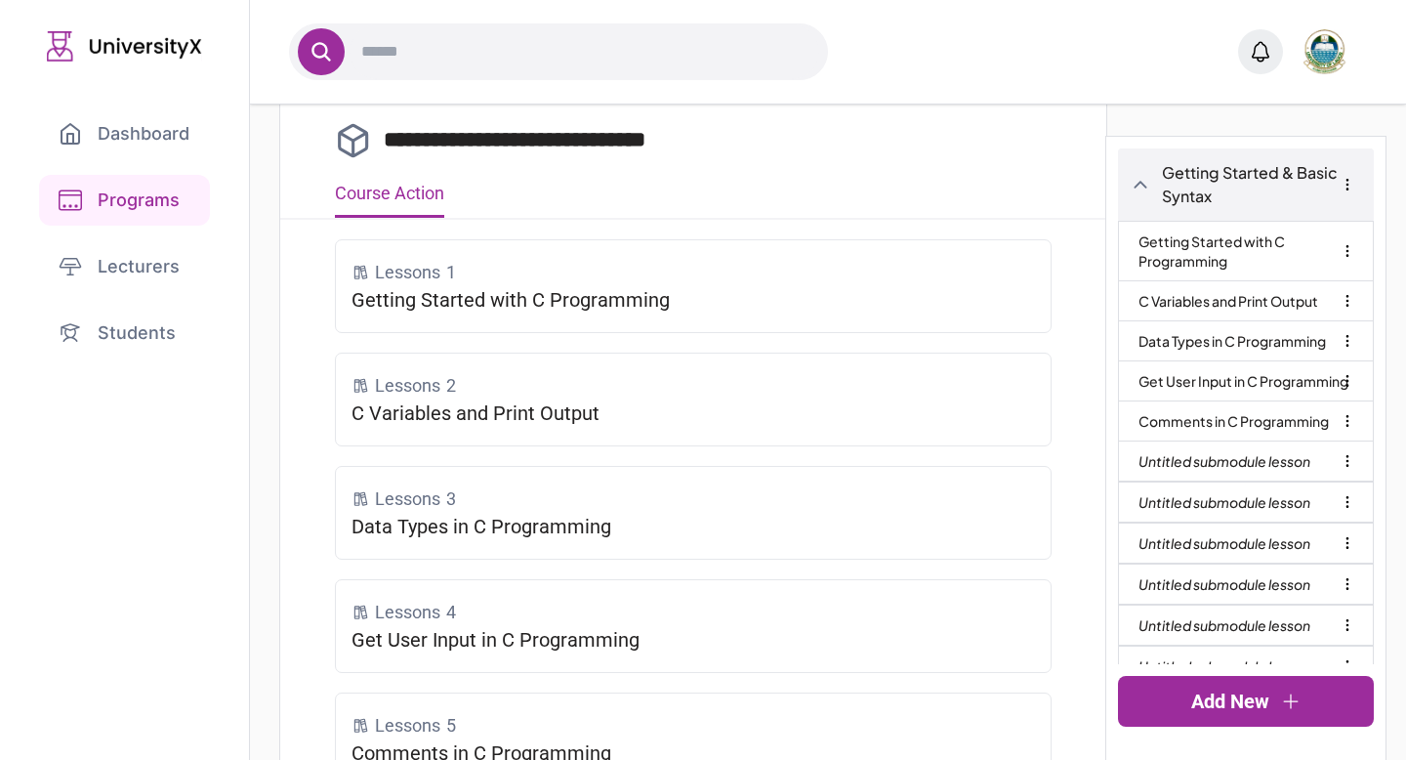
scroll to position [53, 0]
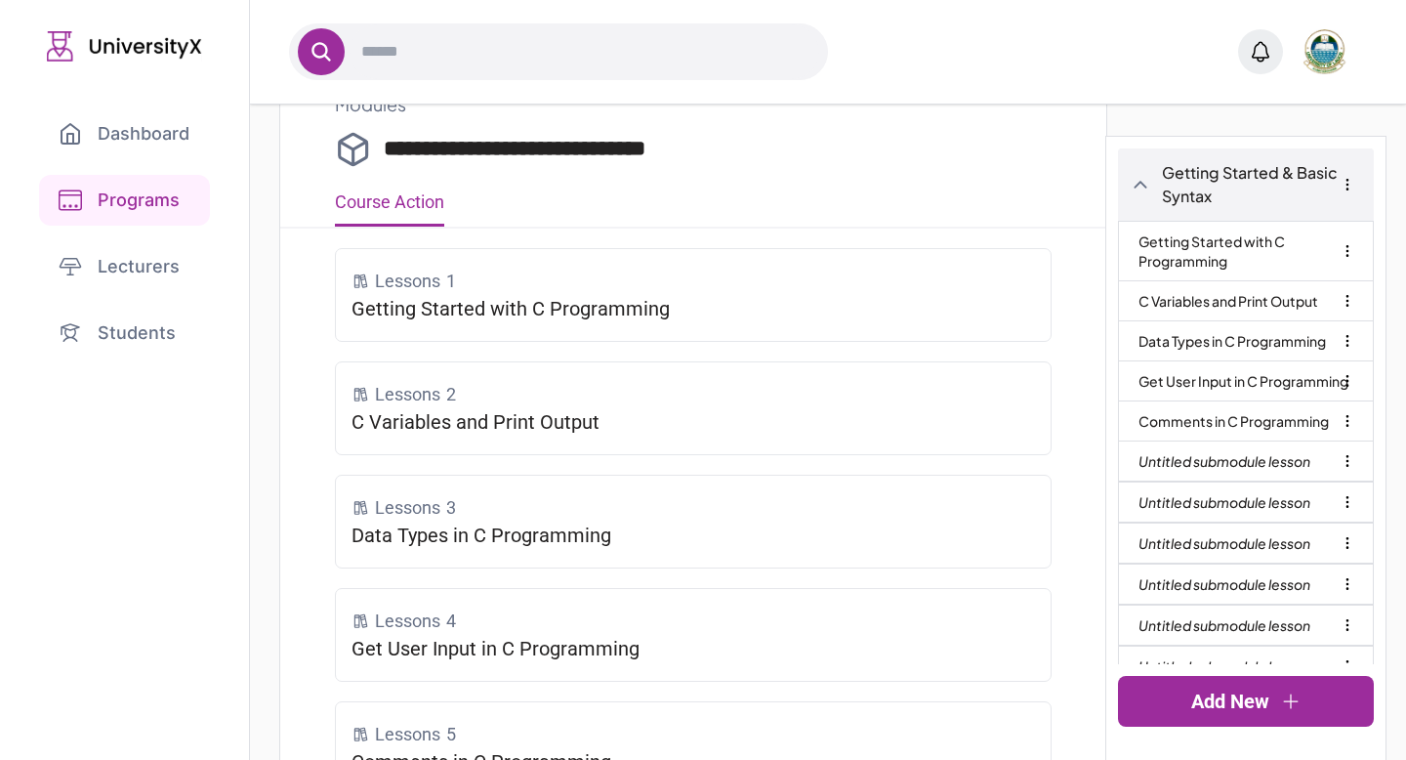
click at [1292, 257] on link "Getting Started with C Programming" at bounding box center [1246, 251] width 215 height 59
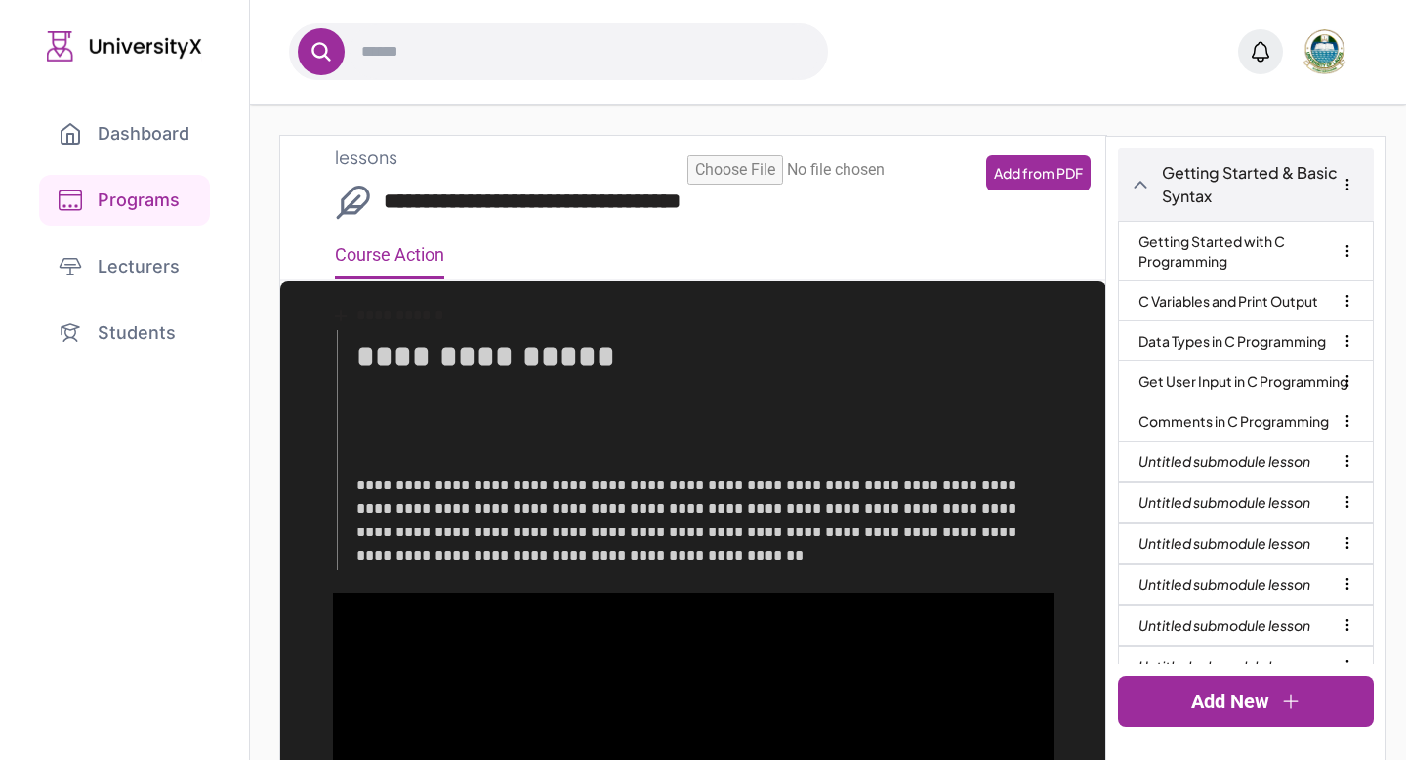
type input "**********"
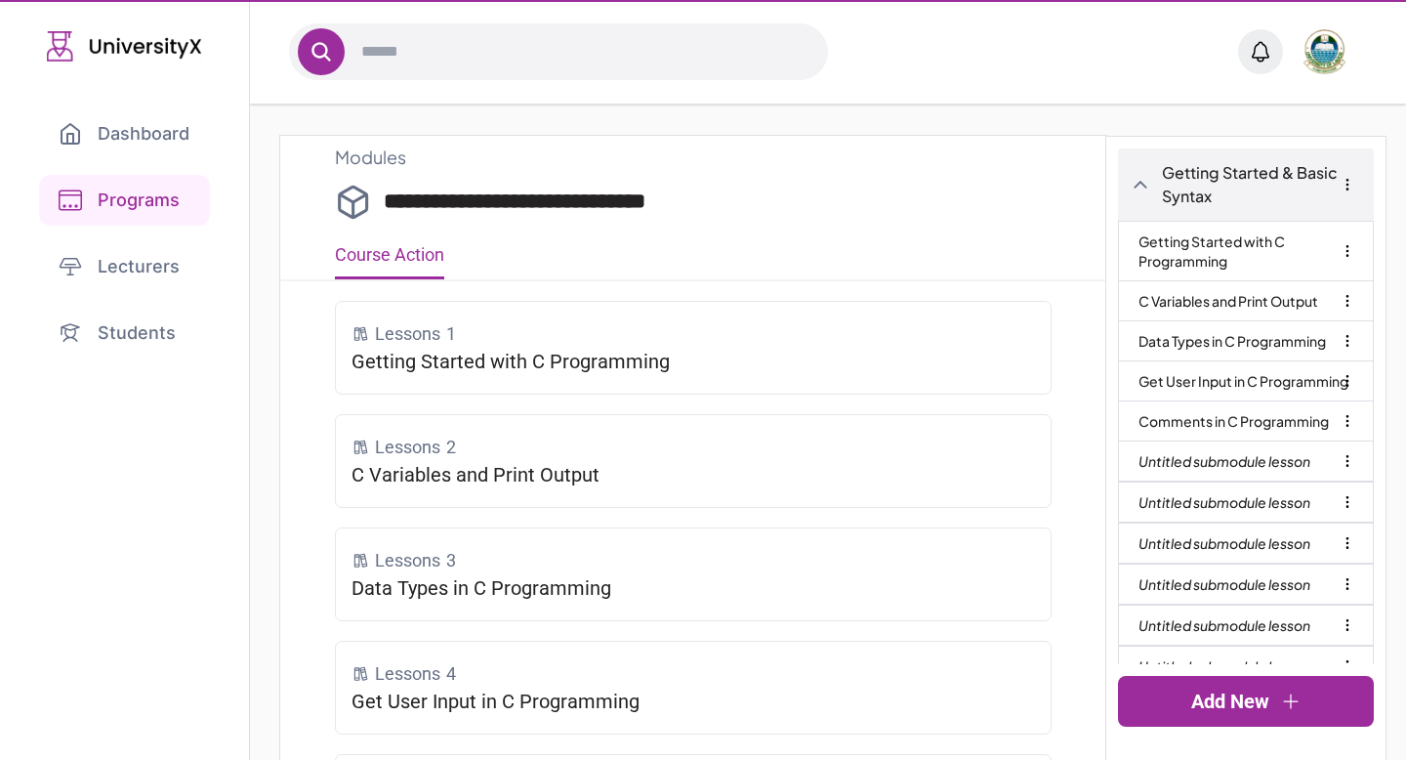
scroll to position [53, 0]
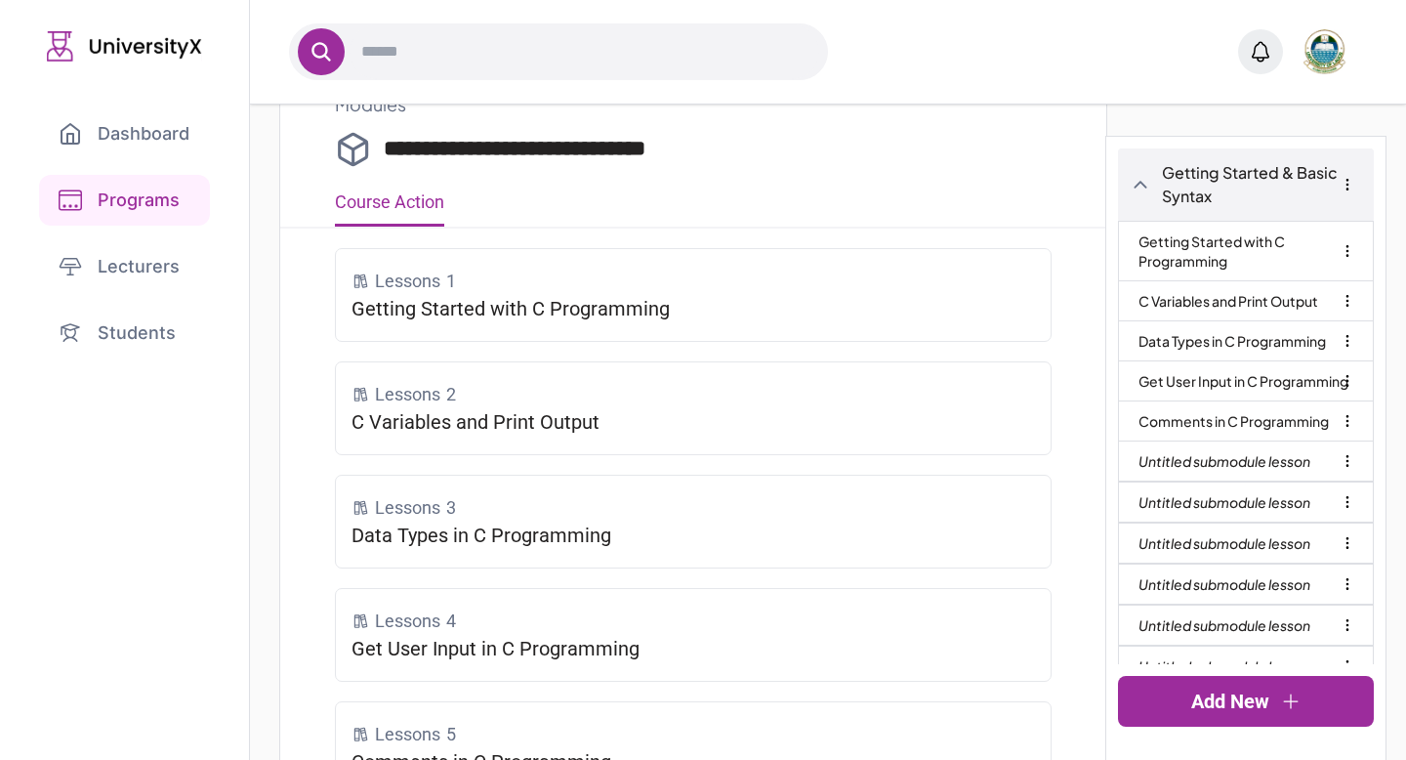
click at [1129, 189] on div "Getting Started & Basic Syntax" at bounding box center [1246, 184] width 256 height 72
click at [1141, 190] on icon at bounding box center [1141, 185] width 20 height 20
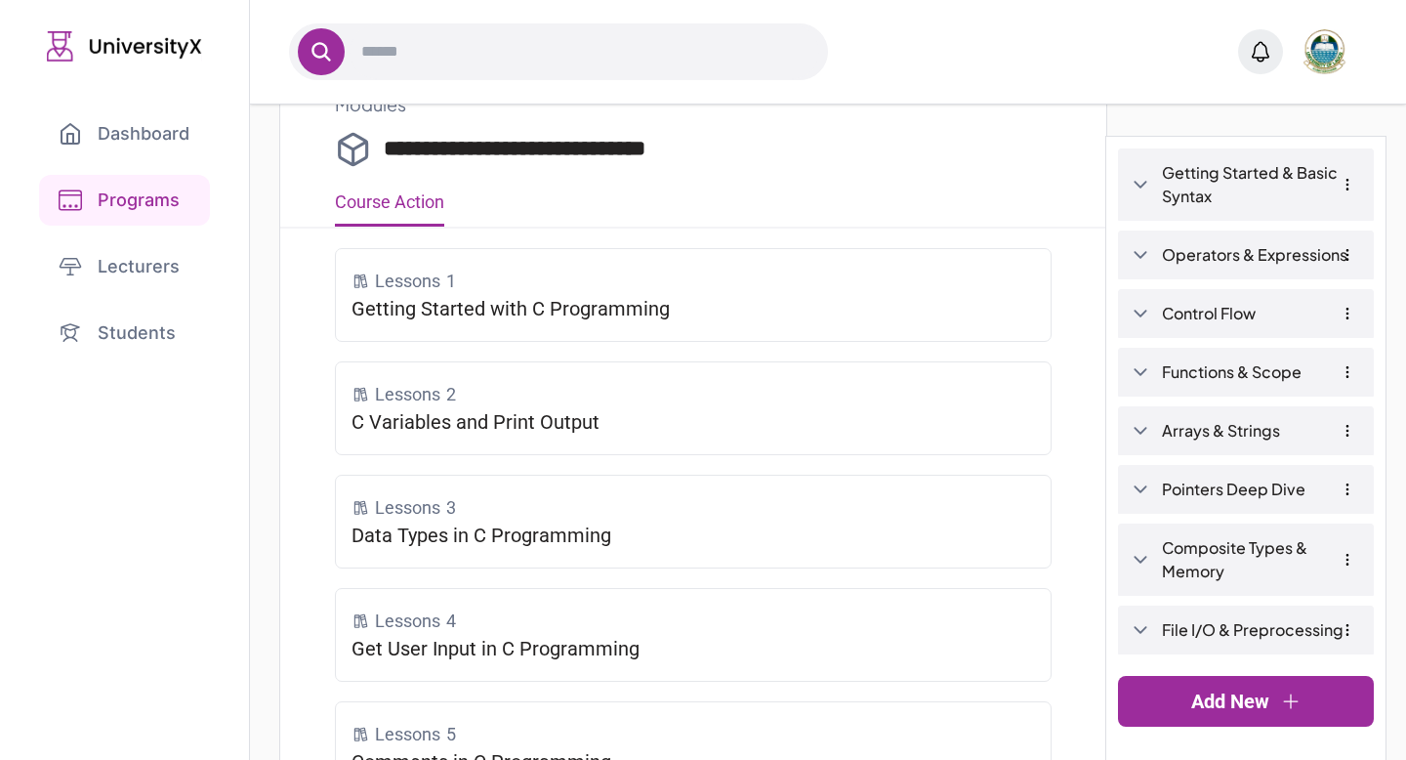
click at [1146, 255] on icon at bounding box center [1141, 255] width 20 height 20
